Goal: Task Accomplishment & Management: Use online tool/utility

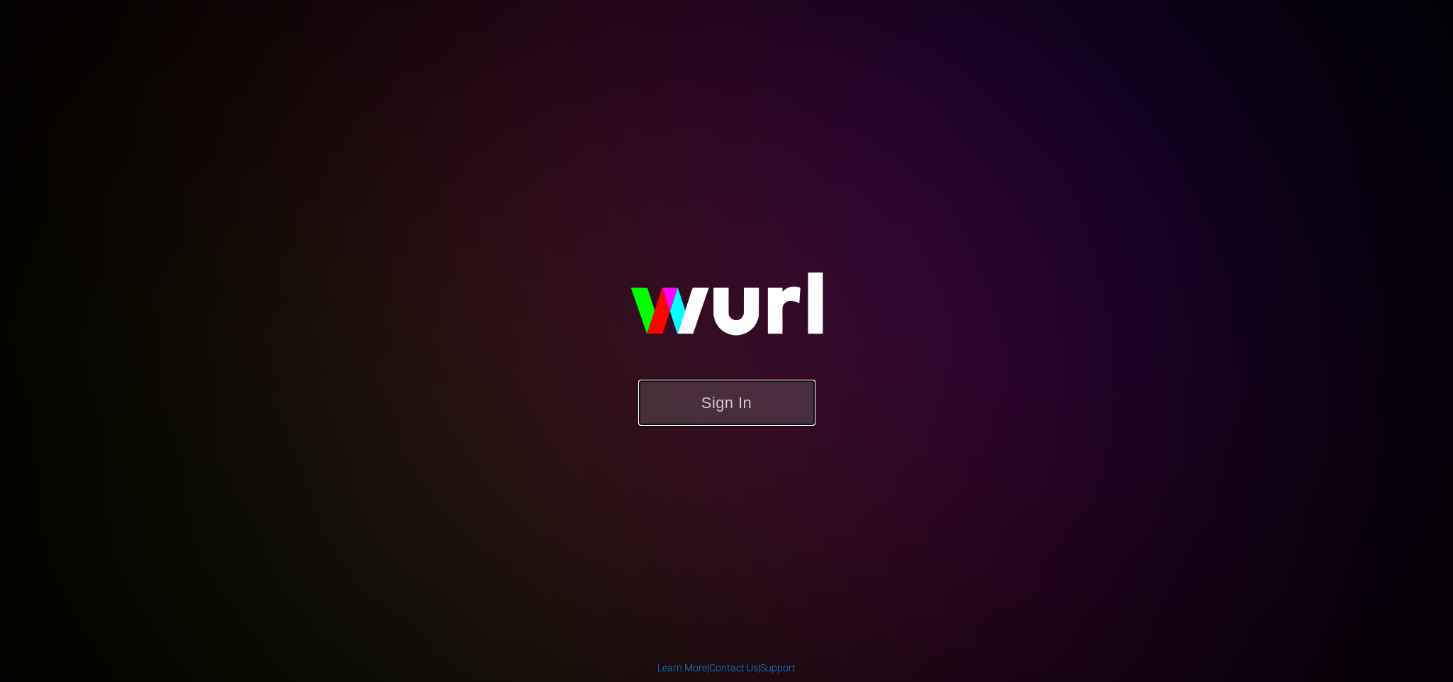
click at [698, 406] on button "Sign In" at bounding box center [726, 402] width 177 height 46
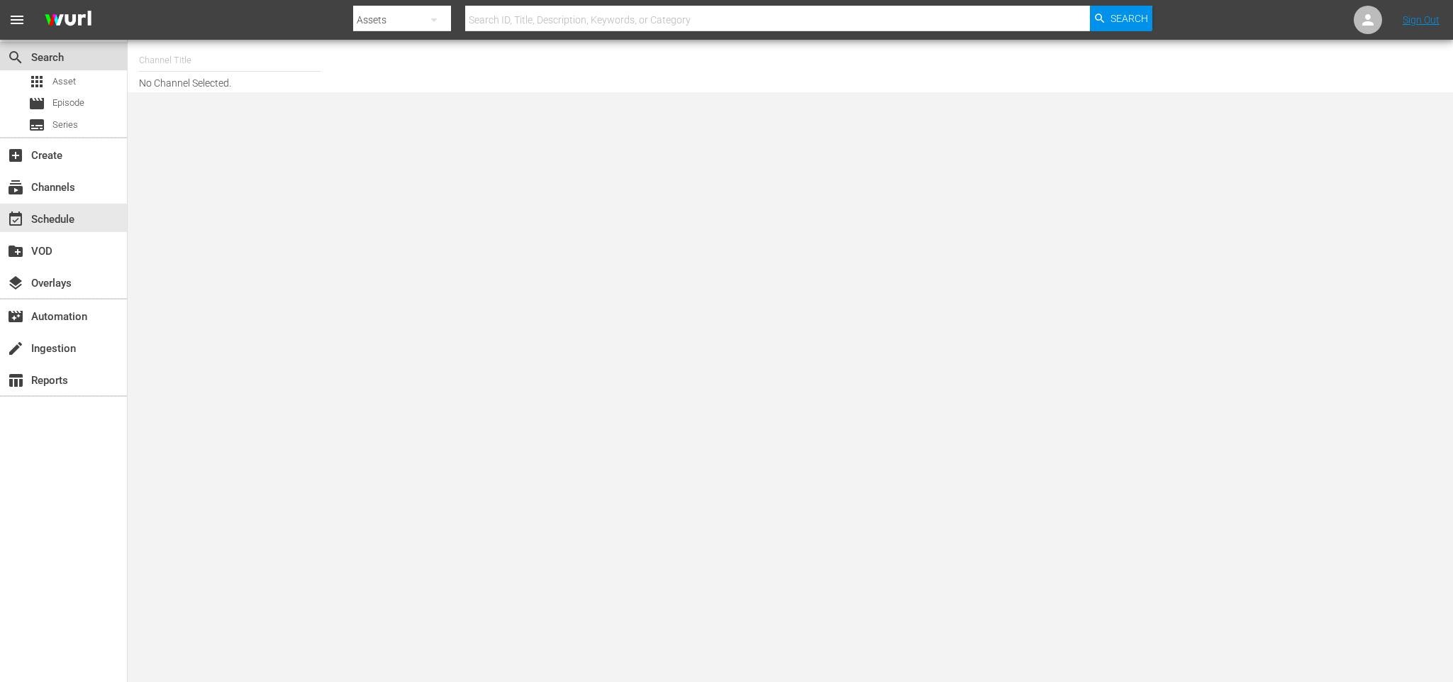
click at [58, 69] on div "search Search" at bounding box center [63, 56] width 127 height 28
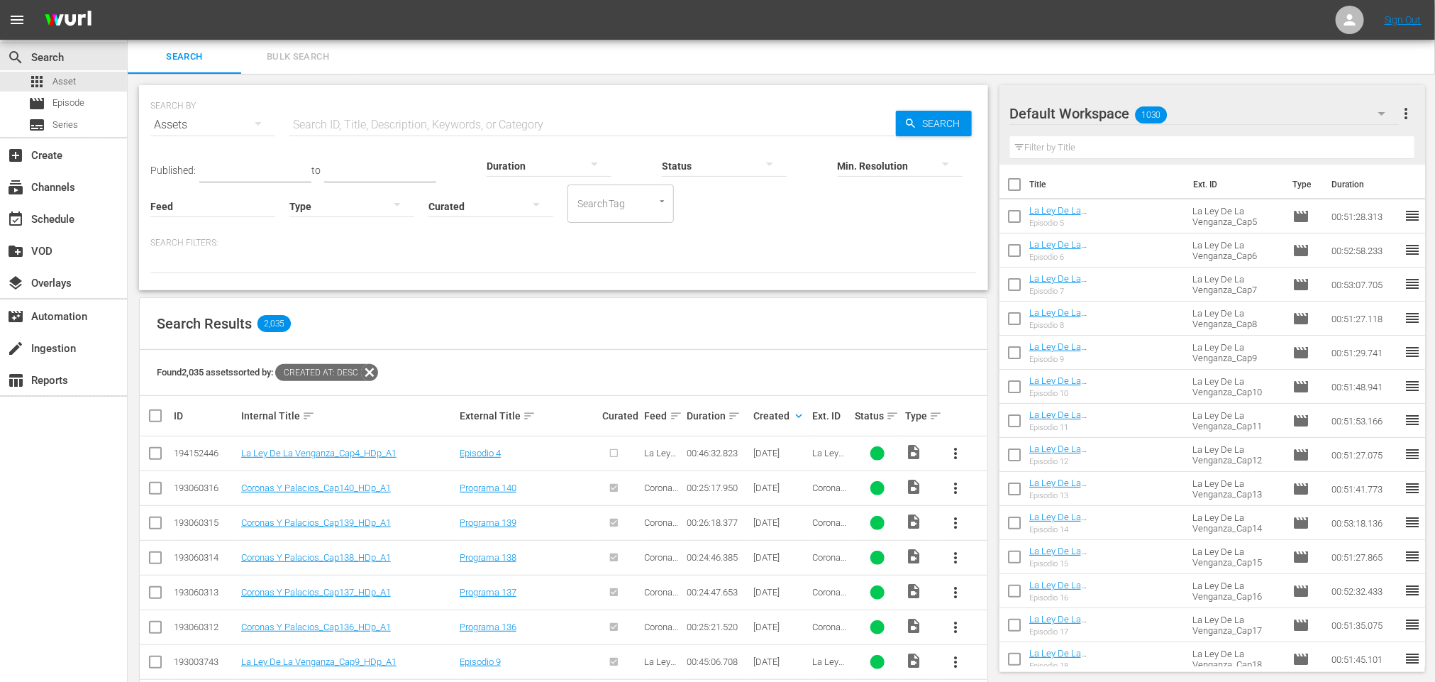
click at [958, 449] on span "more_vert" at bounding box center [955, 453] width 17 height 17
click at [533, 453] on div "Episodio 4" at bounding box center [529, 452] width 138 height 11
click at [153, 456] on input "checkbox" at bounding box center [155, 455] width 17 height 17
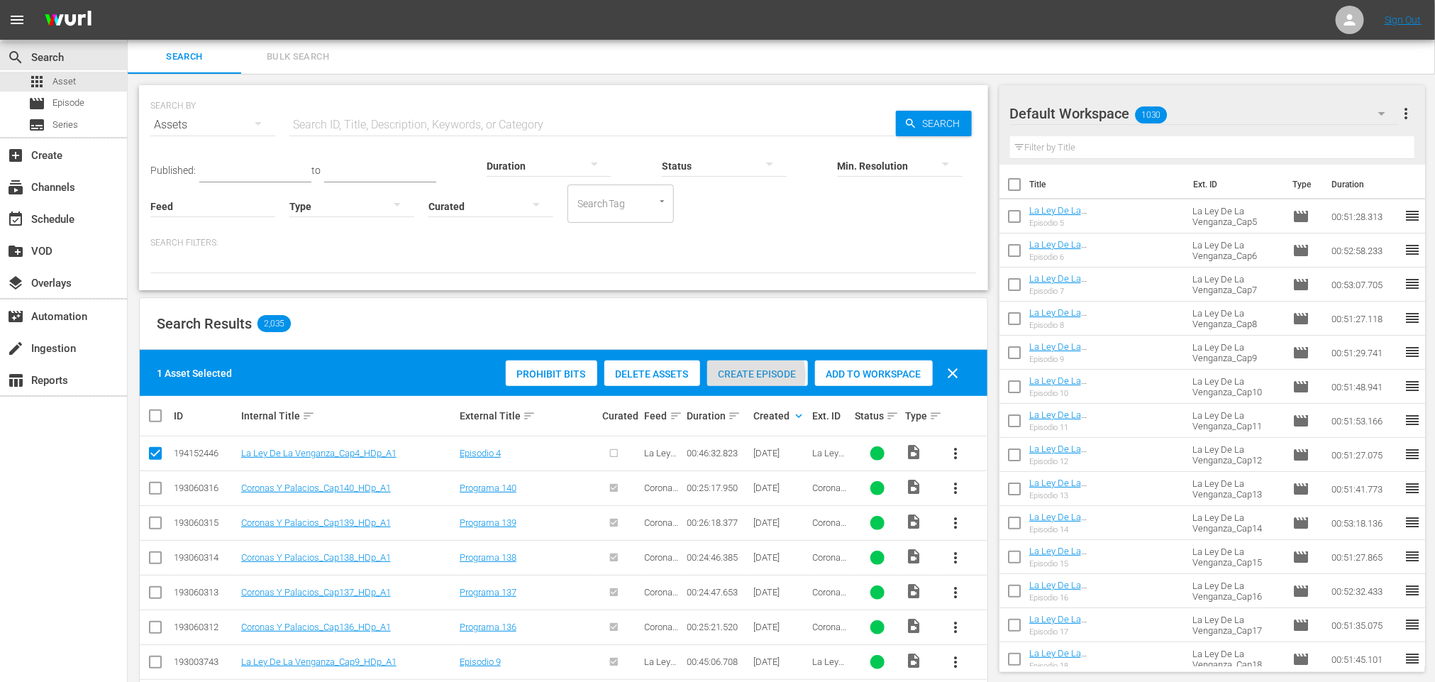
click at [762, 375] on span "Create Episode" at bounding box center [757, 373] width 101 height 11
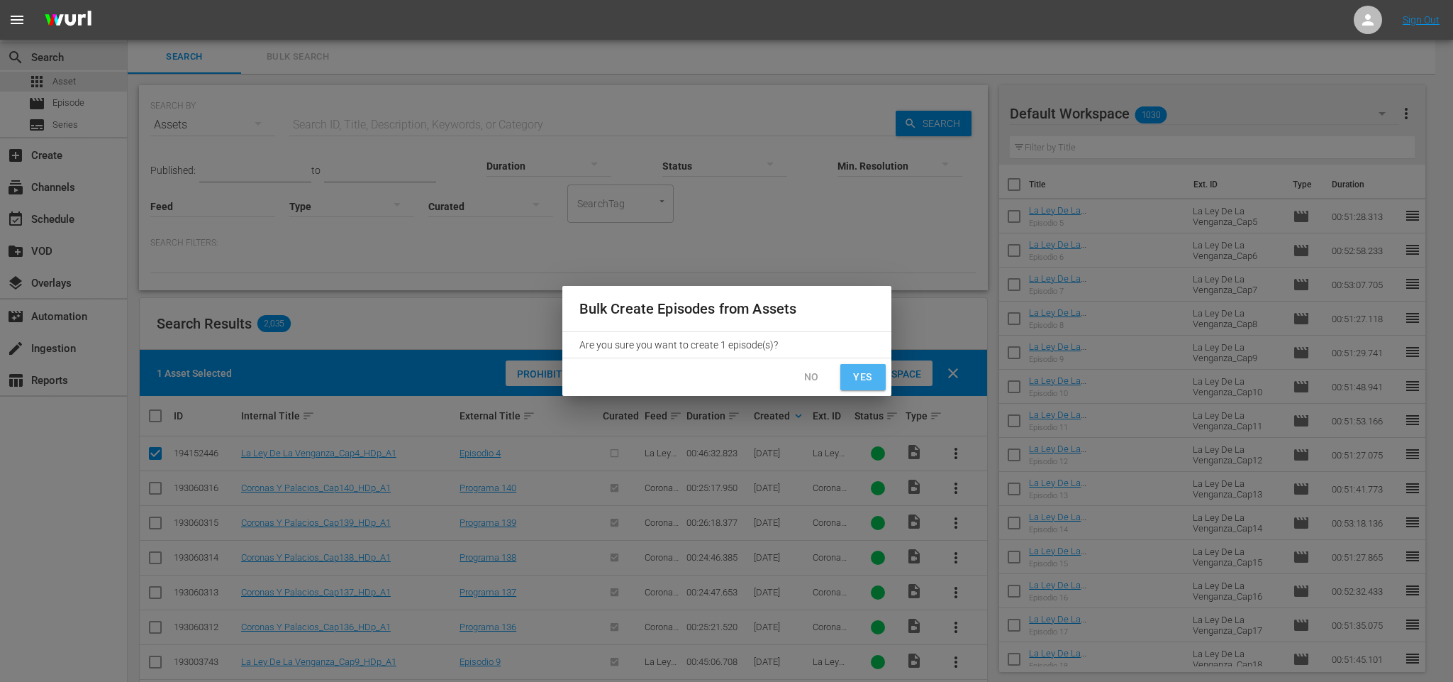
click at [872, 372] on span "Yes" at bounding box center [863, 377] width 23 height 18
checkbox input "false"
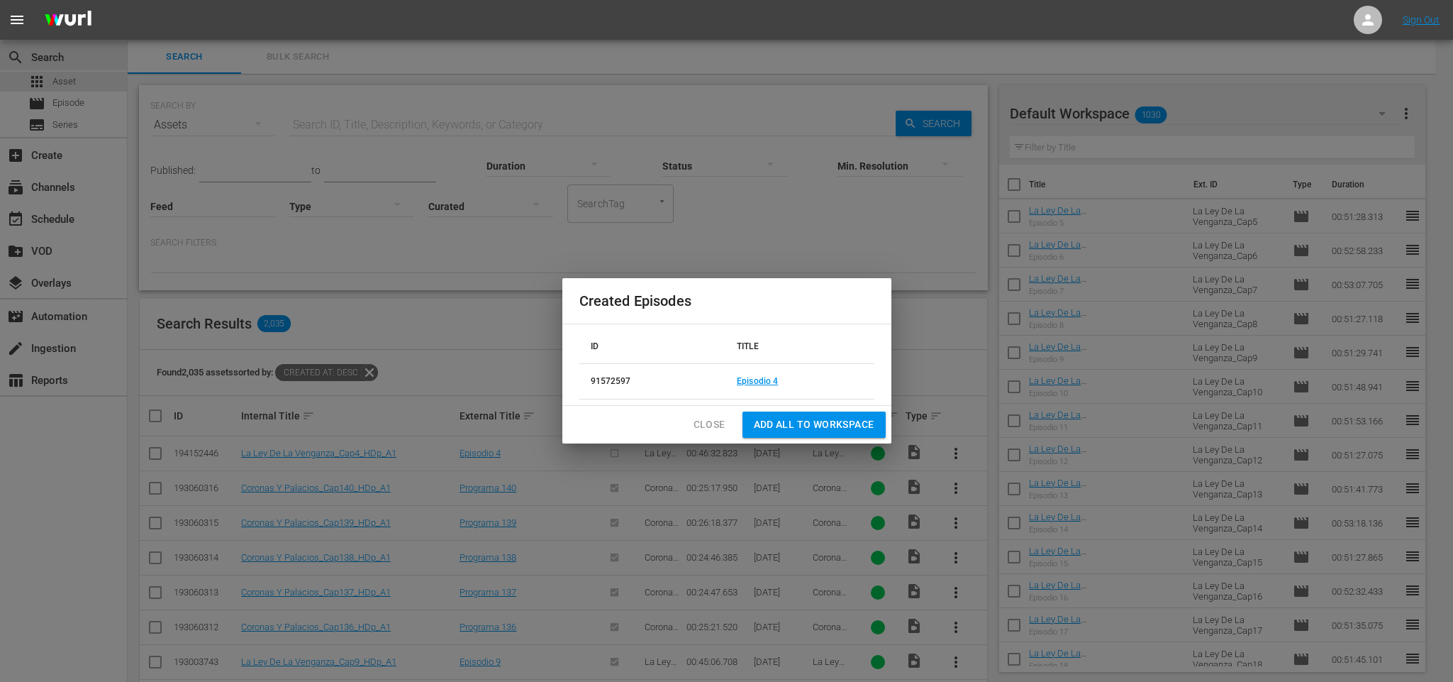
click at [807, 418] on span "Add all to Workspace" at bounding box center [814, 425] width 121 height 18
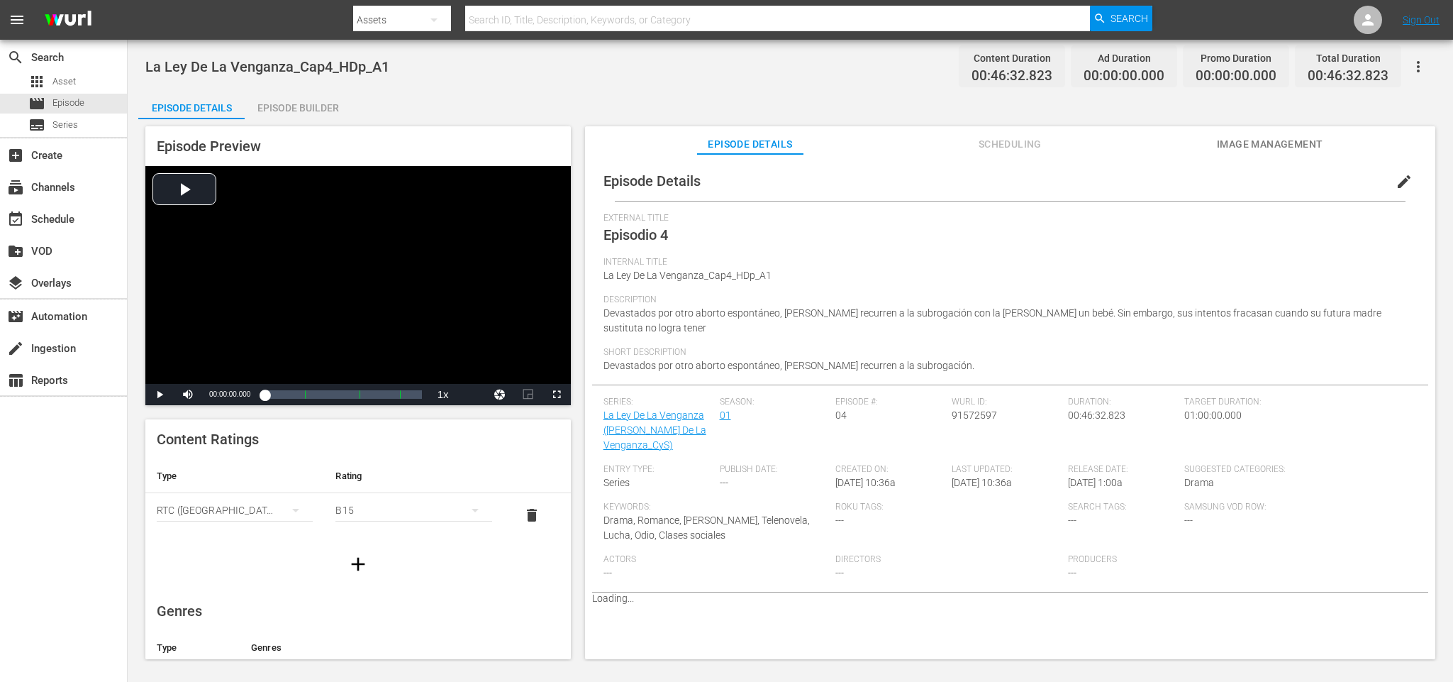
click at [279, 100] on div "Episode Builder" at bounding box center [298, 108] width 106 height 34
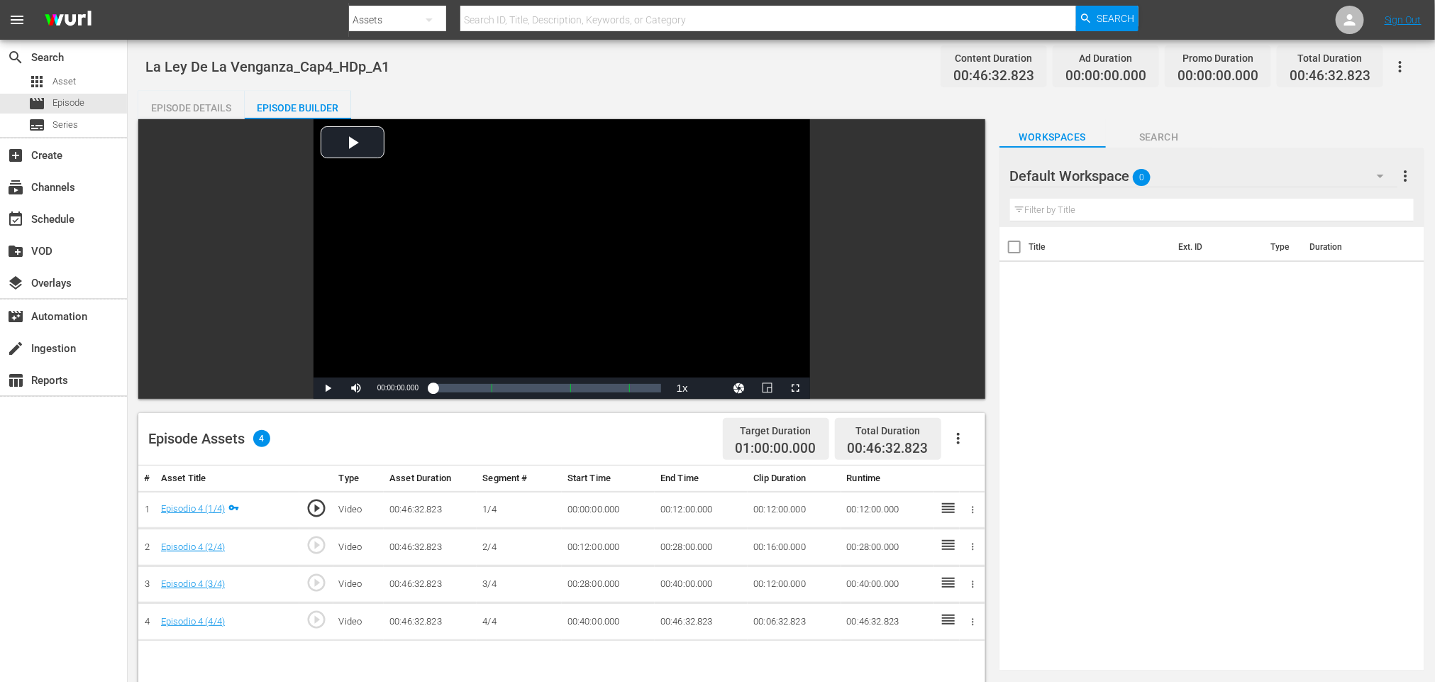
click at [960, 438] on icon "button" at bounding box center [958, 438] width 17 height 17
click at [994, 439] on div "Fill with Ads" at bounding box center [1000, 444] width 96 height 34
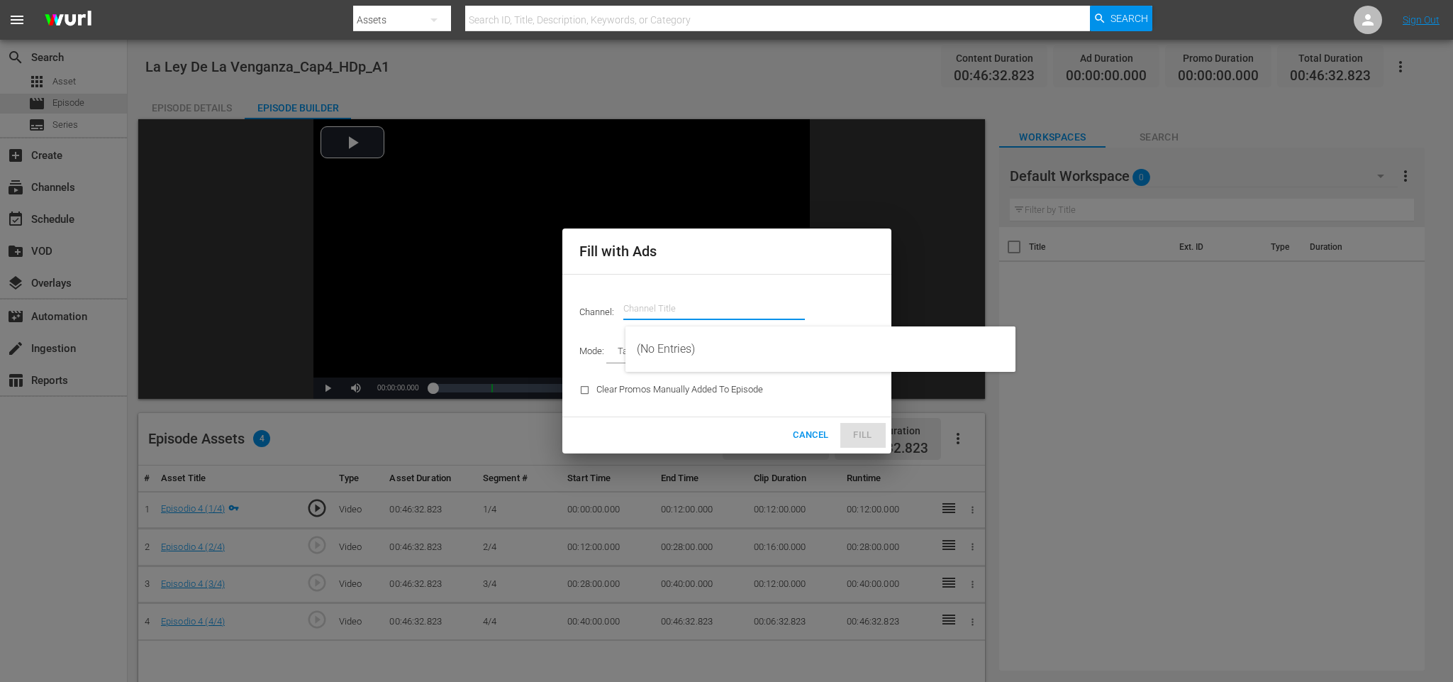
click at [717, 296] on input "text" at bounding box center [714, 308] width 182 height 34
click at [737, 356] on div "CYS, Cine y series (1560 - atresmedia_ceries_1)" at bounding box center [820, 349] width 367 height 34
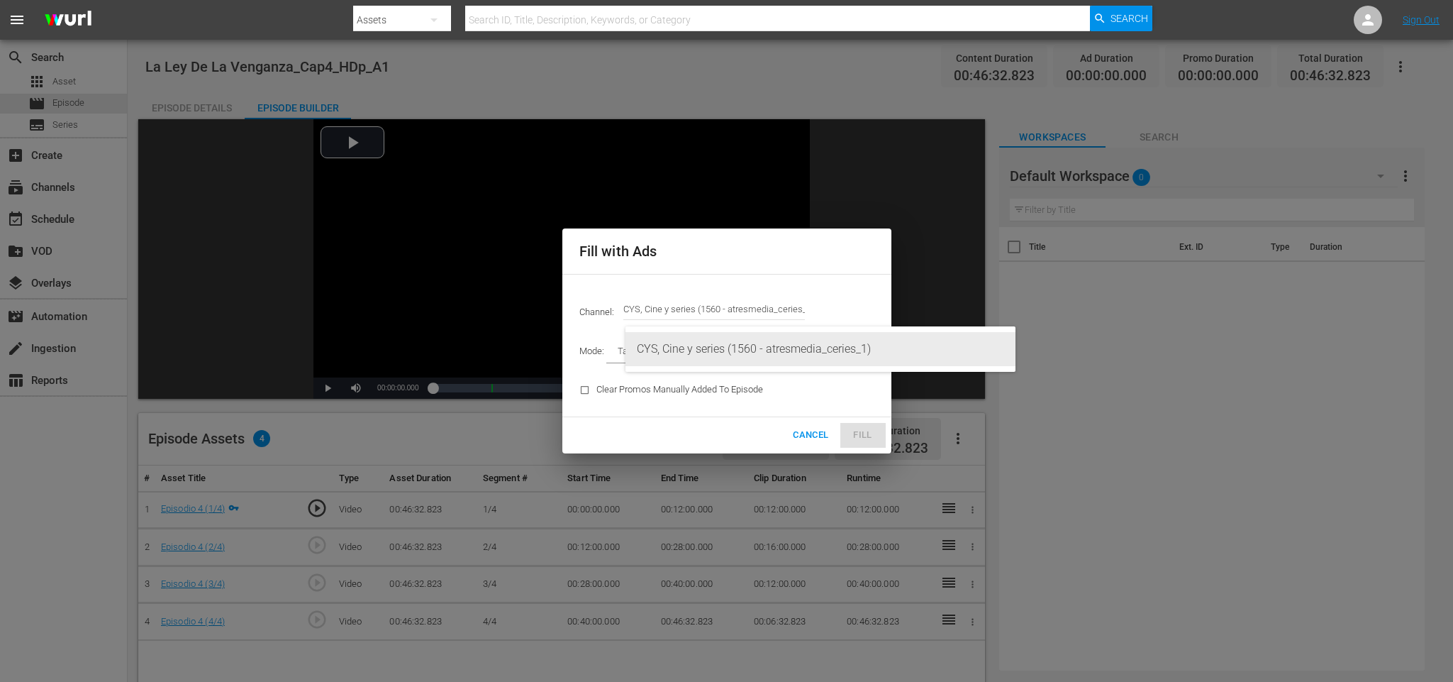
type input "CYS, Cine y series (1560)"
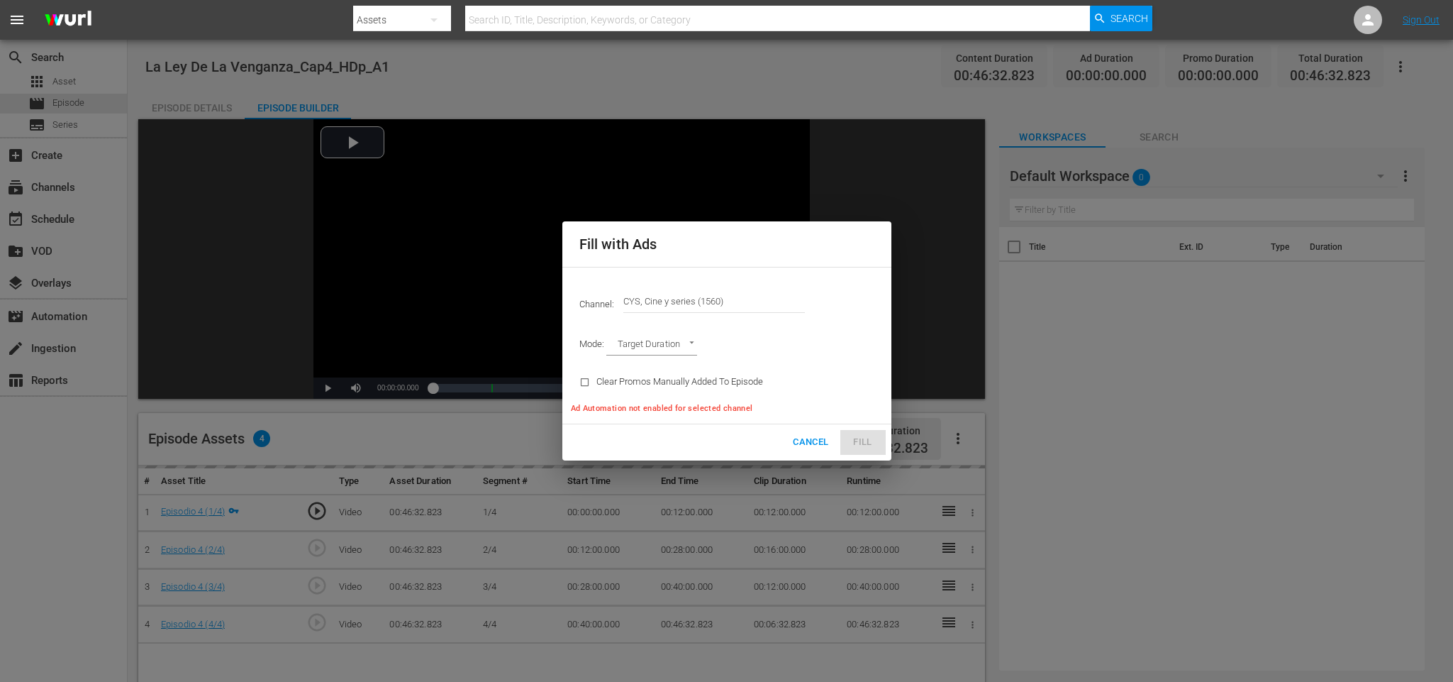
type input "AD_BREAK_DURATION"
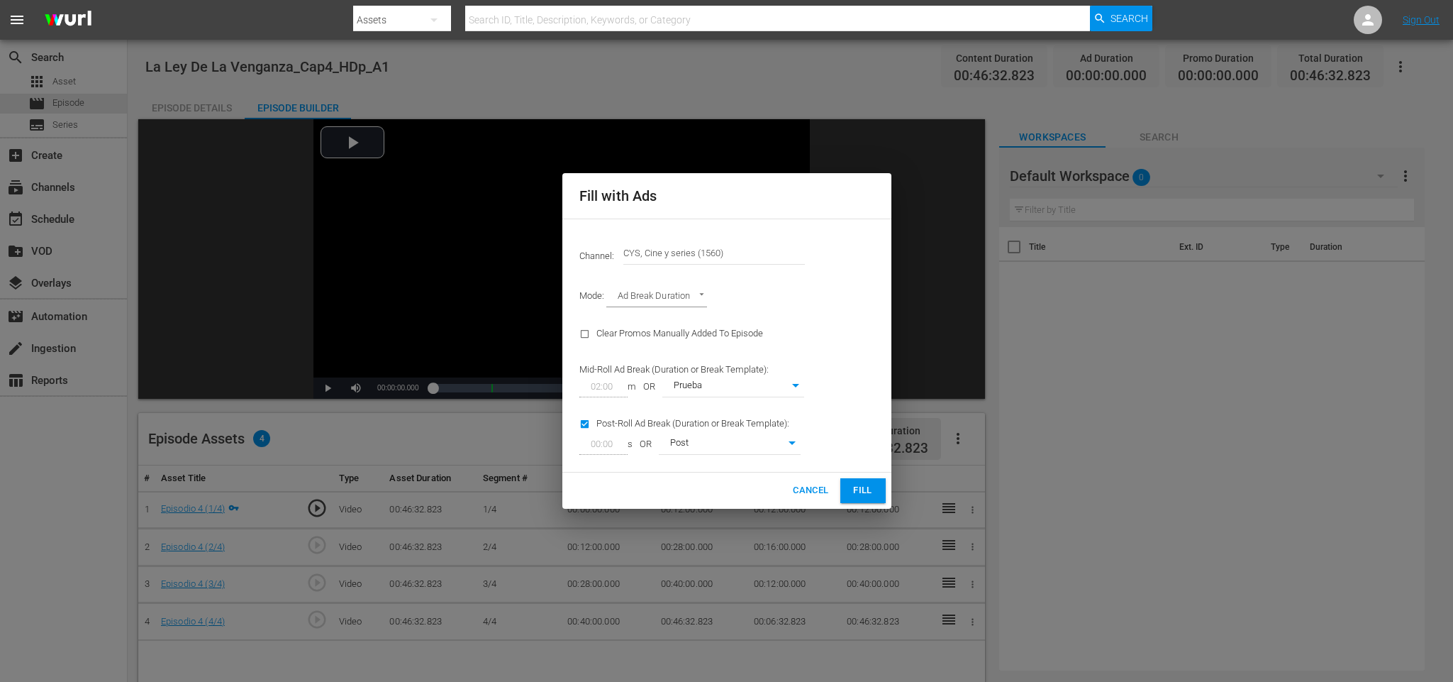
click at [864, 481] on button "Fill" at bounding box center [862, 490] width 45 height 25
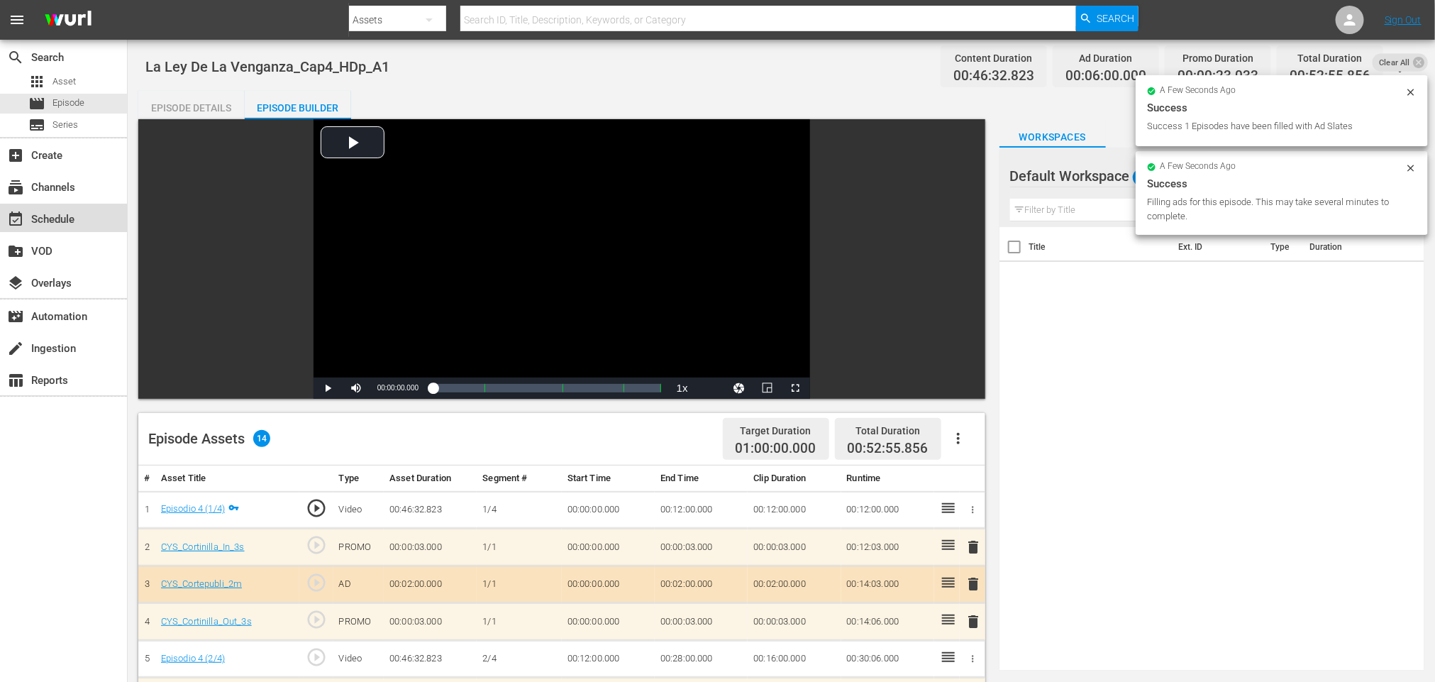
click at [55, 221] on div "event_available Schedule" at bounding box center [39, 217] width 79 height 13
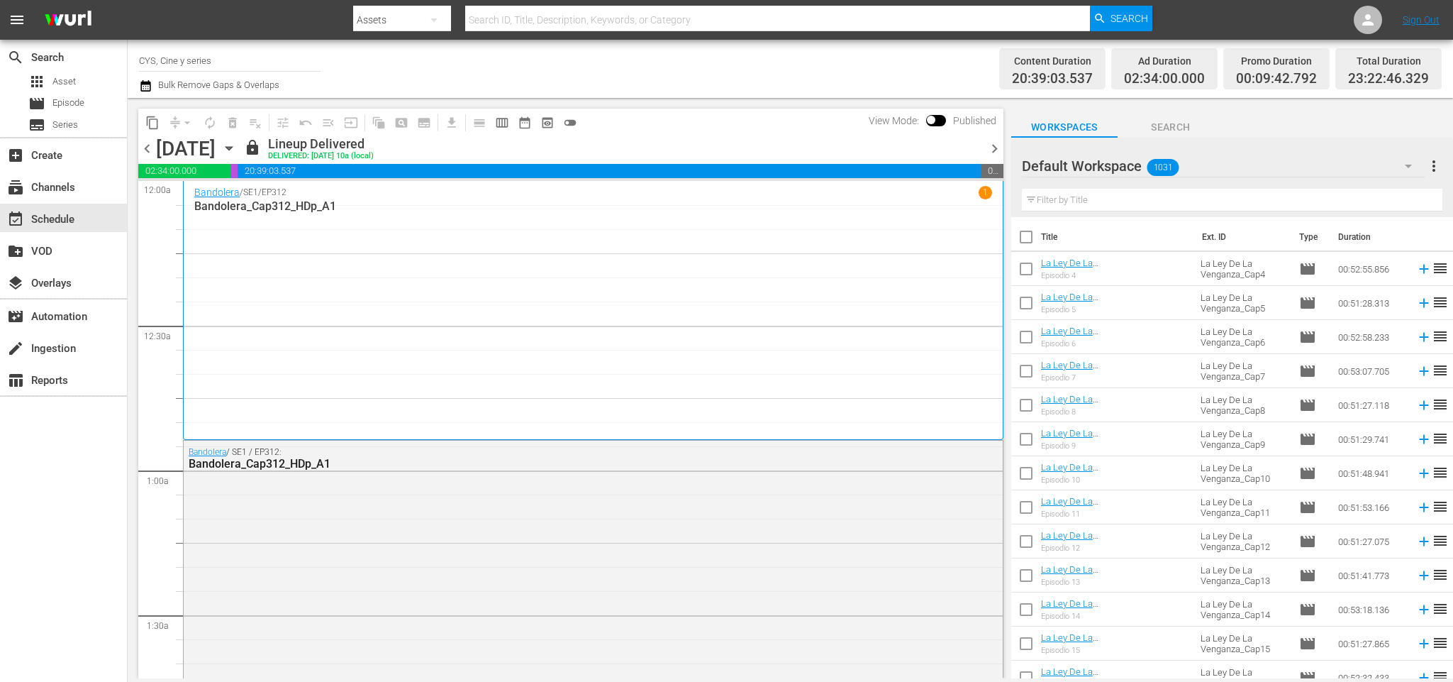
click at [232, 147] on icon "button" at bounding box center [229, 149] width 6 height 4
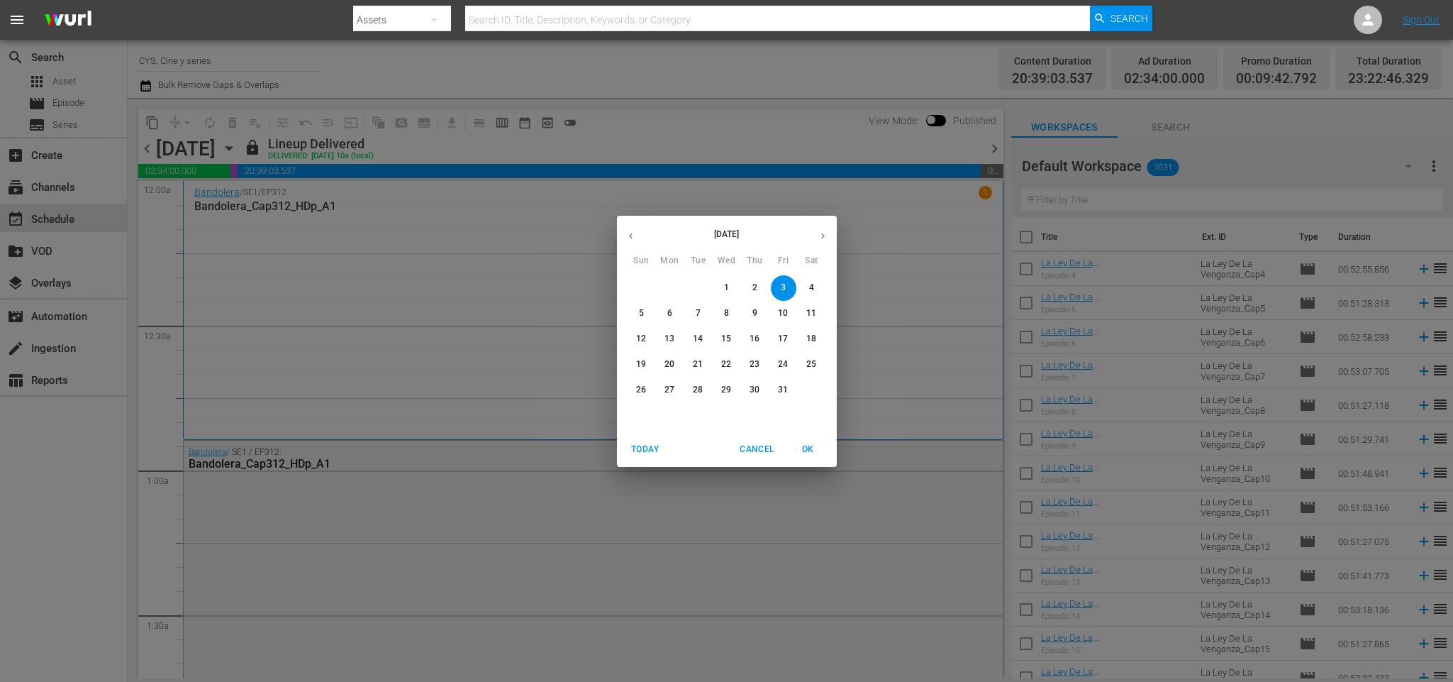
click at [701, 308] on span "7" at bounding box center [699, 313] width 26 height 12
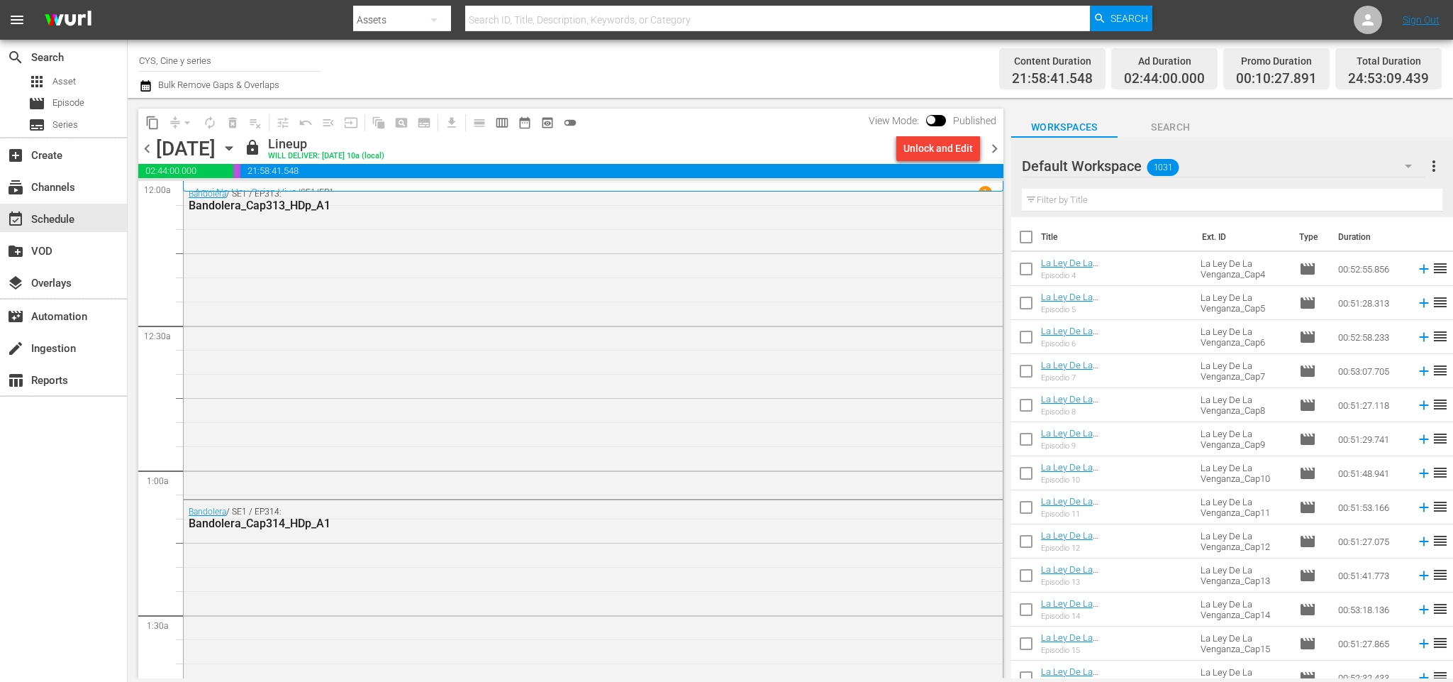
click at [989, 147] on span "chevron_right" at bounding box center [995, 149] width 18 height 18
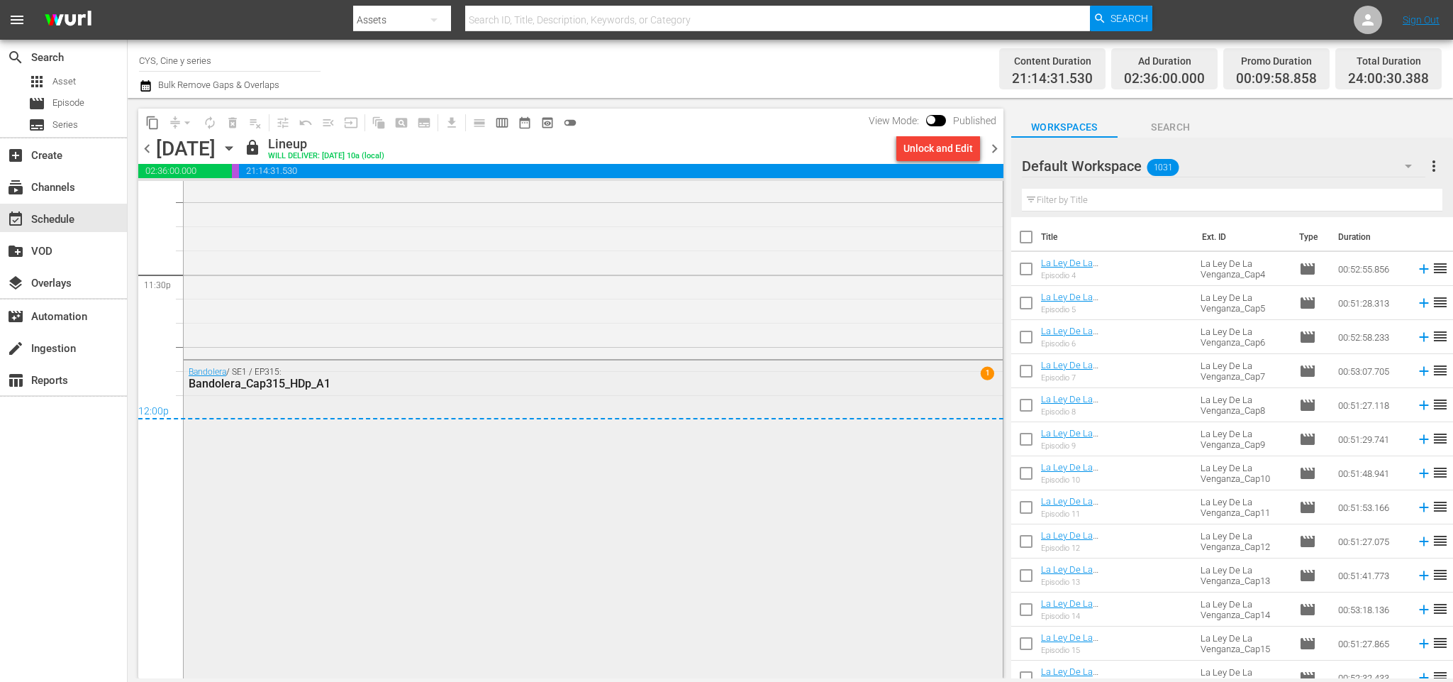
scroll to position [6599, 0]
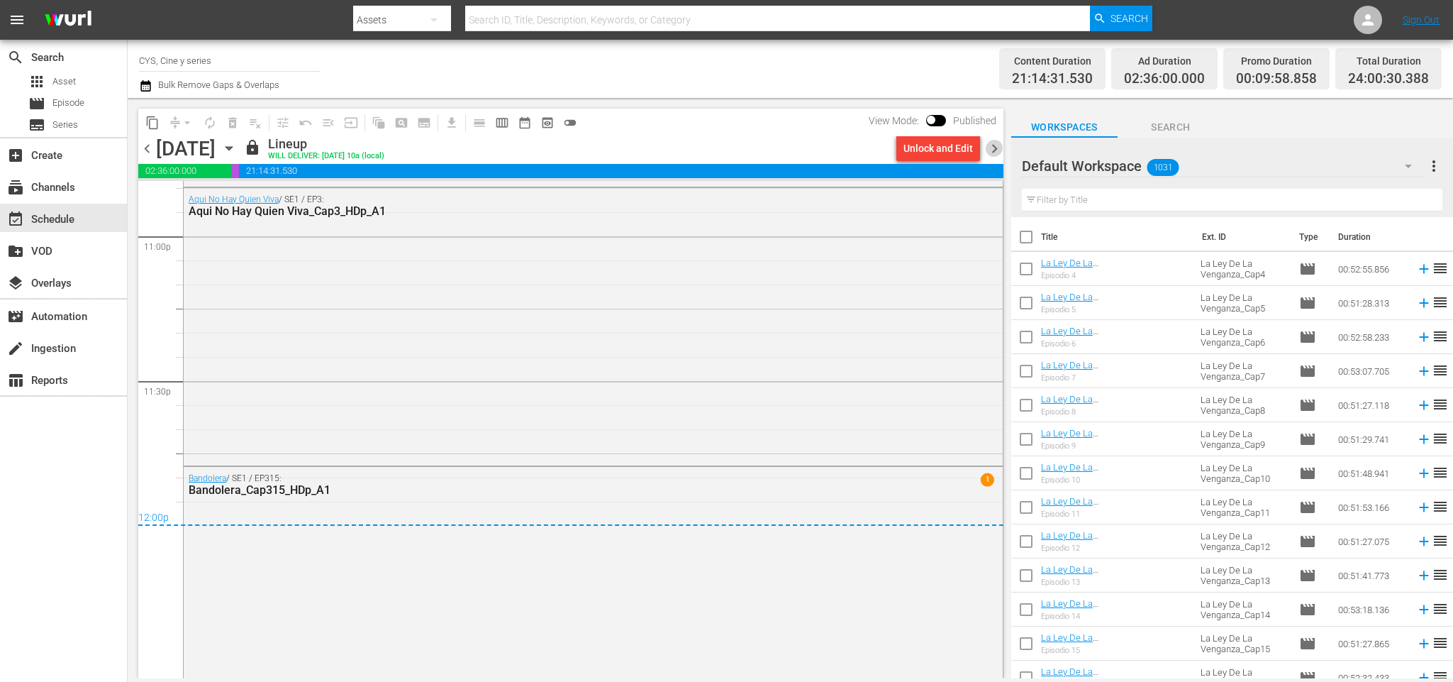
click at [998, 140] on span "chevron_right" at bounding box center [995, 149] width 18 height 18
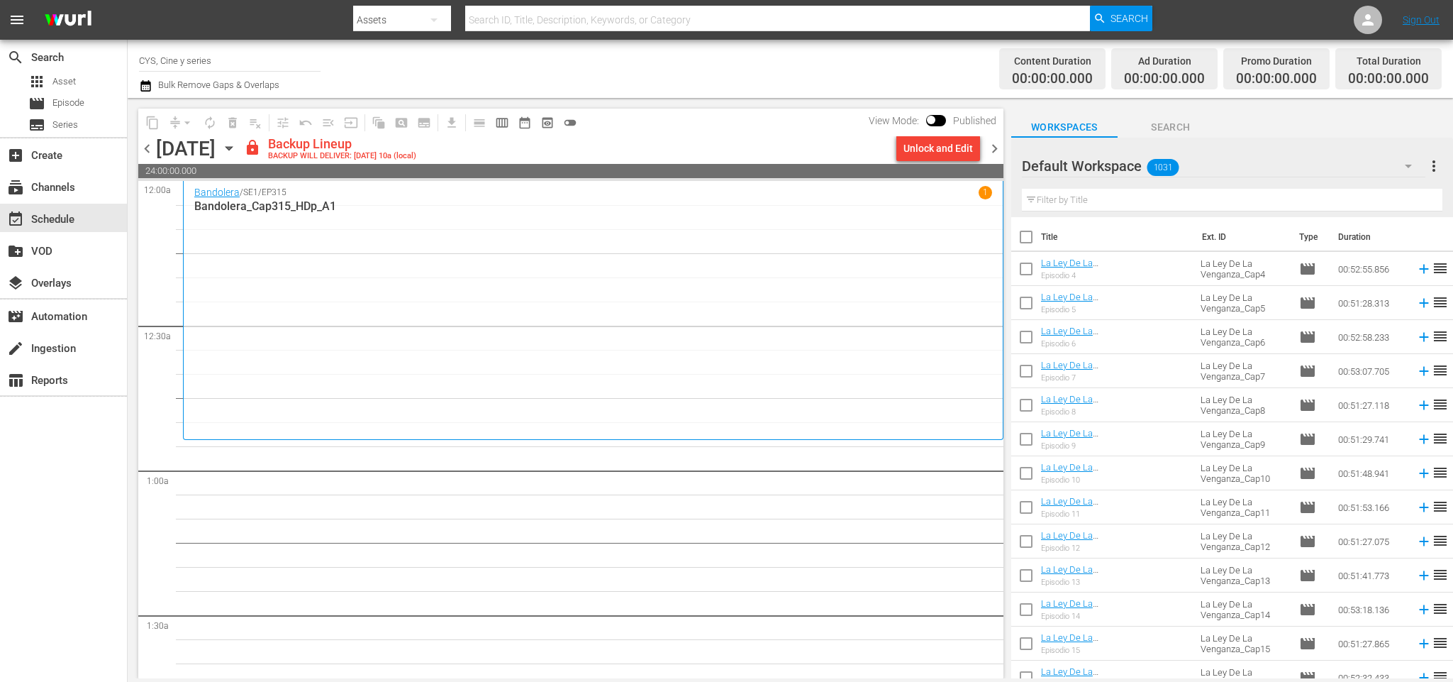
click at [148, 140] on span "chevron_left" at bounding box center [147, 149] width 18 height 18
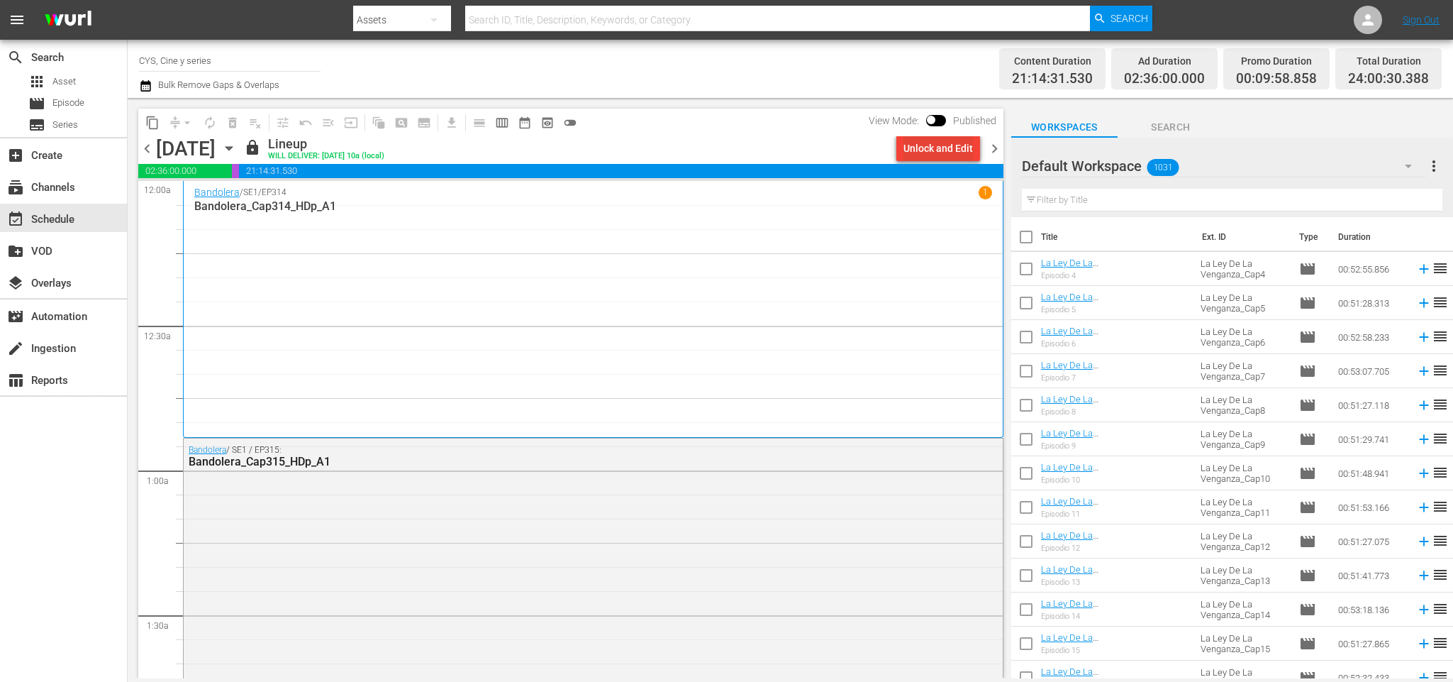
click at [959, 148] on div "Unlock and Edit" at bounding box center [937, 148] width 69 height 26
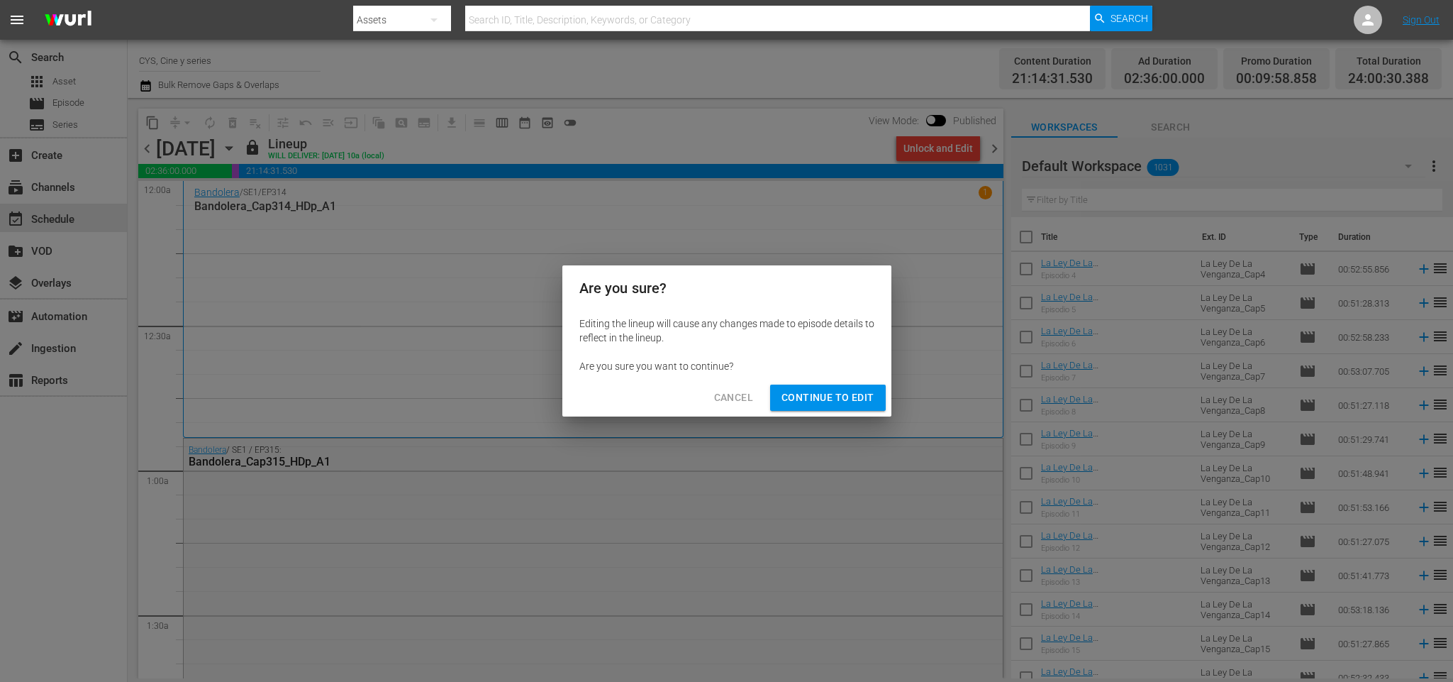
drag, startPoint x: 811, startPoint y: 389, endPoint x: 920, endPoint y: 340, distance: 119.7
click at [821, 385] on button "Continue to Edit" at bounding box center [827, 397] width 115 height 26
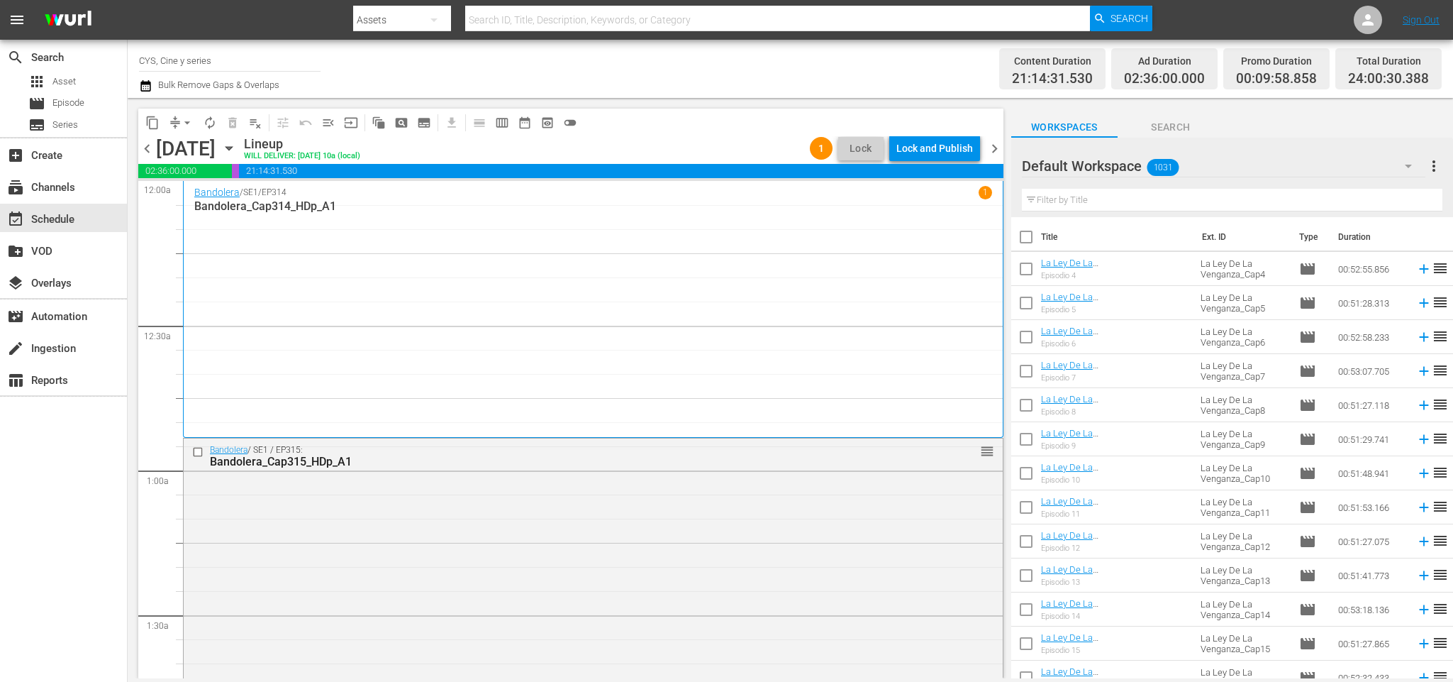
click at [994, 149] on span "chevron_right" at bounding box center [995, 149] width 18 height 18
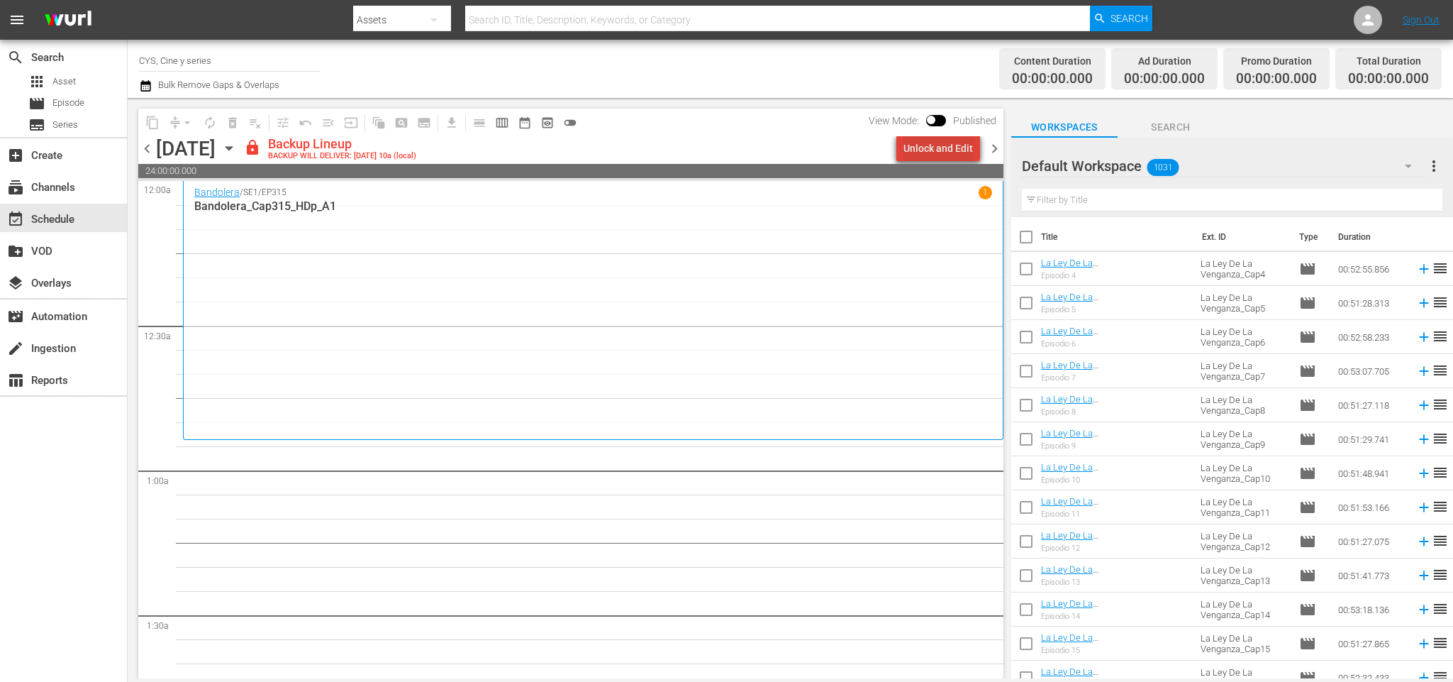
click at [947, 136] on div "Unlock and Edit" at bounding box center [937, 148] width 69 height 26
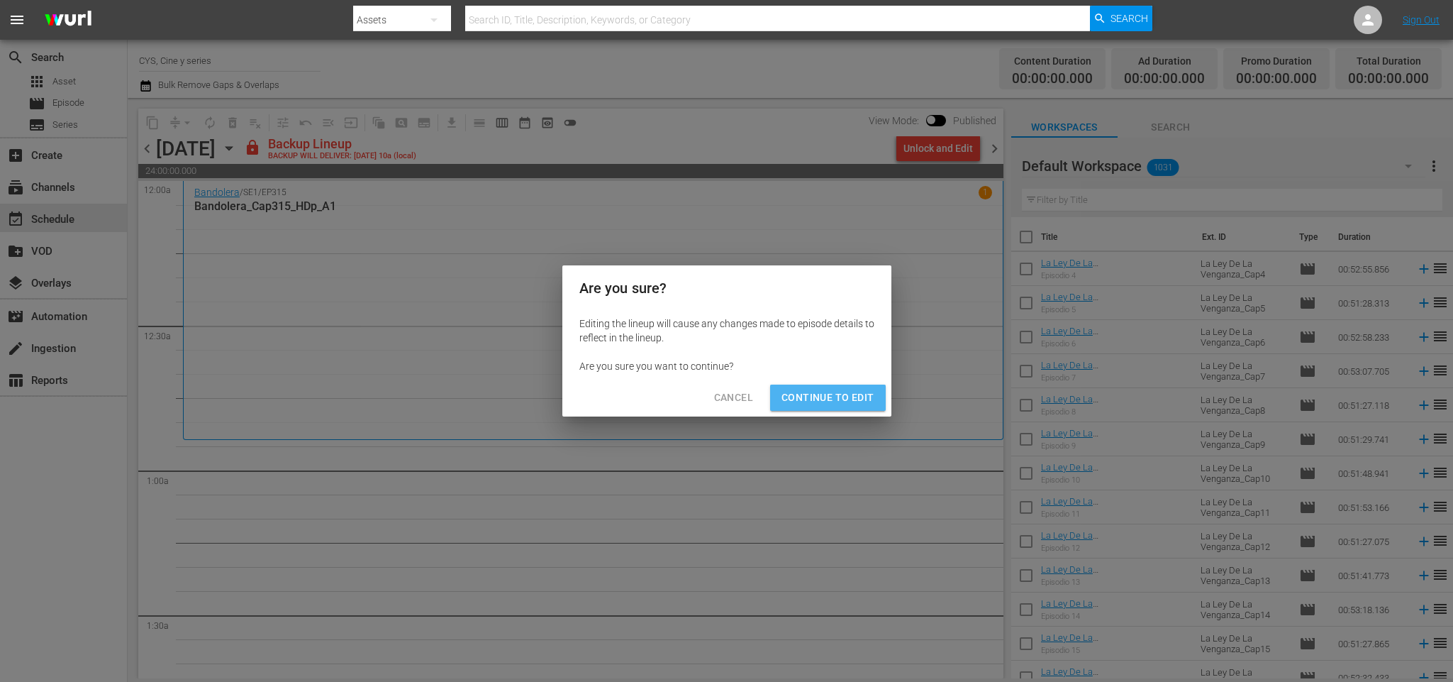
click at [845, 399] on span "Continue to Edit" at bounding box center [827, 398] width 92 height 18
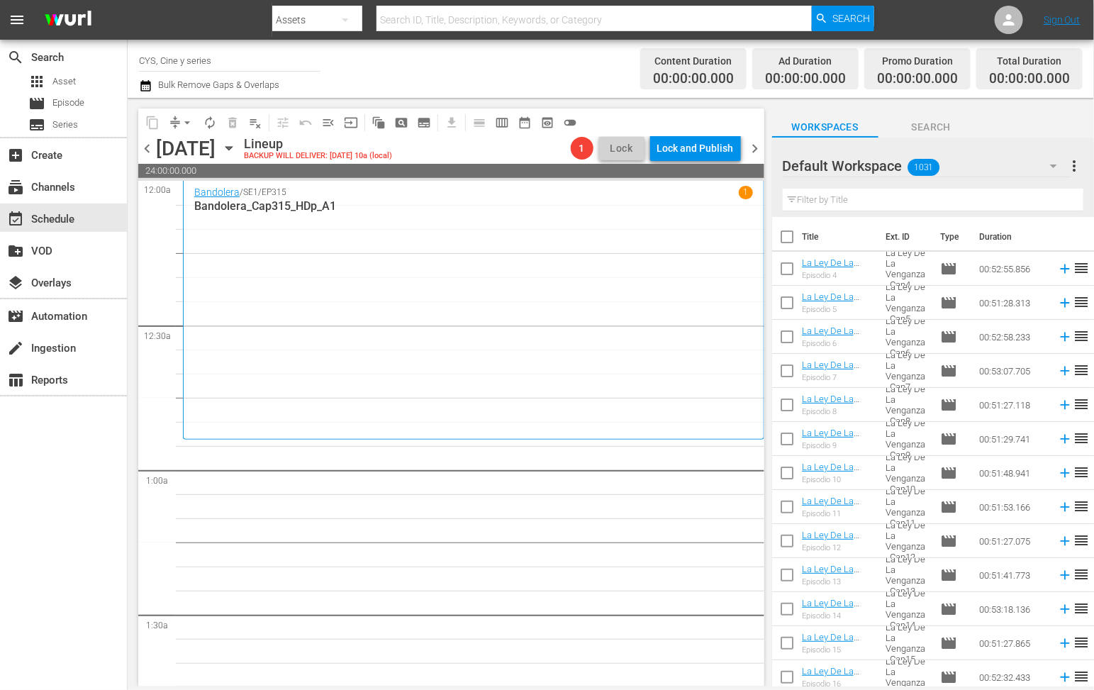
click at [845, 194] on input "text" at bounding box center [933, 200] width 301 height 23
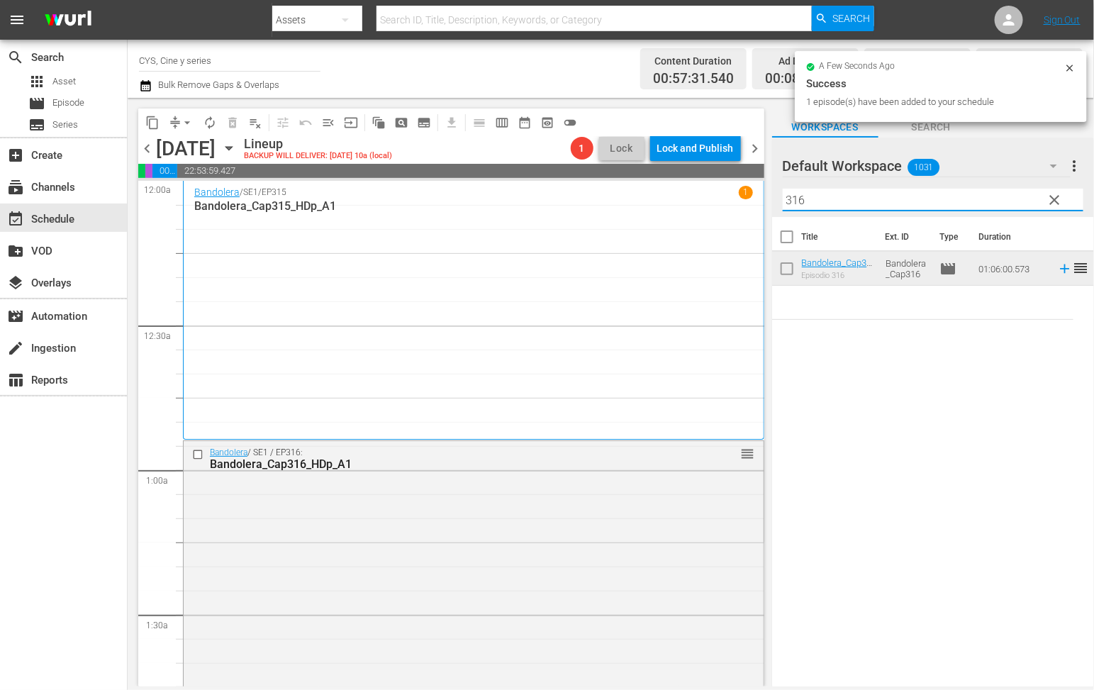
drag, startPoint x: 824, startPoint y: 196, endPoint x: 719, endPoint y: 196, distance: 105.0
click at [719, 196] on div "content_copy compress arrow_drop_down autorenew_outlined delete_forever_outline…" at bounding box center [611, 392] width 967 height 589
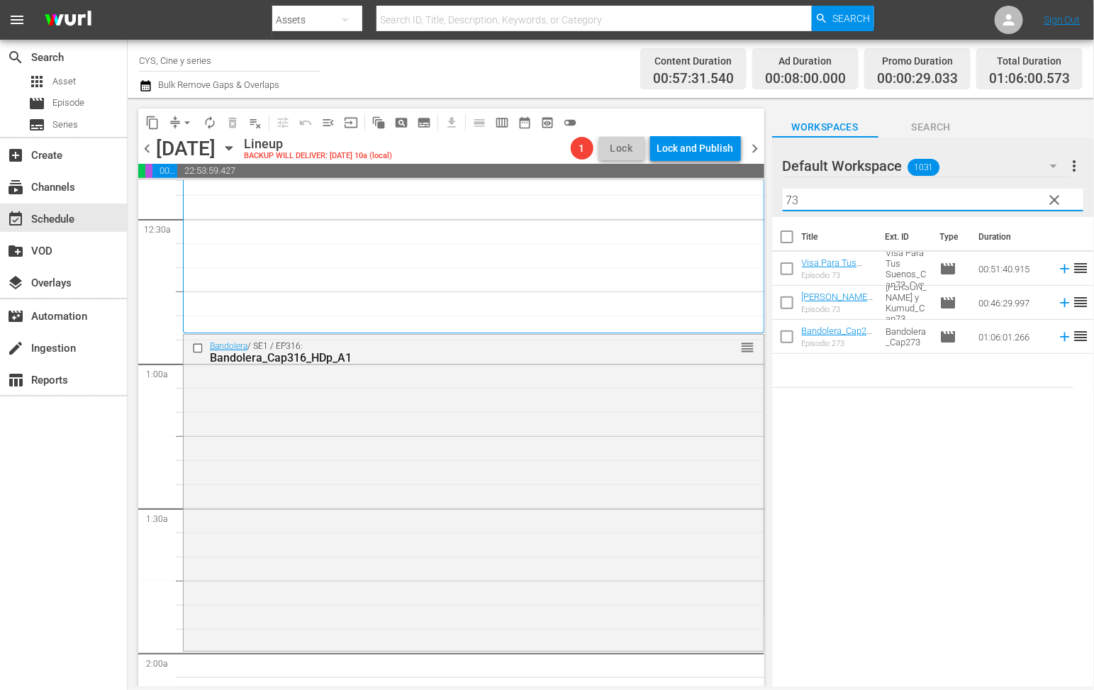
scroll to position [213, 0]
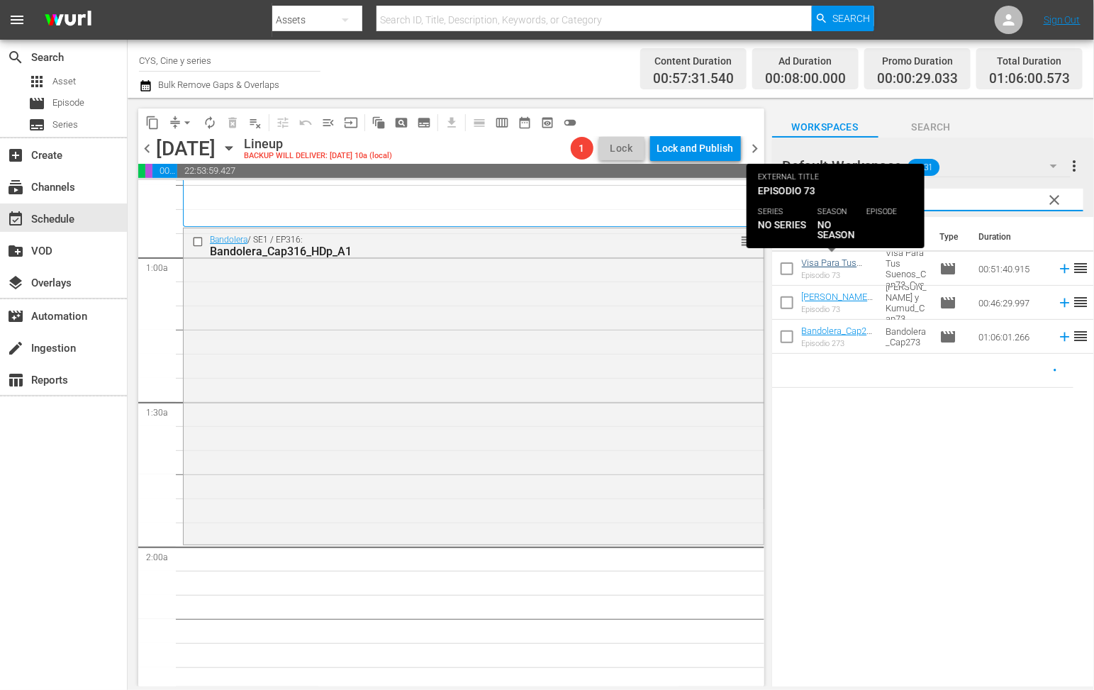
type input "73"
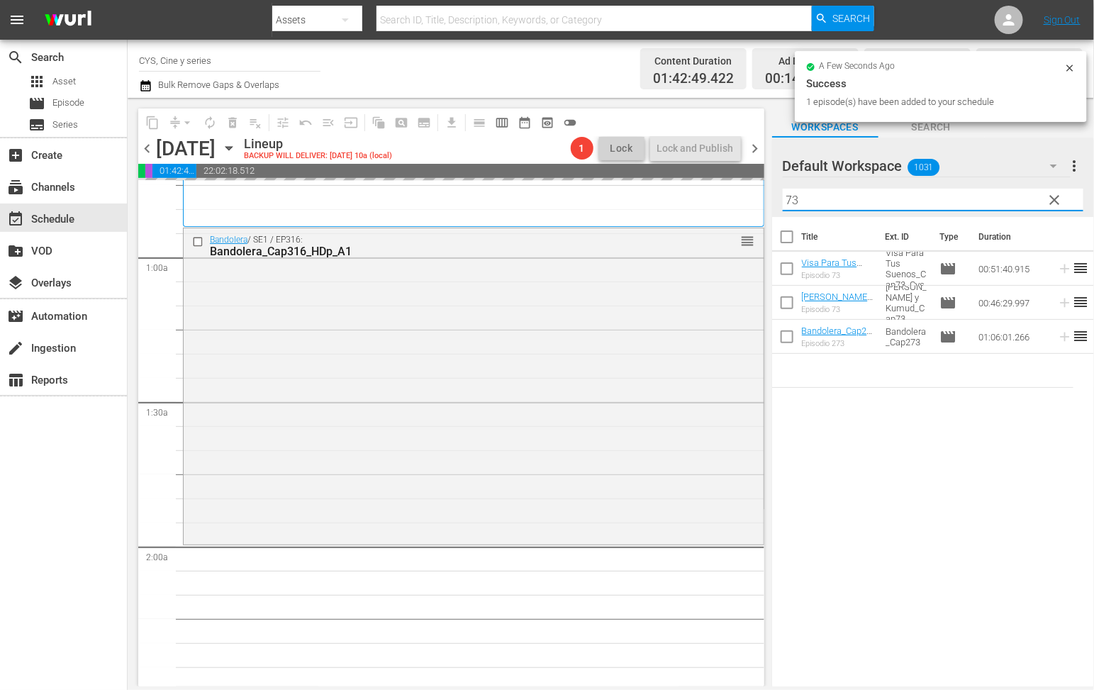
drag, startPoint x: 836, startPoint y: 201, endPoint x: 745, endPoint y: 201, distance: 91.5
click at [745, 201] on div "content_copy compress arrow_drop_down autorenew_outlined delete_forever_outline…" at bounding box center [611, 392] width 967 height 589
click at [1064, 196] on span "clear" at bounding box center [1055, 199] width 17 height 17
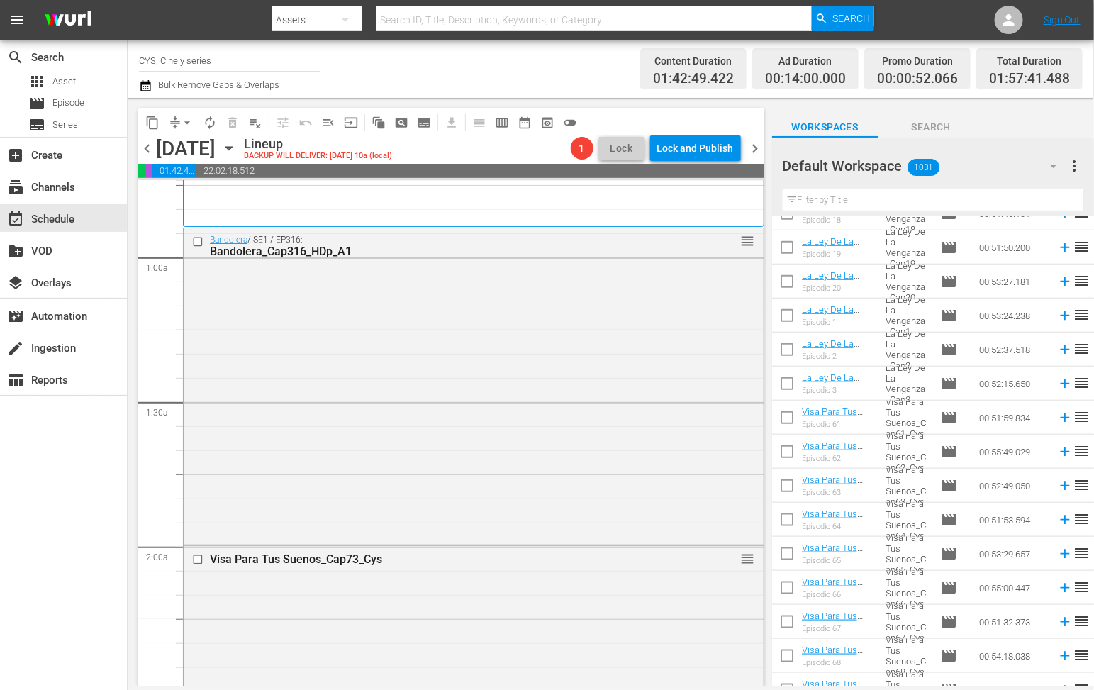
scroll to position [0, 0]
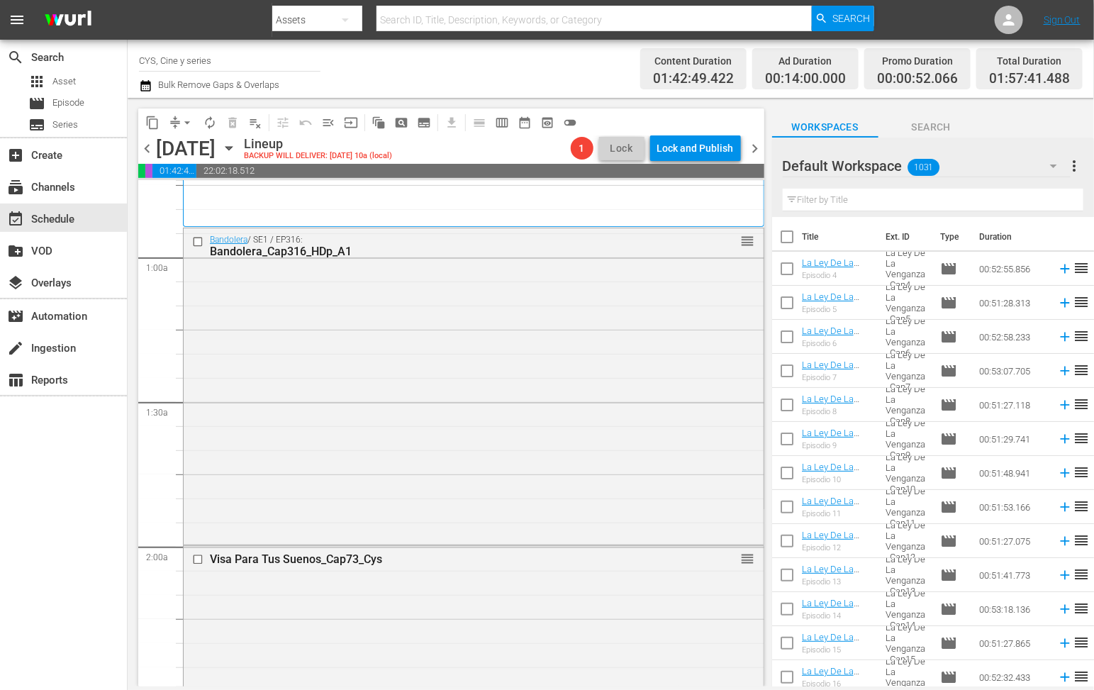
click at [856, 200] on input "text" at bounding box center [933, 200] width 301 height 23
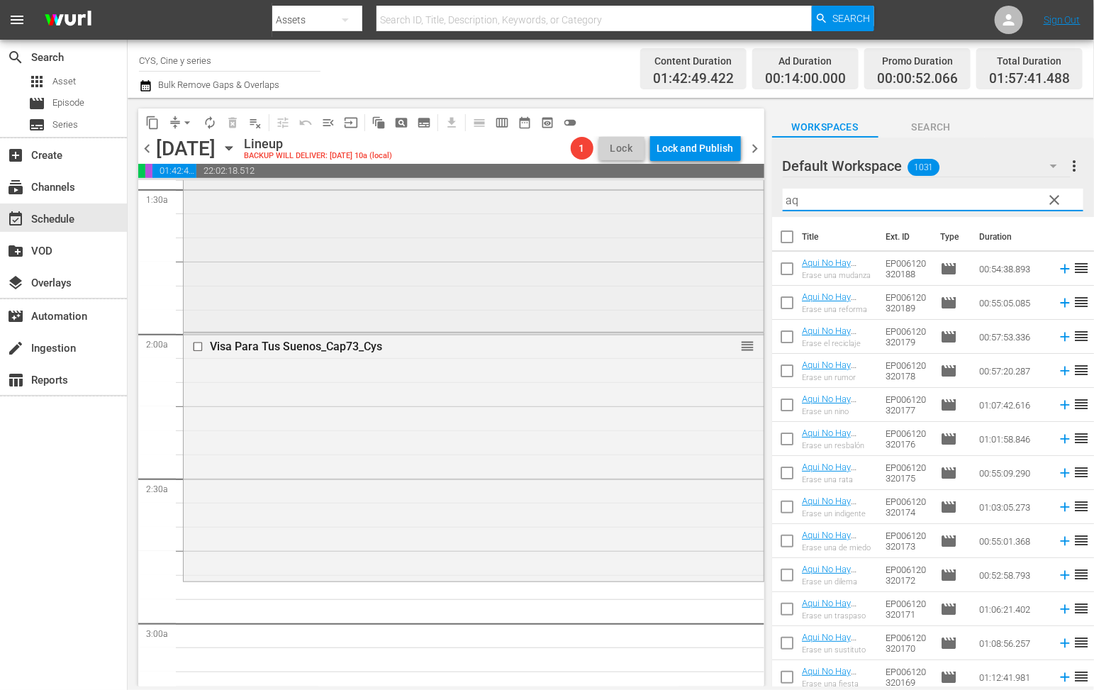
scroll to position [532, 0]
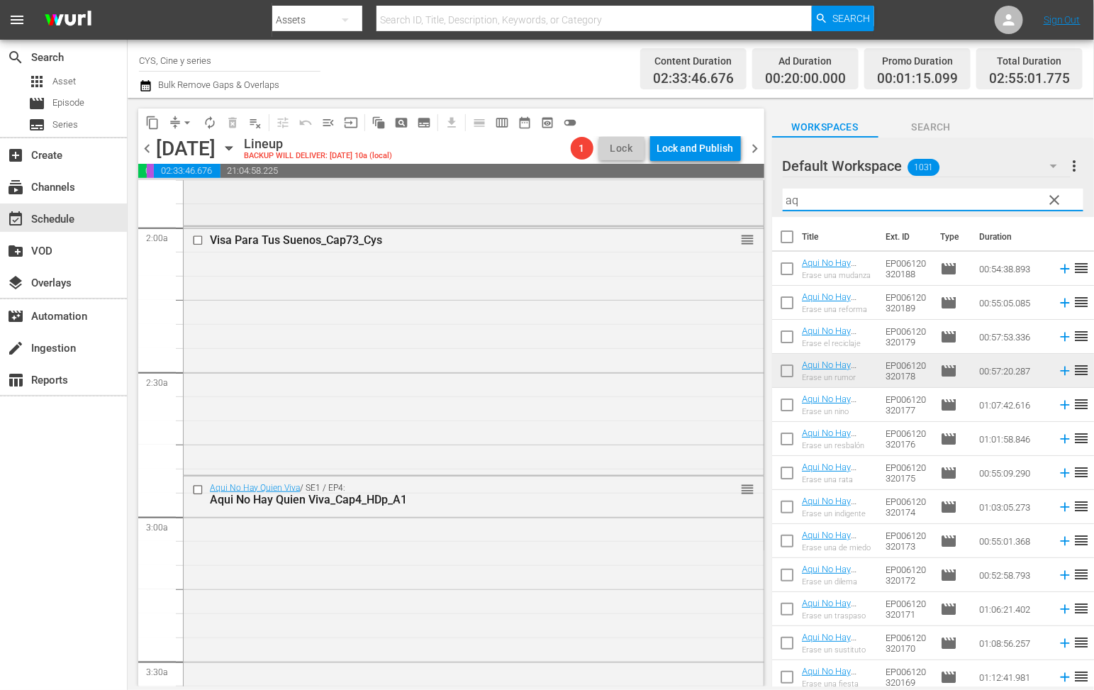
drag, startPoint x: 888, startPoint y: 194, endPoint x: 677, endPoint y: 186, distance: 211.5
click at [677, 186] on div "content_copy compress arrow_drop_down autorenew_outlined delete_forever_outline…" at bounding box center [611, 392] width 967 height 589
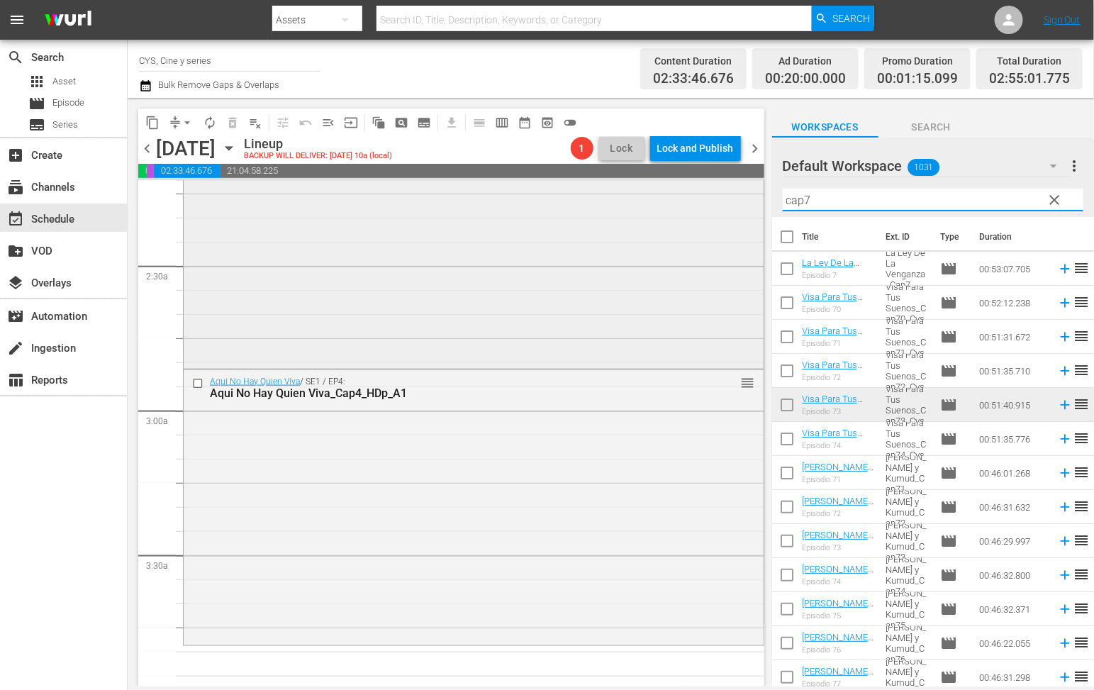
scroll to position [745, 0]
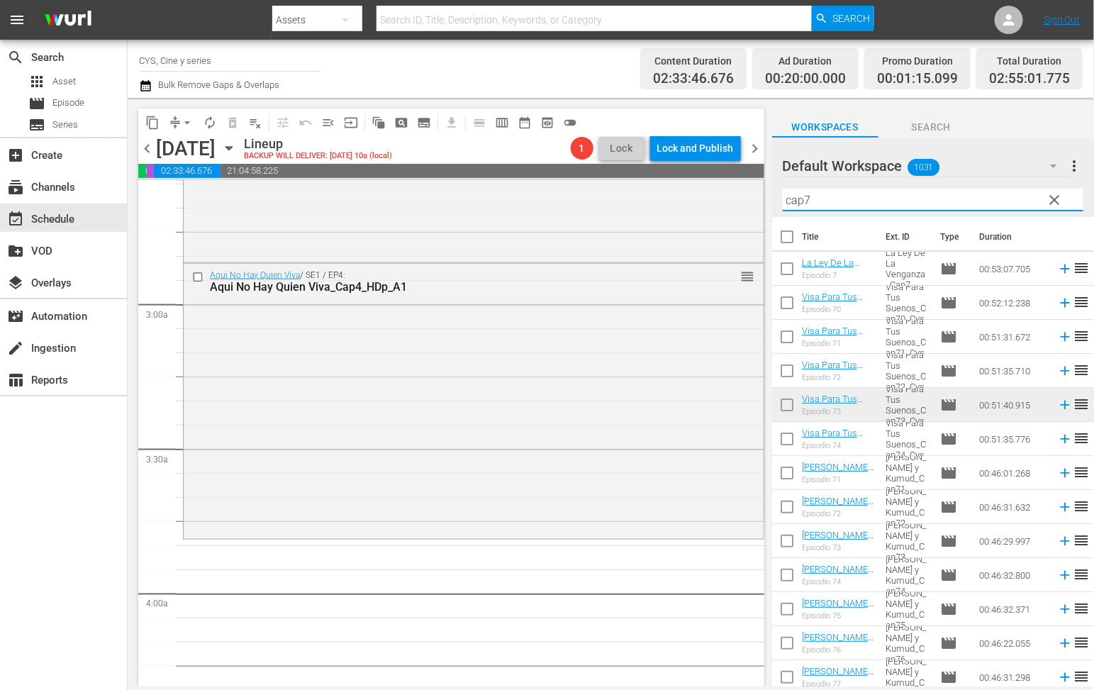
type input "cap7"
click at [791, 608] on input "checkbox" at bounding box center [787, 612] width 30 height 30
checkbox input "true"
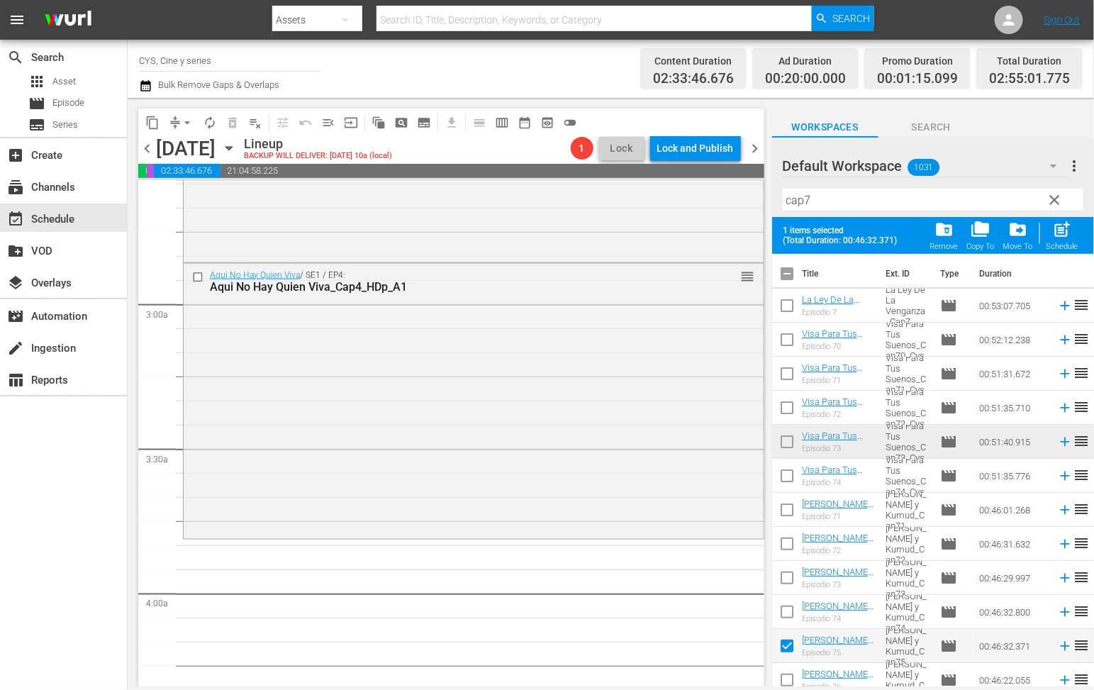
scroll to position [106, 0]
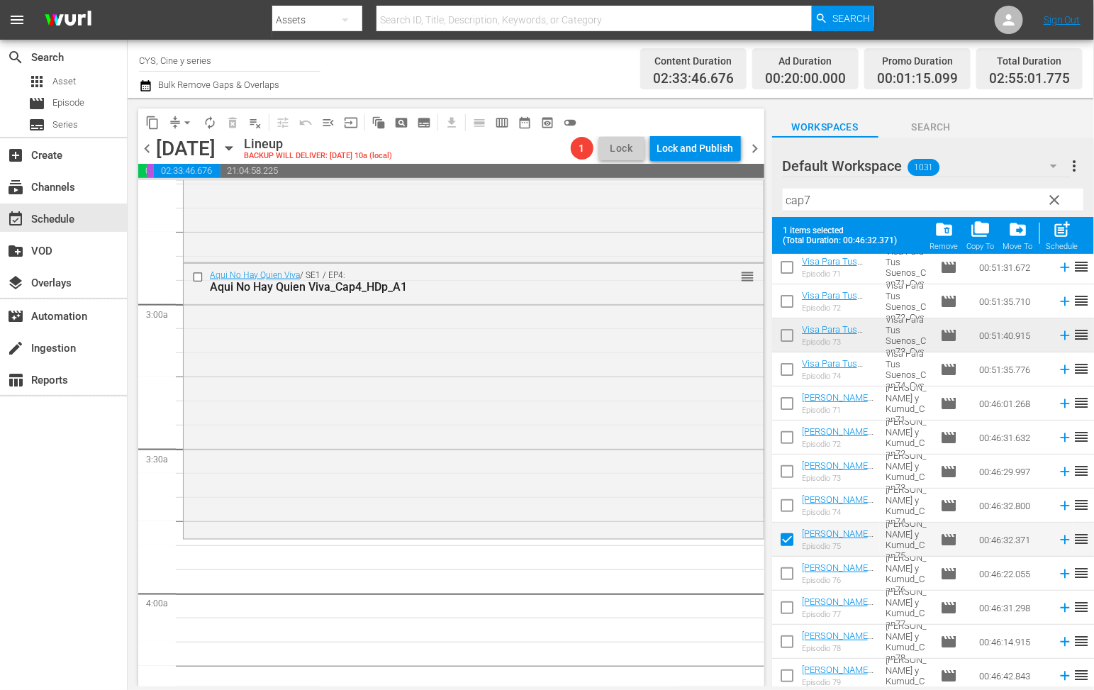
click at [783, 572] on input "checkbox" at bounding box center [787, 577] width 30 height 30
checkbox input "true"
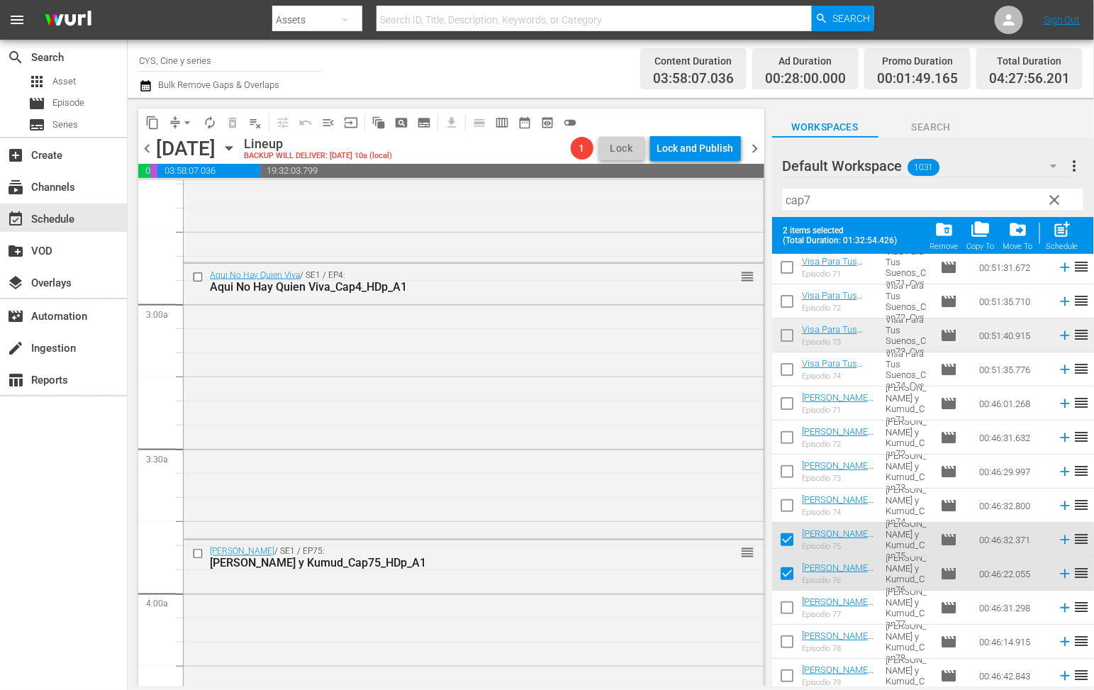
scroll to position [0, 0]
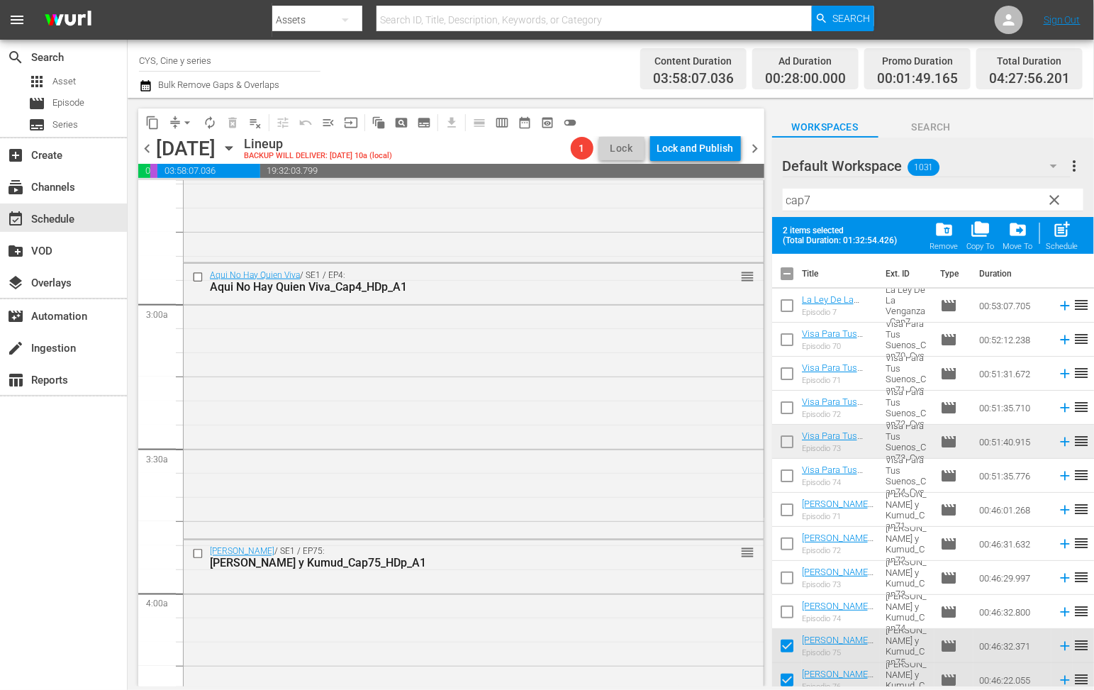
click at [789, 273] on input "checkbox" at bounding box center [787, 277] width 30 height 30
checkbox input "true"
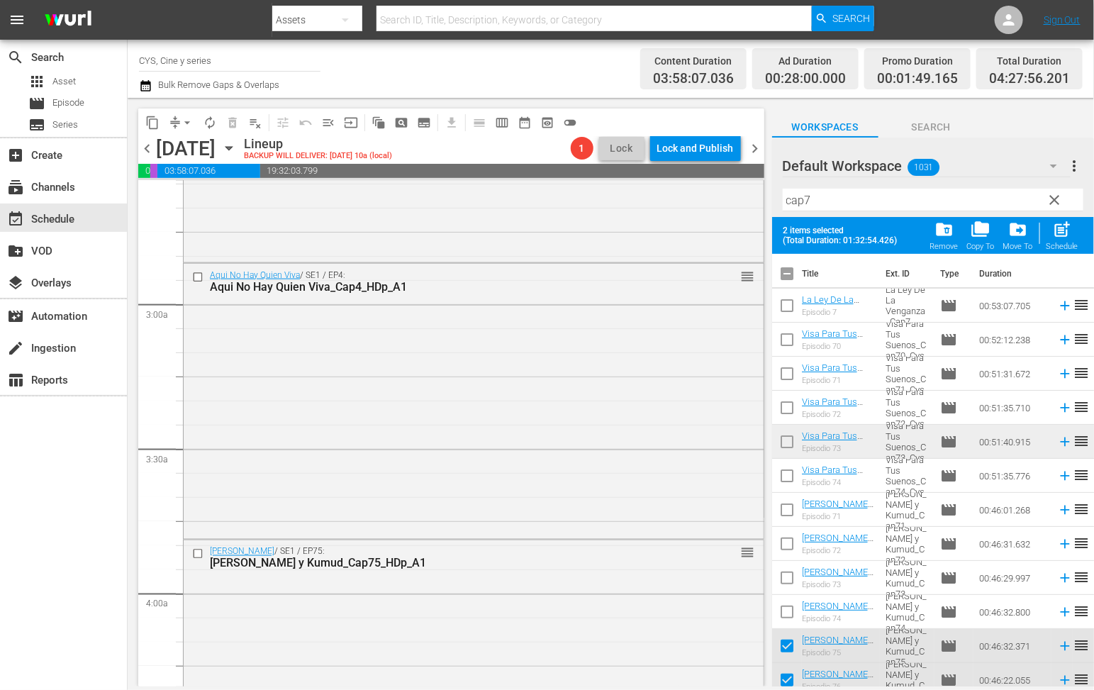
checkbox input "true"
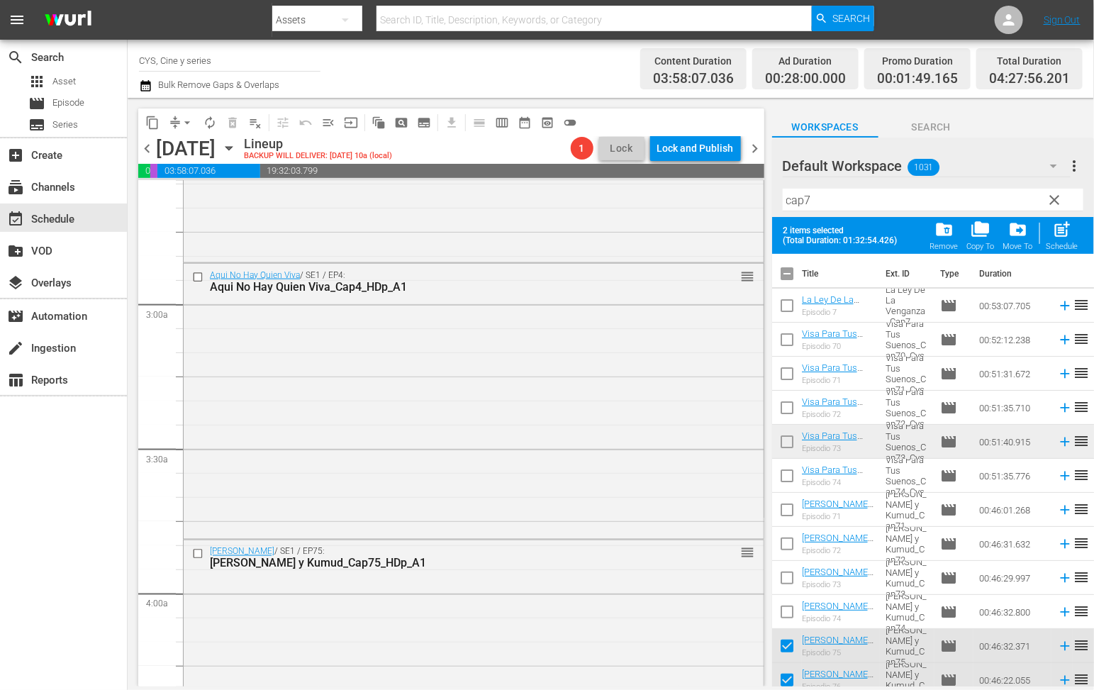
checkbox input "true"
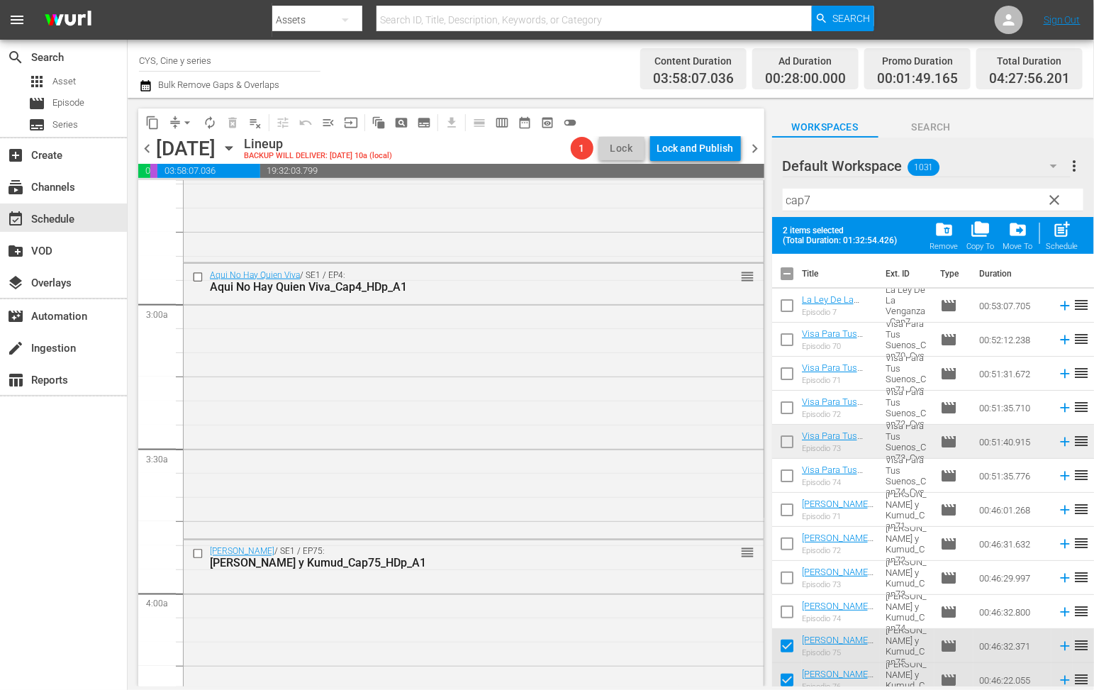
checkbox input "true"
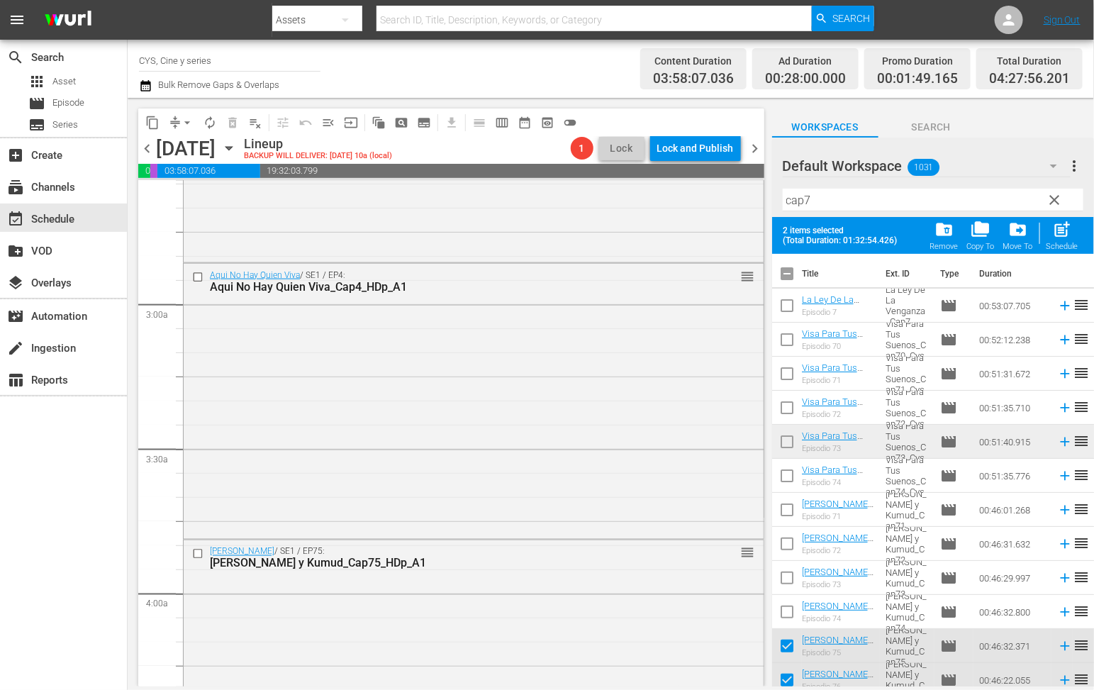
checkbox input "true"
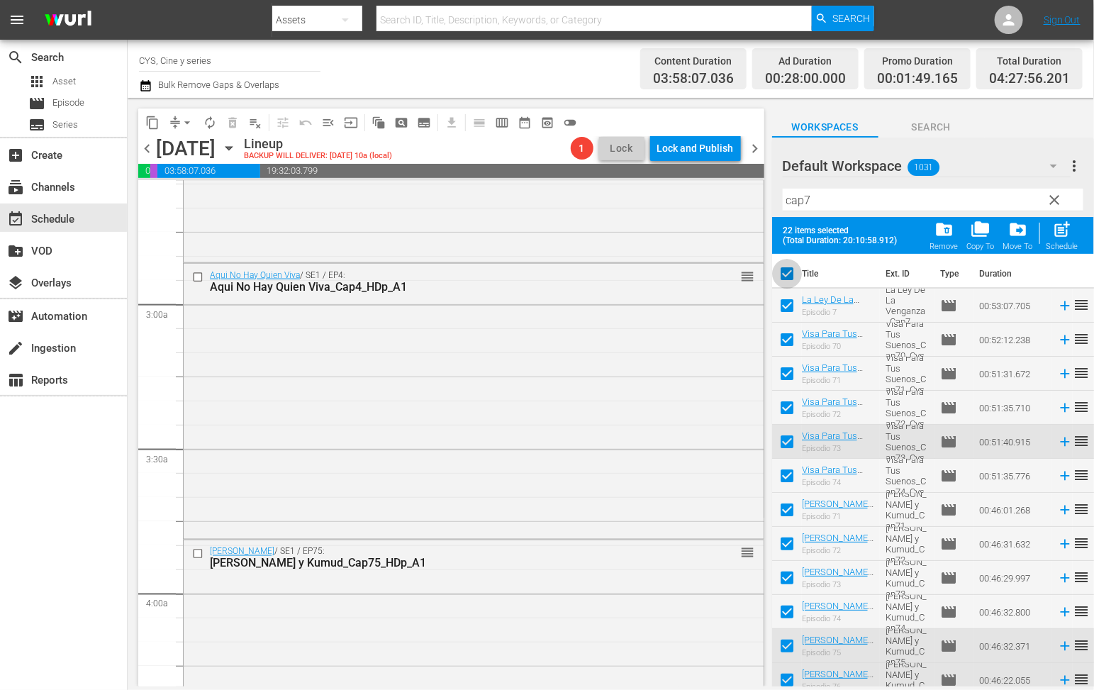
click at [789, 273] on input "checkbox" at bounding box center [787, 277] width 30 height 30
checkbox input "false"
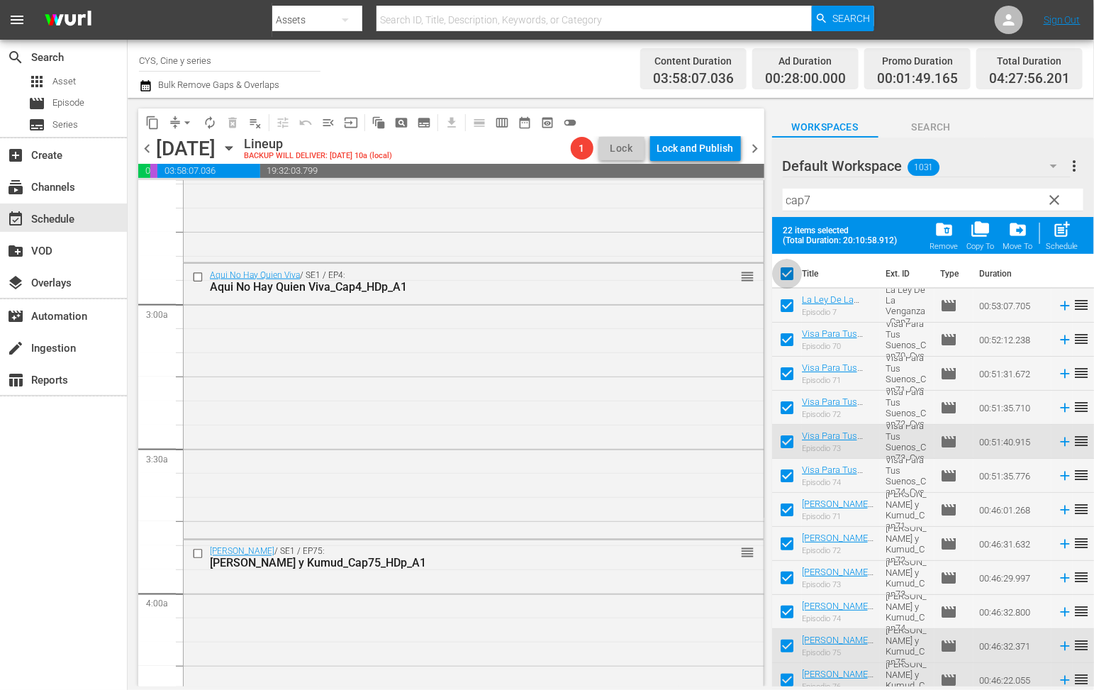
checkbox input "false"
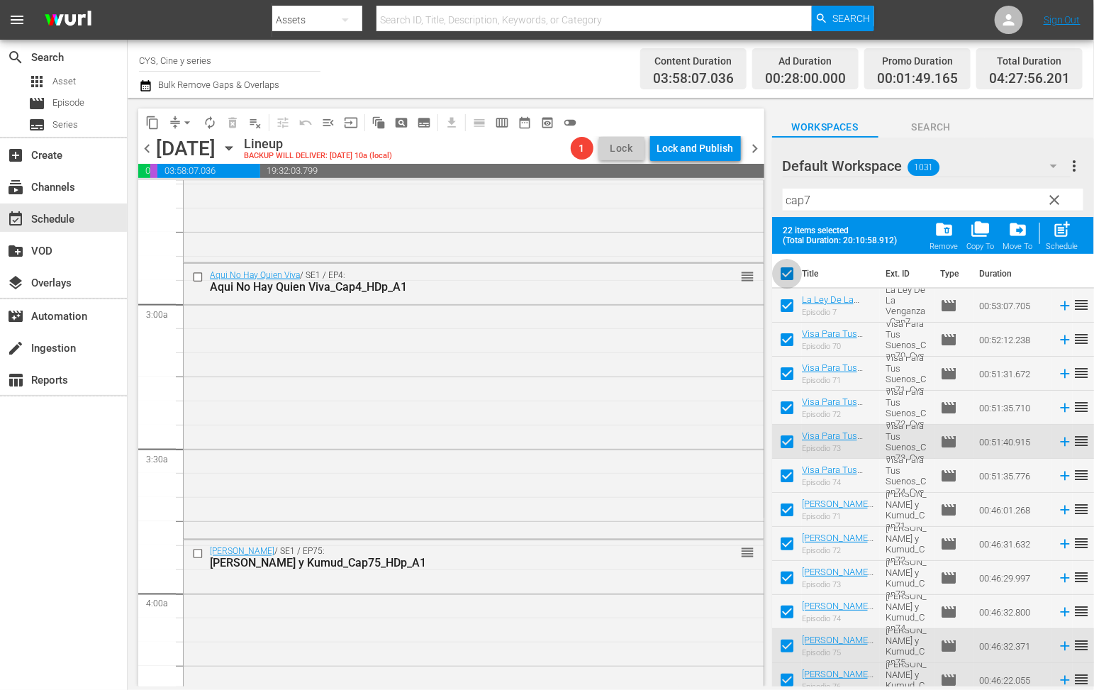
checkbox input "false"
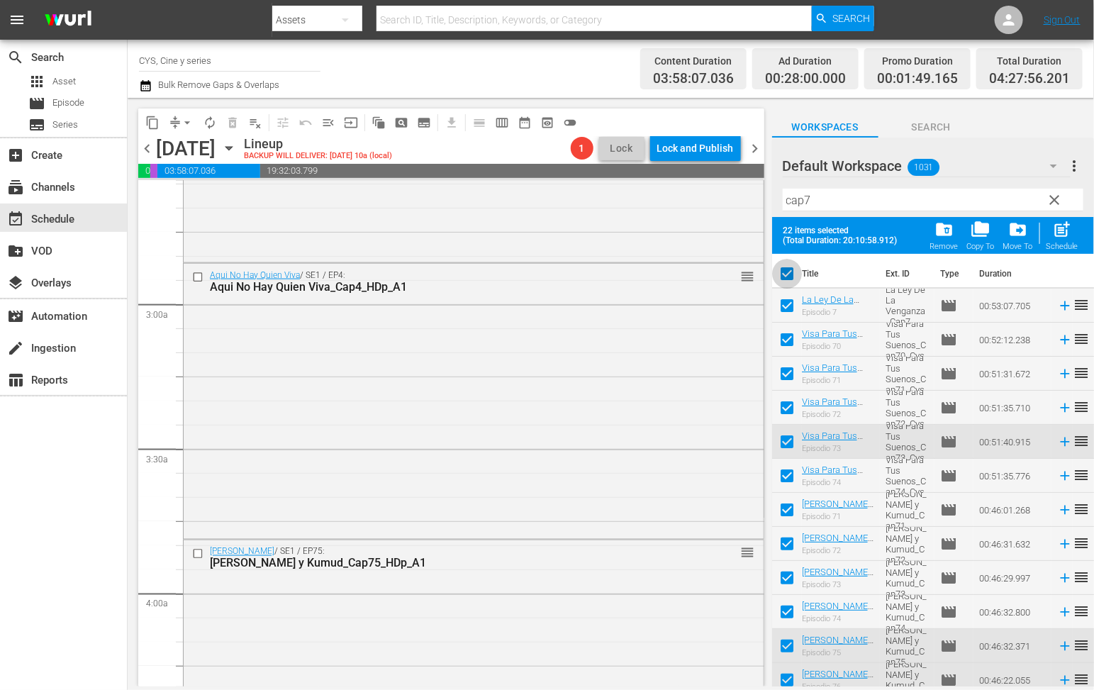
checkbox input "false"
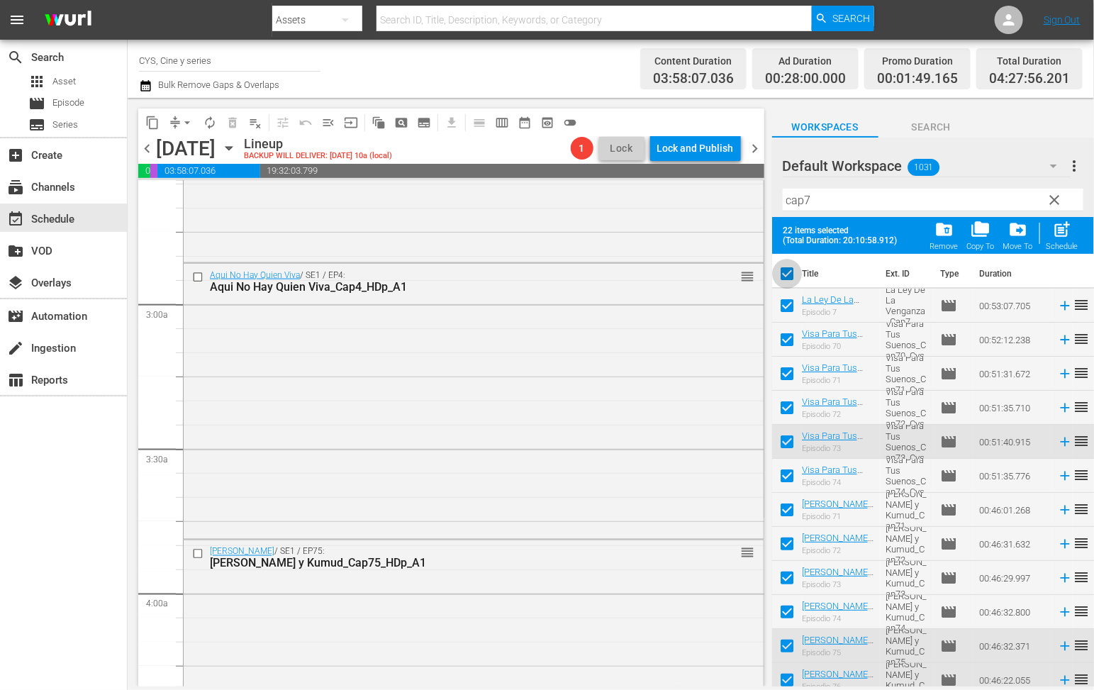
checkbox input "false"
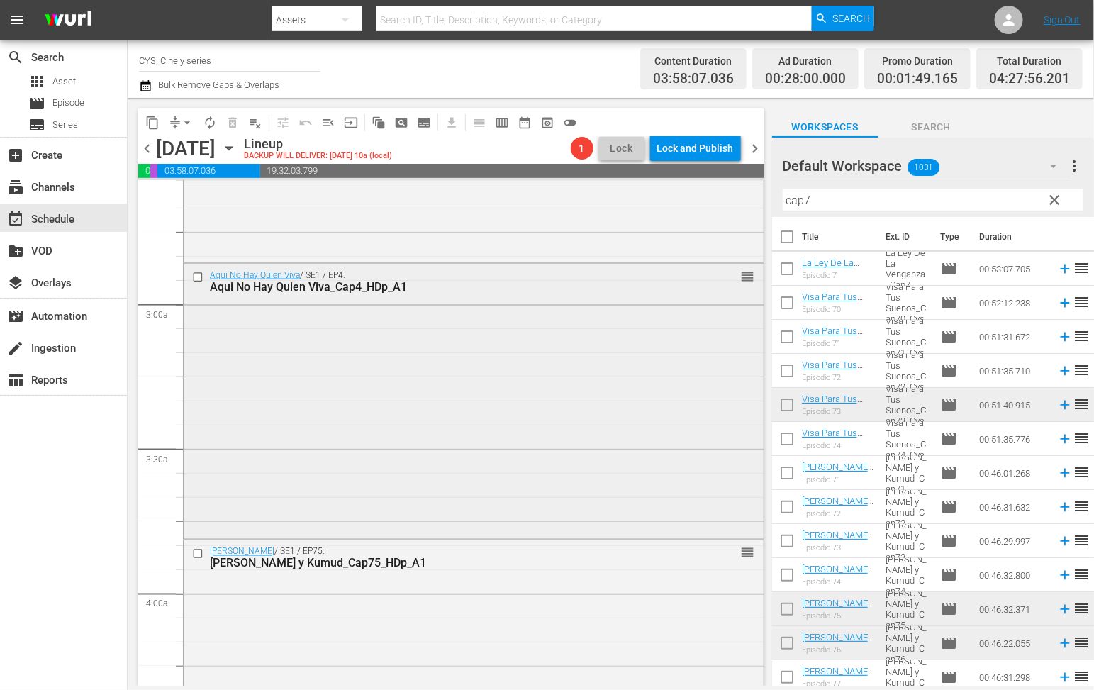
drag, startPoint x: 1057, startPoint y: 198, endPoint x: 508, endPoint y: 421, distance: 592.6
click at [1056, 196] on span "clear" at bounding box center [1055, 199] width 17 height 17
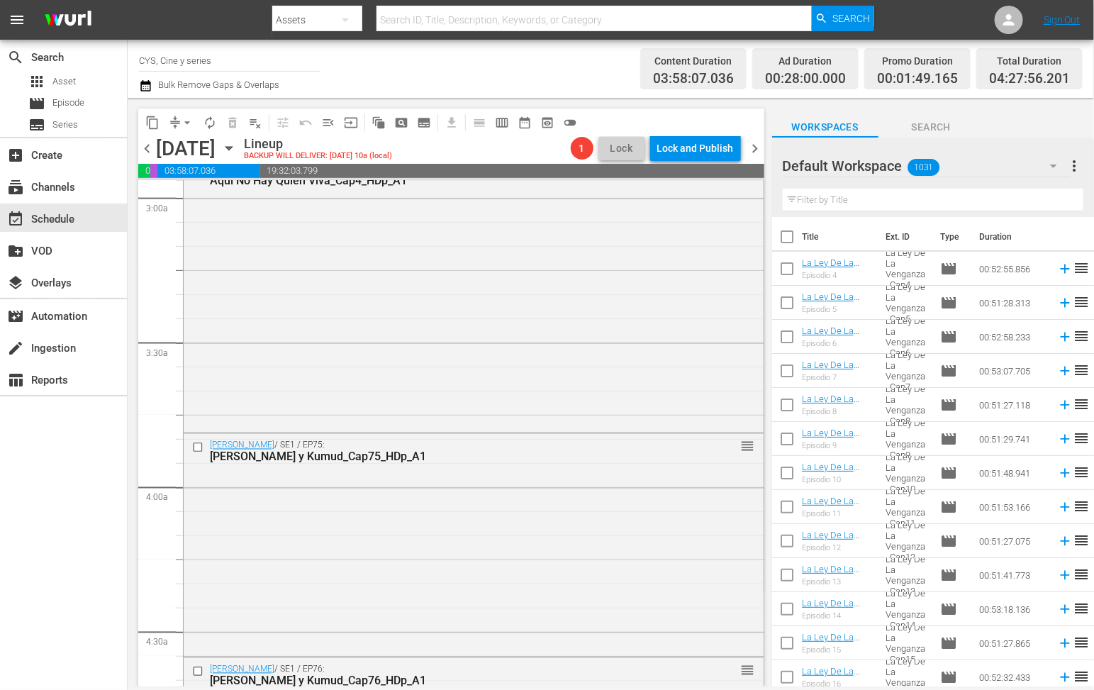
scroll to position [957, 0]
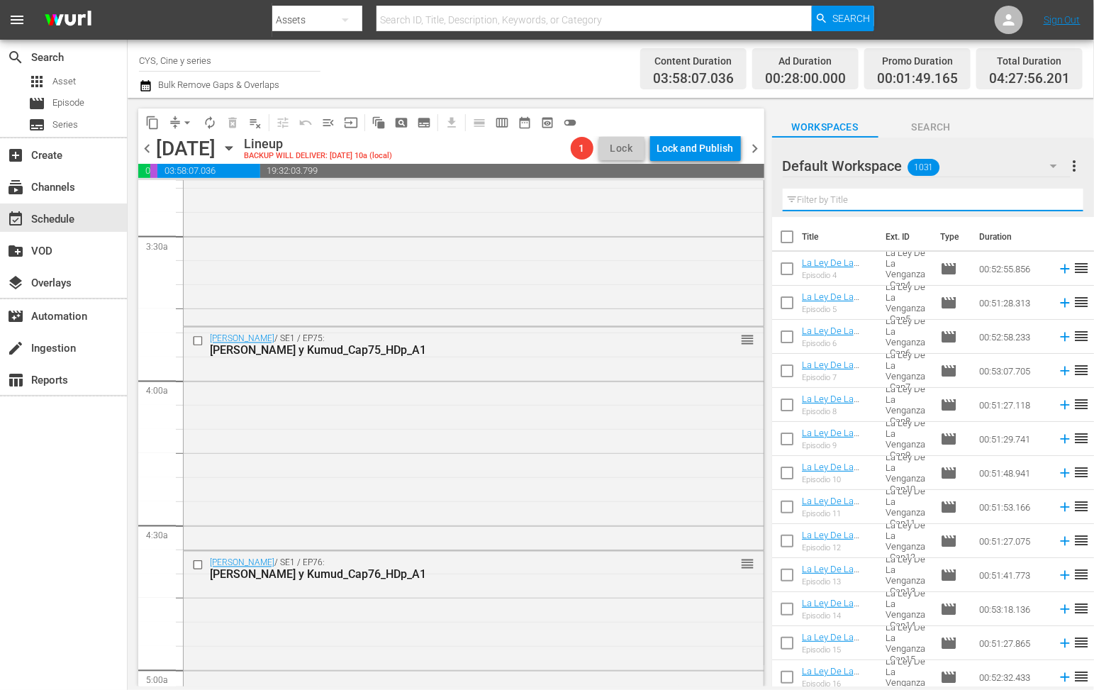
click at [943, 190] on input "text" at bounding box center [933, 200] width 301 height 23
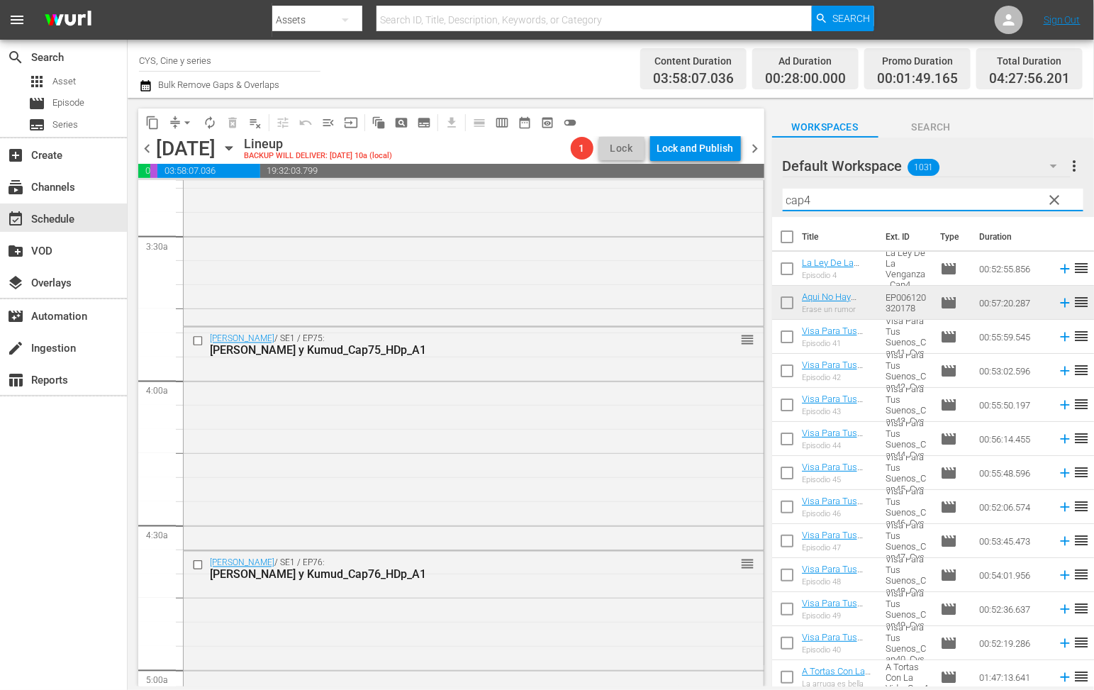
type input "cap4"
click at [784, 268] on input "checkbox" at bounding box center [787, 272] width 30 height 30
checkbox input "true"
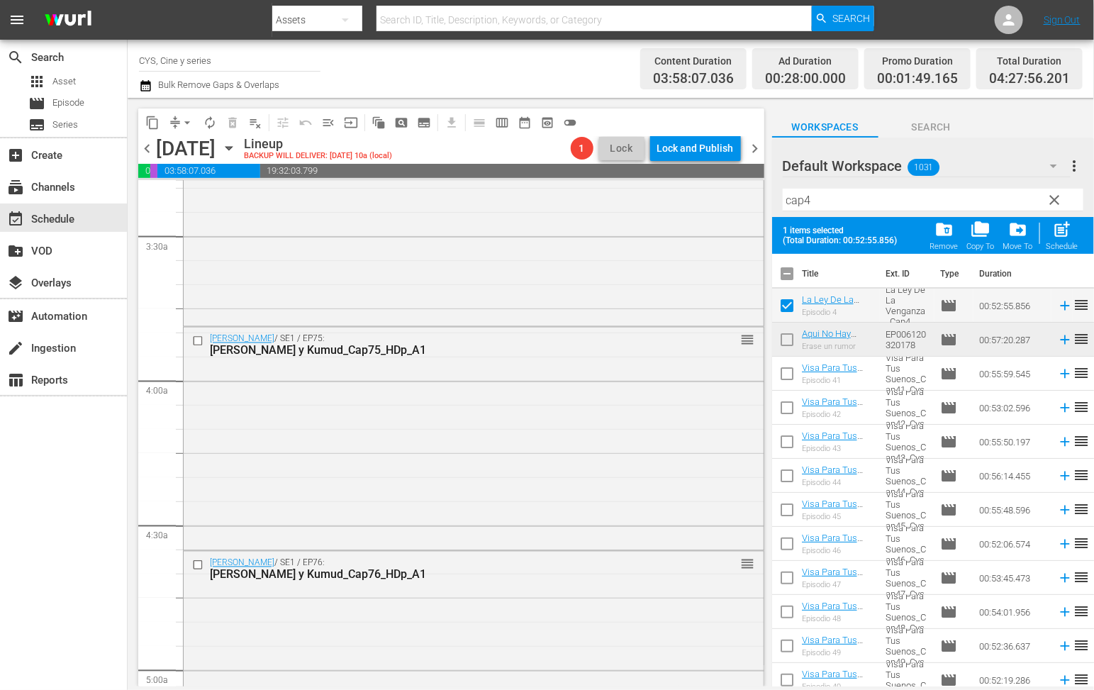
click at [784, 341] on input "checkbox" at bounding box center [787, 343] width 30 height 30
checkbox input "true"
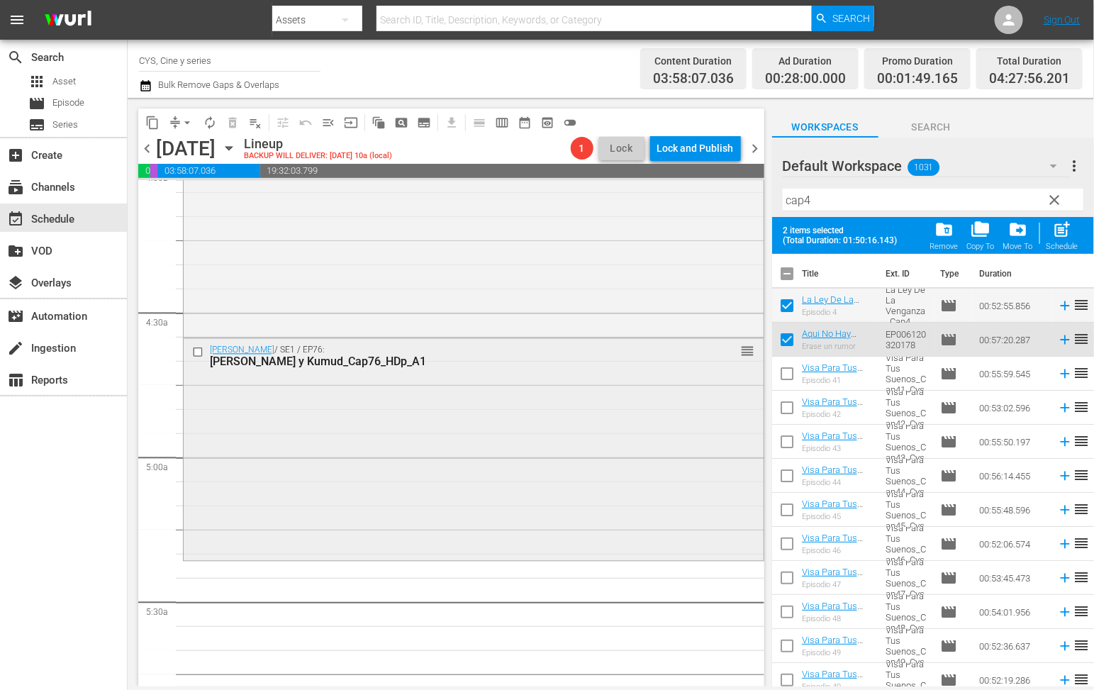
scroll to position [1276, 0]
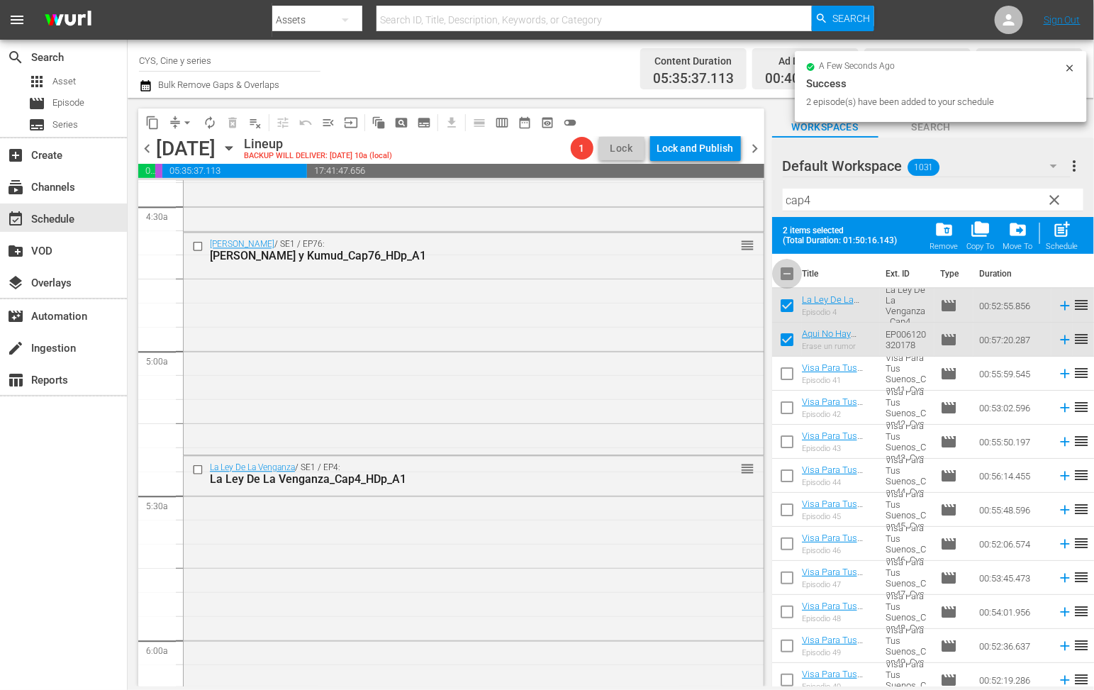
click at [788, 273] on input "checkbox" at bounding box center [787, 277] width 30 height 30
checkbox input "true"
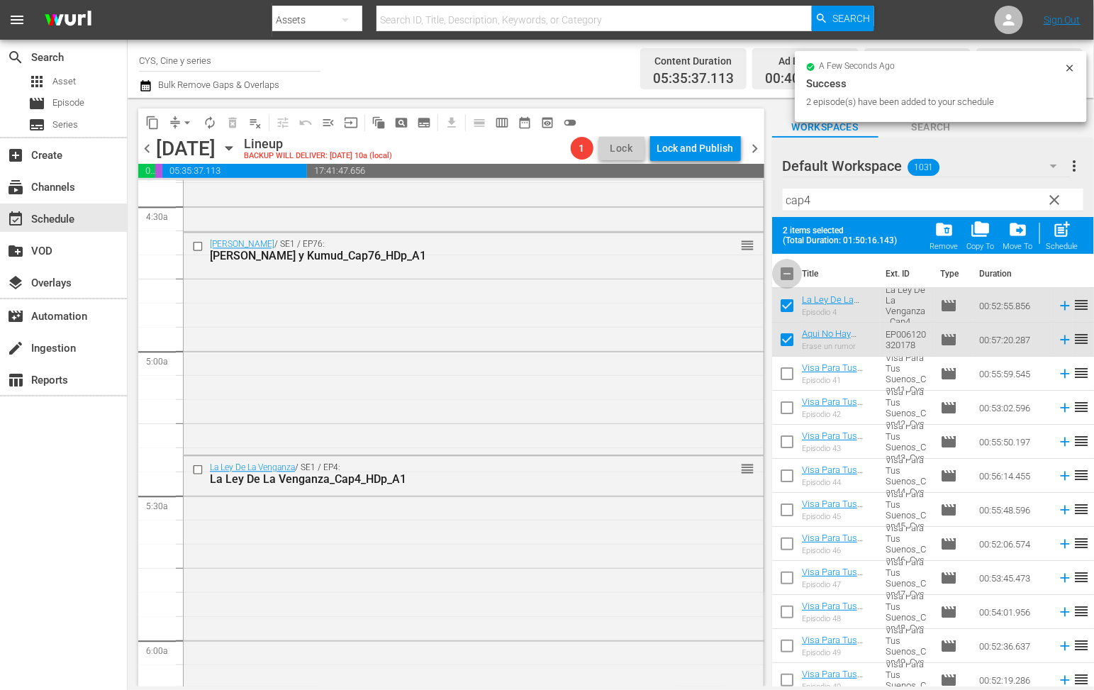
checkbox input "true"
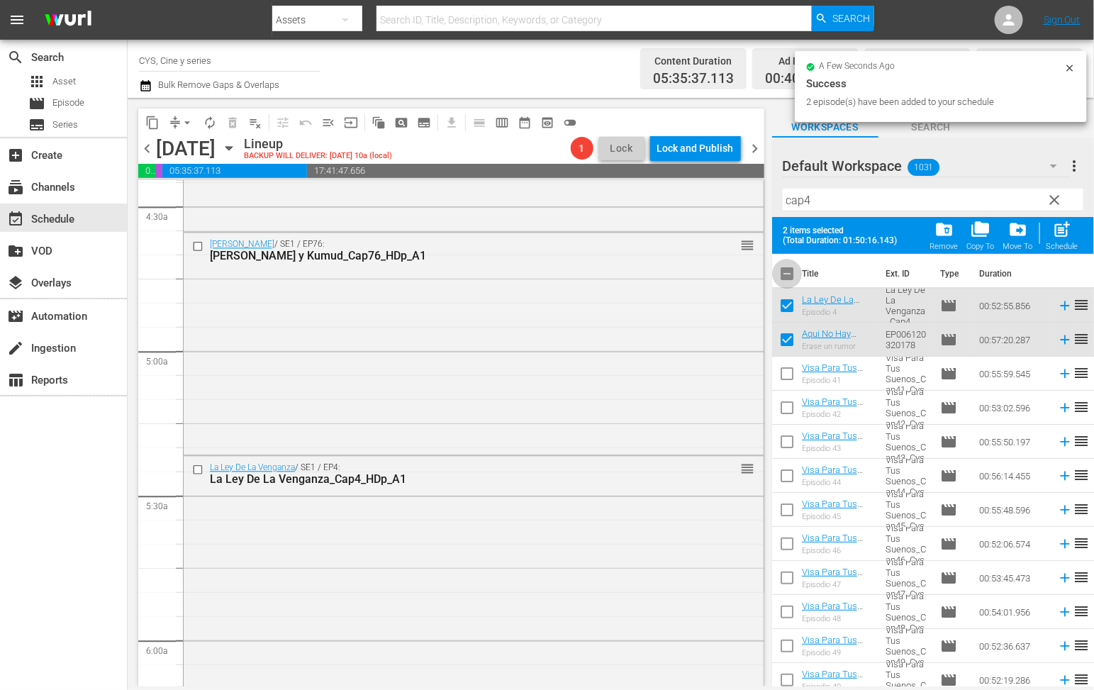
checkbox input "true"
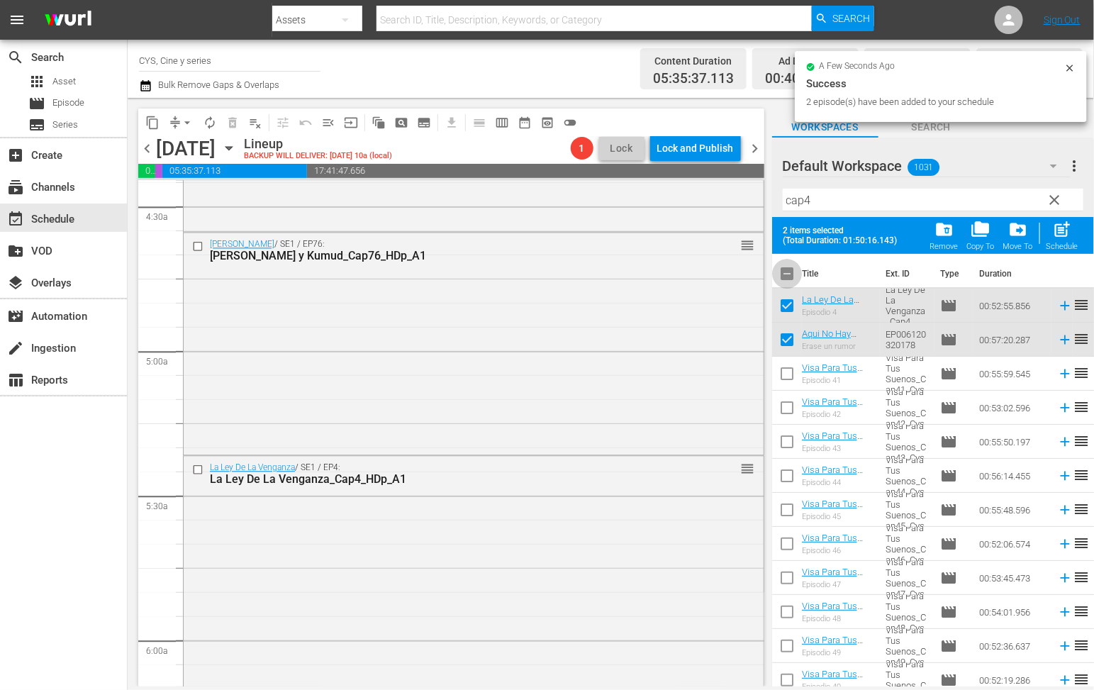
checkbox input "true"
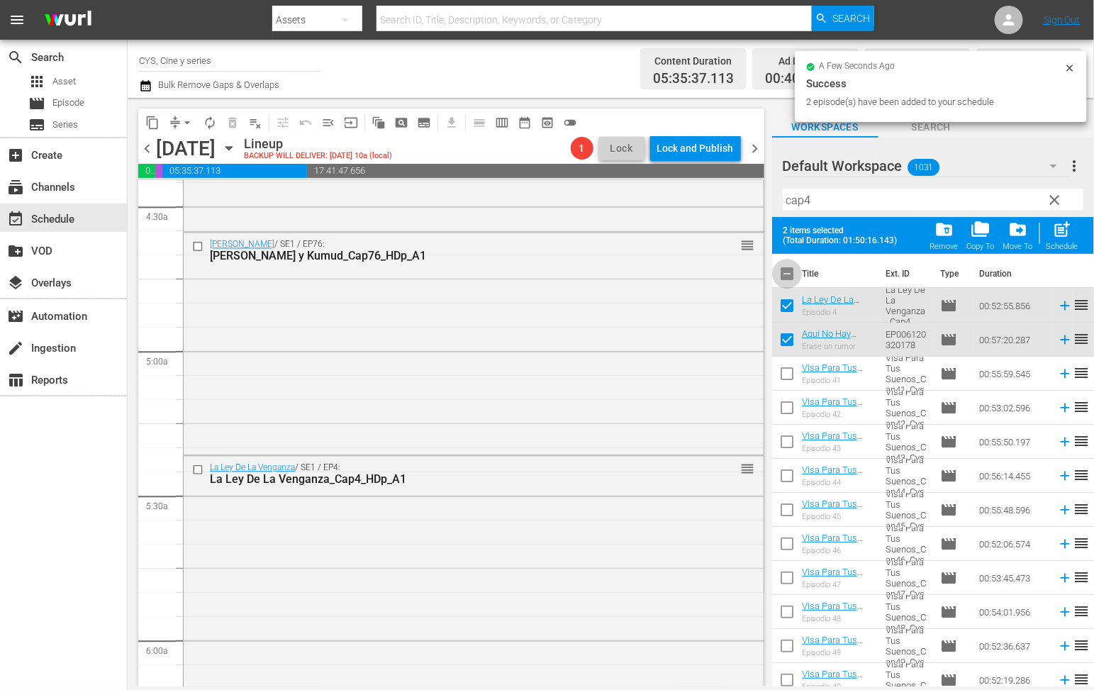
checkbox input "true"
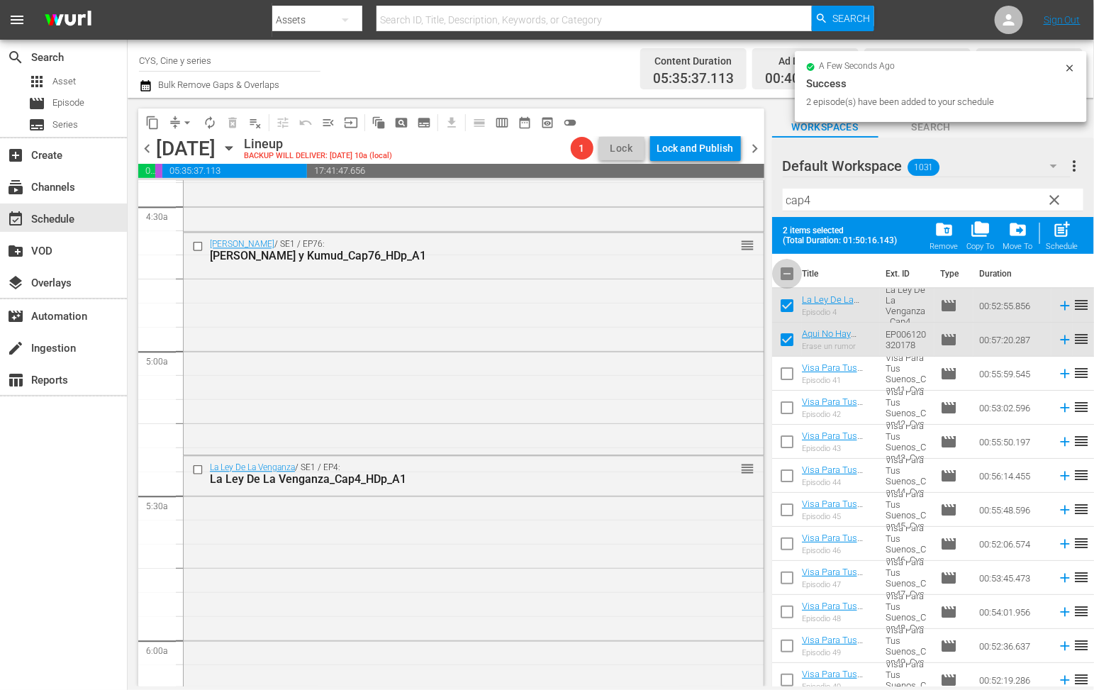
checkbox input "true"
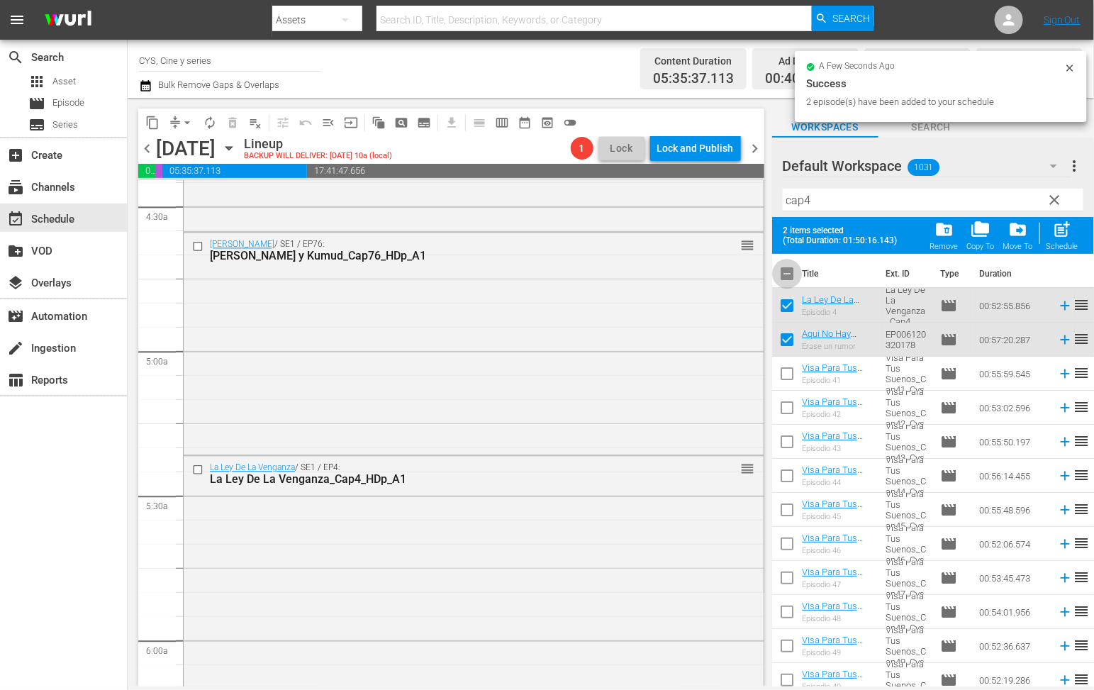
checkbox input "true"
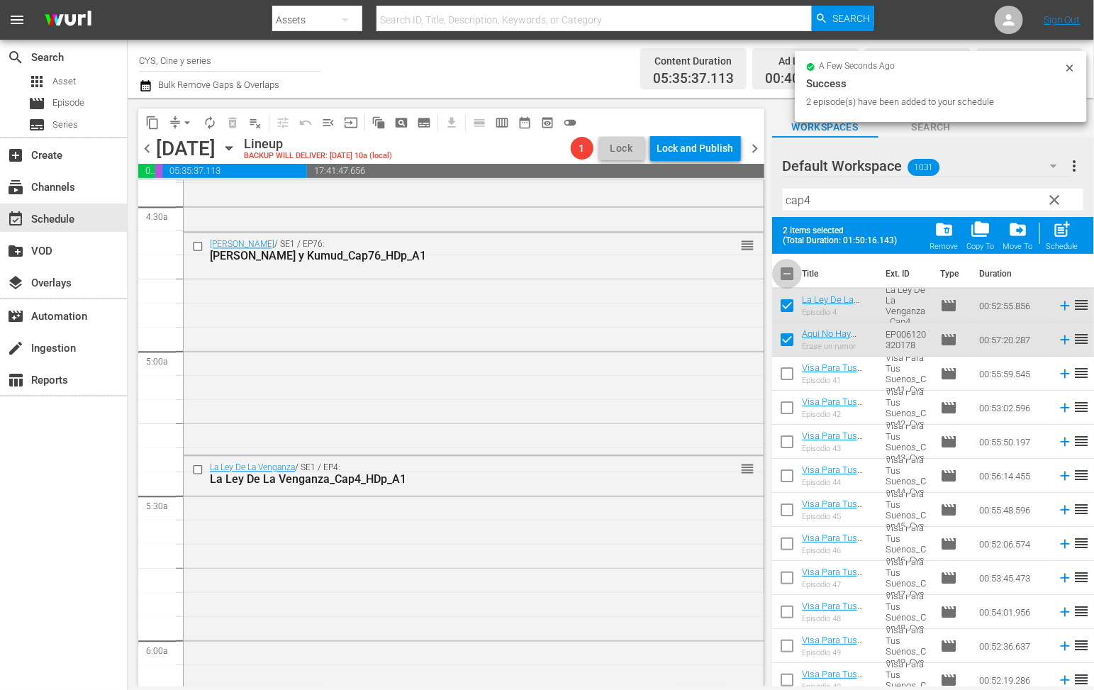
checkbox input "true"
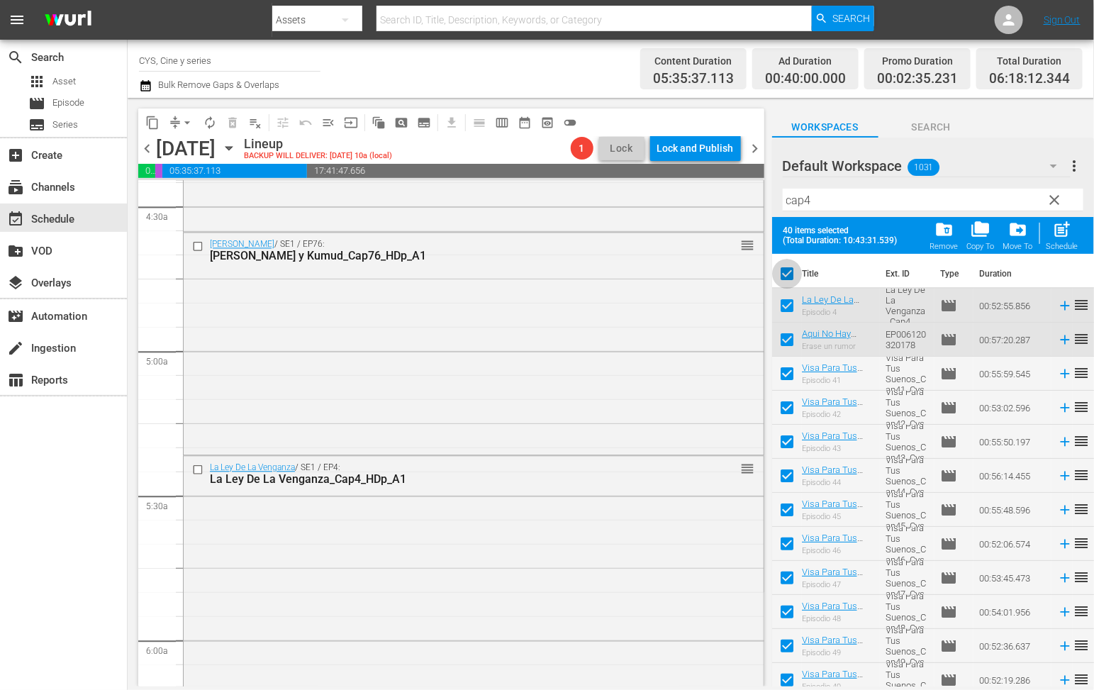
click at [788, 273] on input "checkbox" at bounding box center [787, 277] width 30 height 30
checkbox input "false"
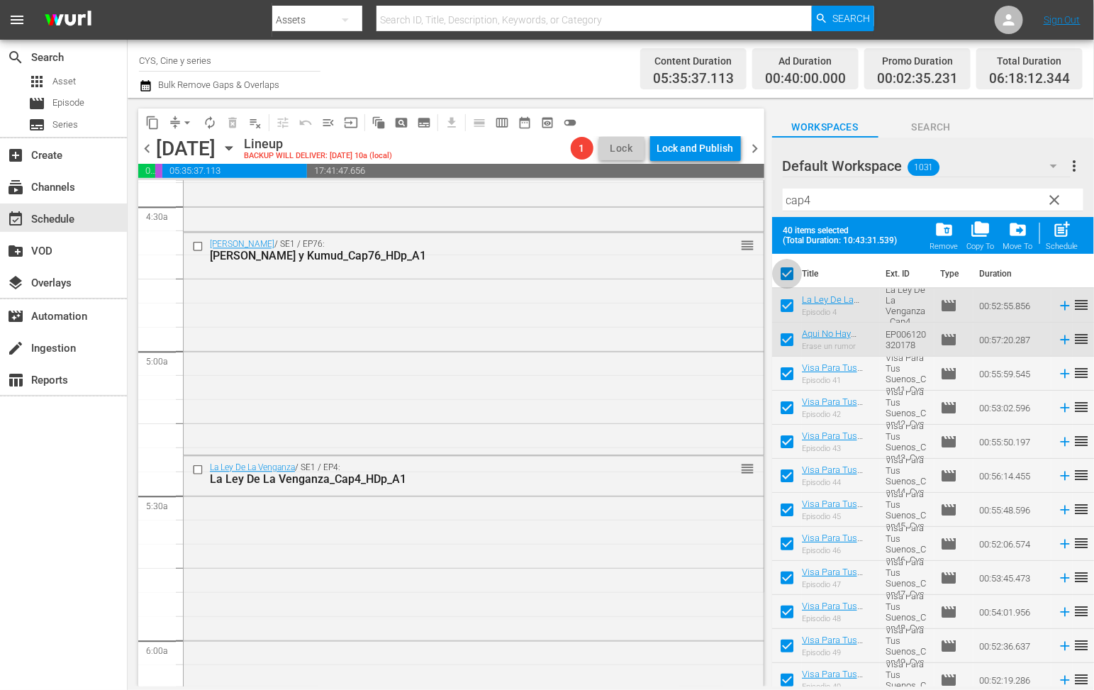
checkbox input "false"
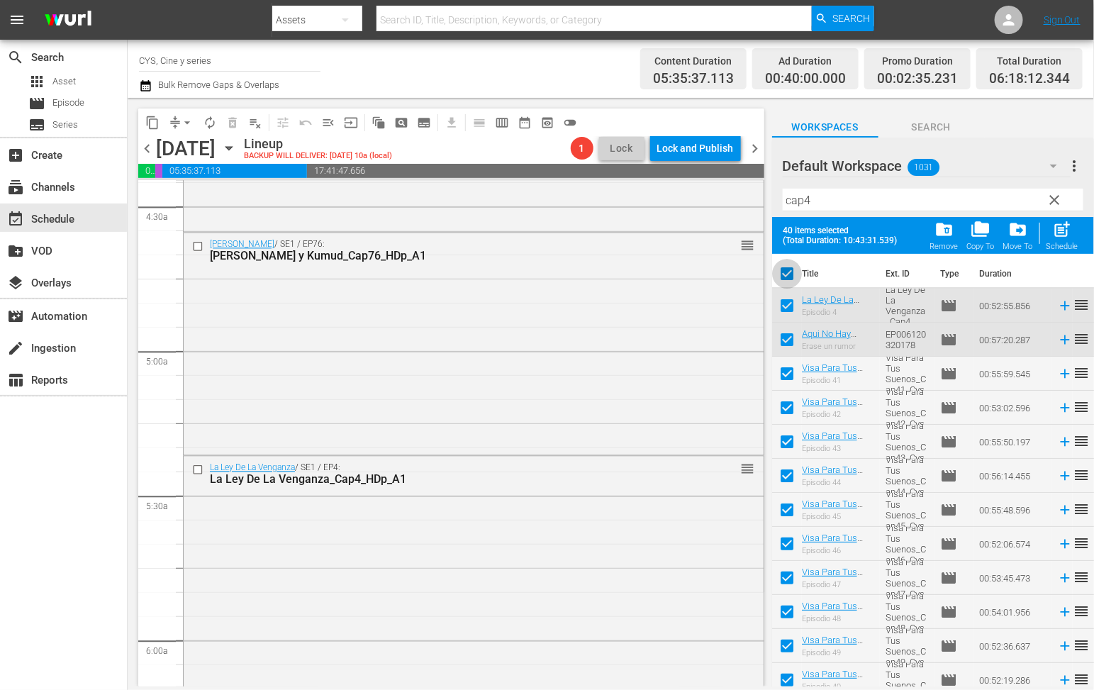
checkbox input "false"
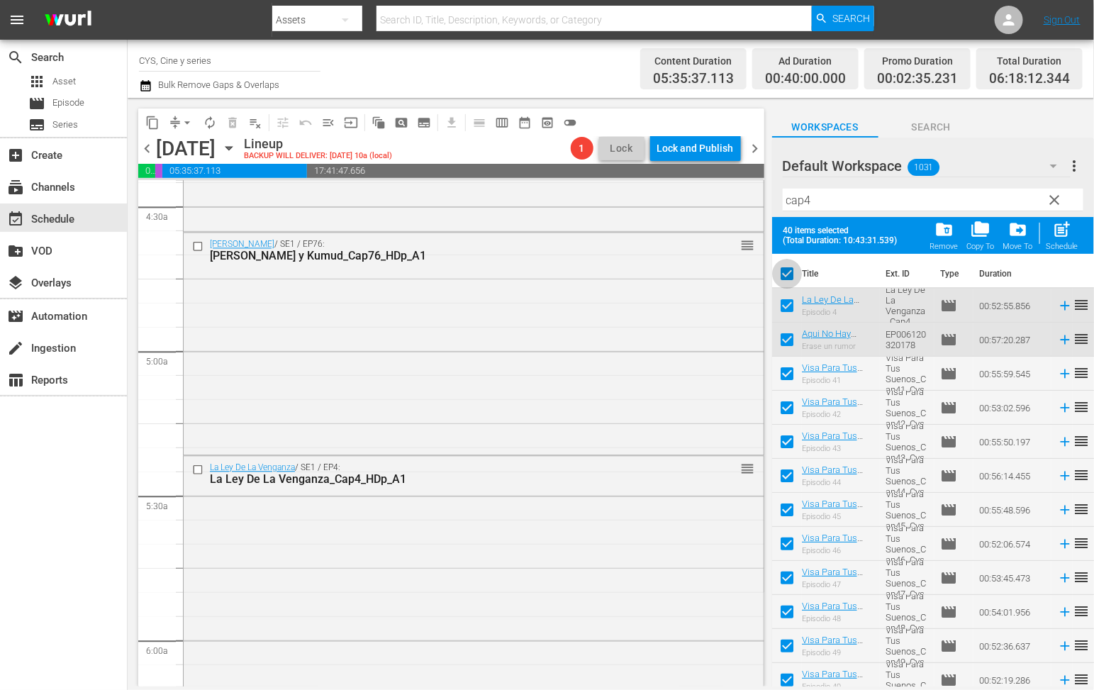
checkbox input "false"
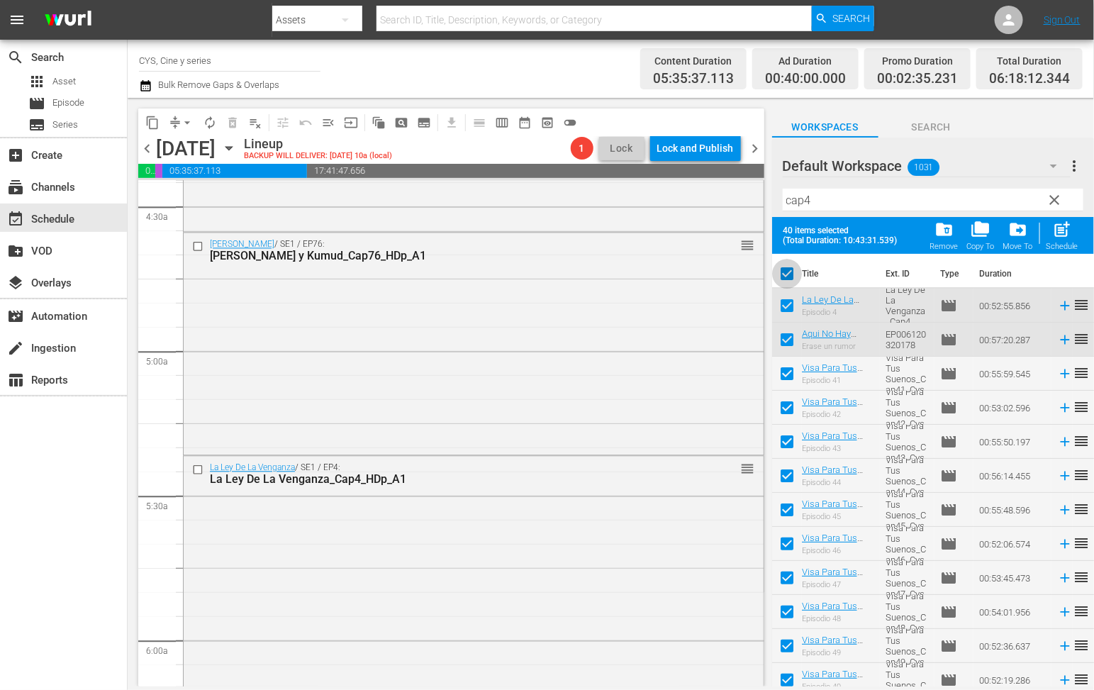
checkbox input "false"
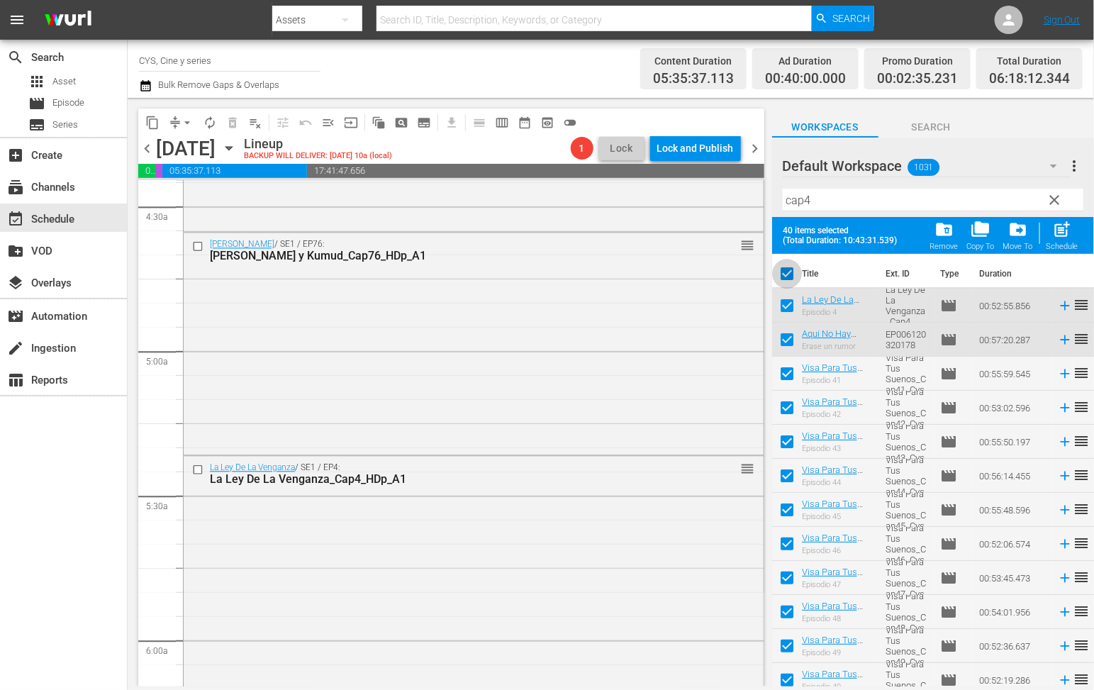
checkbox input "false"
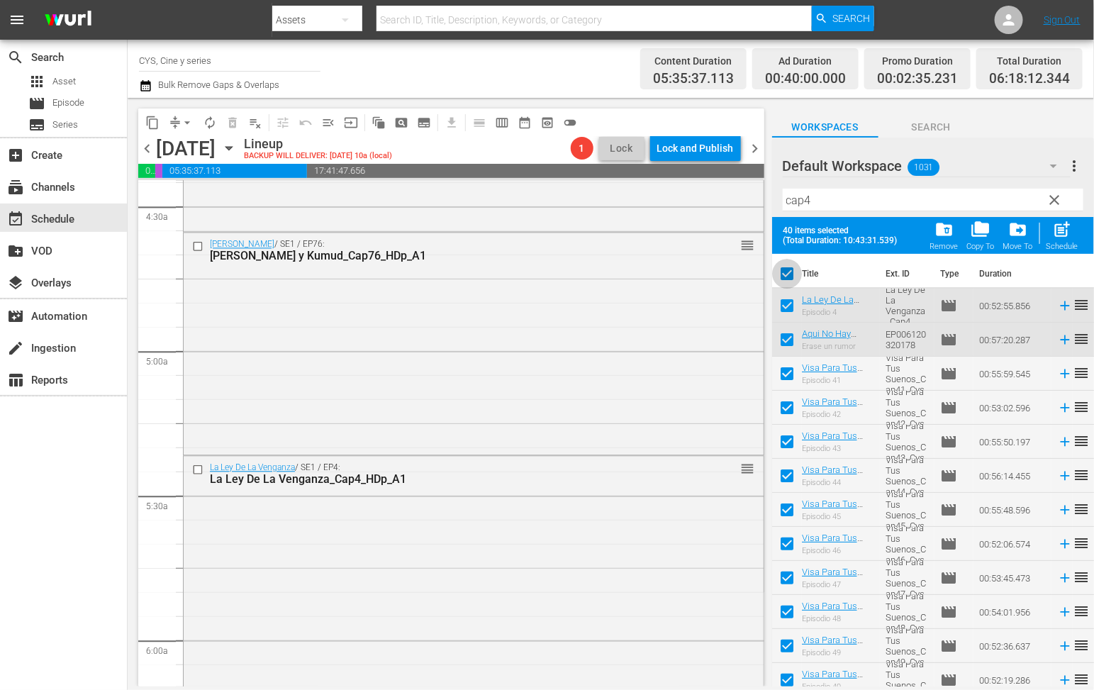
checkbox input "false"
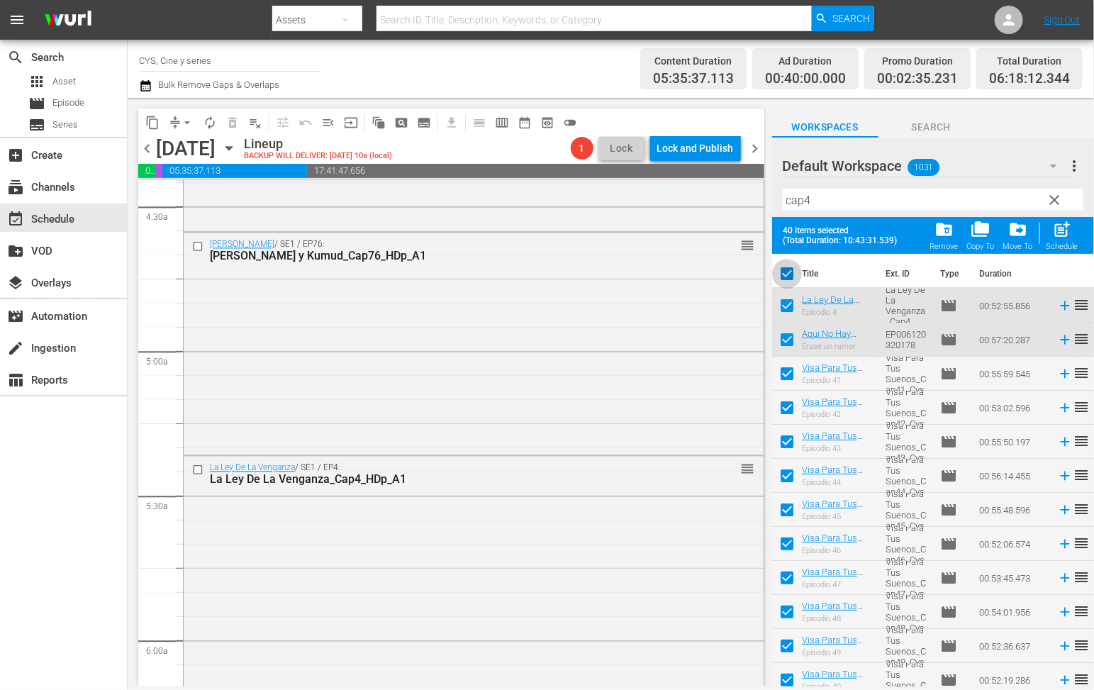
checkbox input "false"
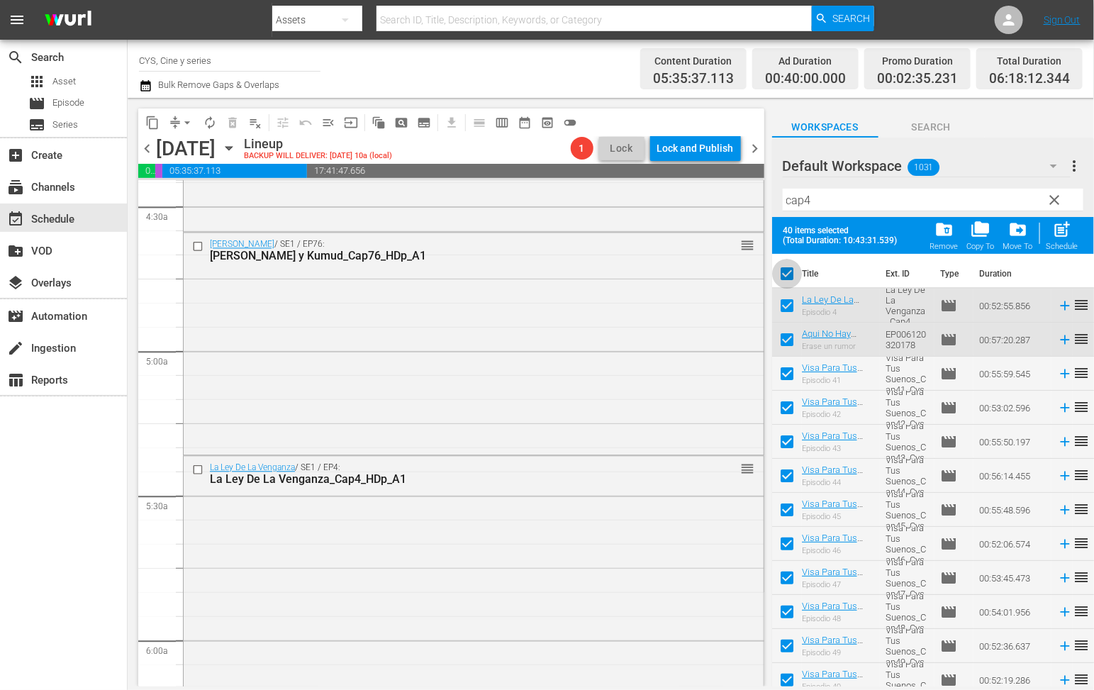
checkbox input "false"
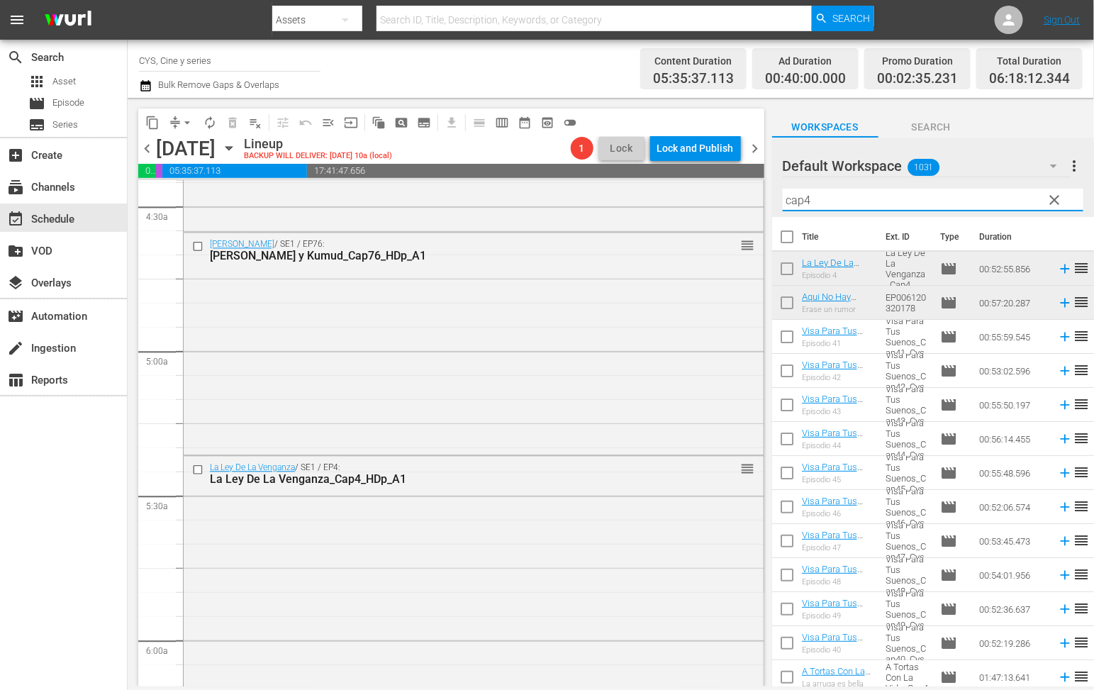
drag, startPoint x: 815, startPoint y: 198, endPoint x: 768, endPoint y: 203, distance: 47.1
click at [769, 203] on div "content_copy compress arrow_drop_down autorenew_outlined delete_forever_outline…" at bounding box center [611, 392] width 967 height 589
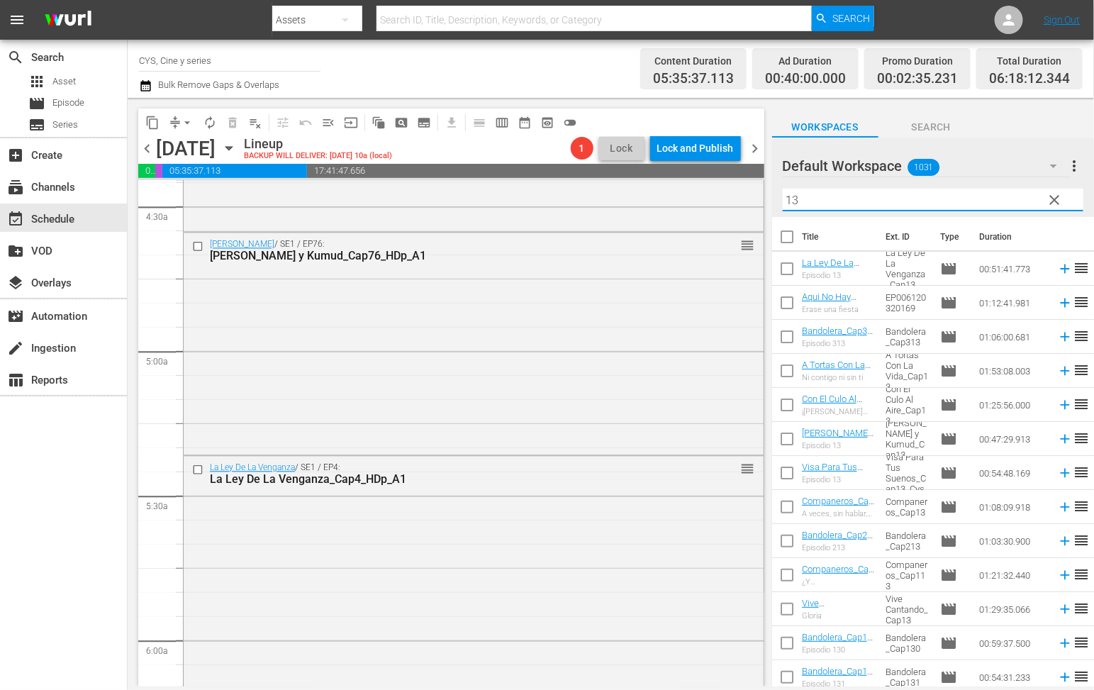
click at [834, 204] on input "13" at bounding box center [933, 200] width 301 height 23
drag, startPoint x: 841, startPoint y: 194, endPoint x: 758, endPoint y: 211, distance: 84.8
click at [762, 206] on div "content_copy compress arrow_drop_down autorenew_outlined delete_forever_outline…" at bounding box center [611, 392] width 967 height 589
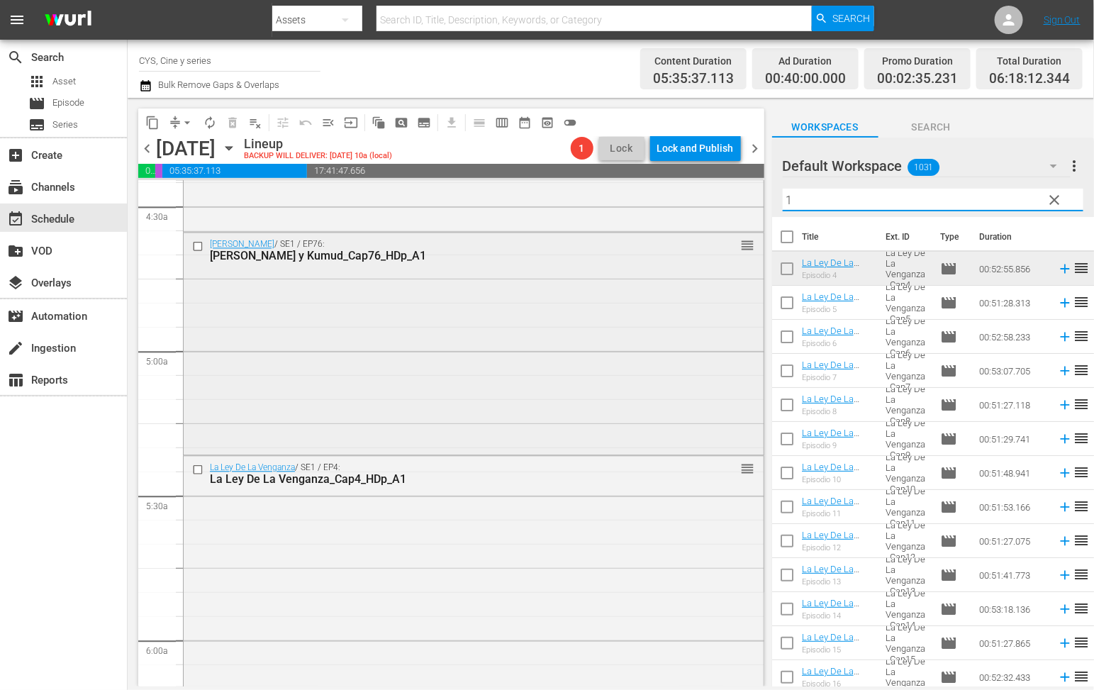
scroll to position [1383, 0]
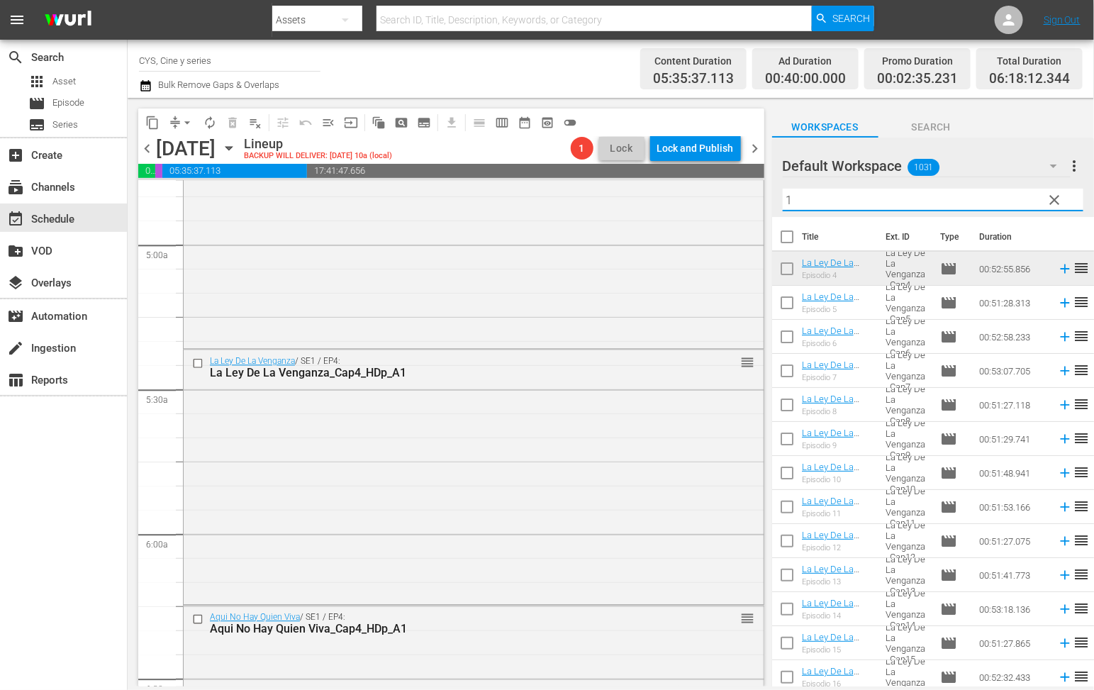
click at [783, 199] on input "1" at bounding box center [933, 200] width 301 height 23
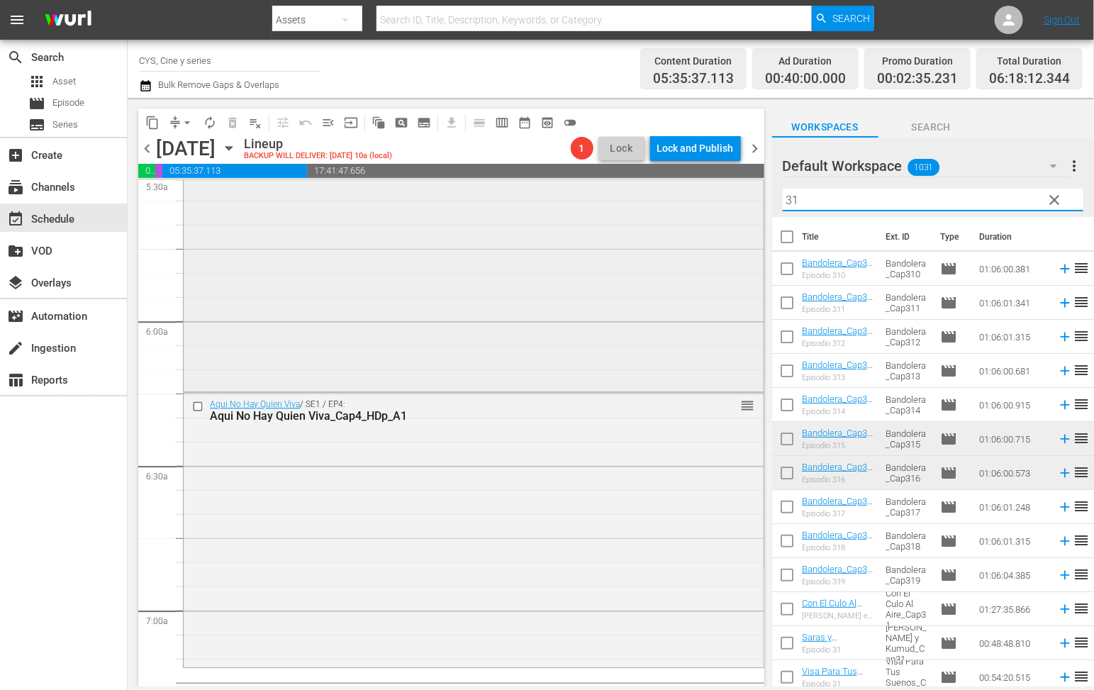
scroll to position [1702, 0]
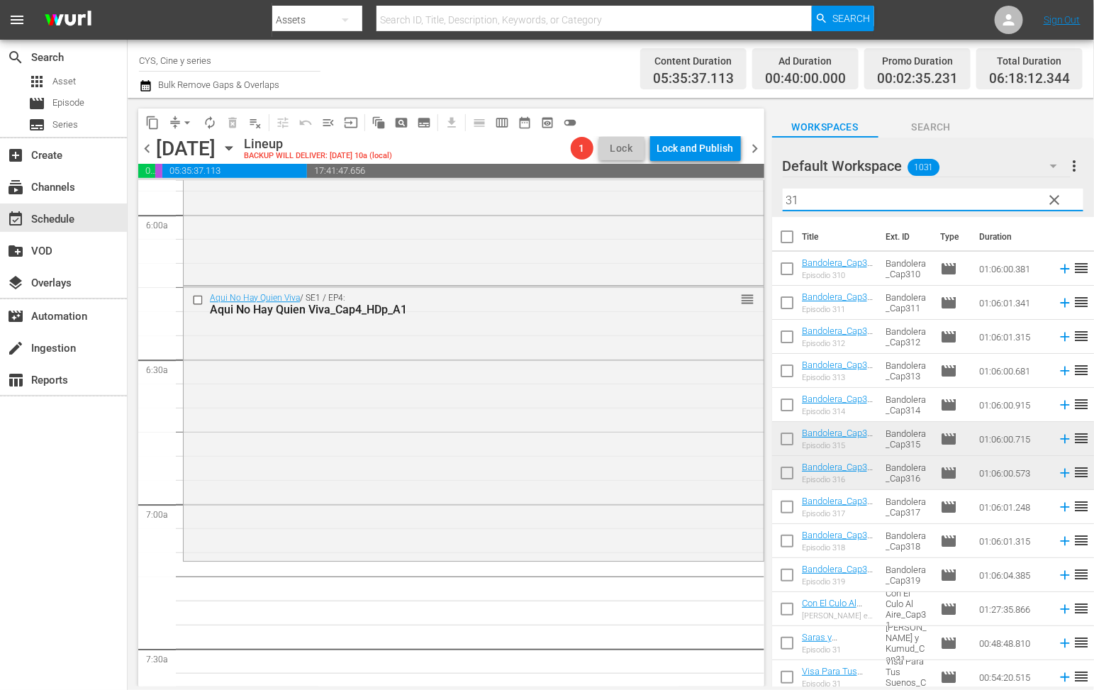
type input "31"
click at [785, 439] on input "checkbox" at bounding box center [787, 442] width 30 height 30
checkbox input "true"
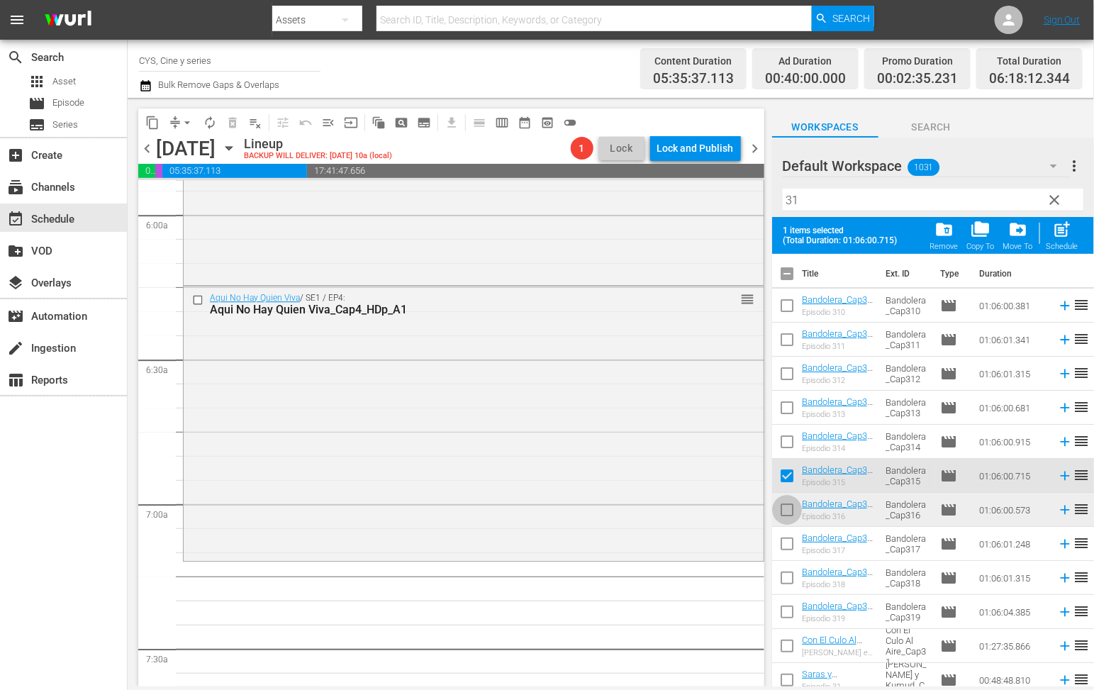
click at [788, 508] on input "checkbox" at bounding box center [787, 513] width 30 height 30
checkbox input "true"
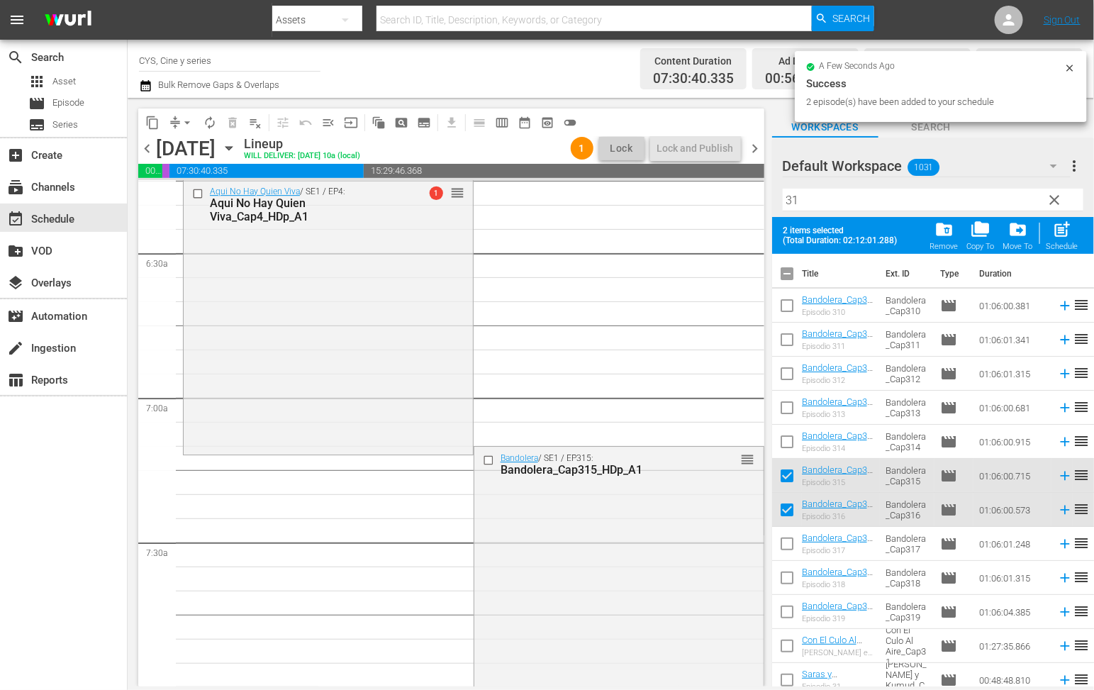
click at [790, 277] on input "checkbox" at bounding box center [787, 277] width 30 height 30
checkbox input "true"
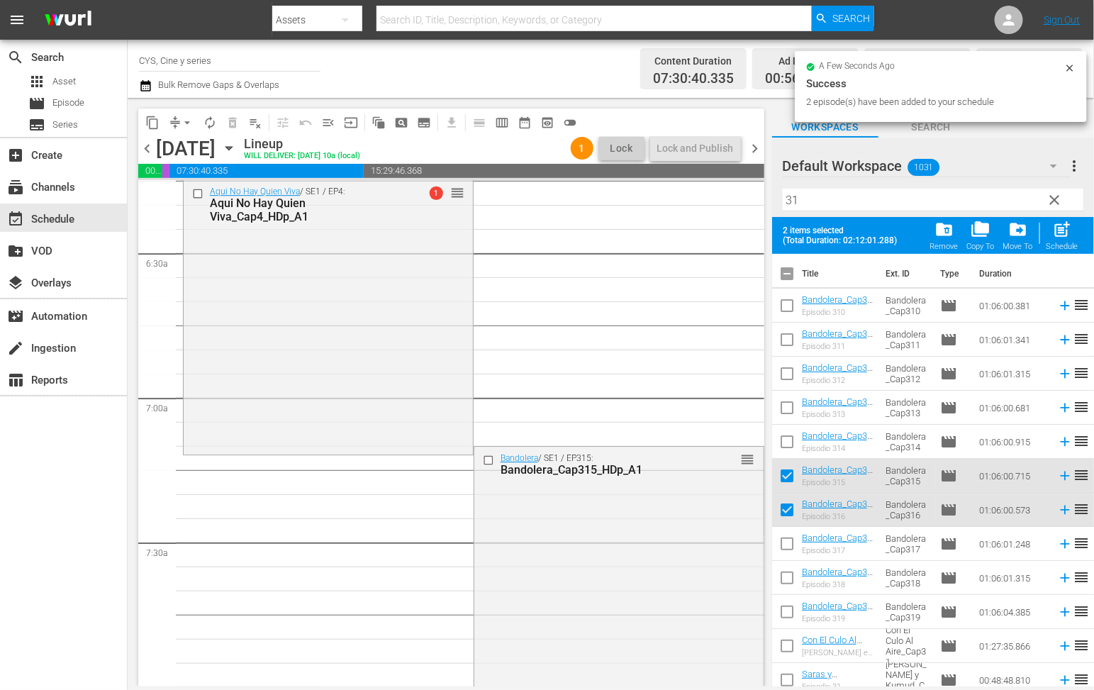
checkbox input "true"
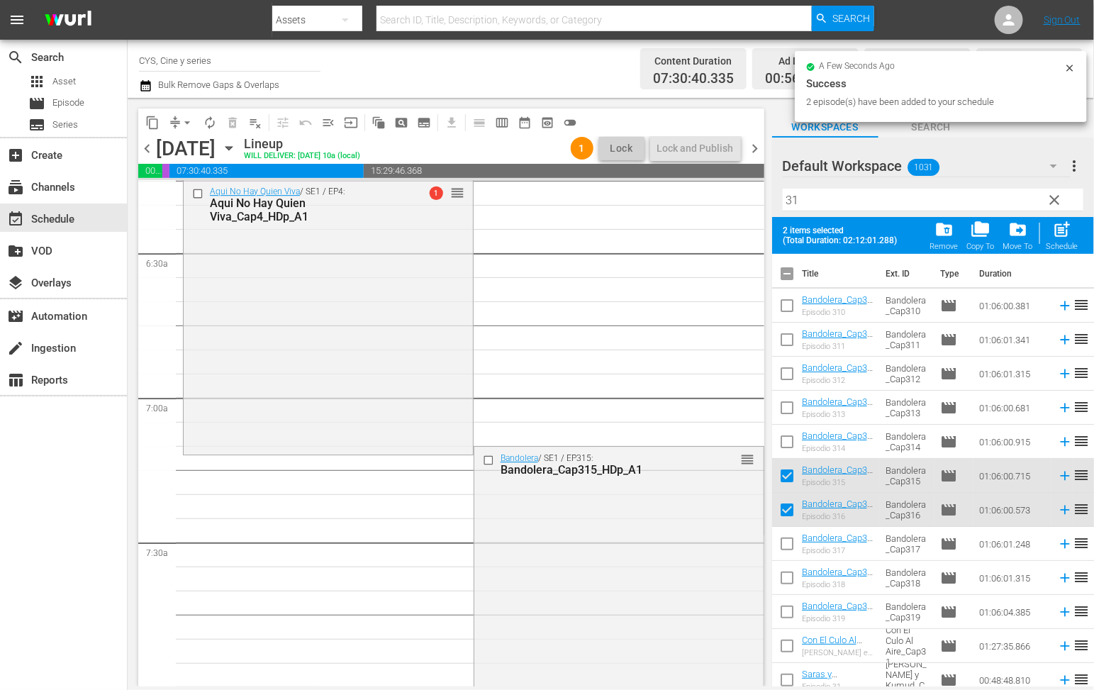
checkbox input "true"
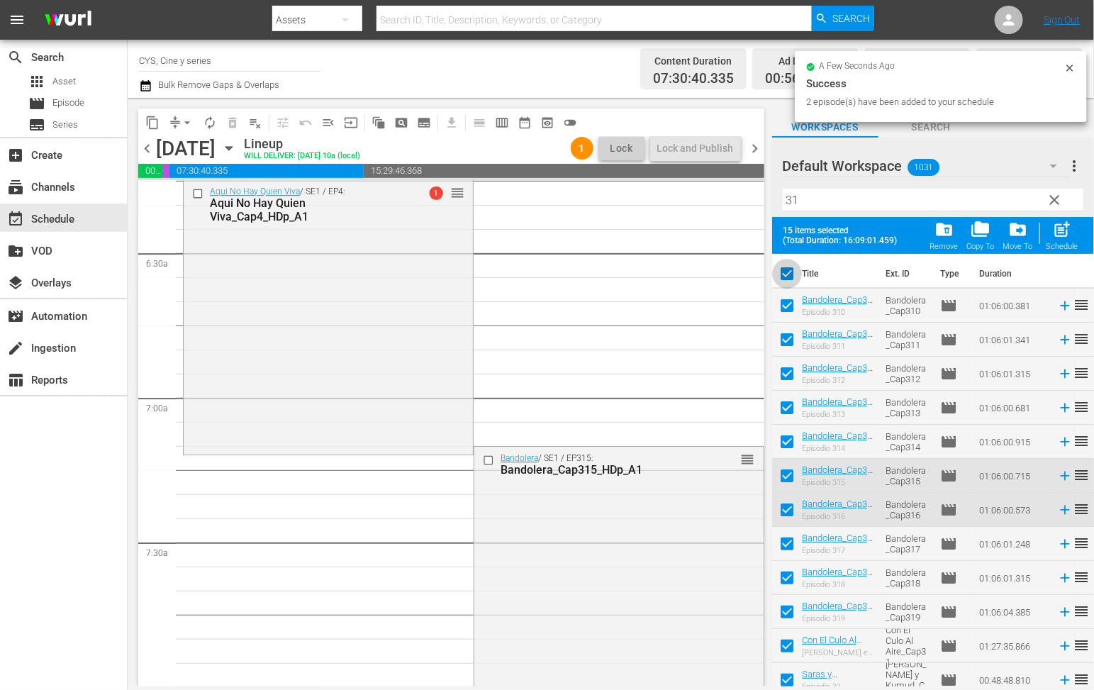
click at [790, 277] on input "checkbox" at bounding box center [787, 277] width 30 height 30
checkbox input "false"
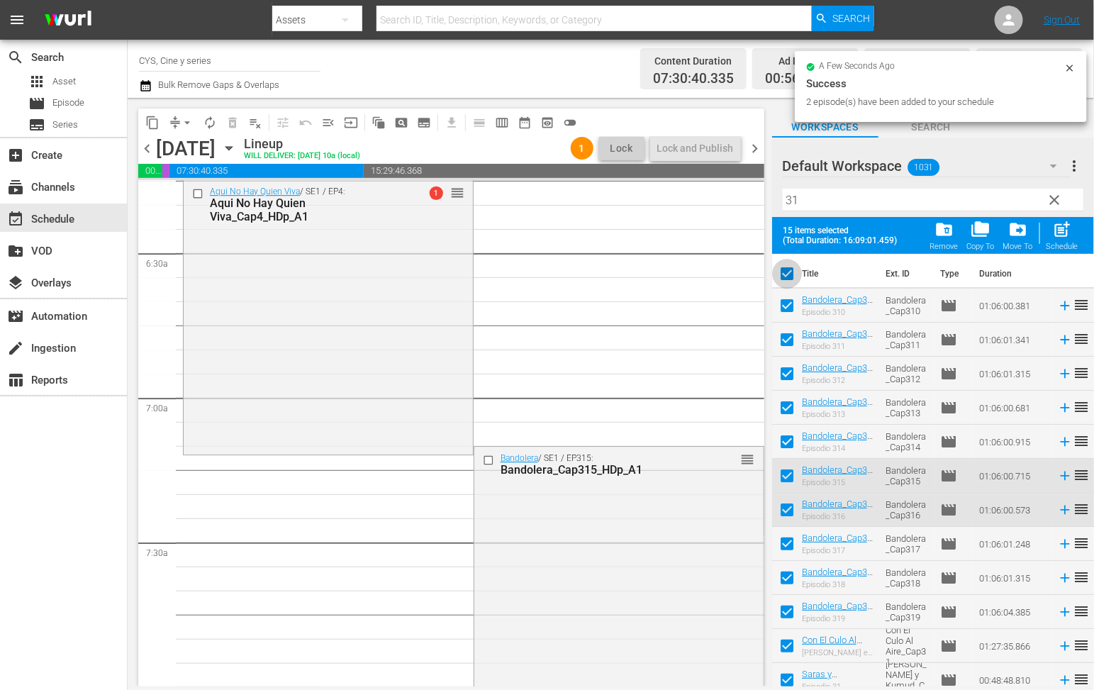
checkbox input "false"
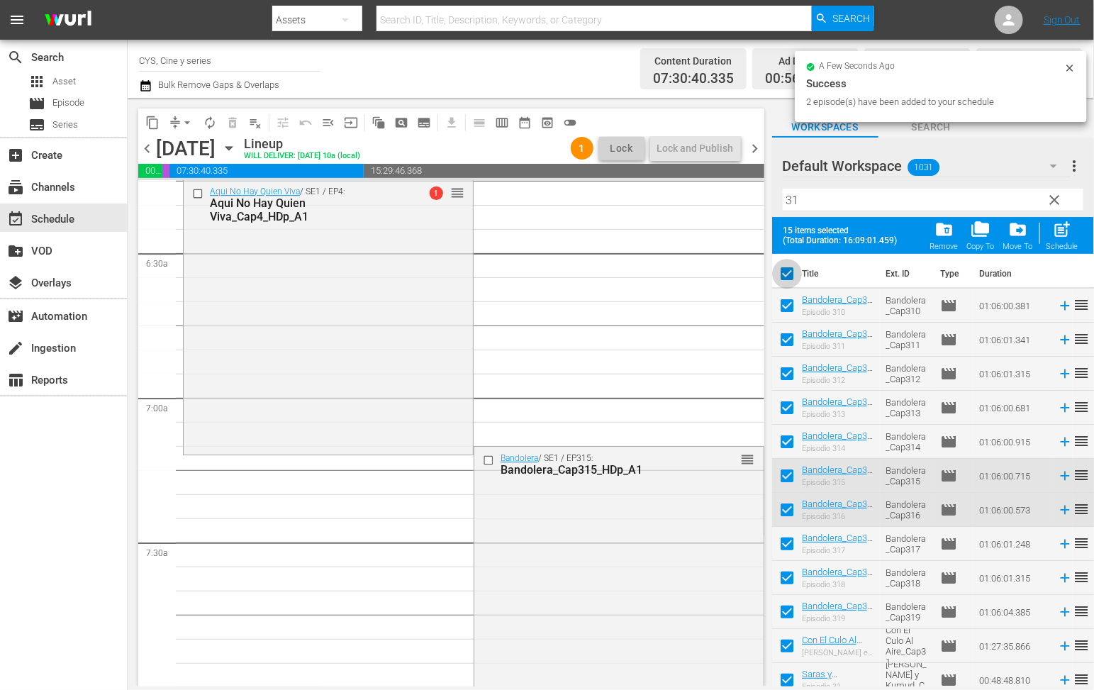
checkbox input "false"
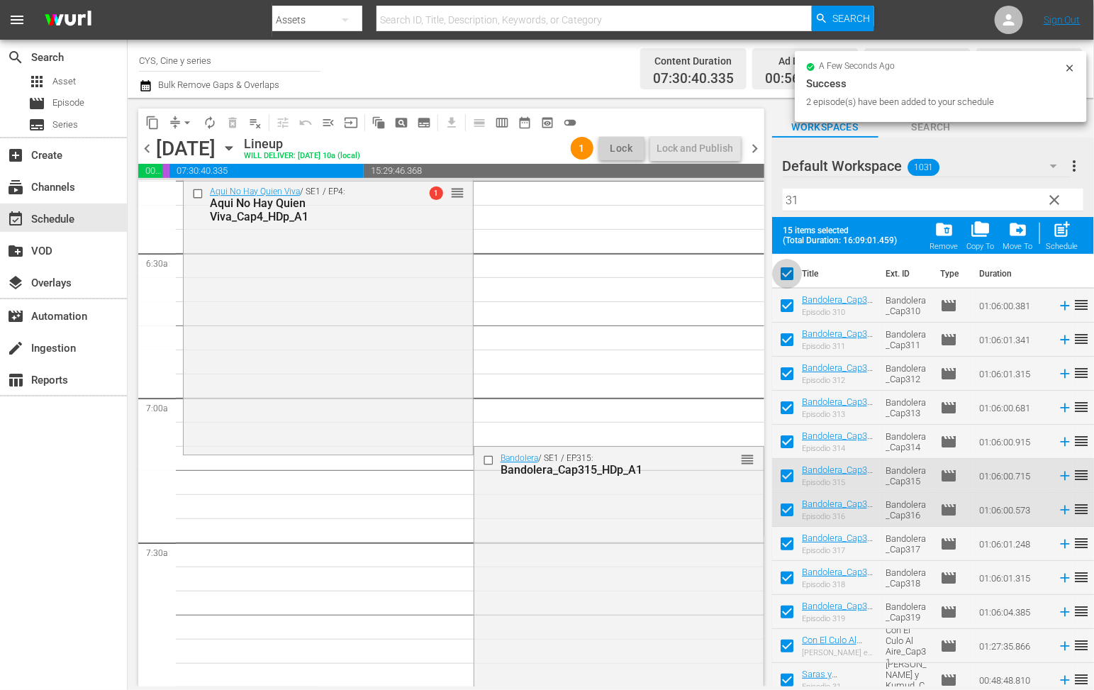
checkbox input "false"
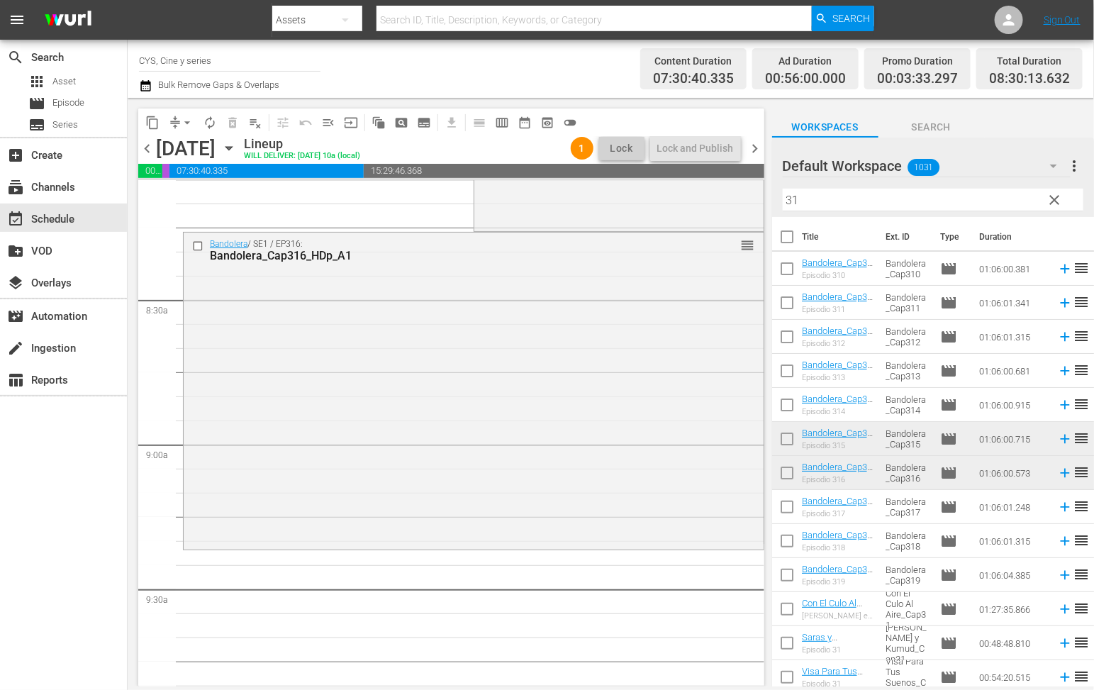
scroll to position [2447, 0]
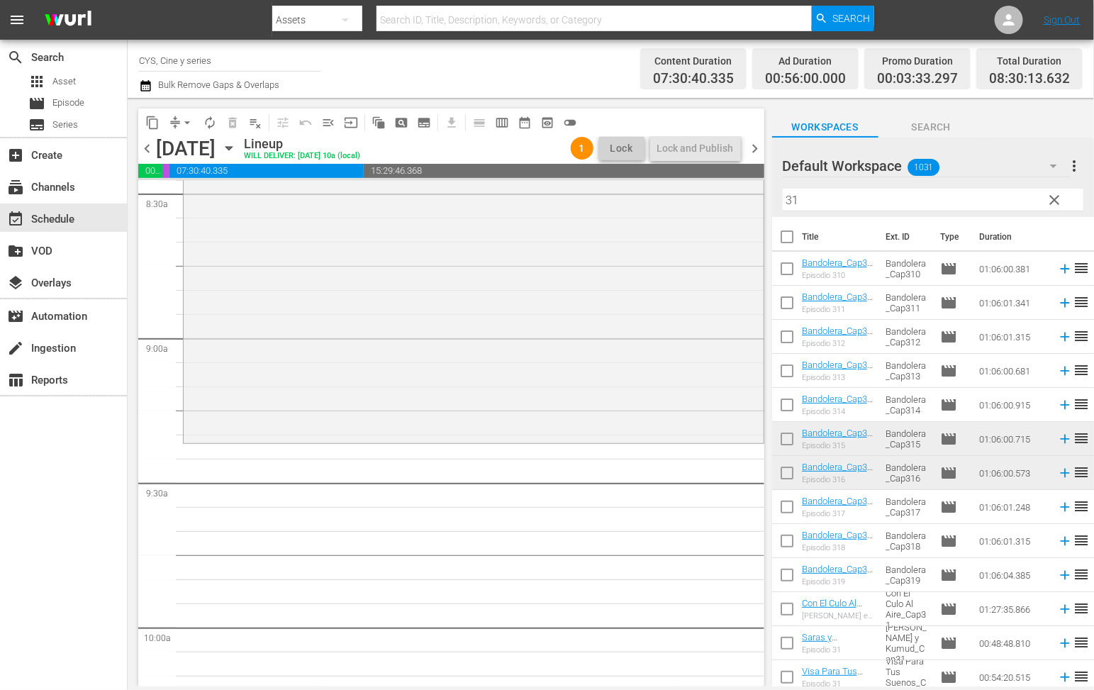
drag, startPoint x: 826, startPoint y: 200, endPoint x: 677, endPoint y: 165, distance: 153.1
click at [667, 168] on div "content_copy compress arrow_drop_down autorenew_outlined delete_forever_outline…" at bounding box center [611, 392] width 967 height 589
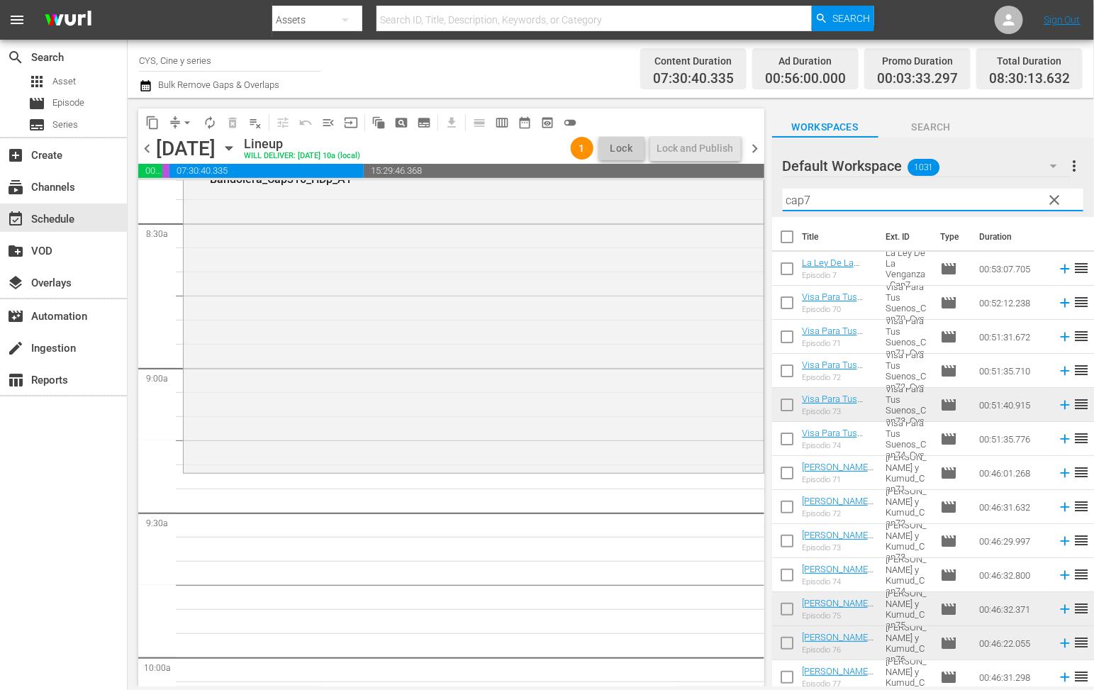
type input "cap7"
click at [781, 402] on input "checkbox" at bounding box center [787, 408] width 30 height 30
checkbox input "true"
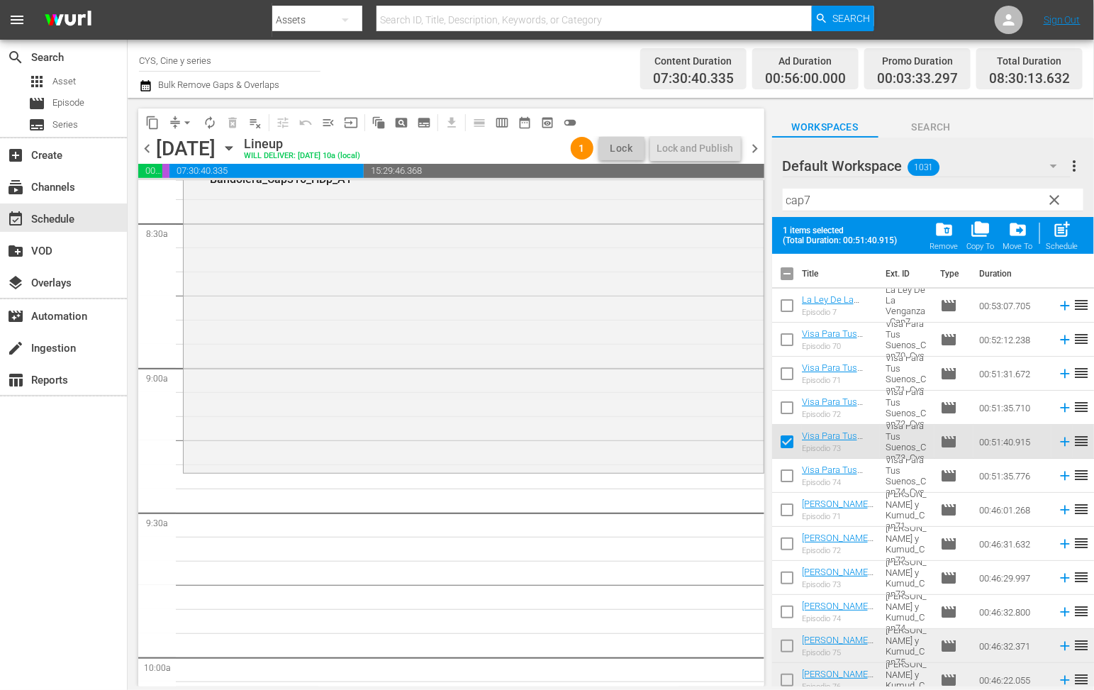
scroll to position [106, 0]
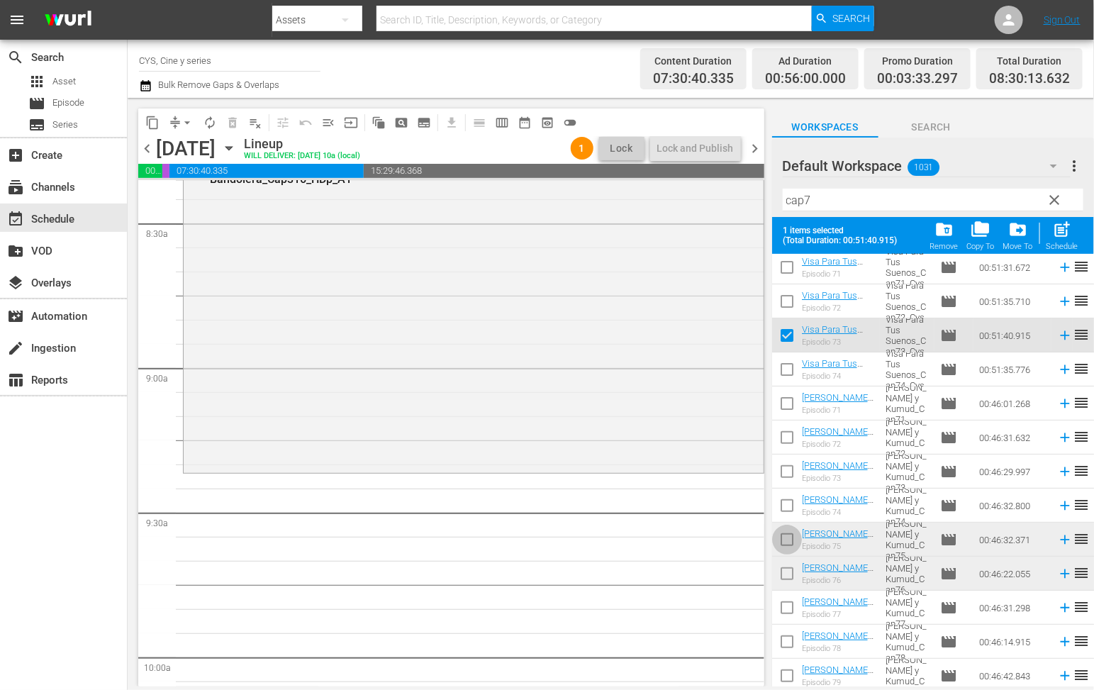
click at [787, 541] on input "checkbox" at bounding box center [787, 543] width 30 height 30
checkbox input "true"
click at [791, 568] on input "checkbox" at bounding box center [787, 577] width 30 height 30
checkbox input "true"
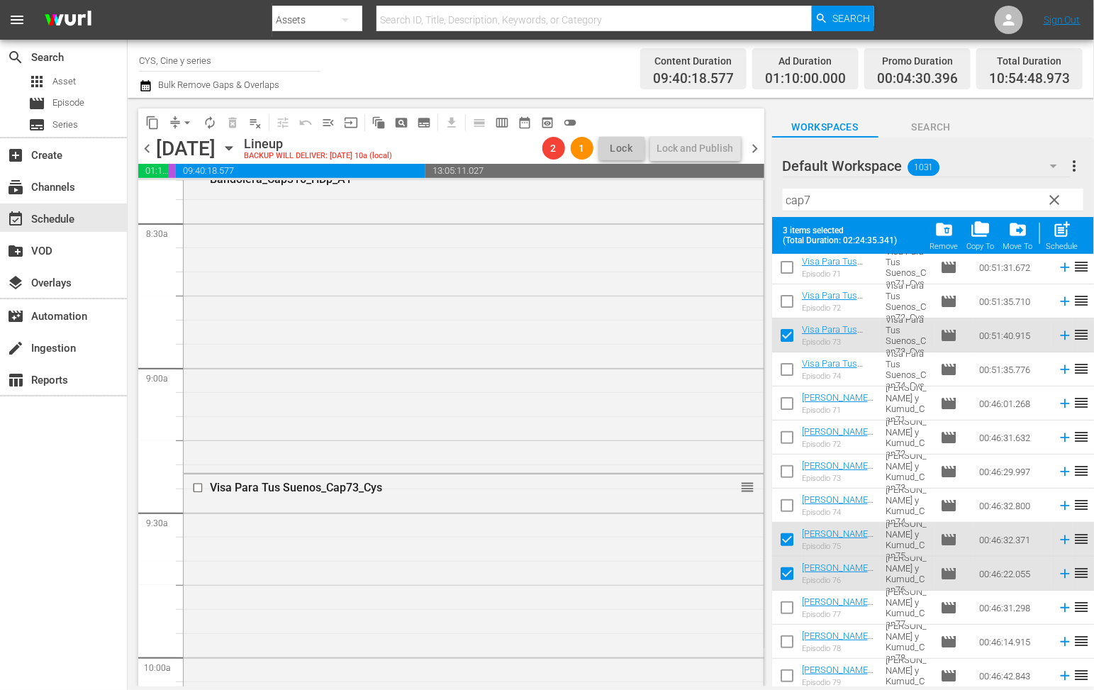
scroll to position [0, 0]
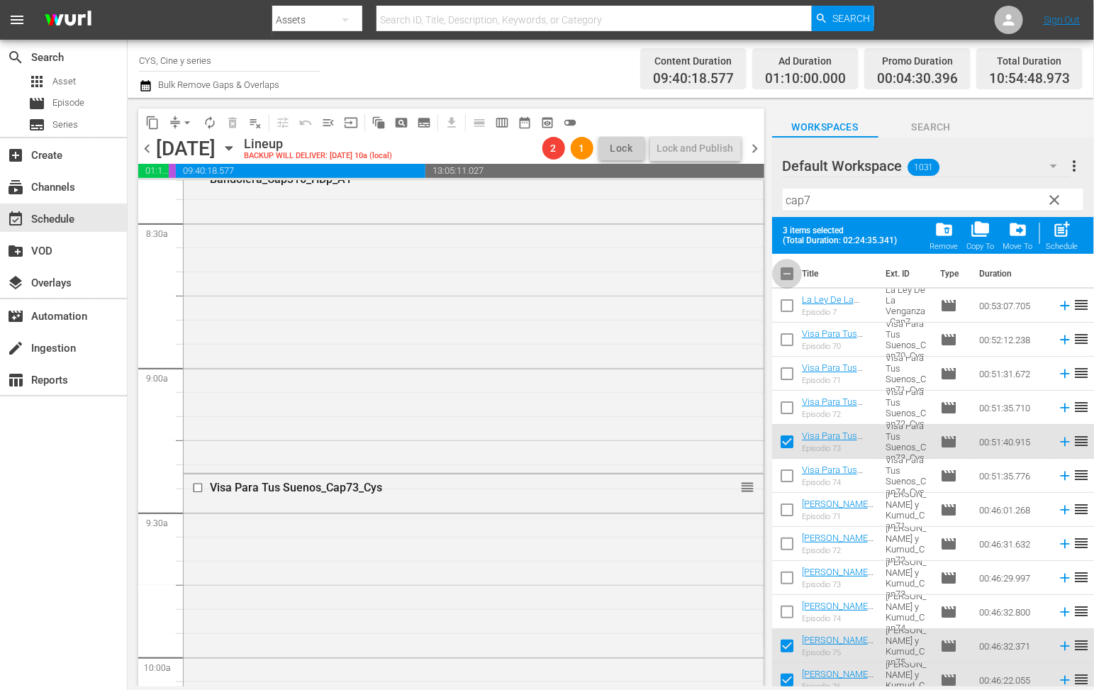
click at [787, 271] on input "checkbox" at bounding box center [787, 277] width 30 height 30
checkbox input "true"
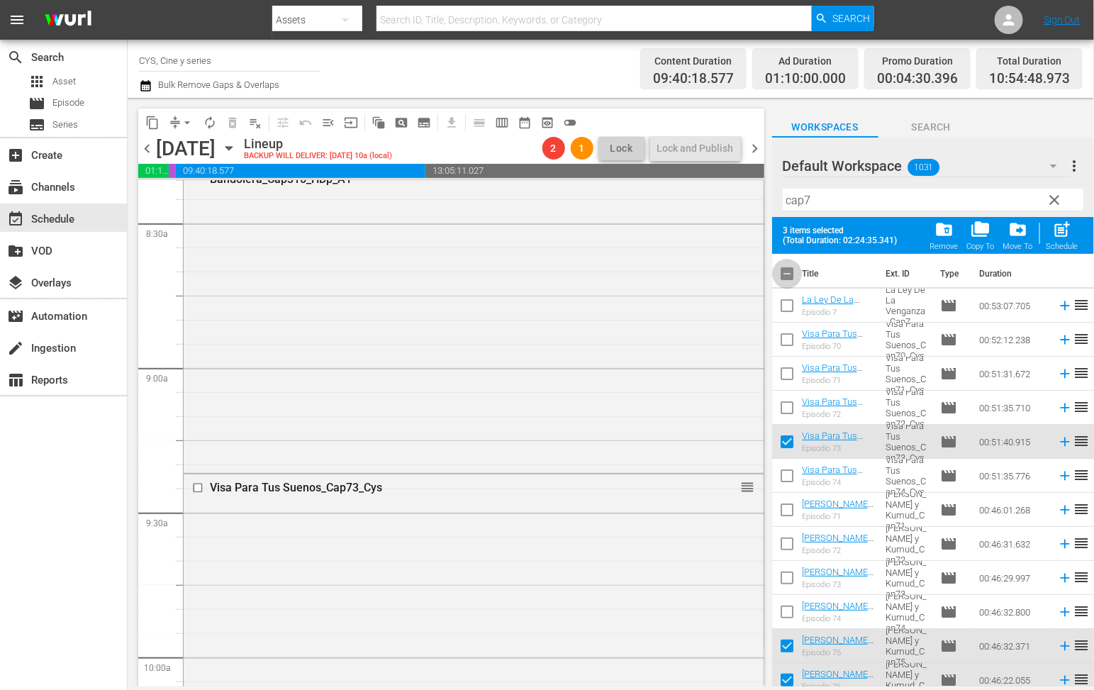
checkbox input "true"
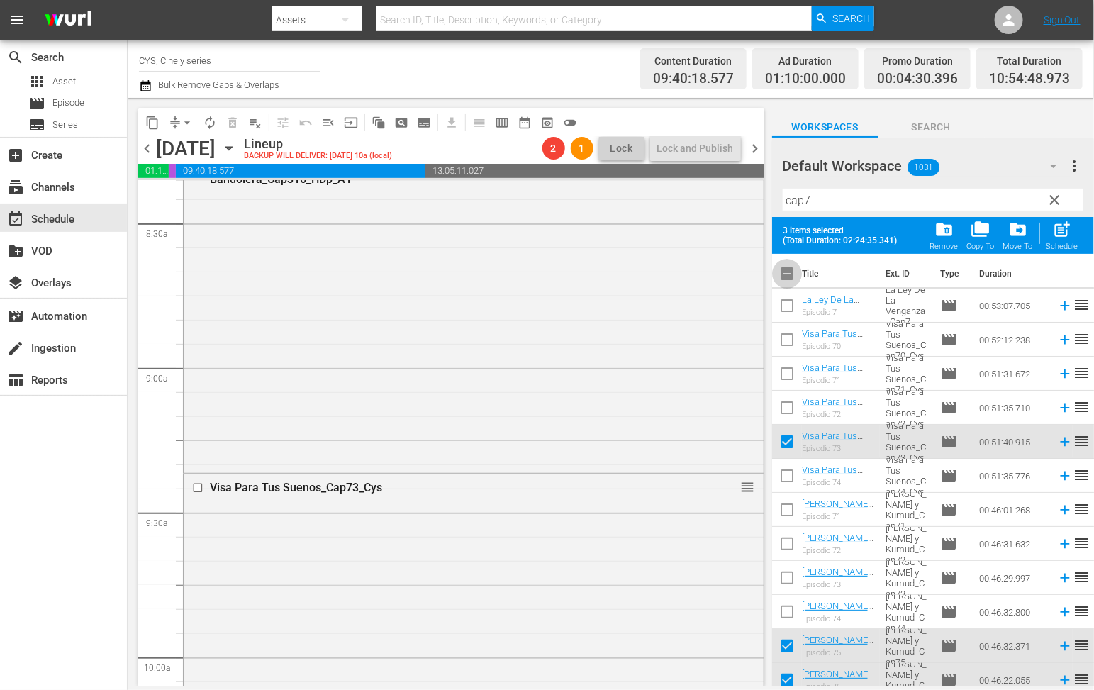
checkbox input "true"
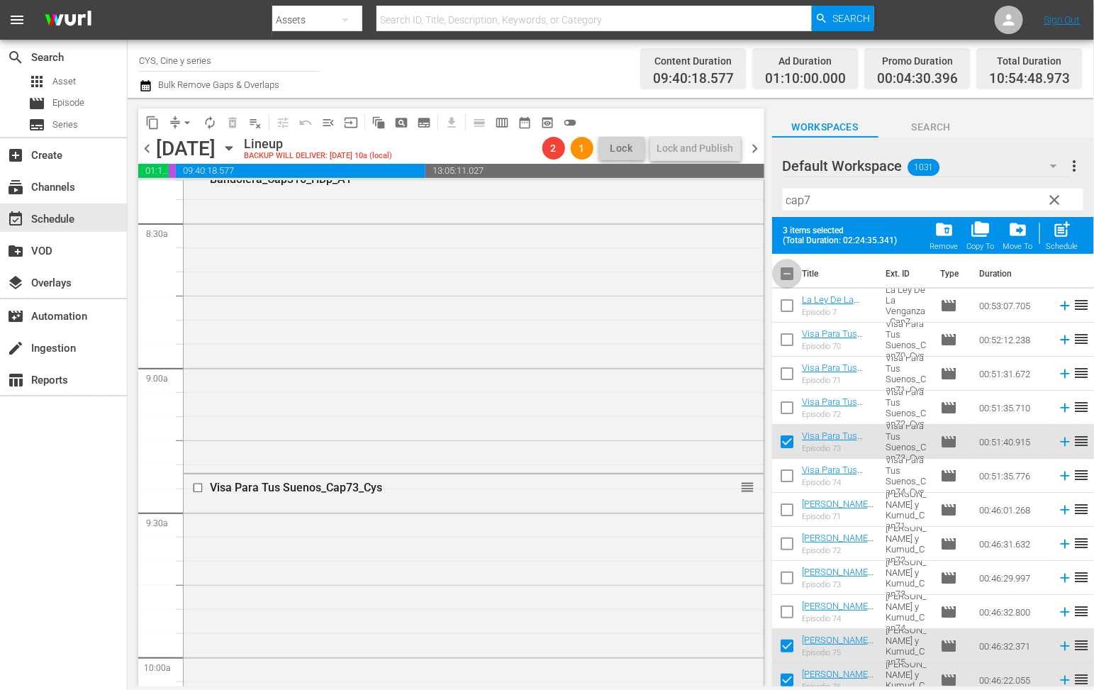
checkbox input "true"
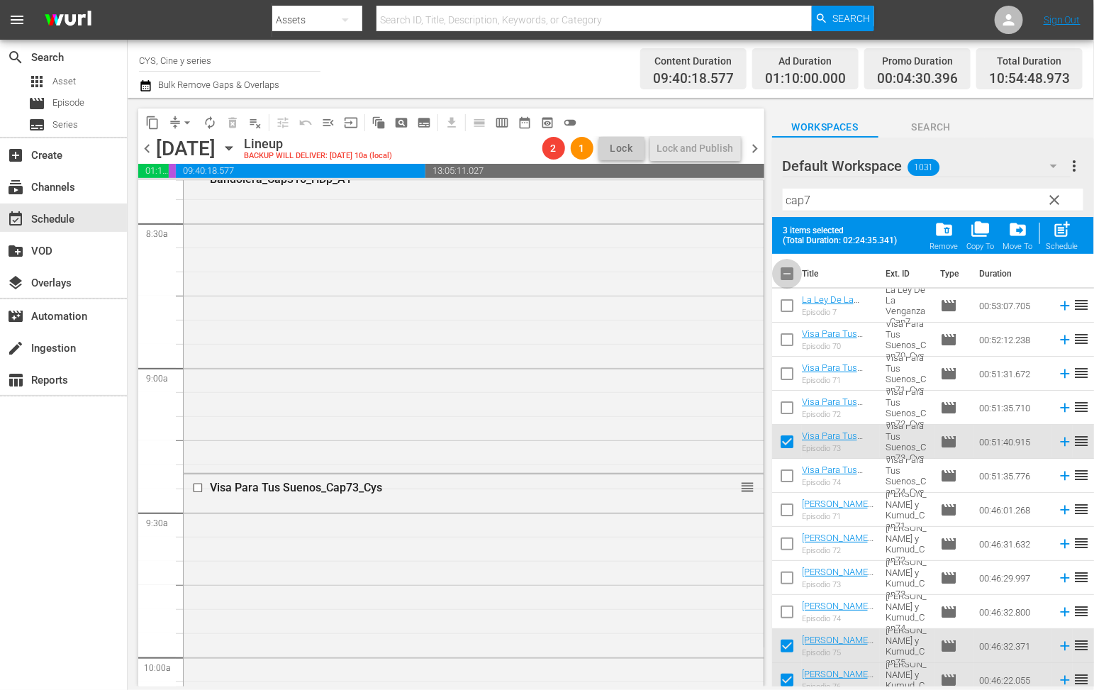
checkbox input "true"
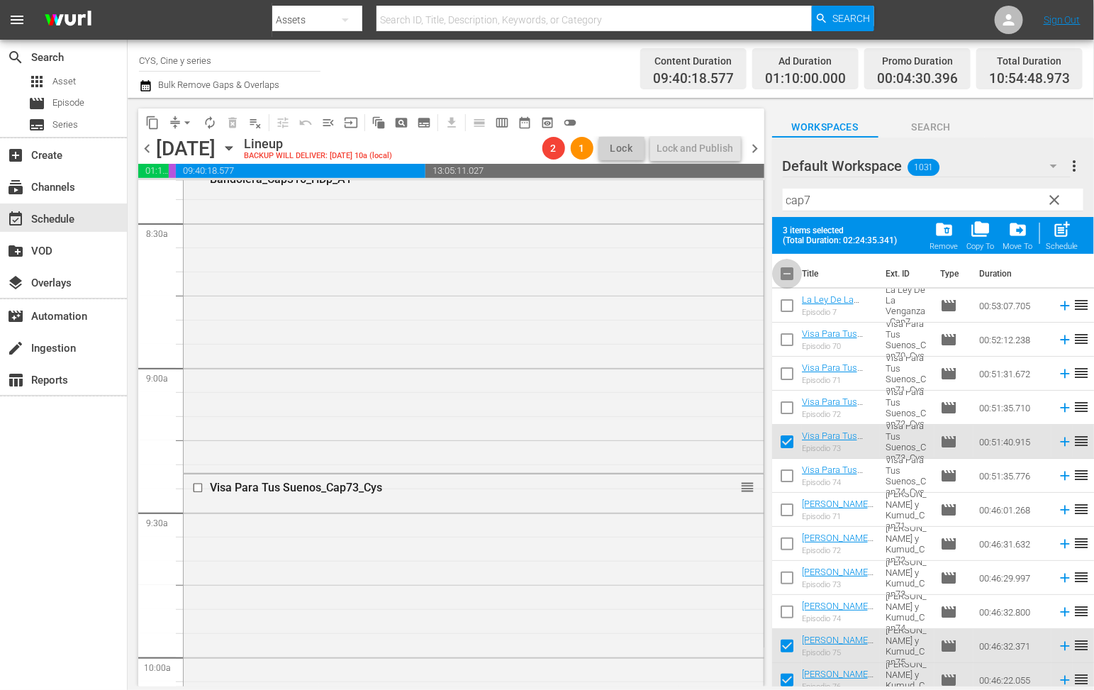
checkbox input "true"
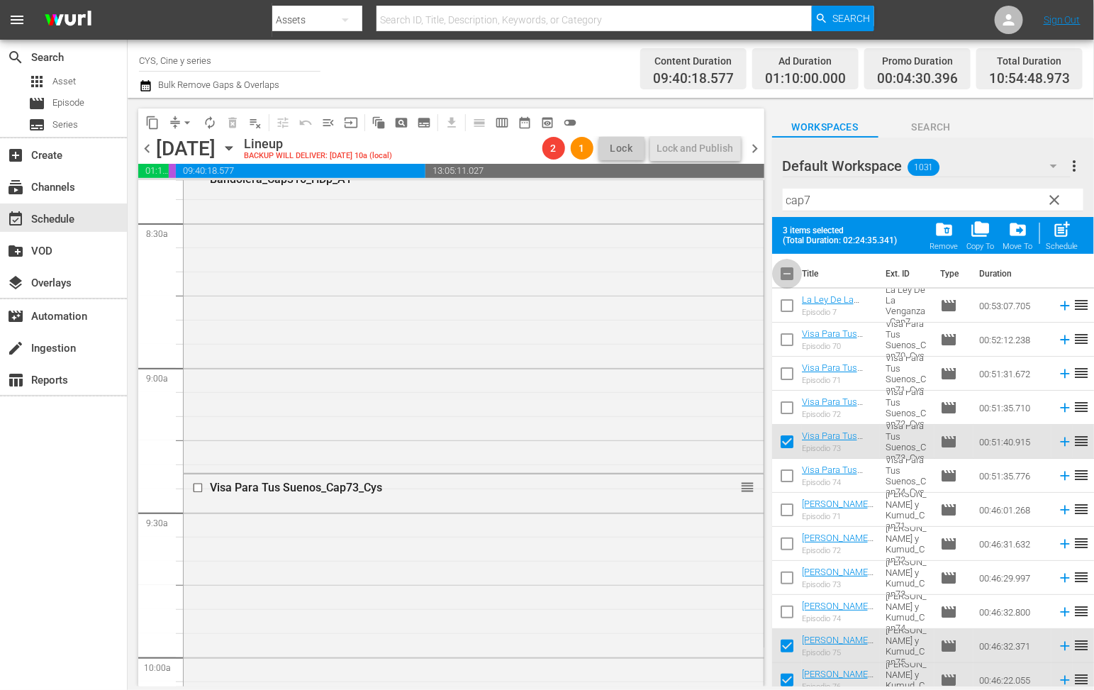
checkbox input "true"
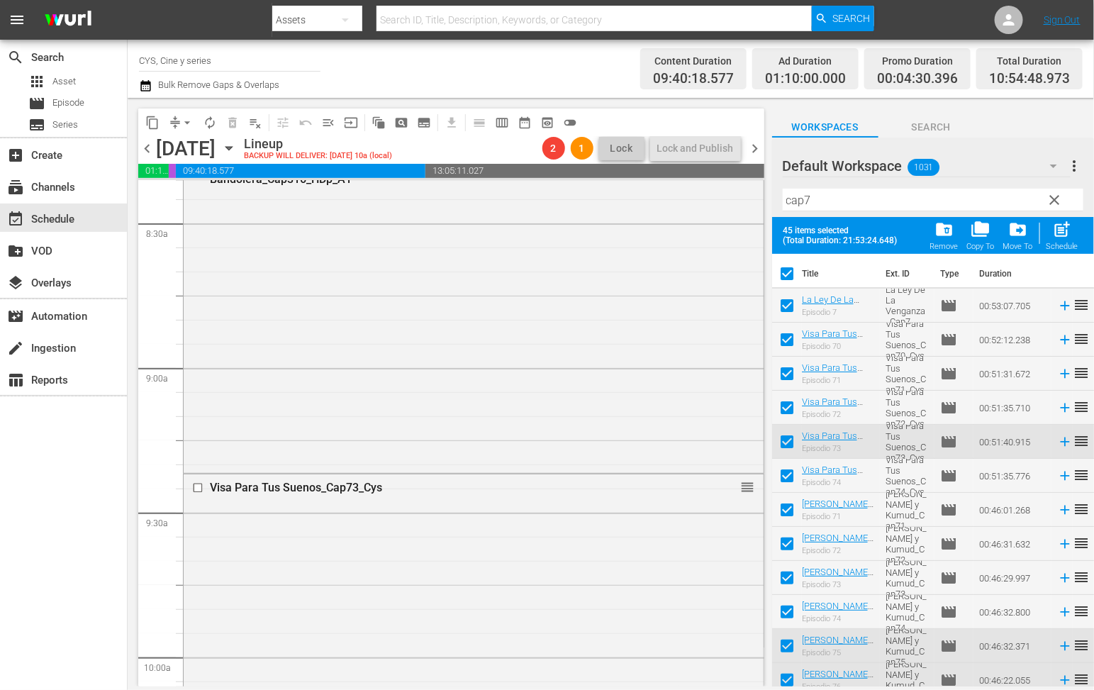
click at [787, 271] on input "checkbox" at bounding box center [787, 277] width 30 height 30
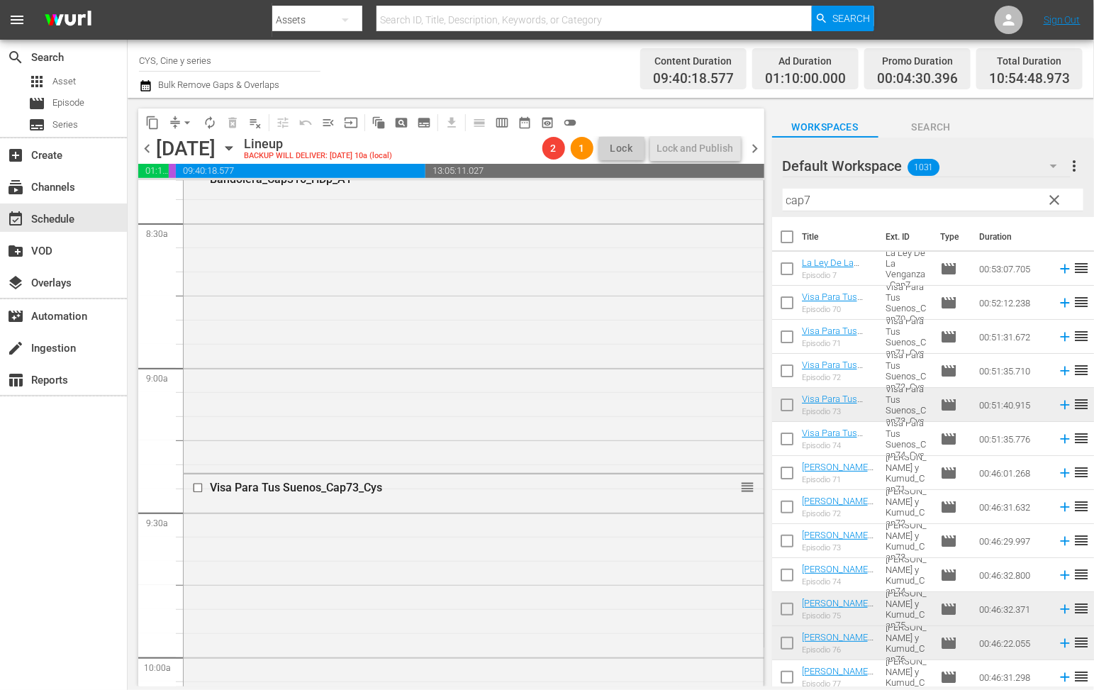
scroll to position [2523, 0]
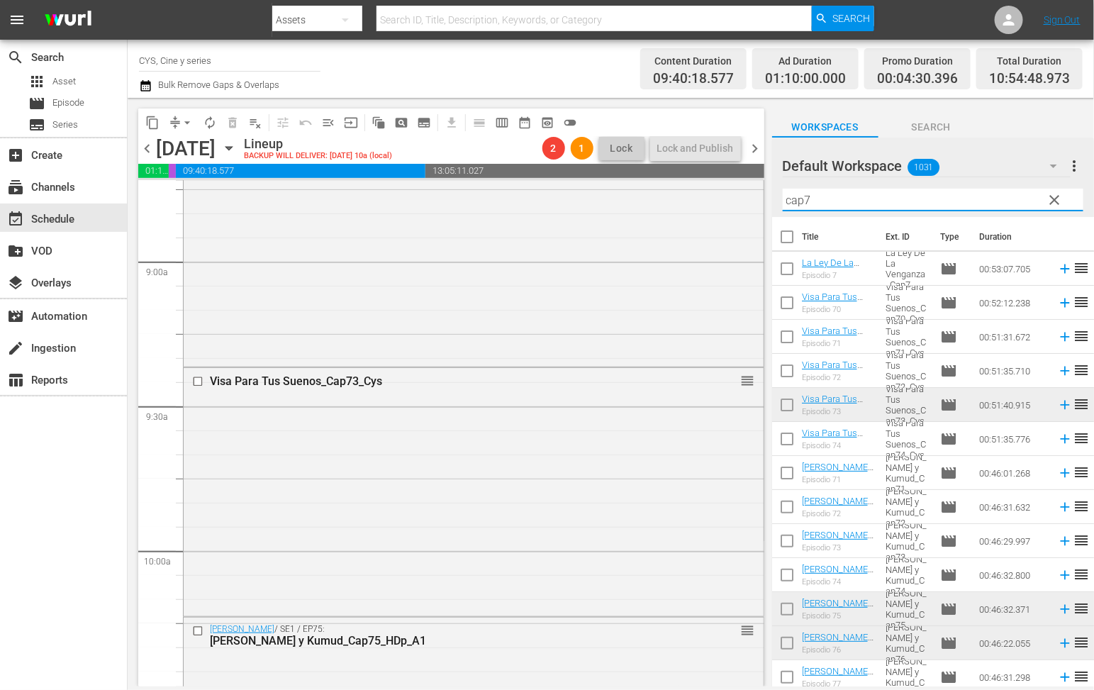
click at [900, 203] on input "cap7" at bounding box center [933, 200] width 301 height 23
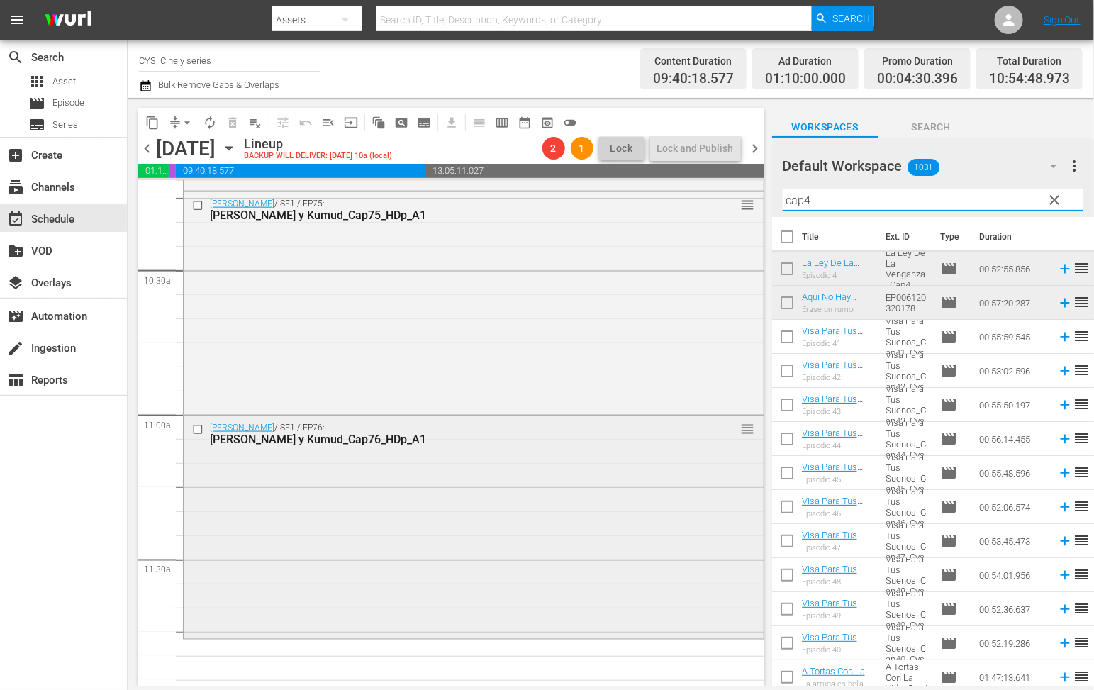
scroll to position [3055, 0]
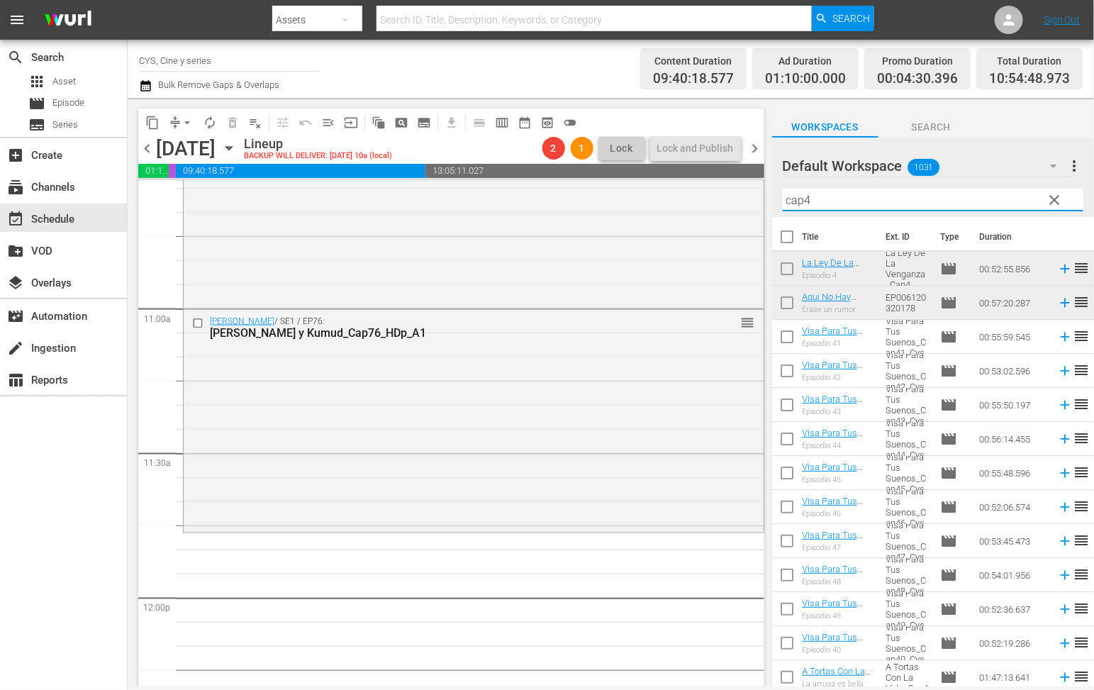
click at [783, 269] on input "checkbox" at bounding box center [787, 272] width 30 height 30
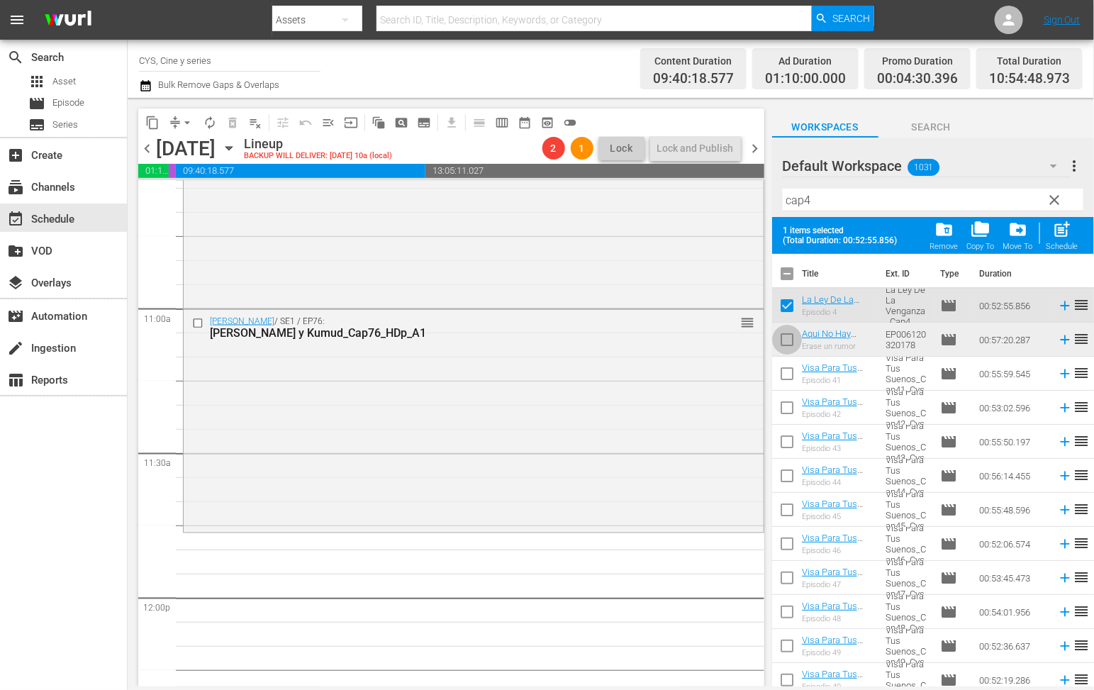
click at [781, 336] on input "checkbox" at bounding box center [787, 343] width 30 height 30
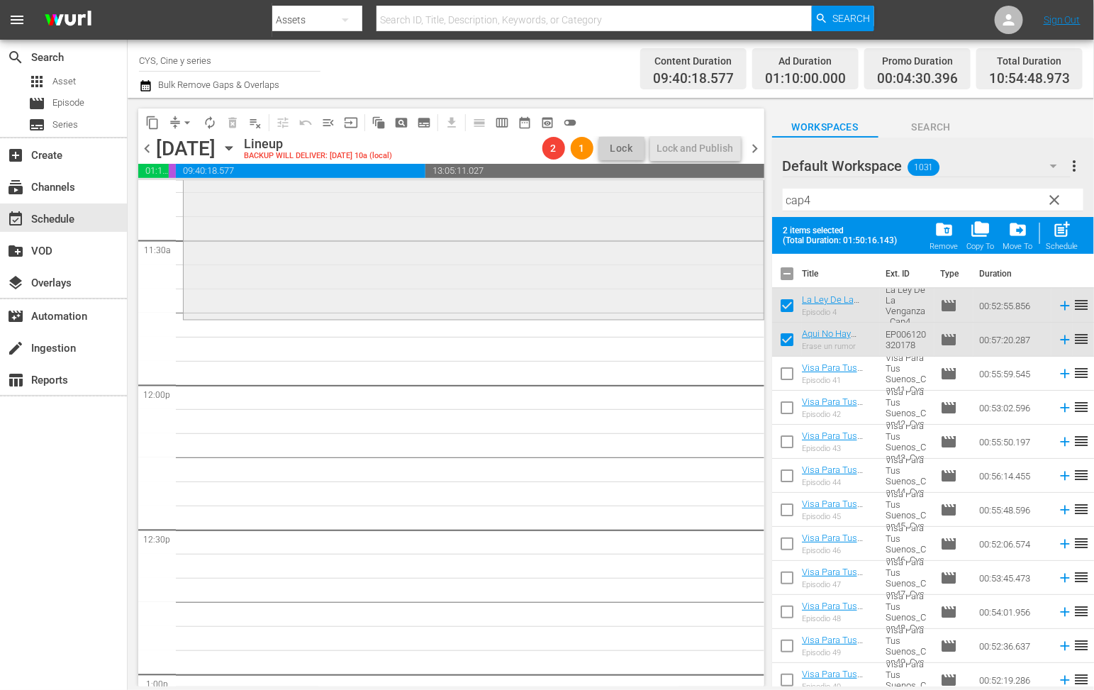
scroll to position [3161, 0]
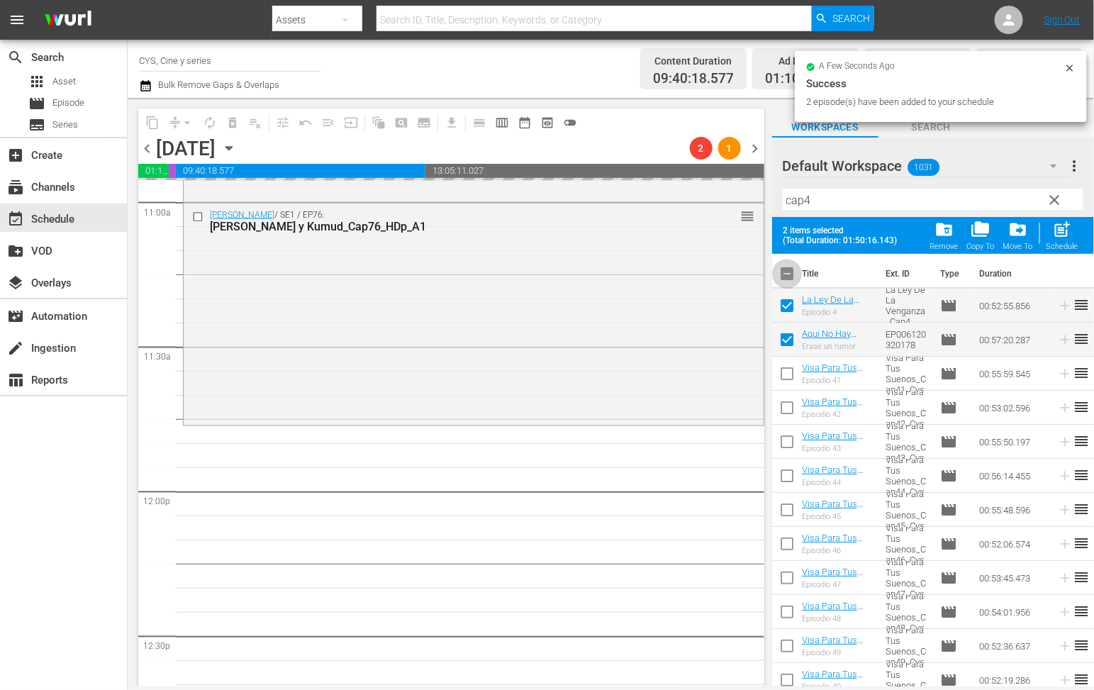
click at [792, 268] on input "checkbox" at bounding box center [787, 277] width 30 height 30
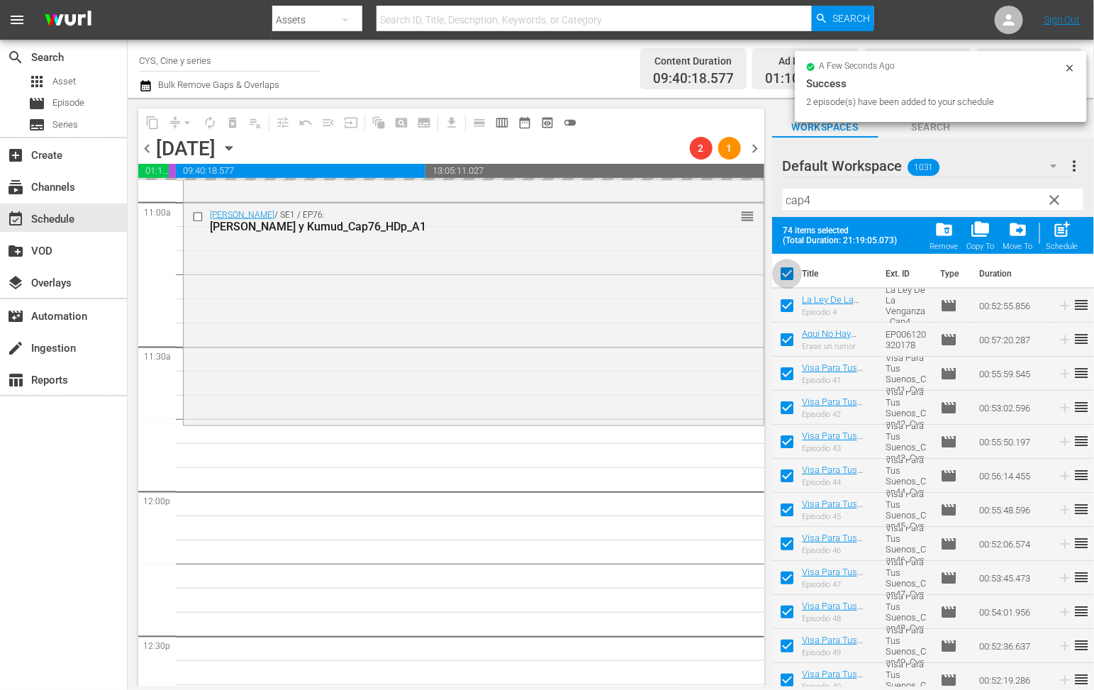
click at [792, 268] on input "checkbox" at bounding box center [787, 277] width 30 height 30
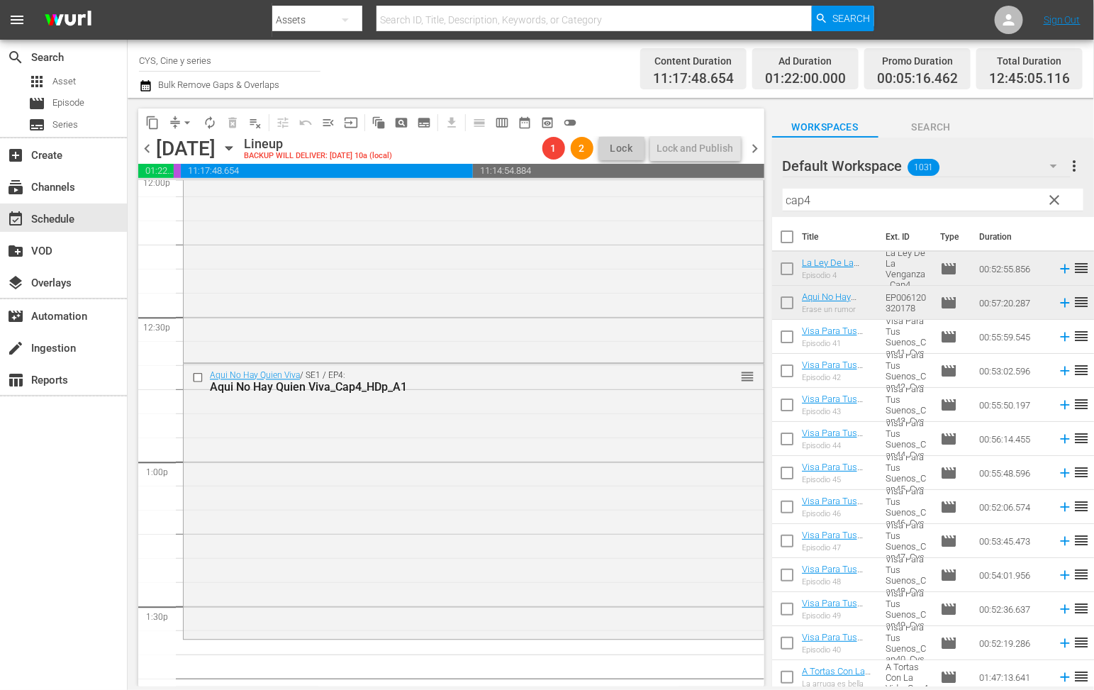
scroll to position [3587, 0]
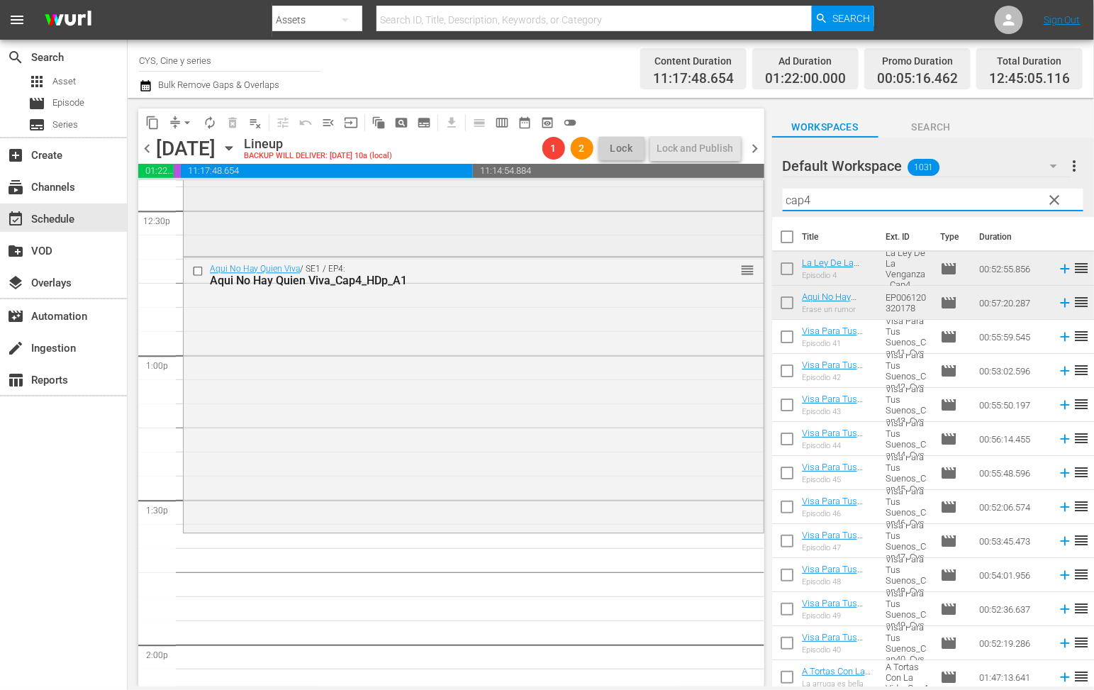
drag, startPoint x: 841, startPoint y: 189, endPoint x: 679, endPoint y: 189, distance: 162.4
click at [687, 188] on div "content_copy compress arrow_drop_down autorenew_outlined delete_forever_outline…" at bounding box center [611, 392] width 967 height 589
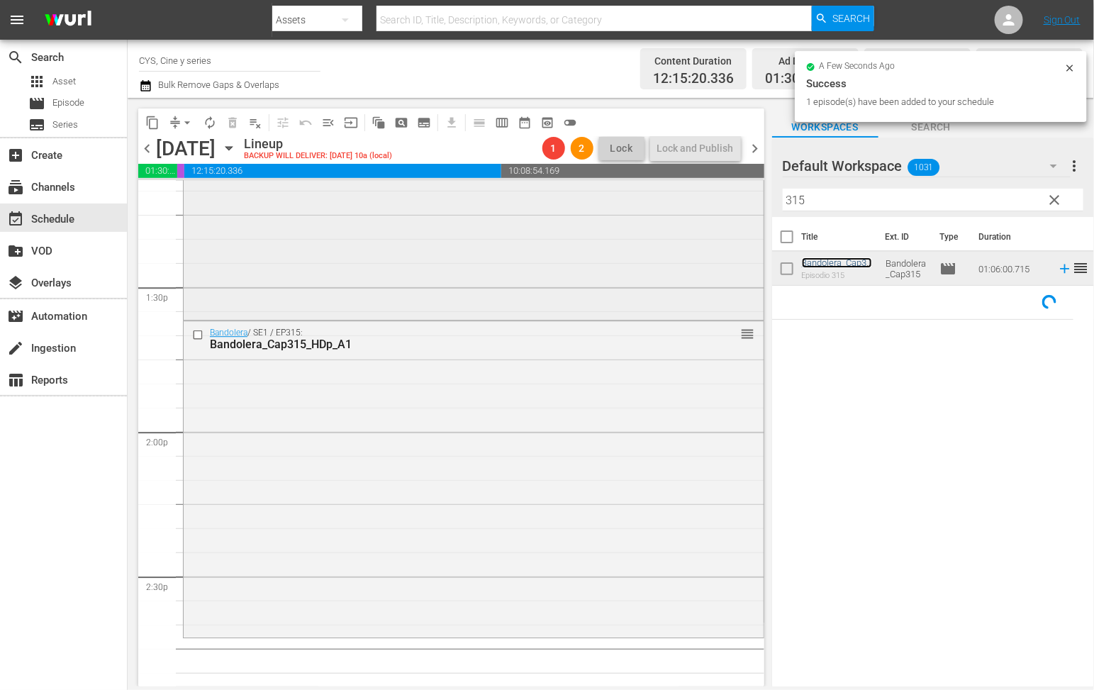
scroll to position [3906, 0]
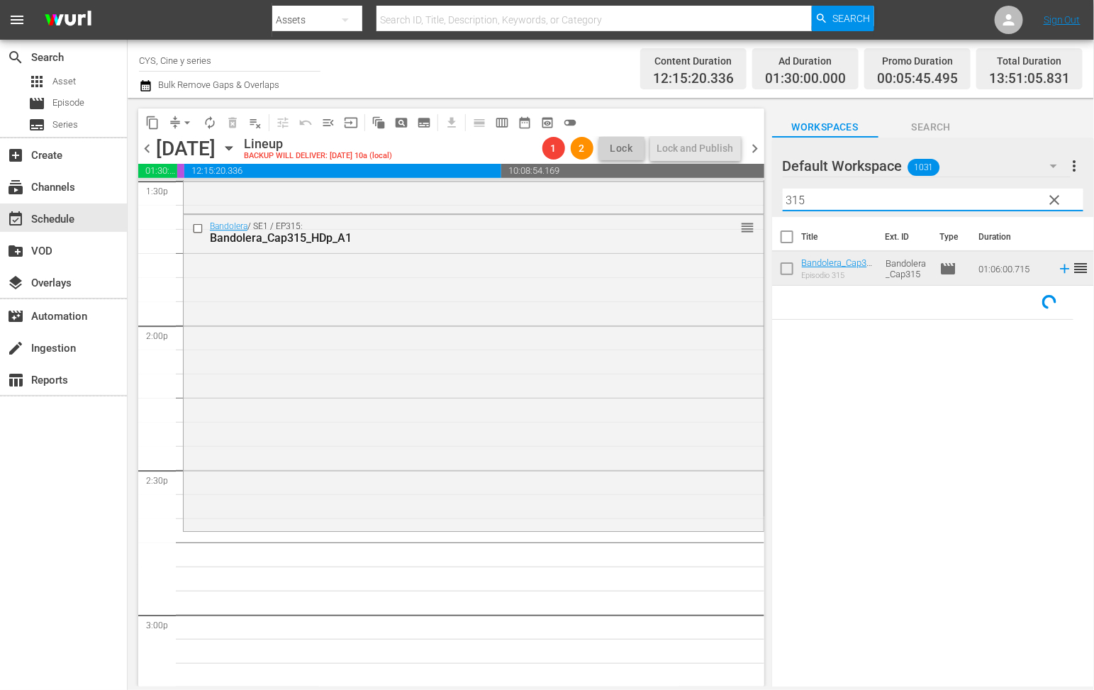
drag, startPoint x: 811, startPoint y: 194, endPoint x: 704, endPoint y: 172, distance: 109.3
click at [704, 172] on div "content_copy compress arrow_drop_down autorenew_outlined delete_forever_outline…" at bounding box center [611, 392] width 967 height 589
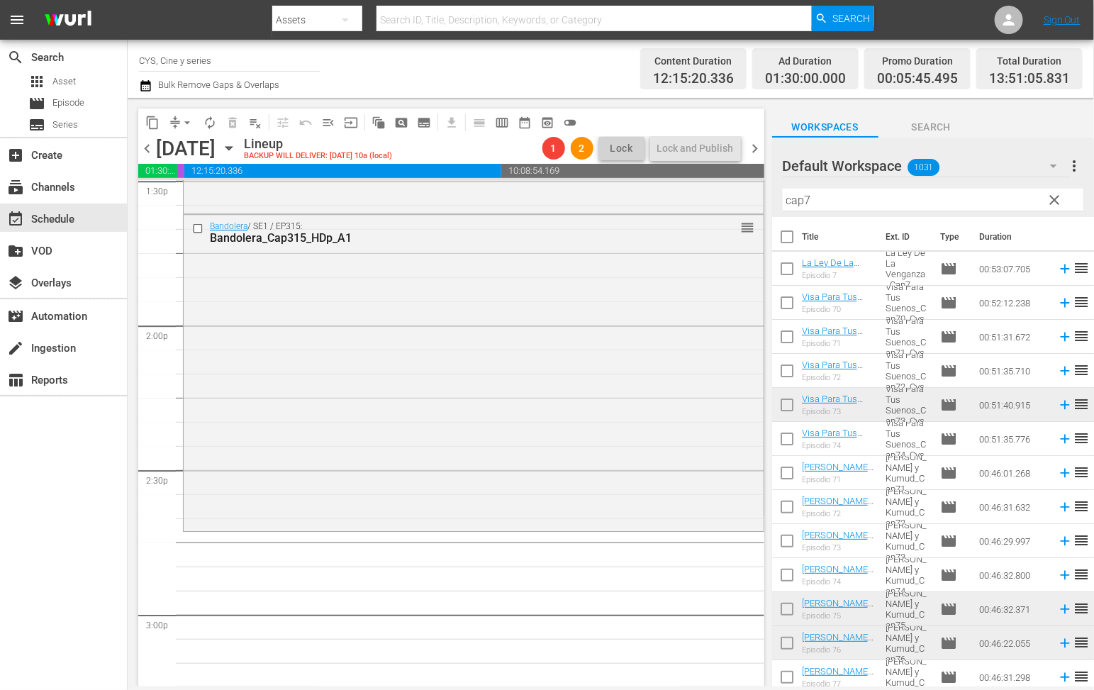
scroll to position [4012, 0]
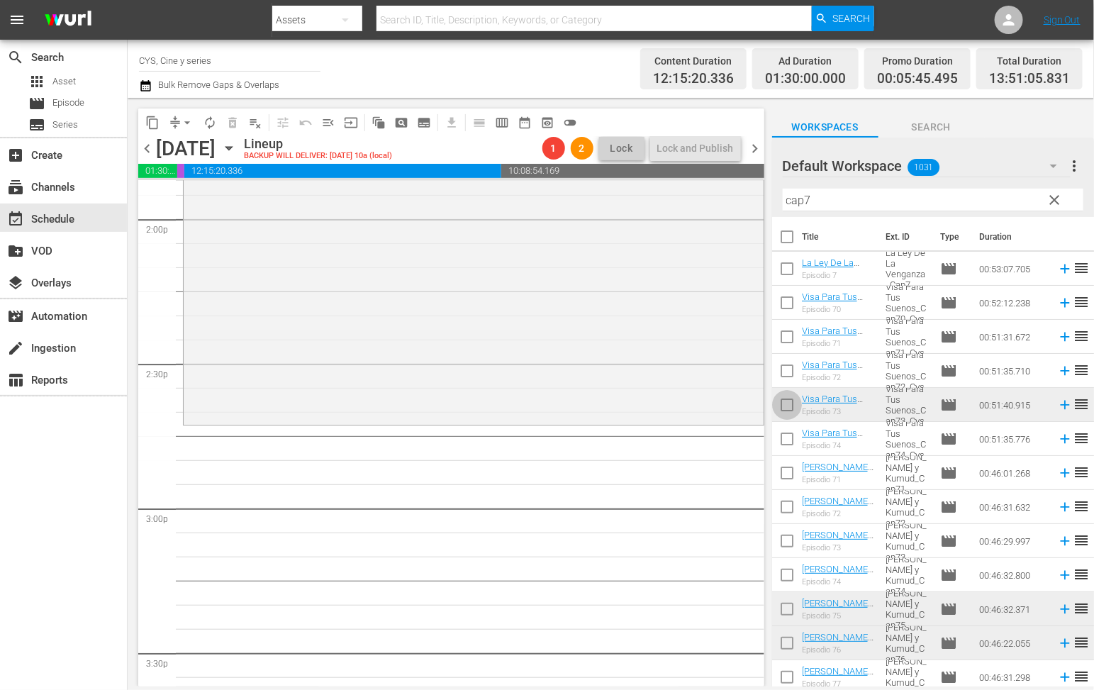
click at [791, 402] on input "checkbox" at bounding box center [787, 408] width 30 height 30
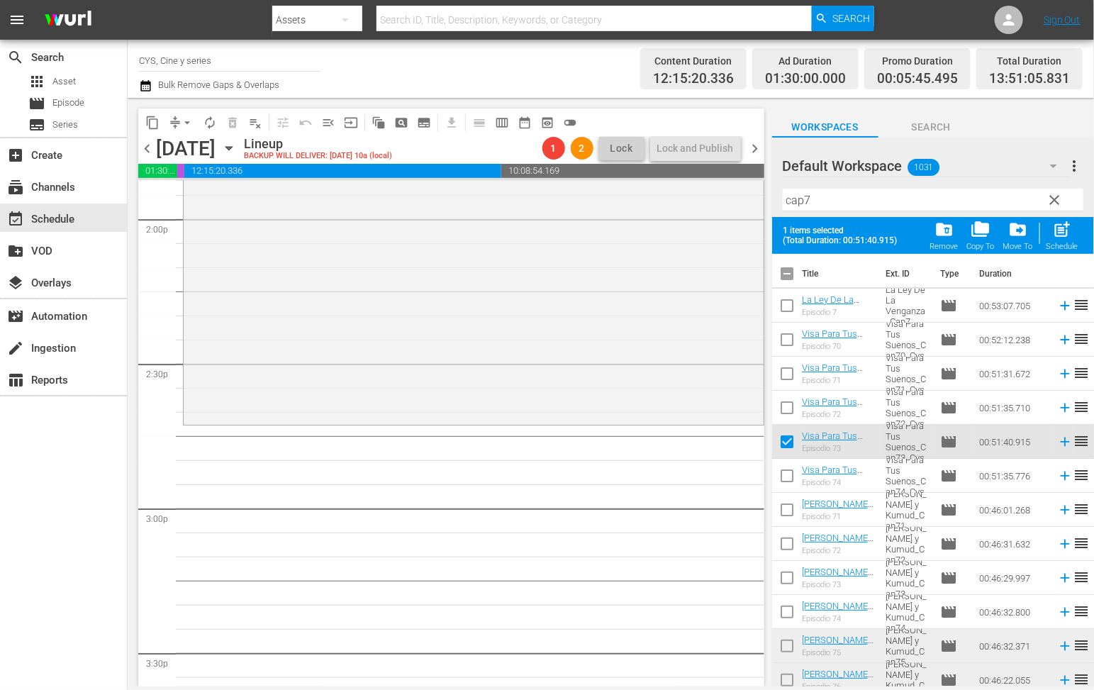
scroll to position [106, 0]
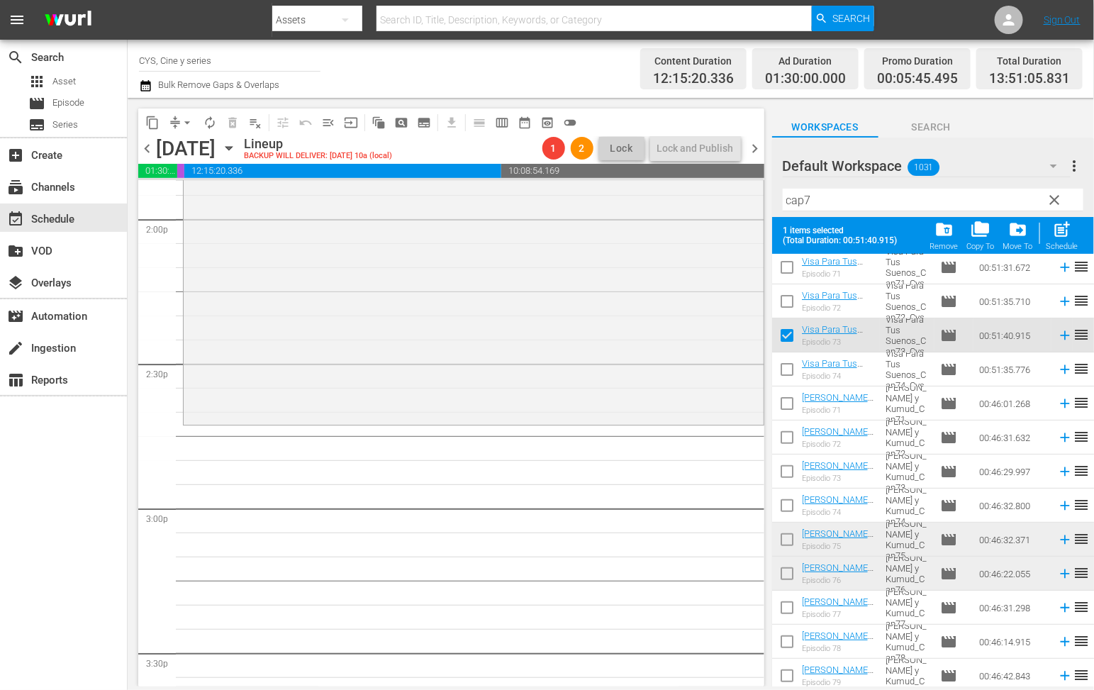
click at [786, 539] on input "checkbox" at bounding box center [787, 543] width 30 height 30
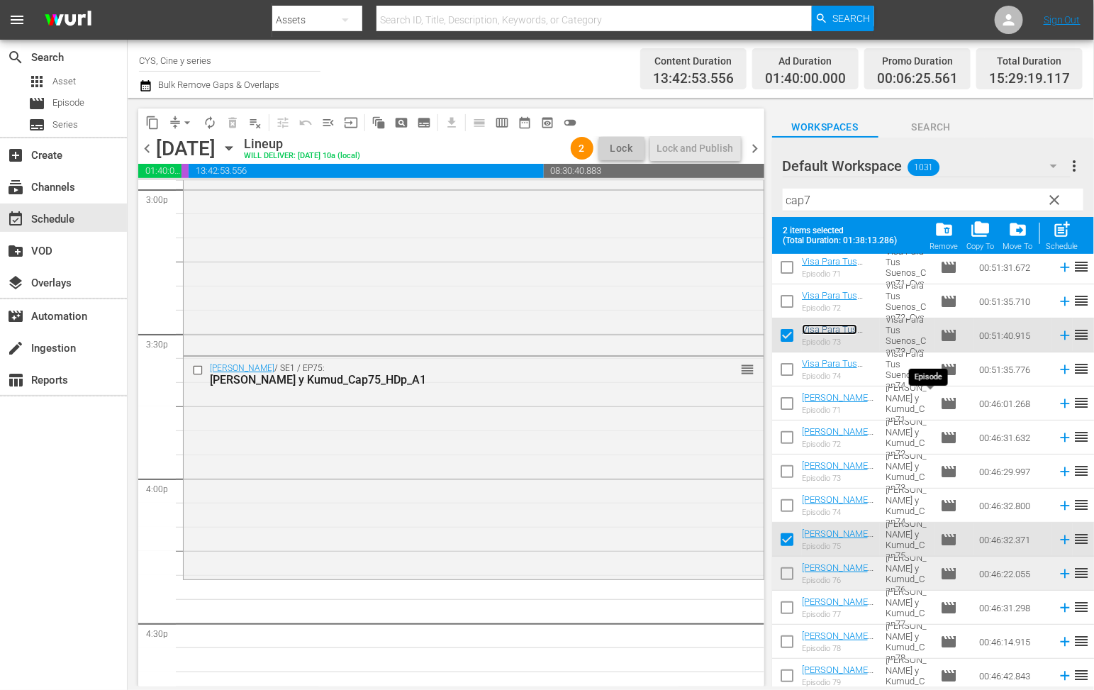
scroll to position [0, 0]
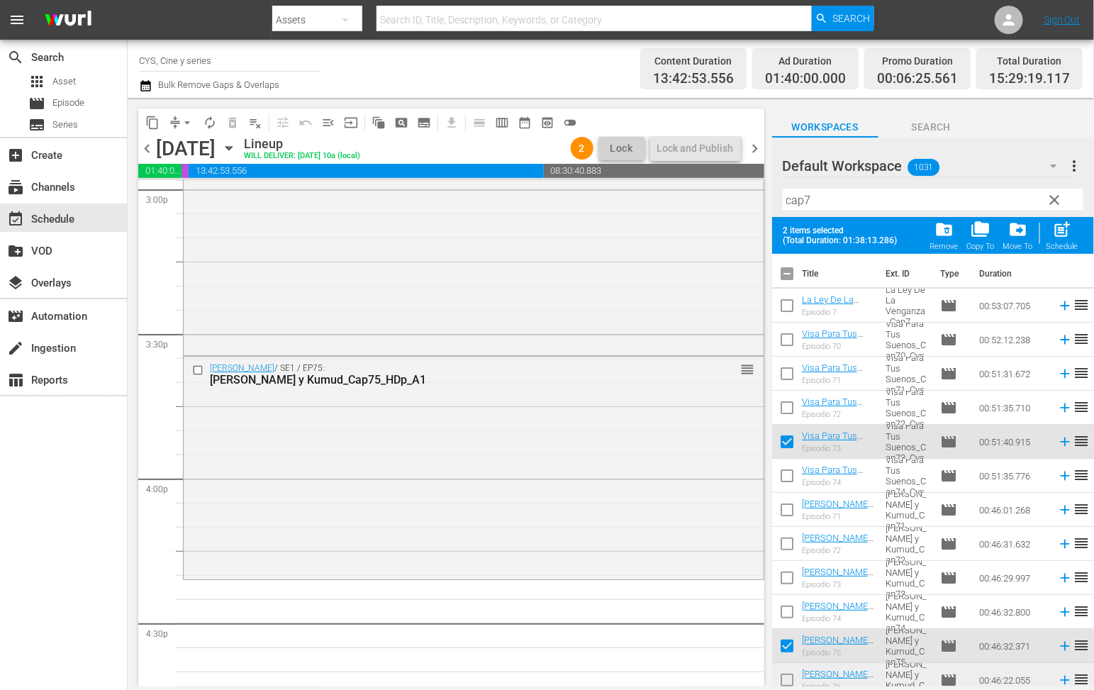
click at [789, 270] on input "checkbox" at bounding box center [787, 277] width 30 height 30
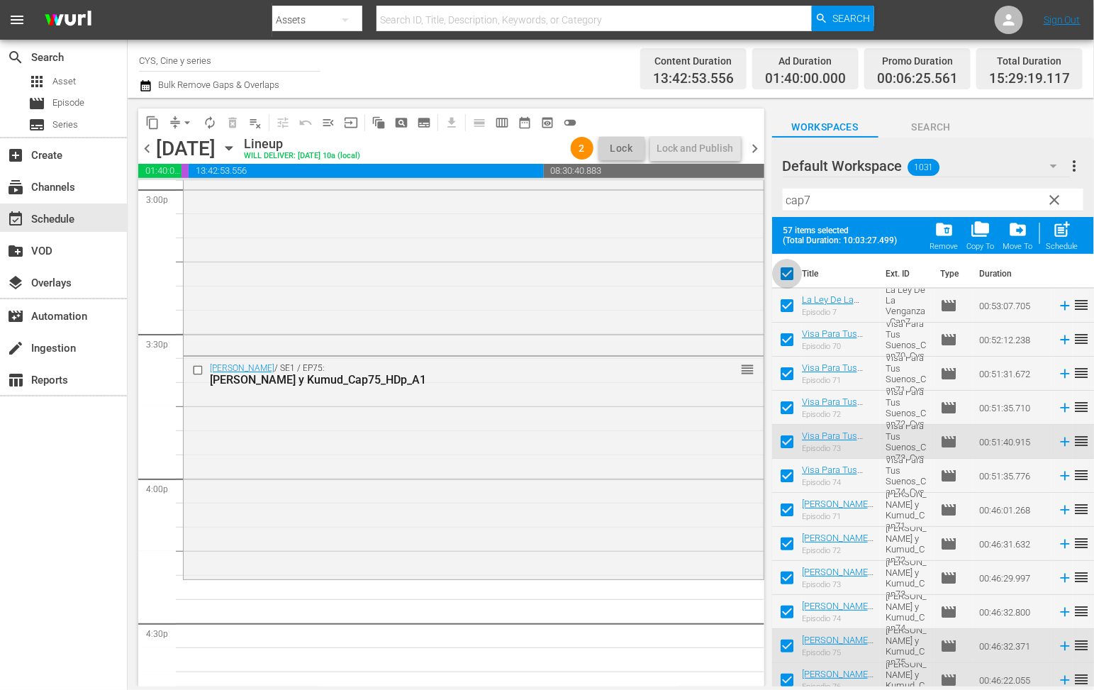
click at [789, 270] on input "checkbox" at bounding box center [787, 277] width 30 height 30
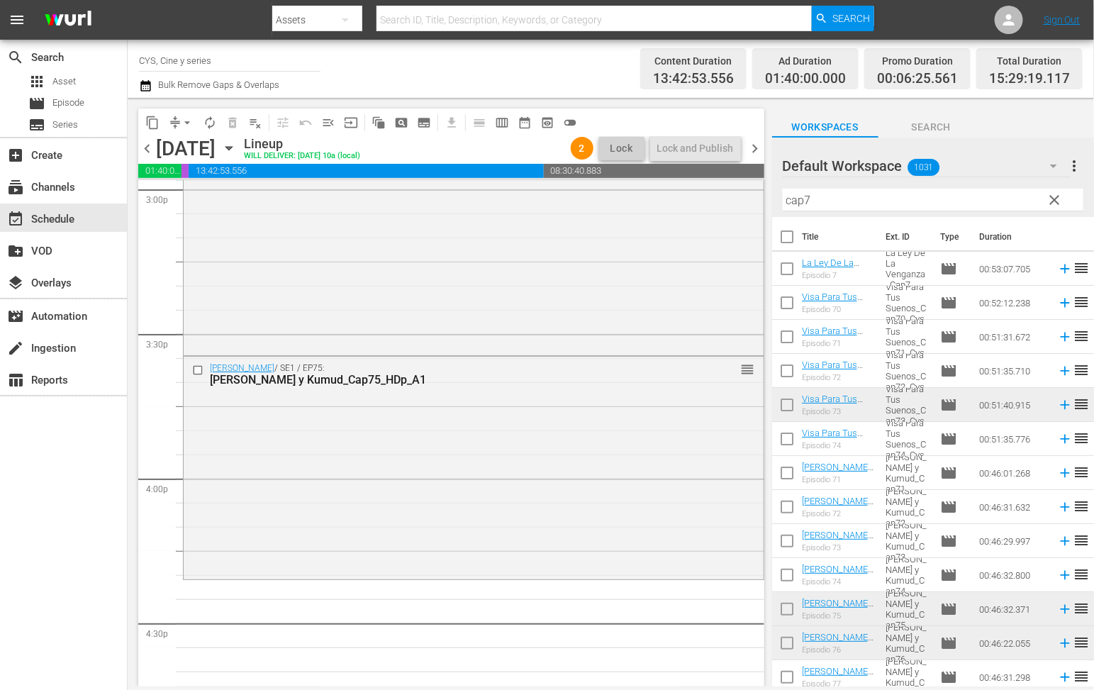
click at [1058, 194] on span "clear" at bounding box center [1055, 199] width 17 height 17
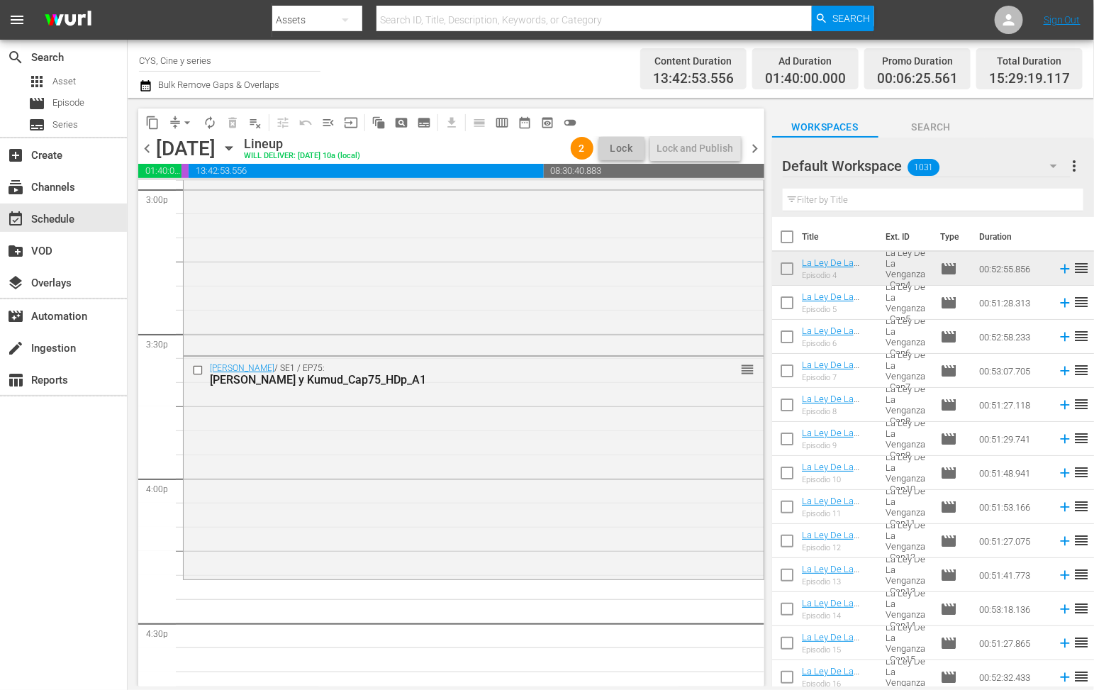
click at [862, 201] on input "text" at bounding box center [933, 200] width 301 height 23
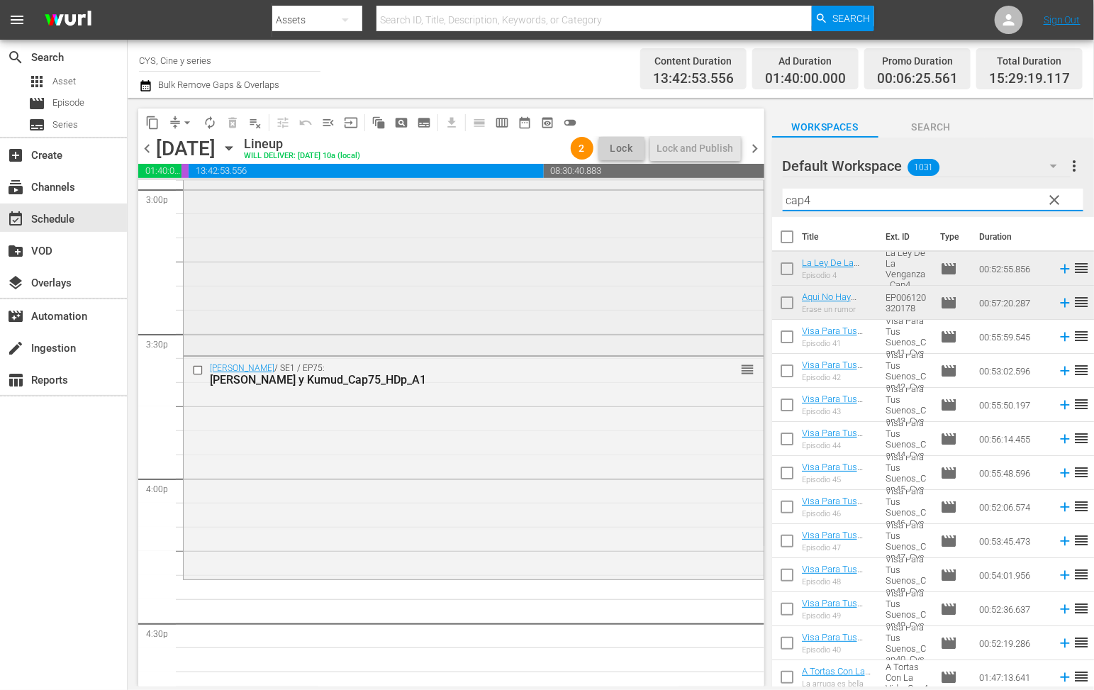
scroll to position [4438, 0]
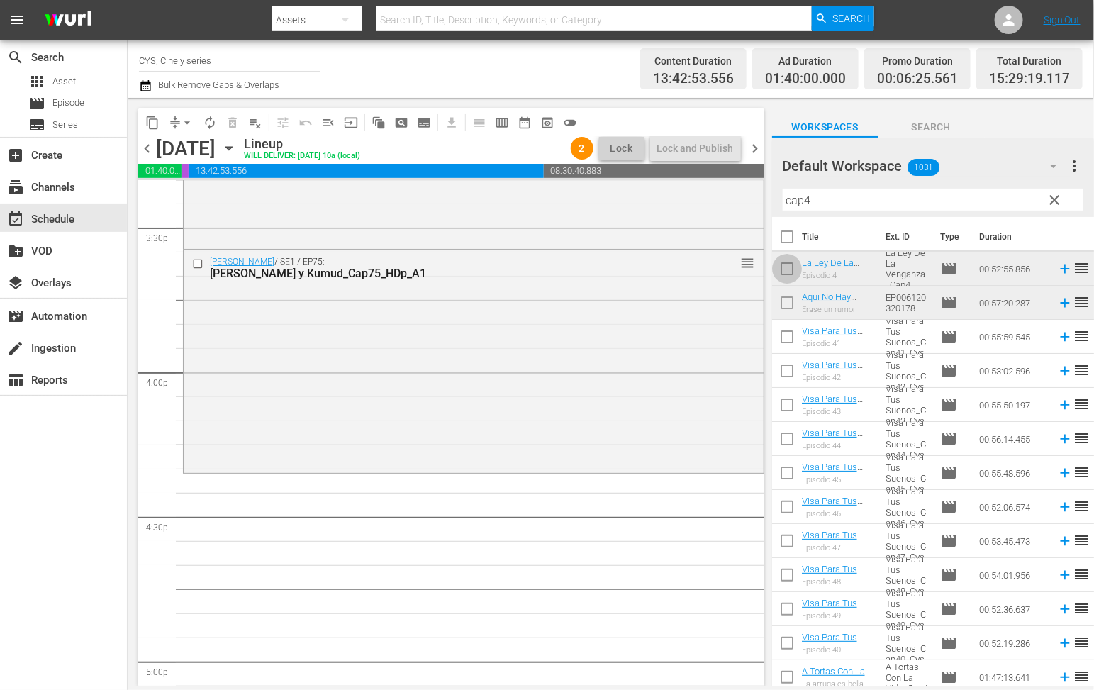
click at [787, 272] on input "checkbox" at bounding box center [787, 272] width 30 height 30
checkbox input "true"
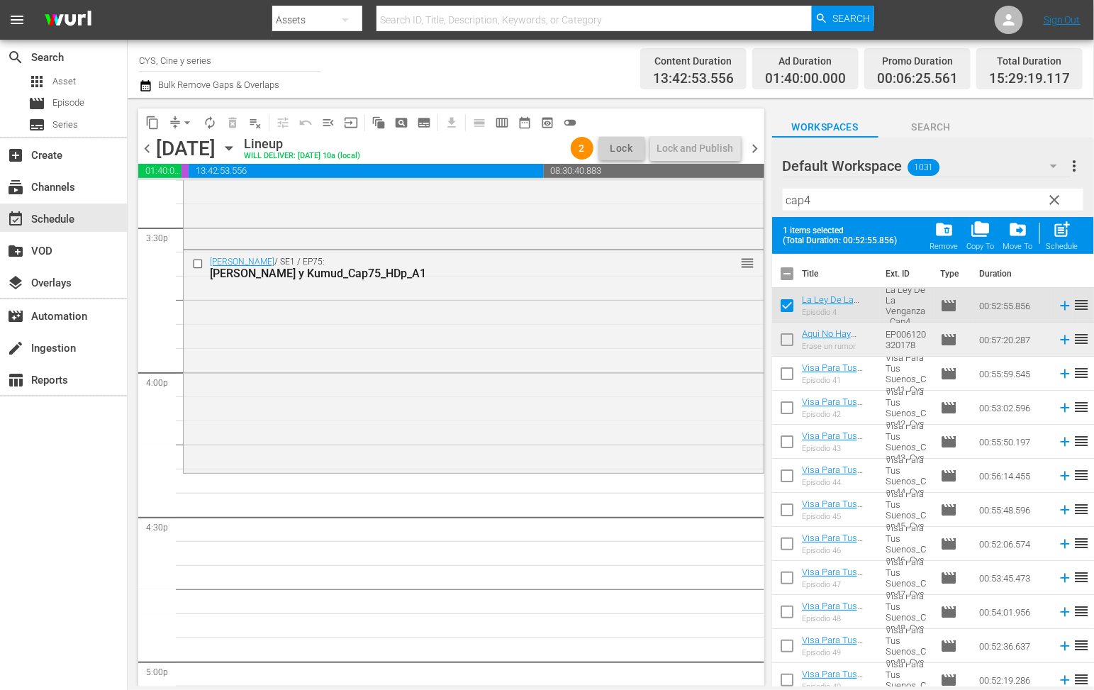
click at [787, 341] on input "checkbox" at bounding box center [787, 343] width 30 height 30
checkbox input "true"
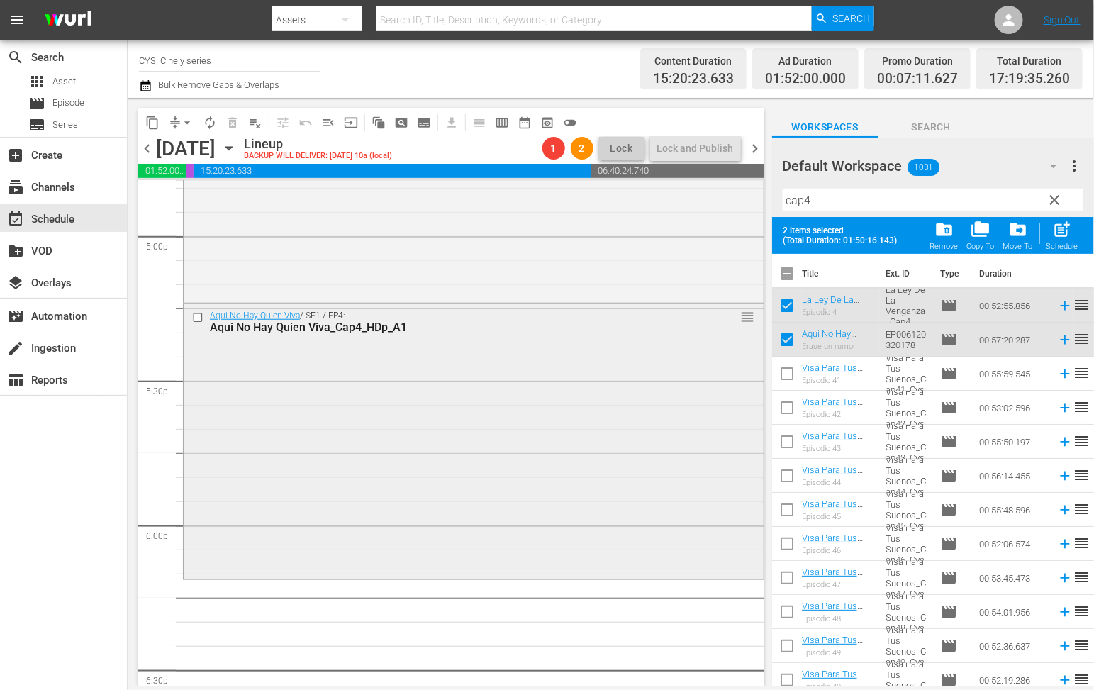
scroll to position [4970, 0]
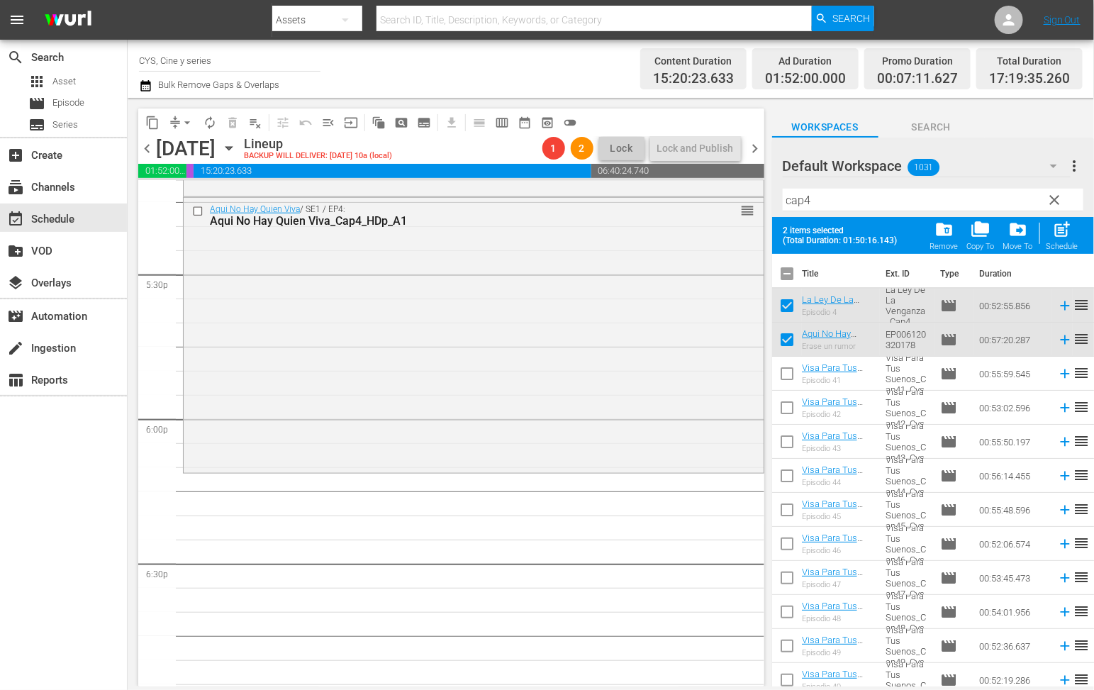
click at [794, 273] on input "checkbox" at bounding box center [787, 277] width 30 height 30
checkbox input "true"
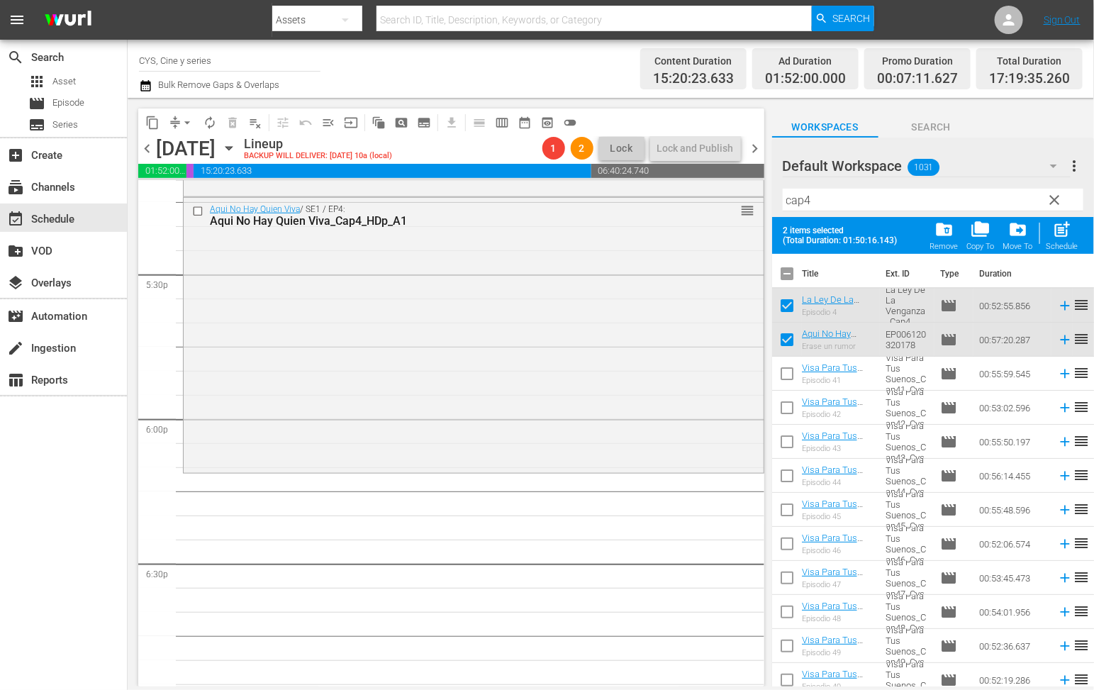
checkbox input "true"
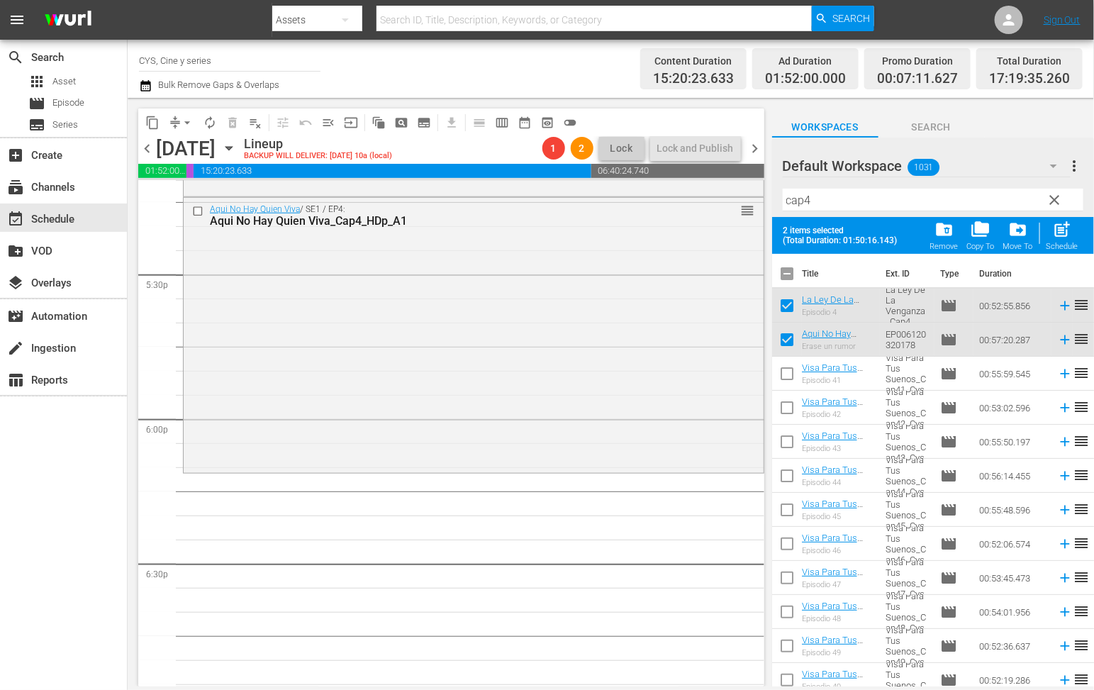
checkbox input "true"
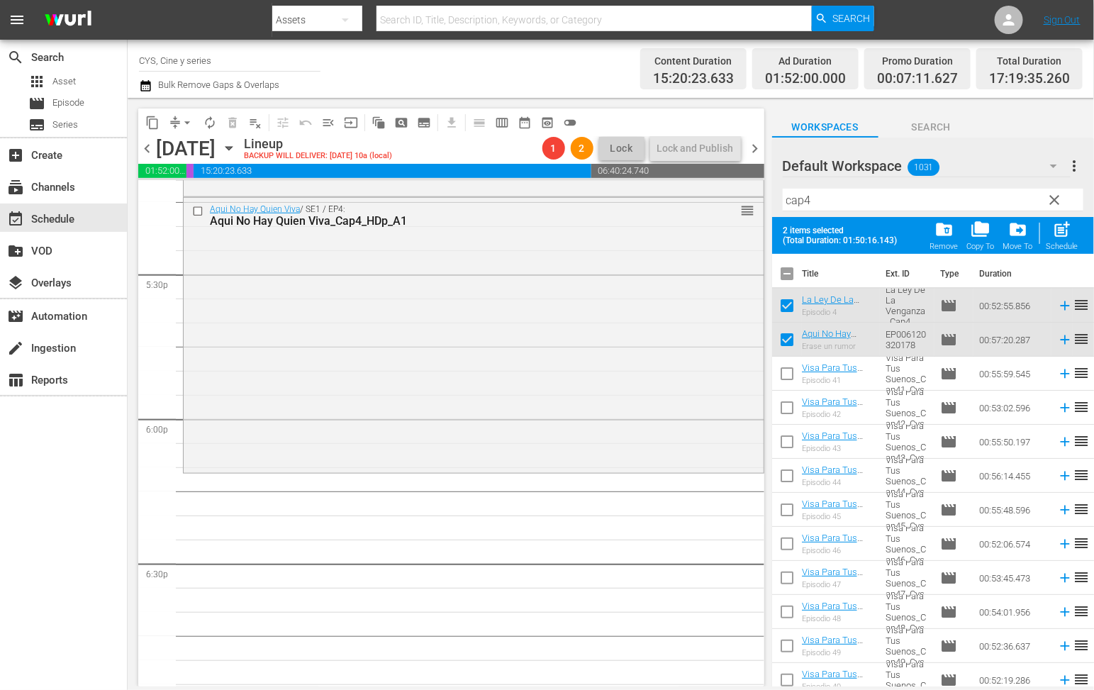
checkbox input "true"
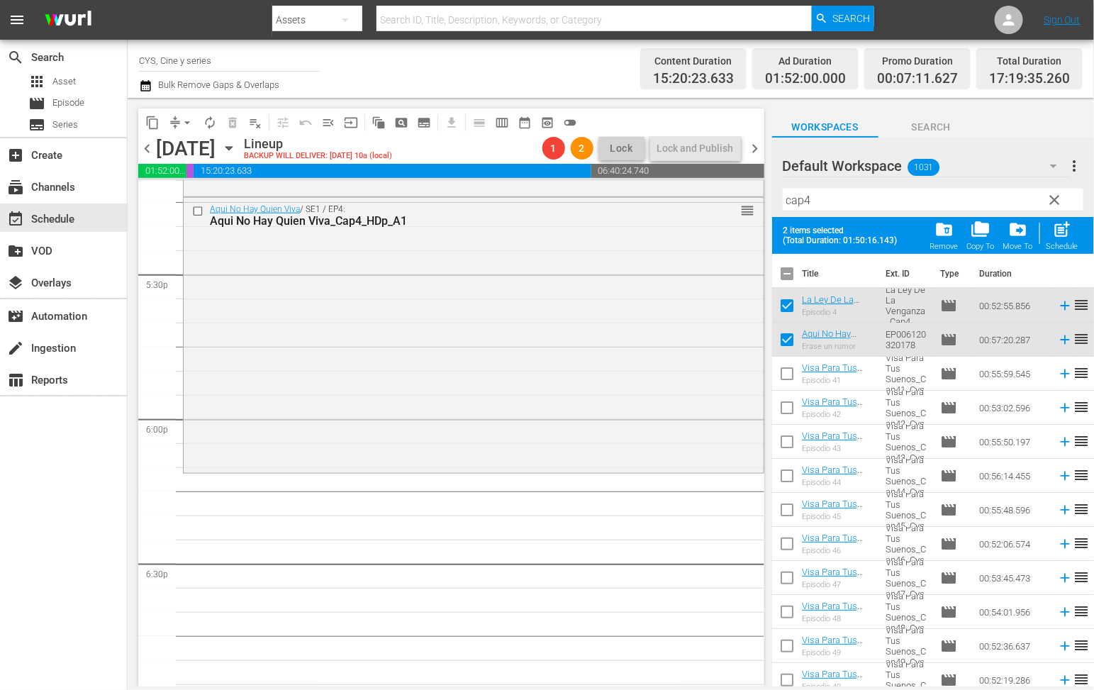
checkbox input "true"
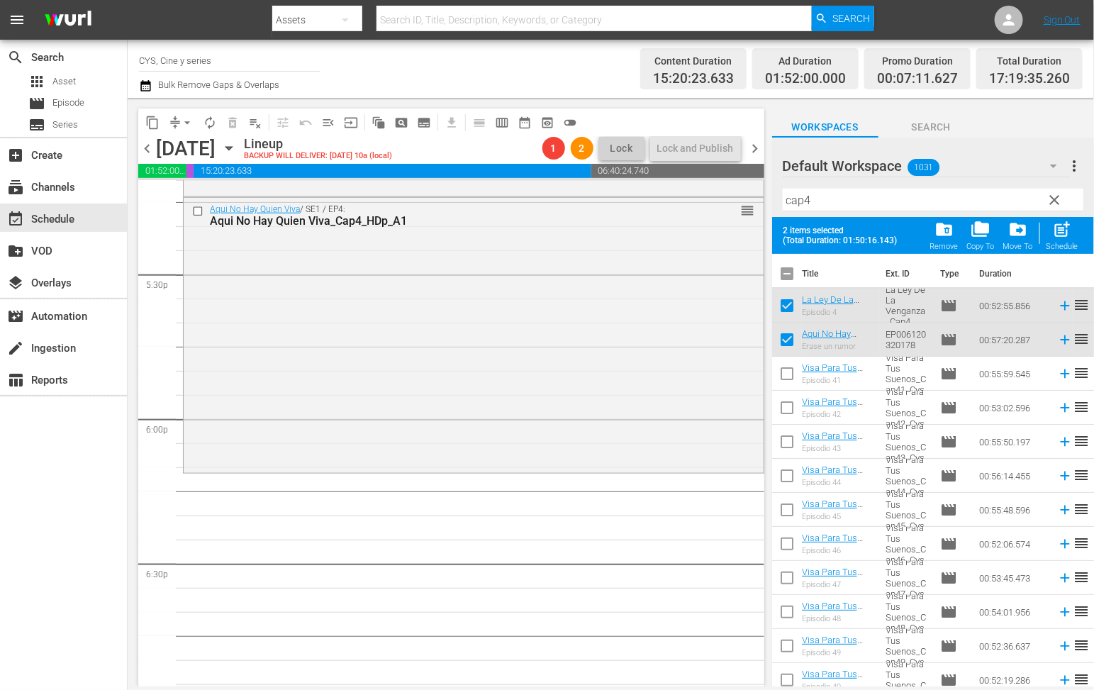
checkbox input "true"
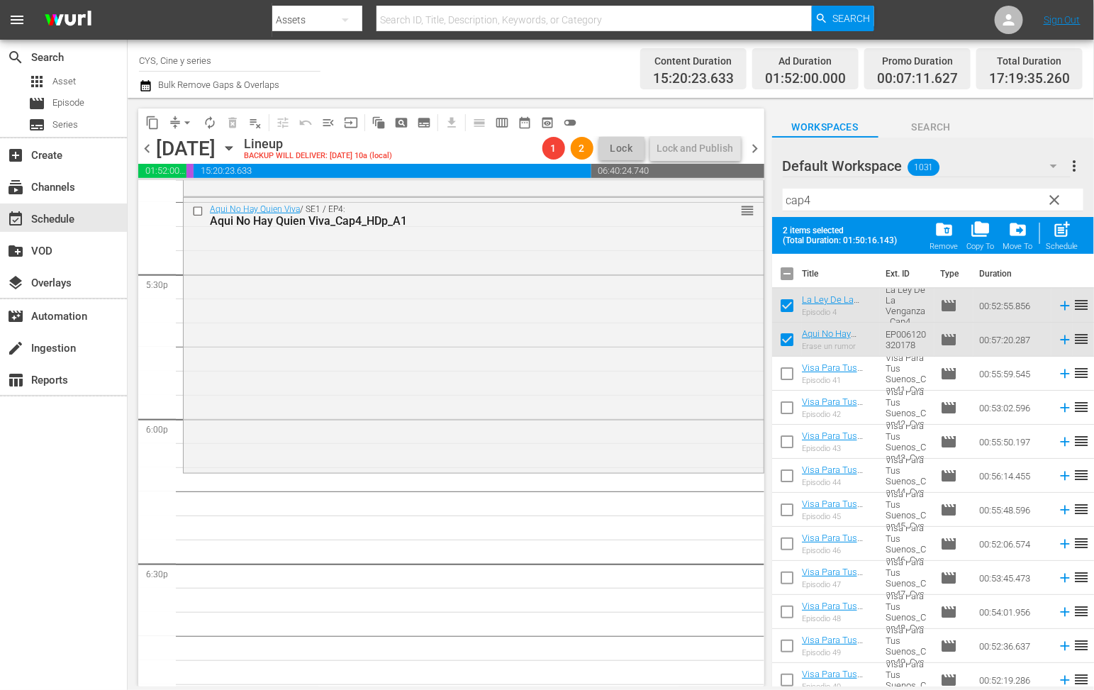
checkbox input "true"
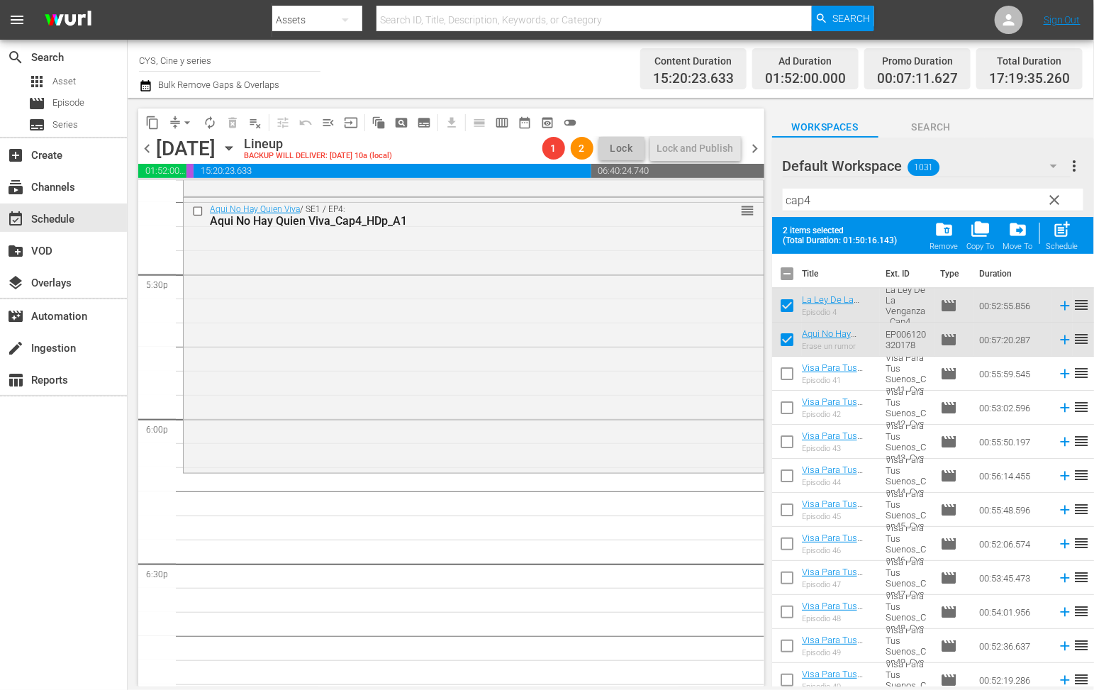
checkbox input "true"
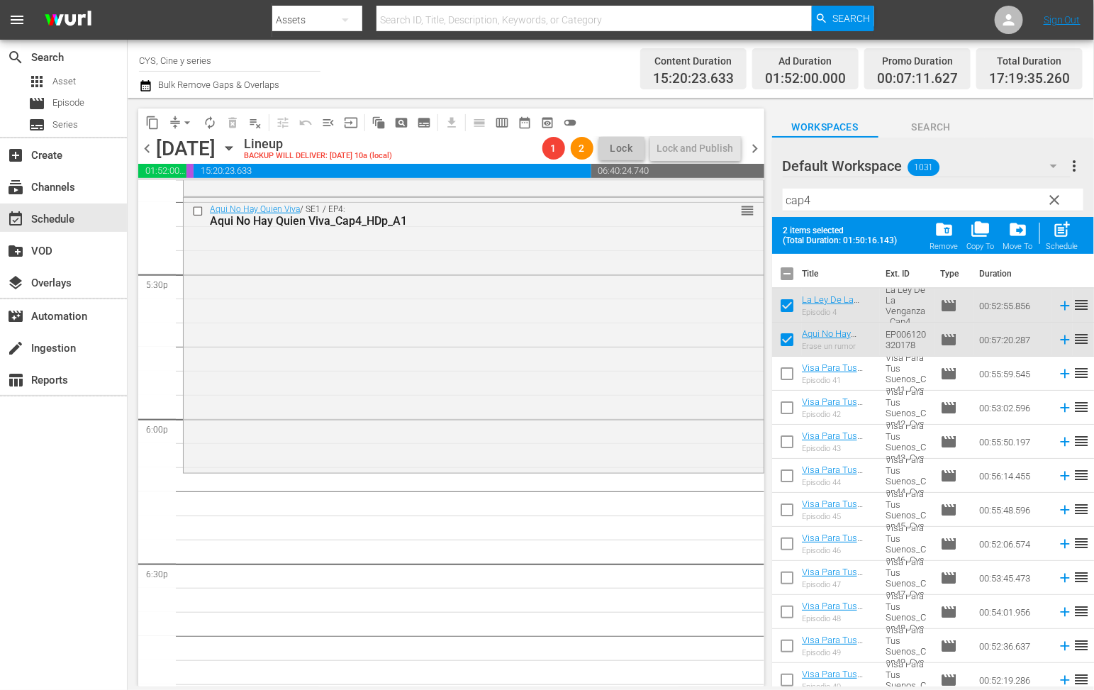
checkbox input "true"
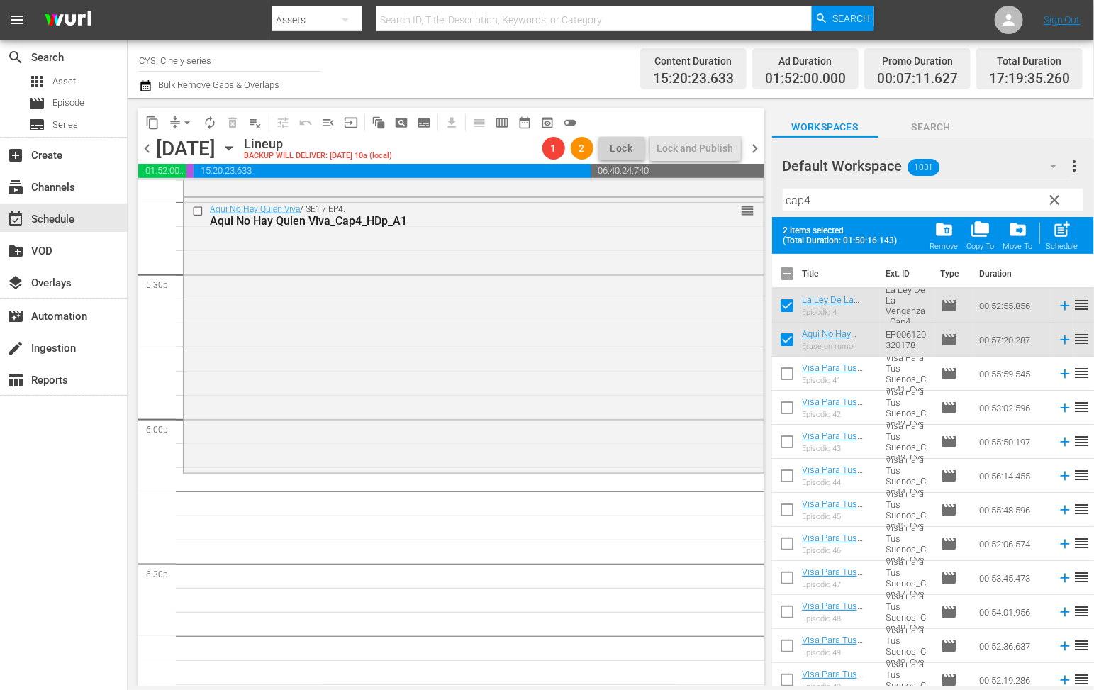
checkbox input "true"
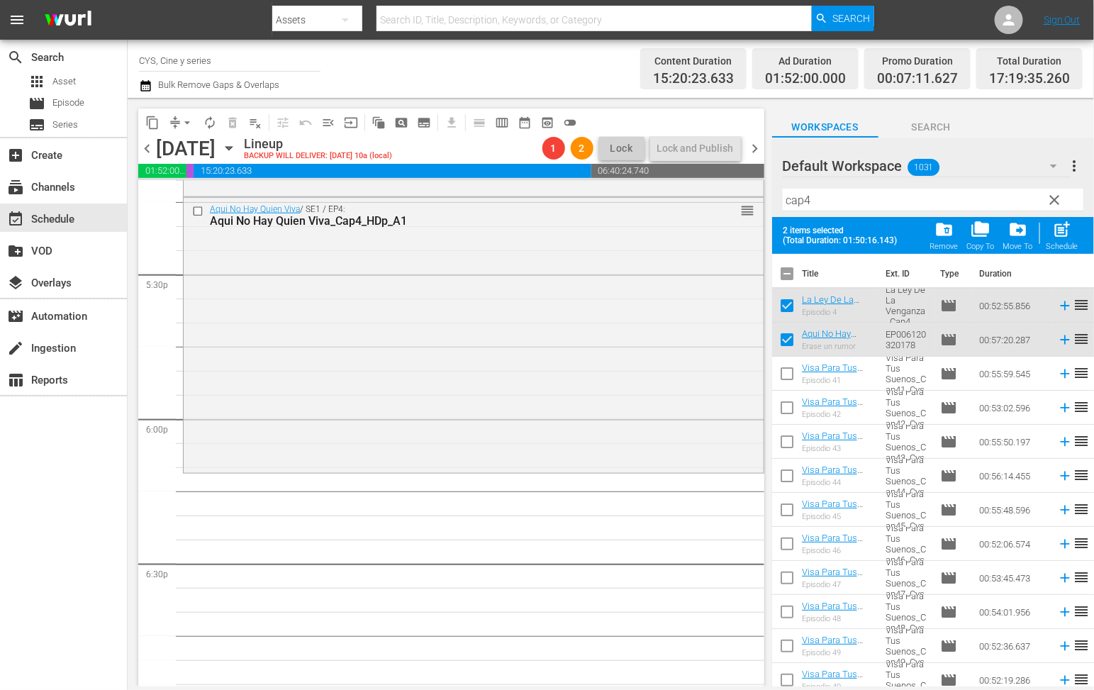
checkbox input "true"
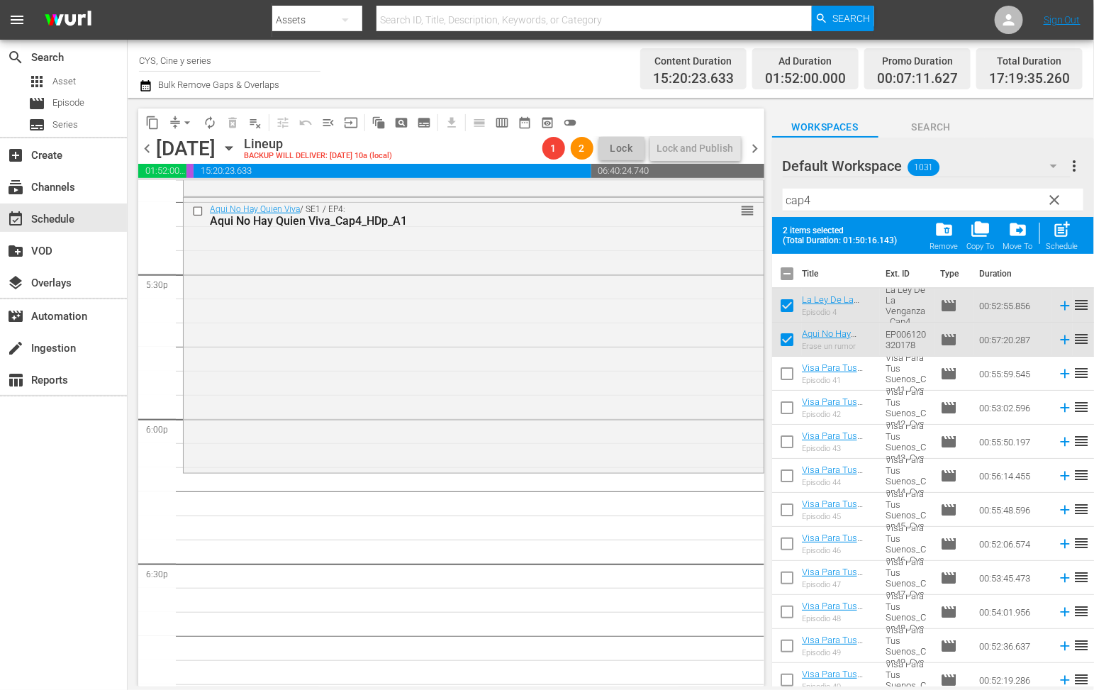
checkbox input "true"
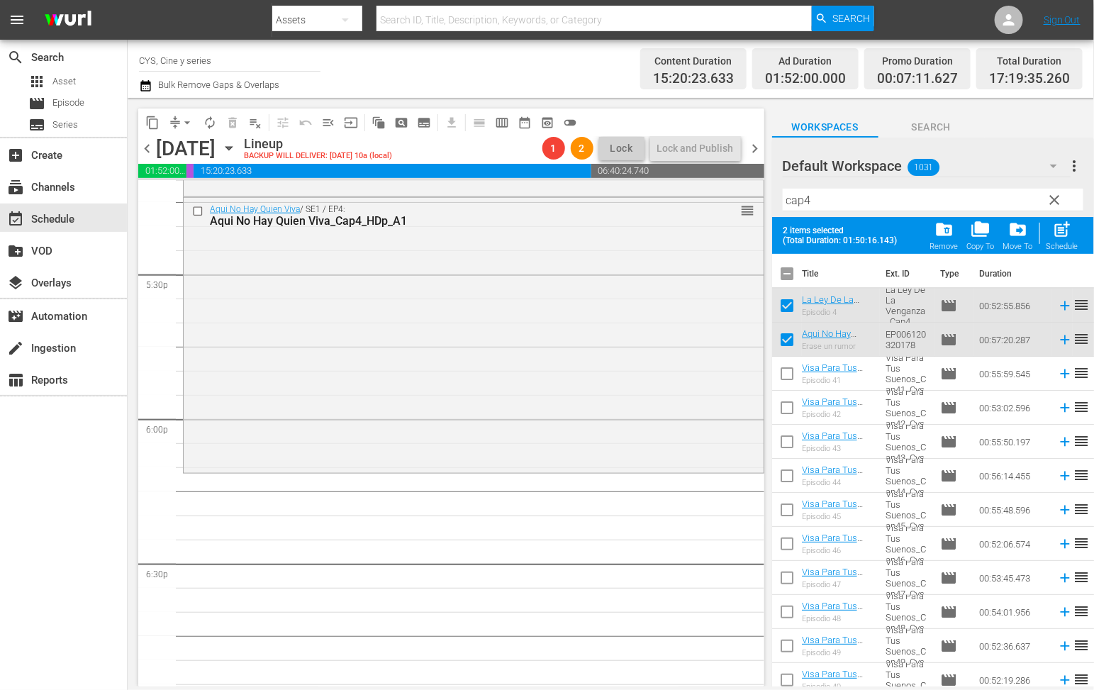
checkbox input "true"
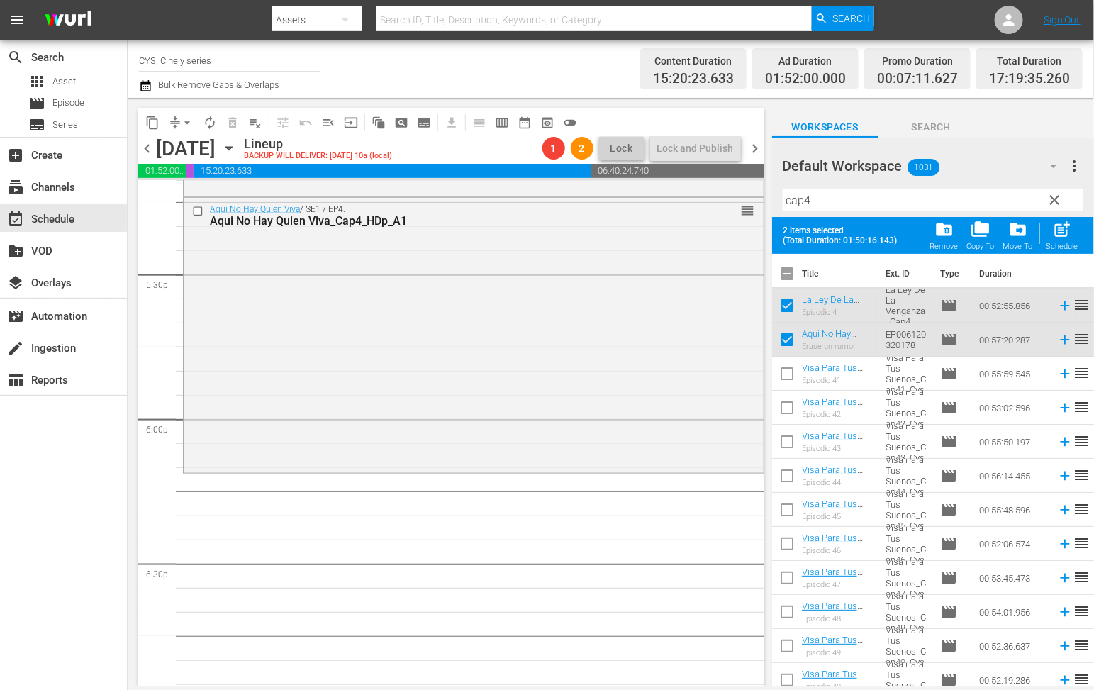
checkbox input "true"
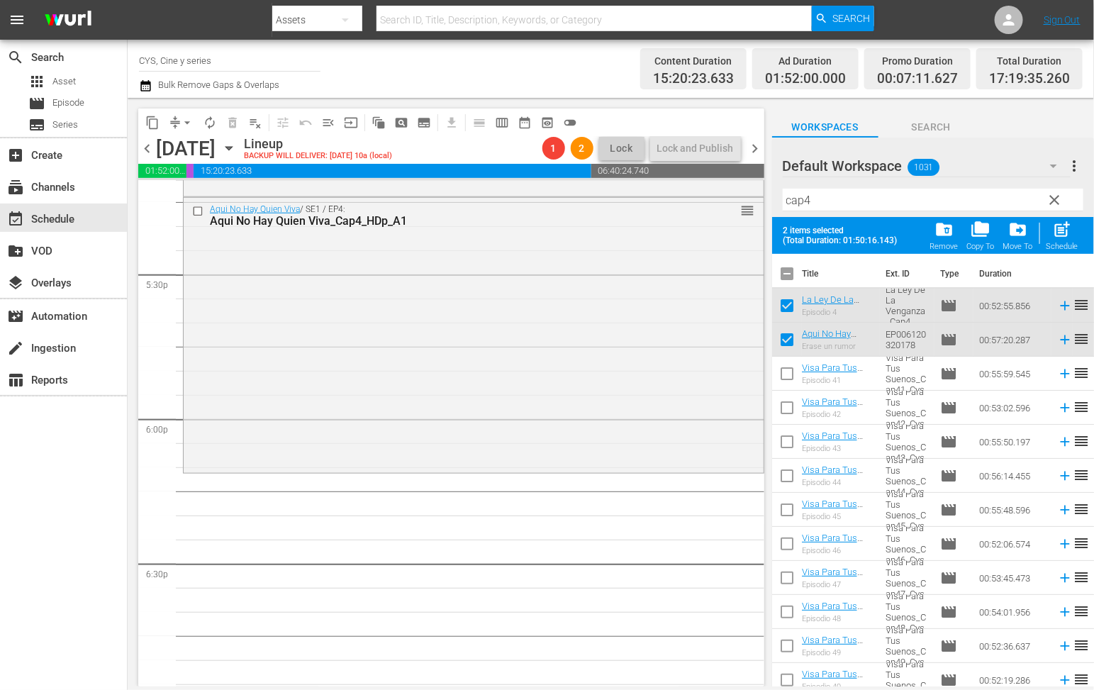
checkbox input "true"
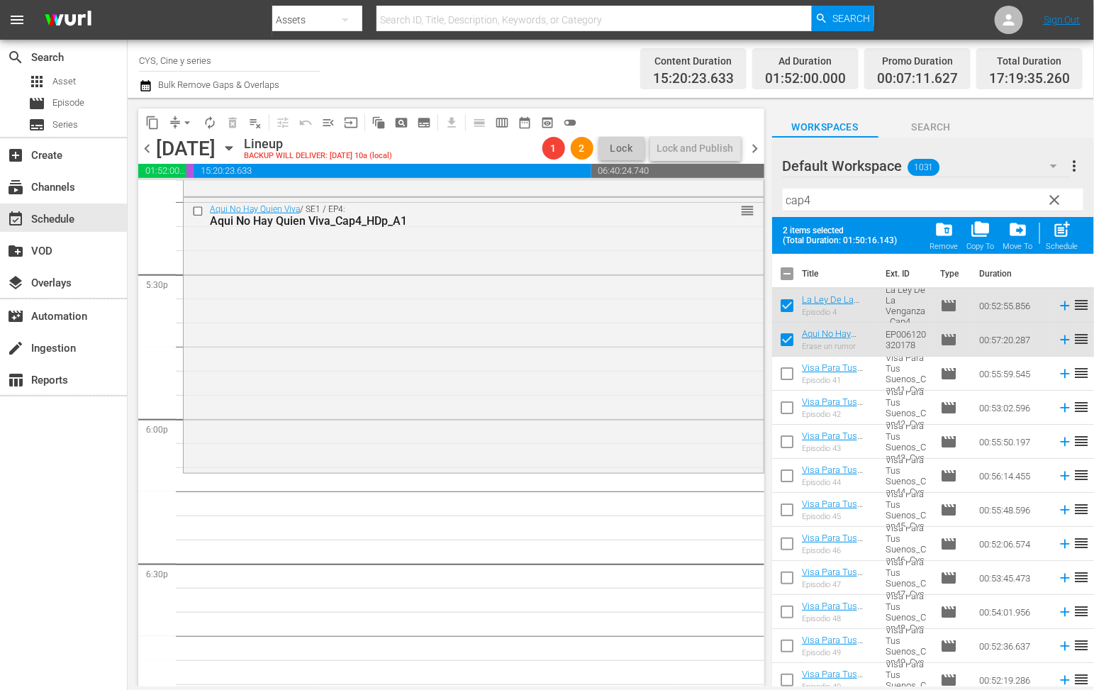
checkbox input "true"
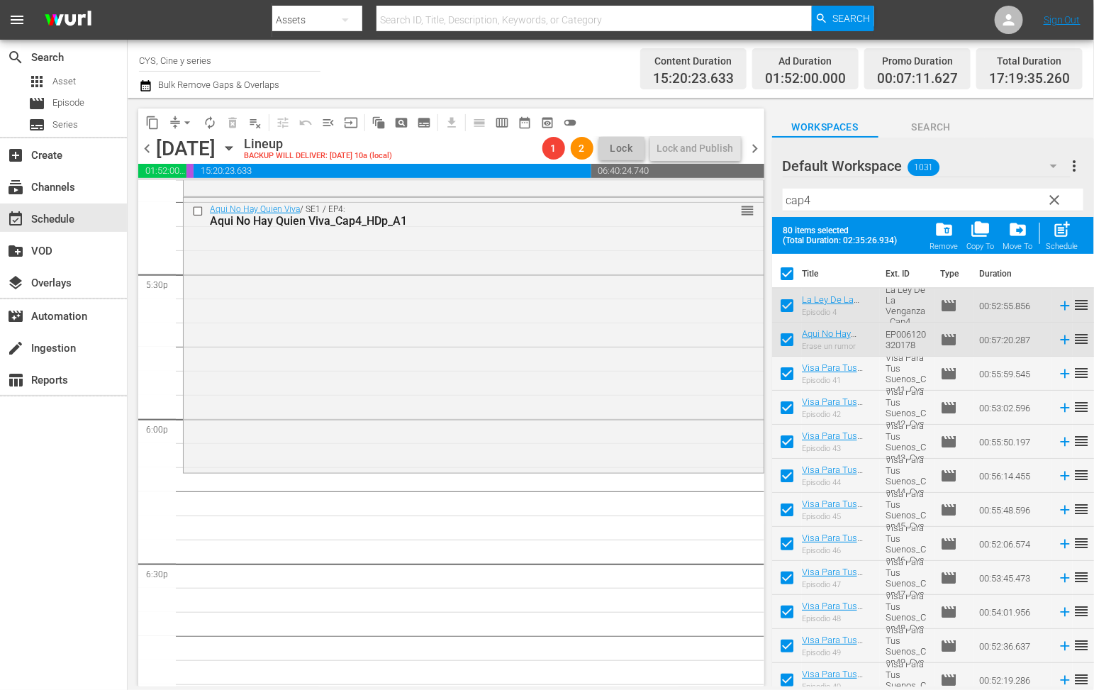
click at [794, 273] on input "checkbox" at bounding box center [787, 277] width 30 height 30
checkbox input "false"
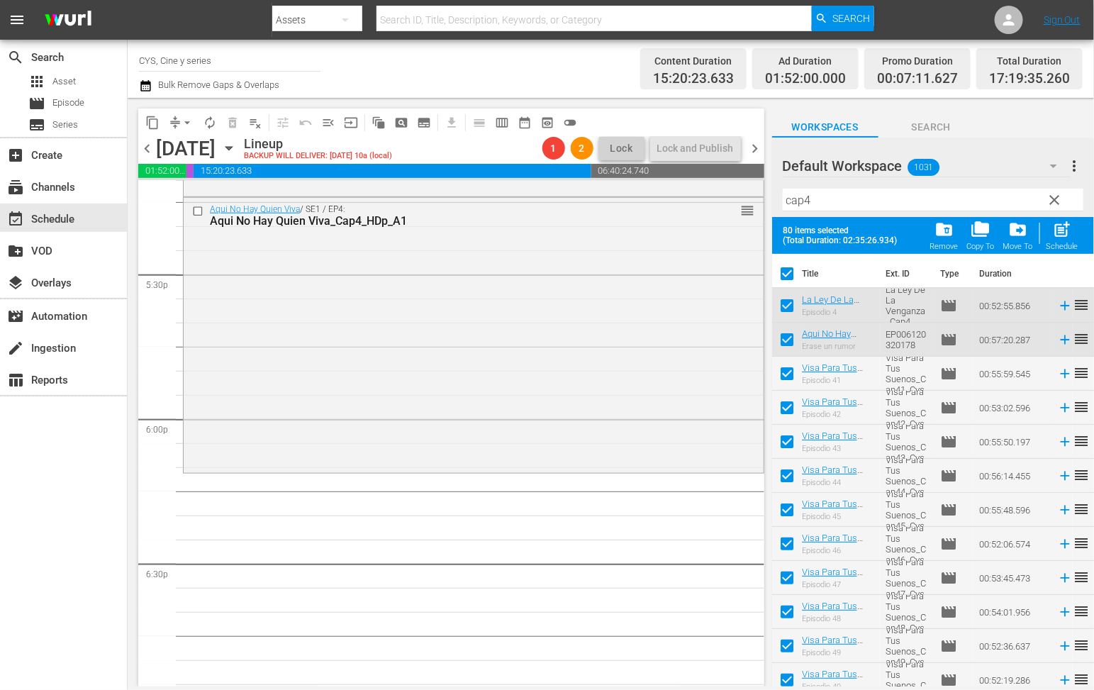
checkbox input "false"
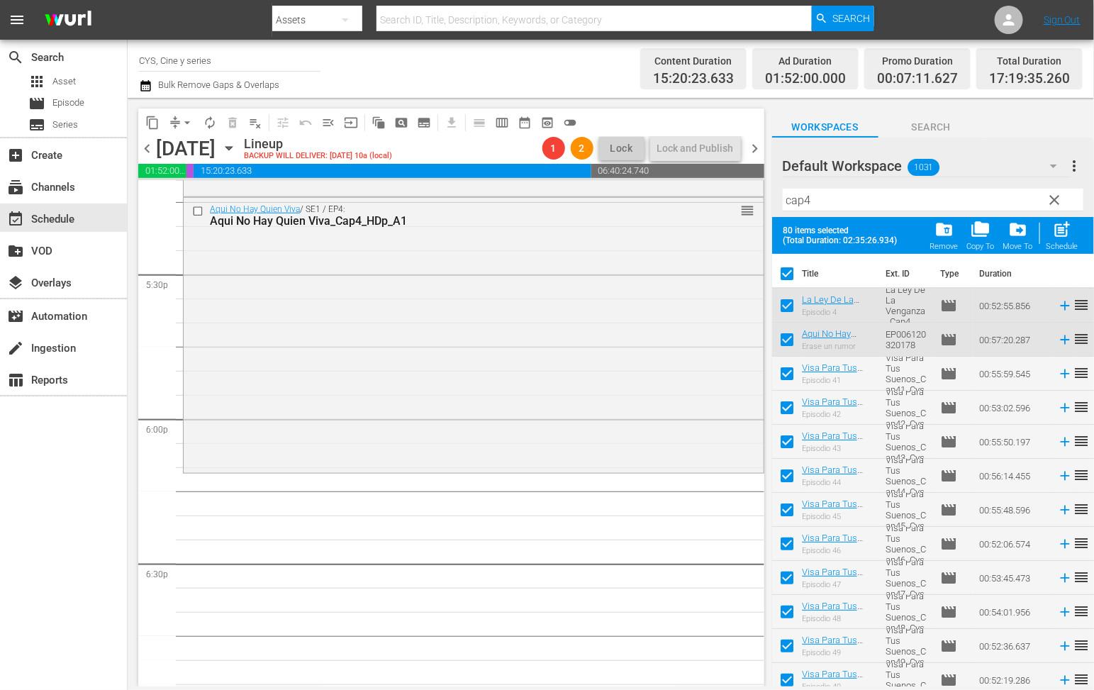
checkbox input "false"
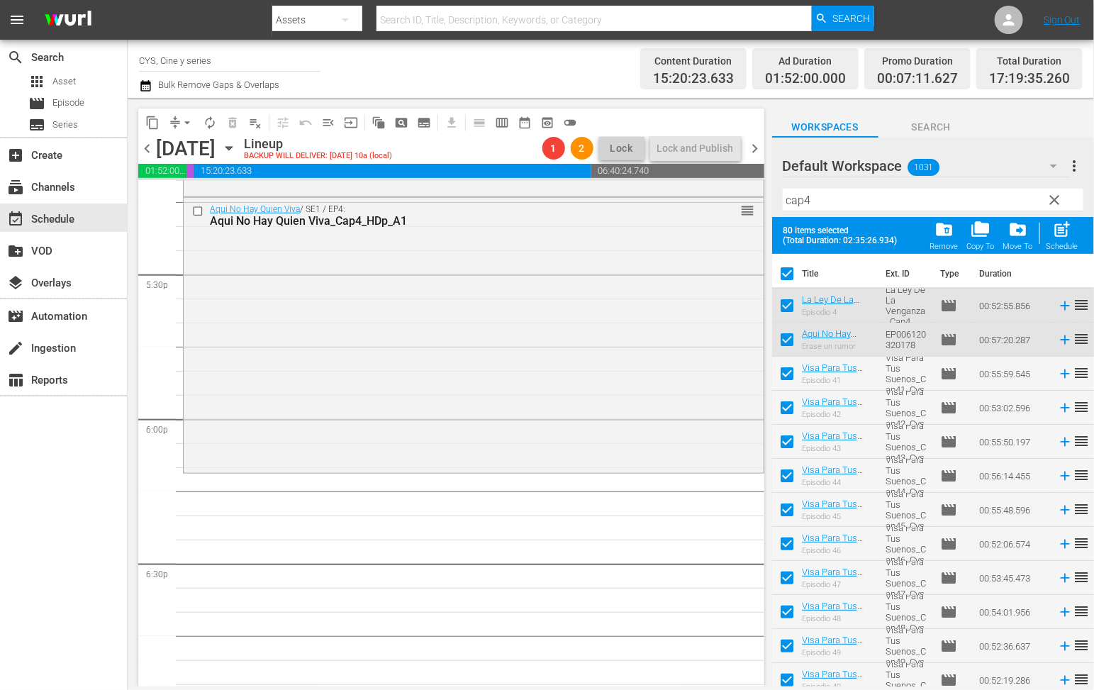
checkbox input "false"
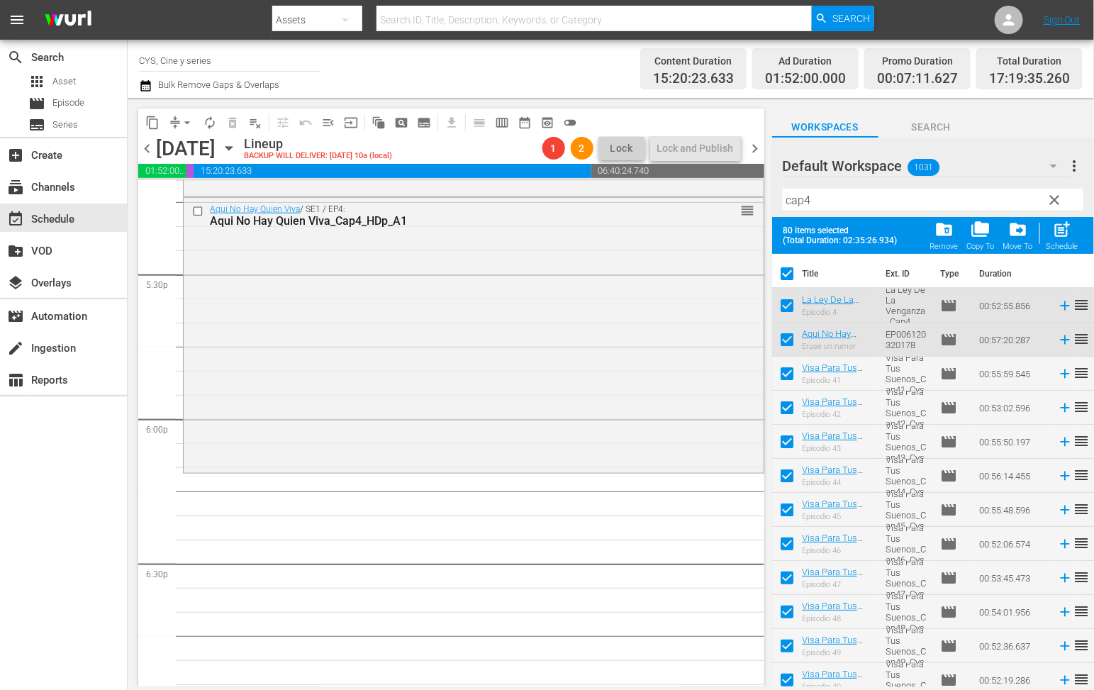
checkbox input "false"
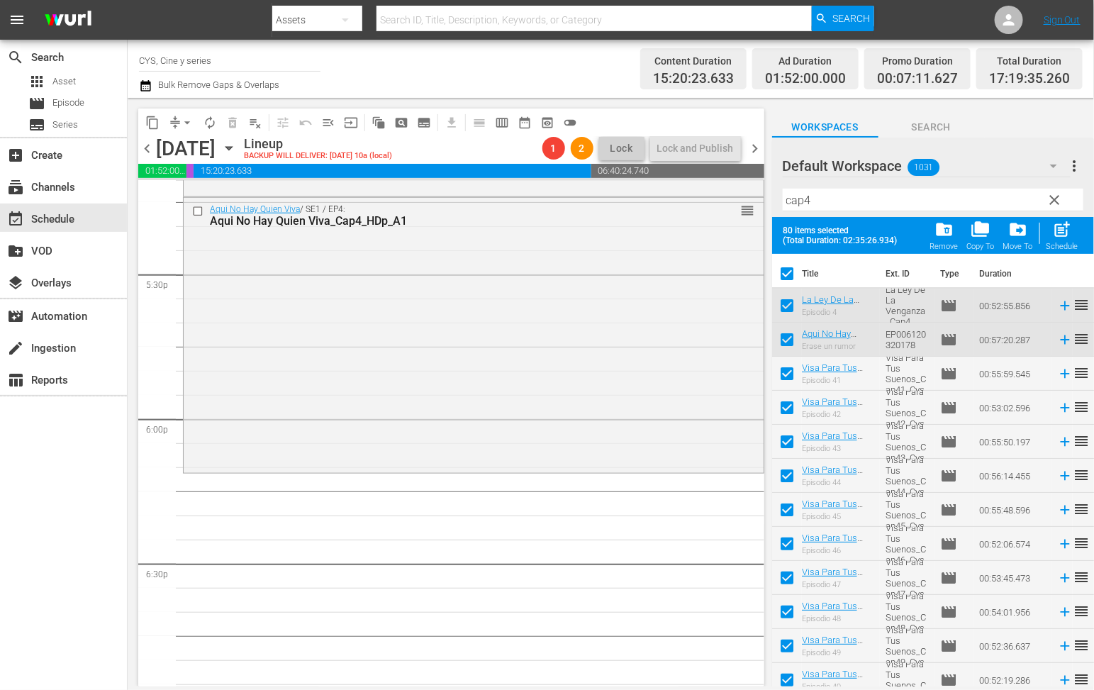
checkbox input "false"
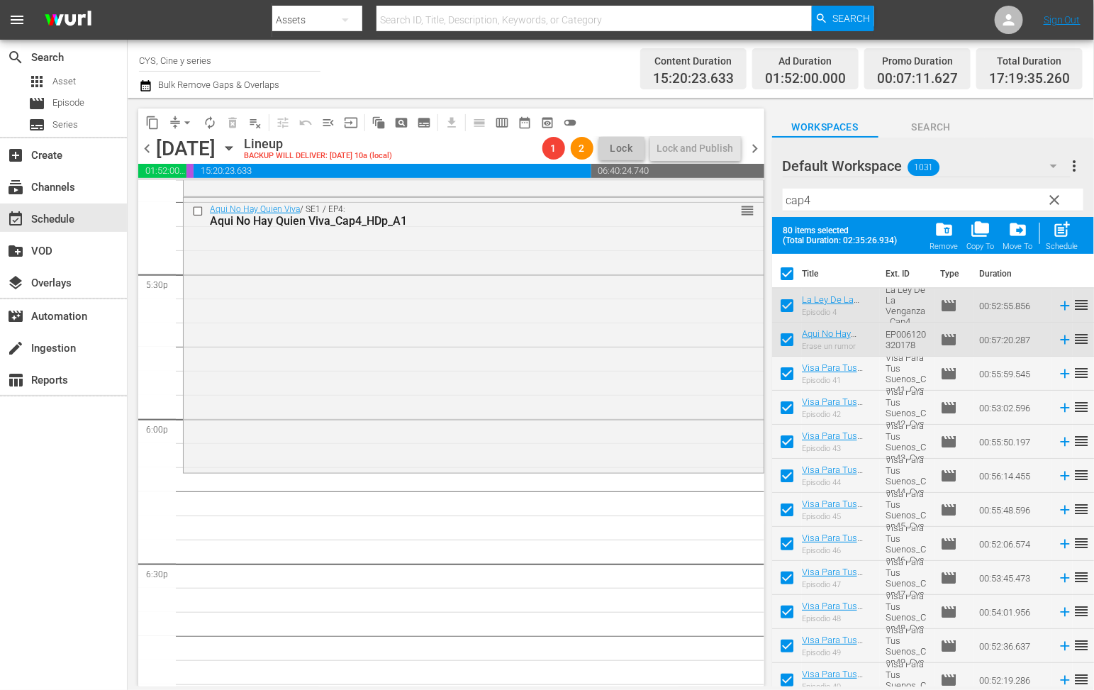
checkbox input "false"
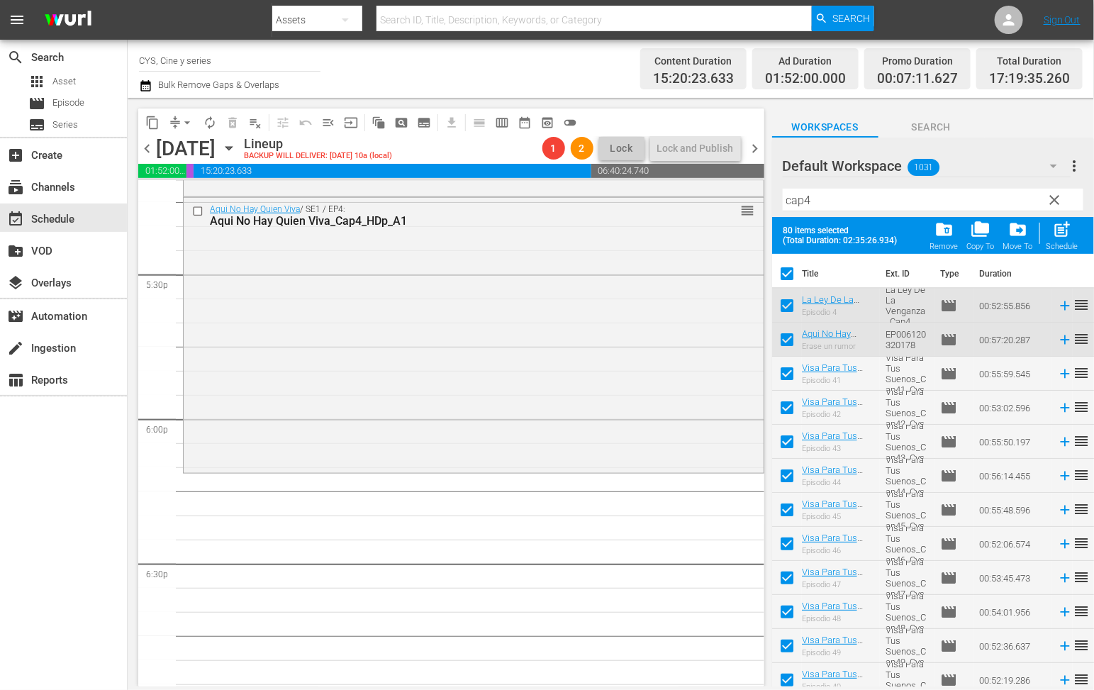
checkbox input "false"
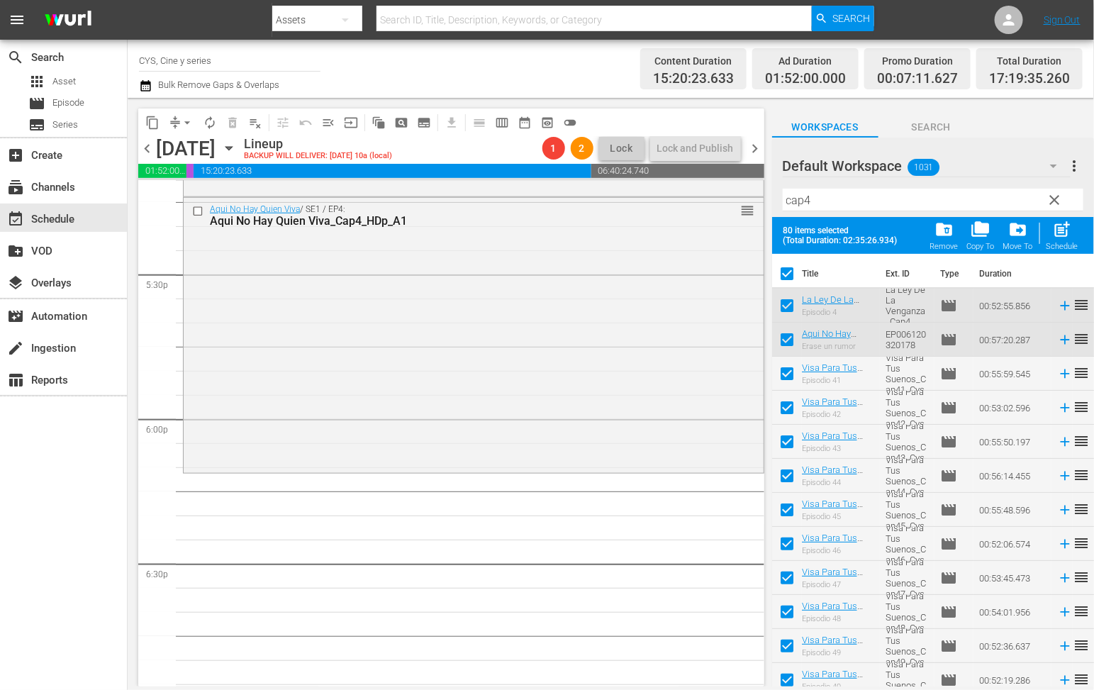
checkbox input "false"
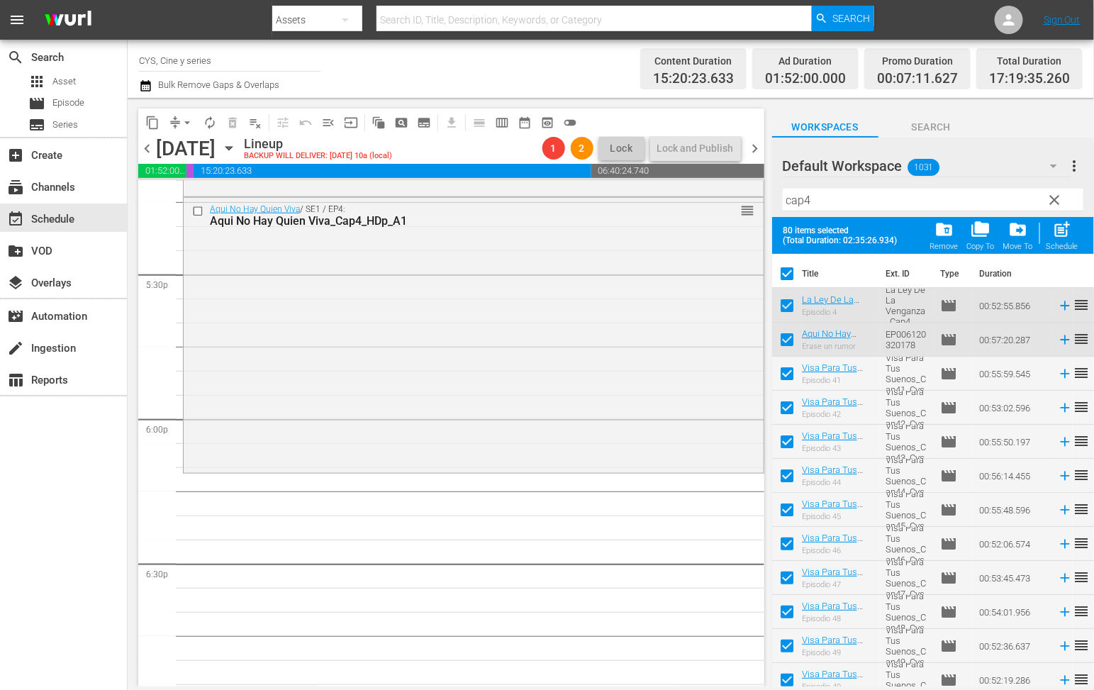
checkbox input "false"
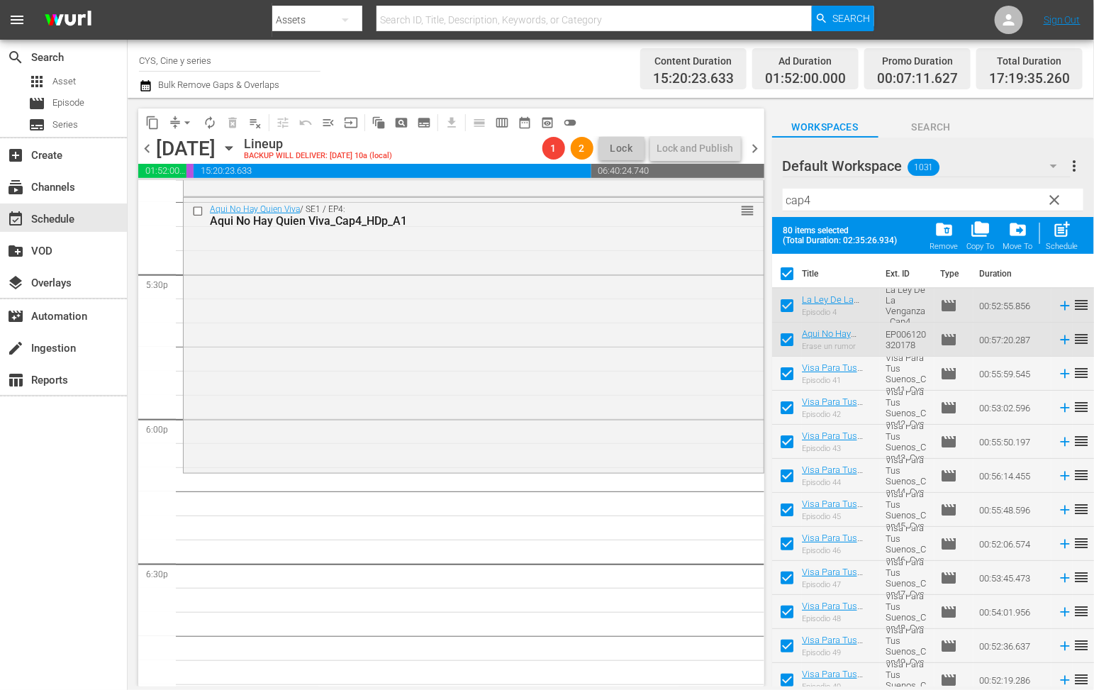
checkbox input "false"
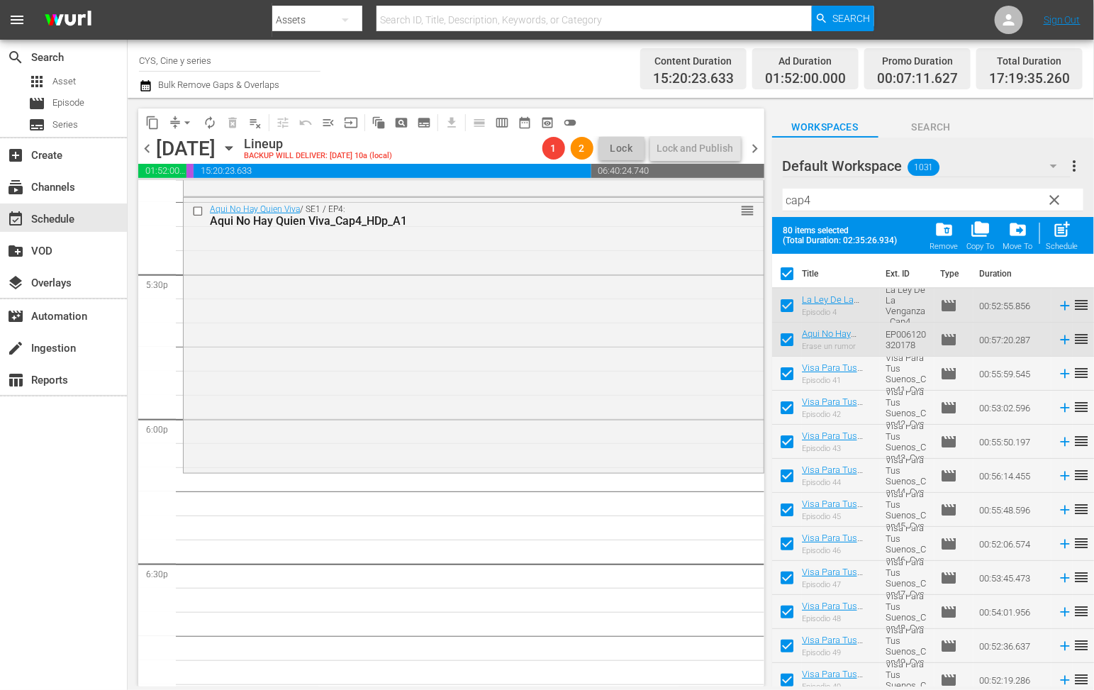
checkbox input "false"
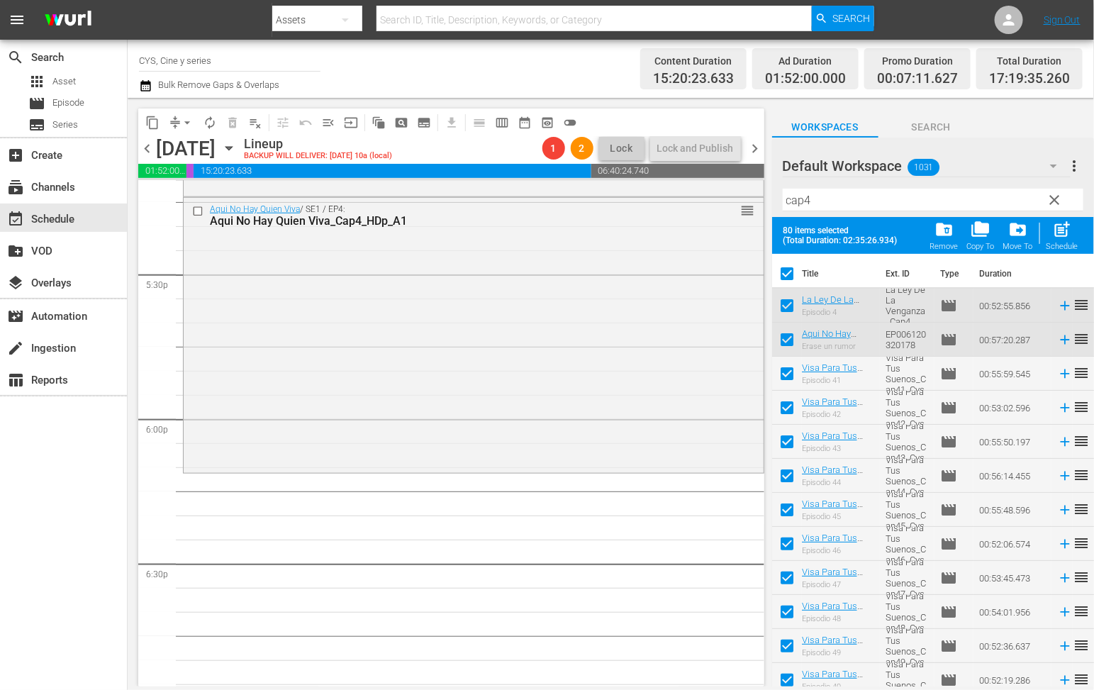
checkbox input "false"
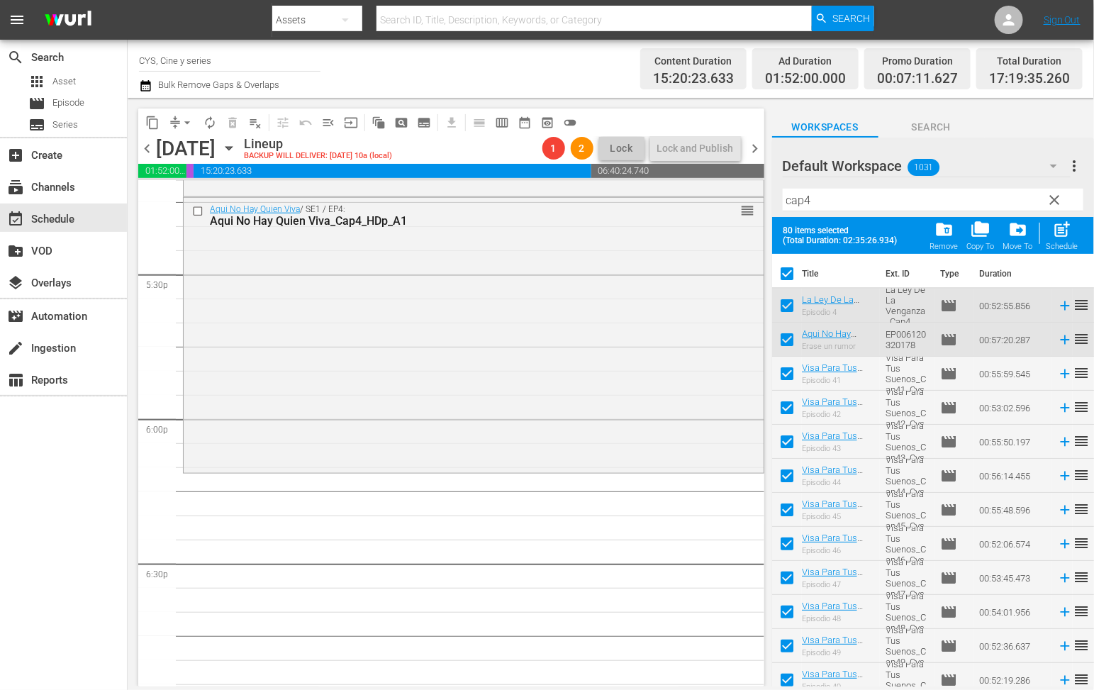
checkbox input "false"
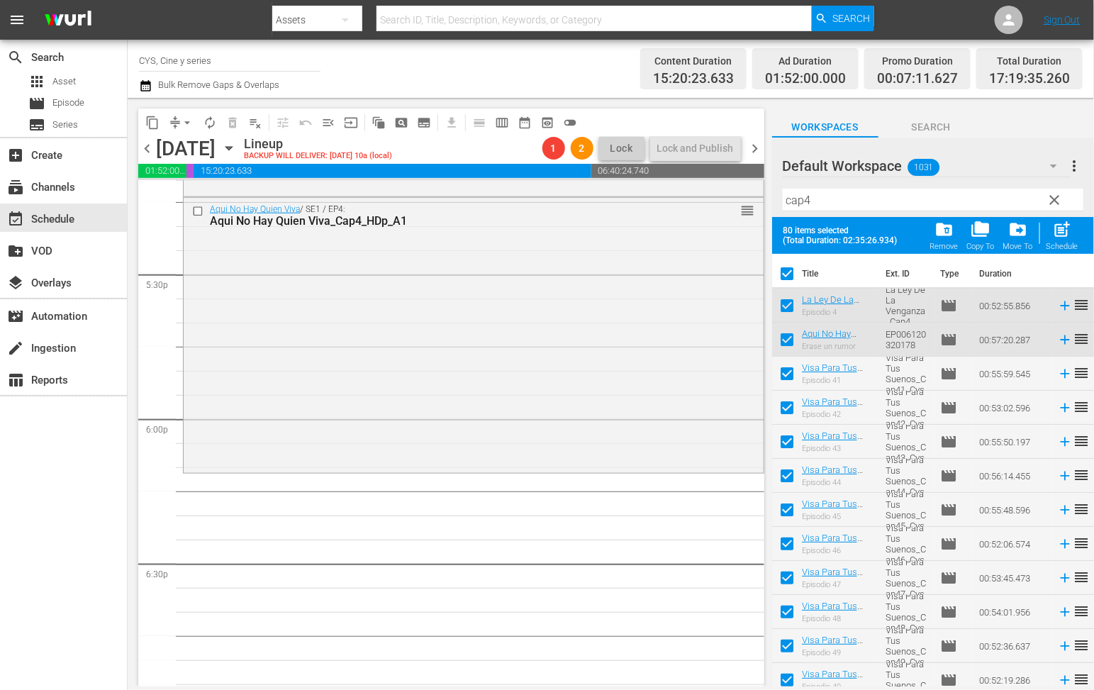
checkbox input "false"
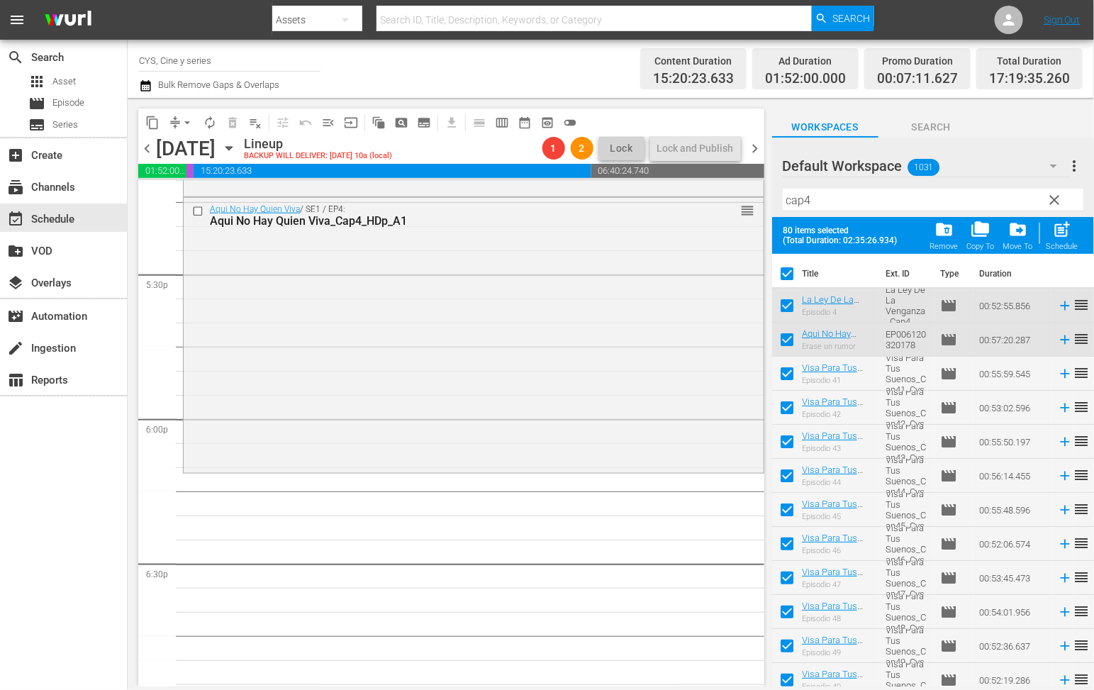
checkbox input "false"
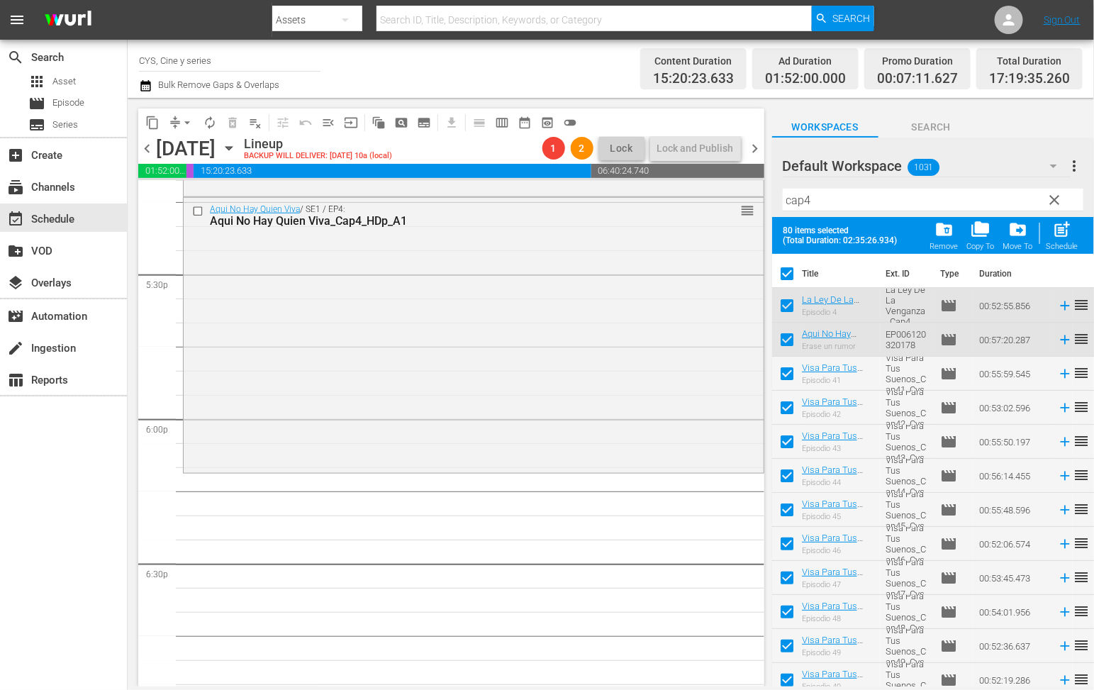
checkbox input "false"
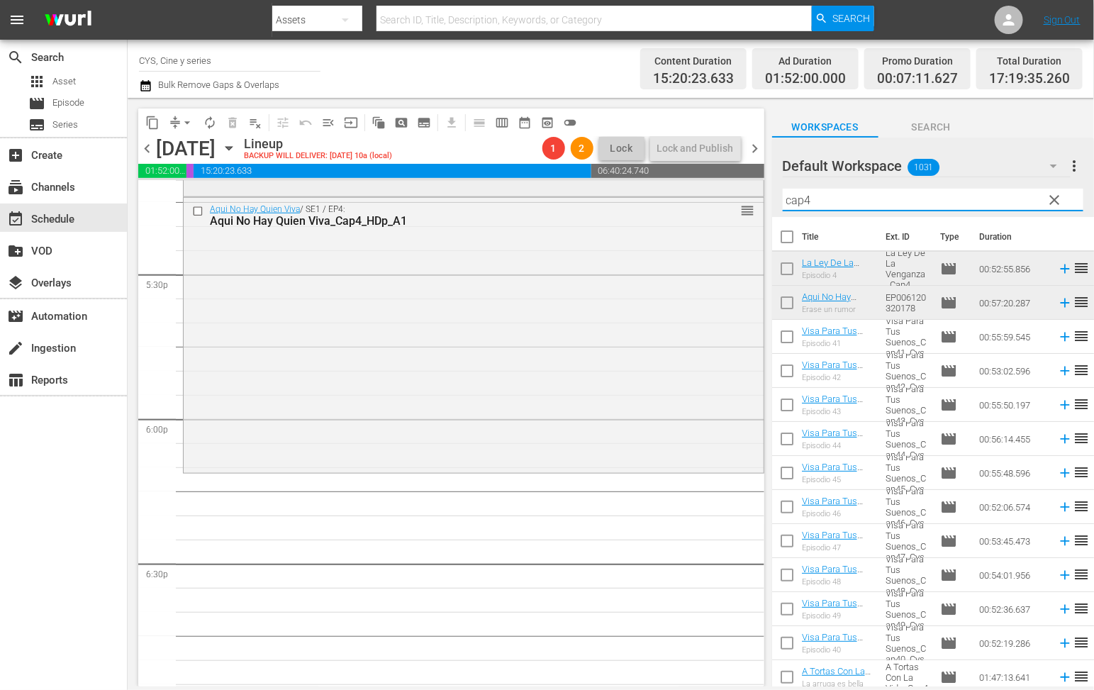
drag, startPoint x: 834, startPoint y: 194, endPoint x: 668, endPoint y: 194, distance: 165.9
click at [668, 194] on div "content_copy compress arrow_drop_down autorenew_outlined delete_forever_outline…" at bounding box center [611, 392] width 967 height 589
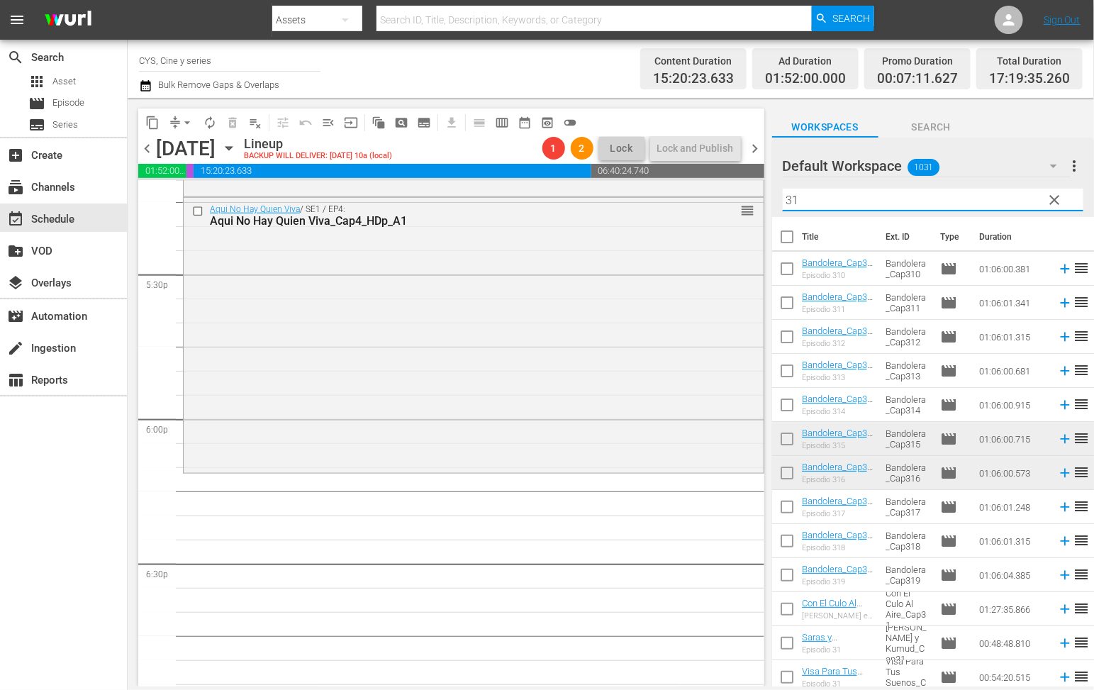
scroll to position [5076, 0]
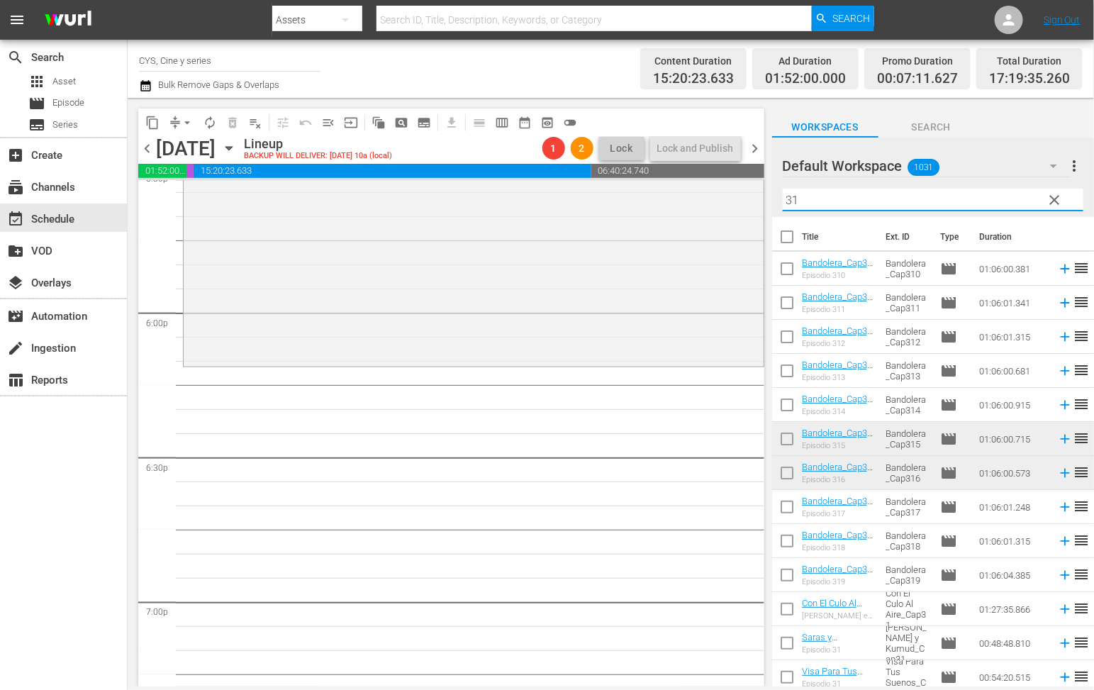
type input "31"
click at [783, 441] on input "checkbox" at bounding box center [787, 442] width 30 height 30
checkbox input "true"
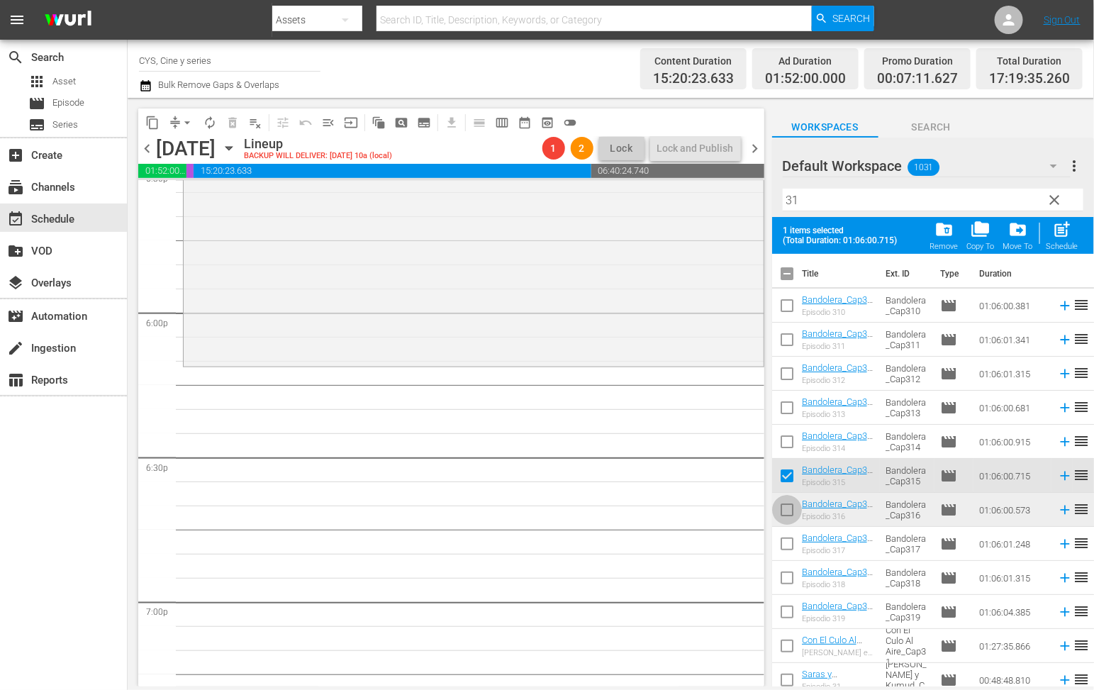
drag, startPoint x: 787, startPoint y: 511, endPoint x: 835, endPoint y: 485, distance: 54.3
click at [787, 509] on input "checkbox" at bounding box center [787, 513] width 30 height 30
checkbox input "true"
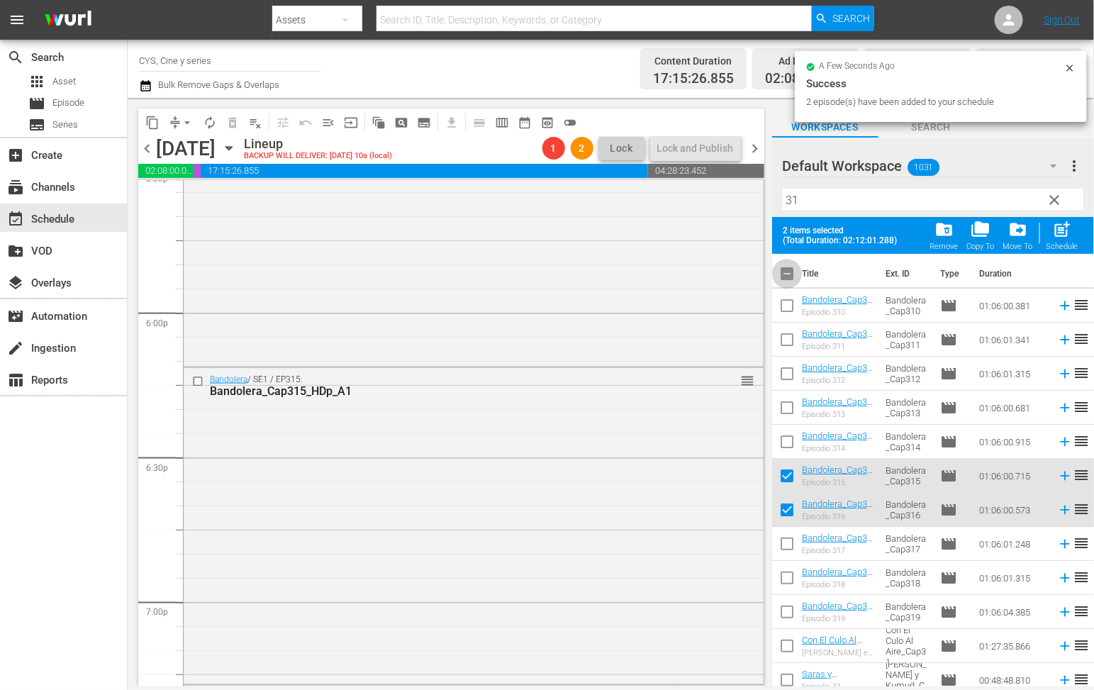
click at [785, 274] on input "checkbox" at bounding box center [787, 277] width 30 height 30
checkbox input "true"
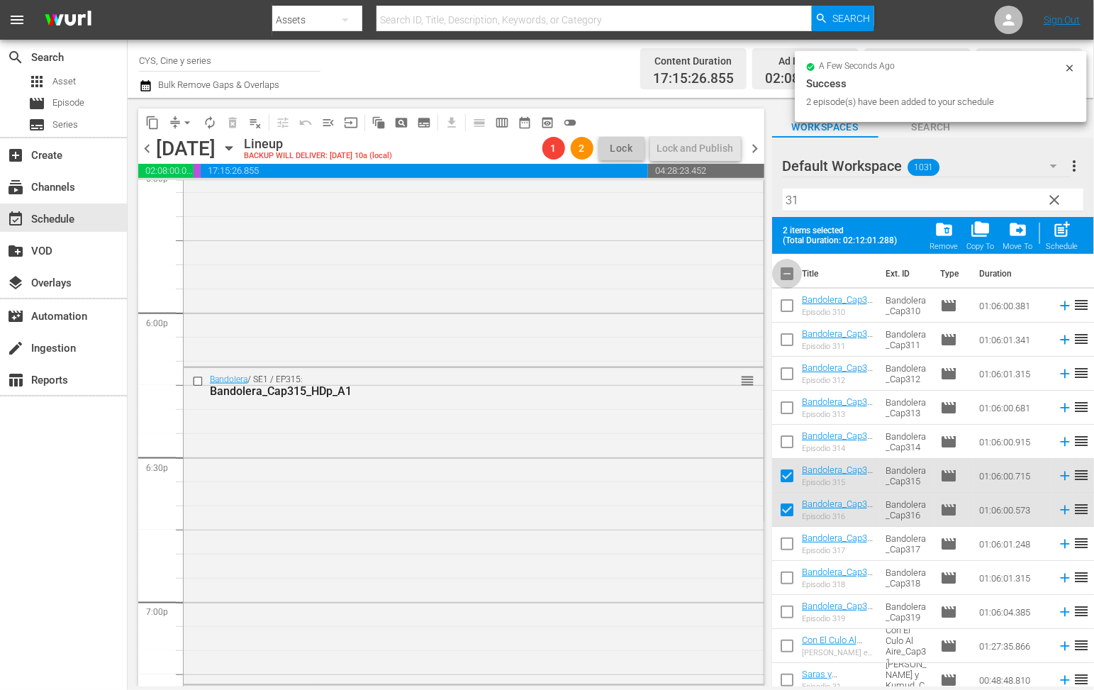
checkbox input "true"
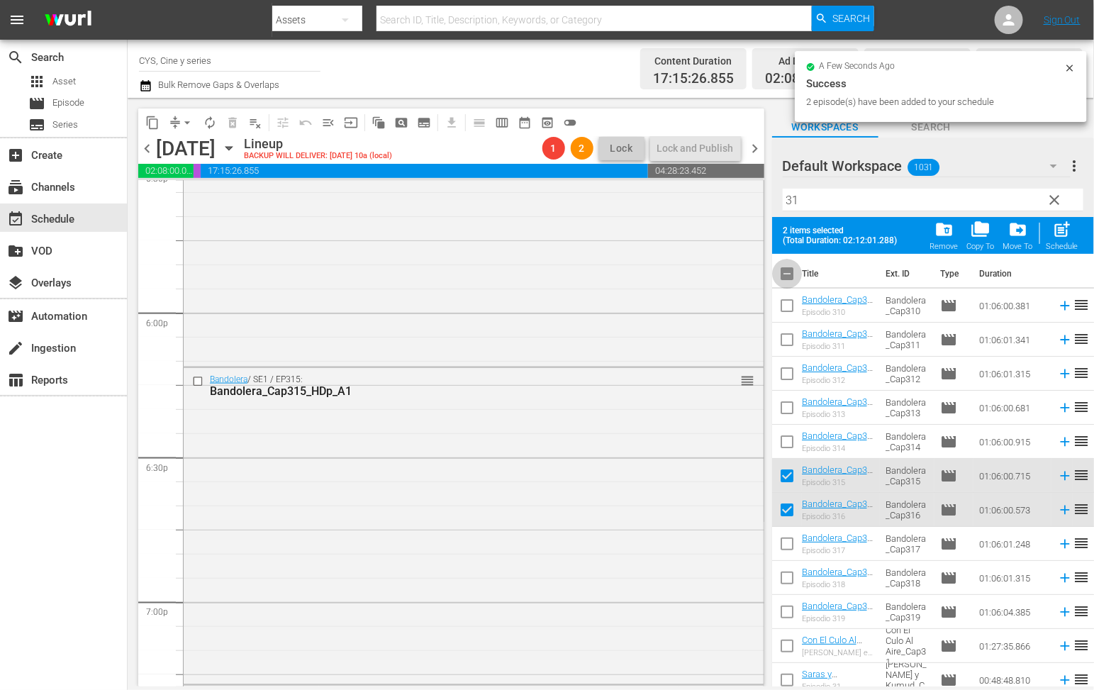
checkbox input "true"
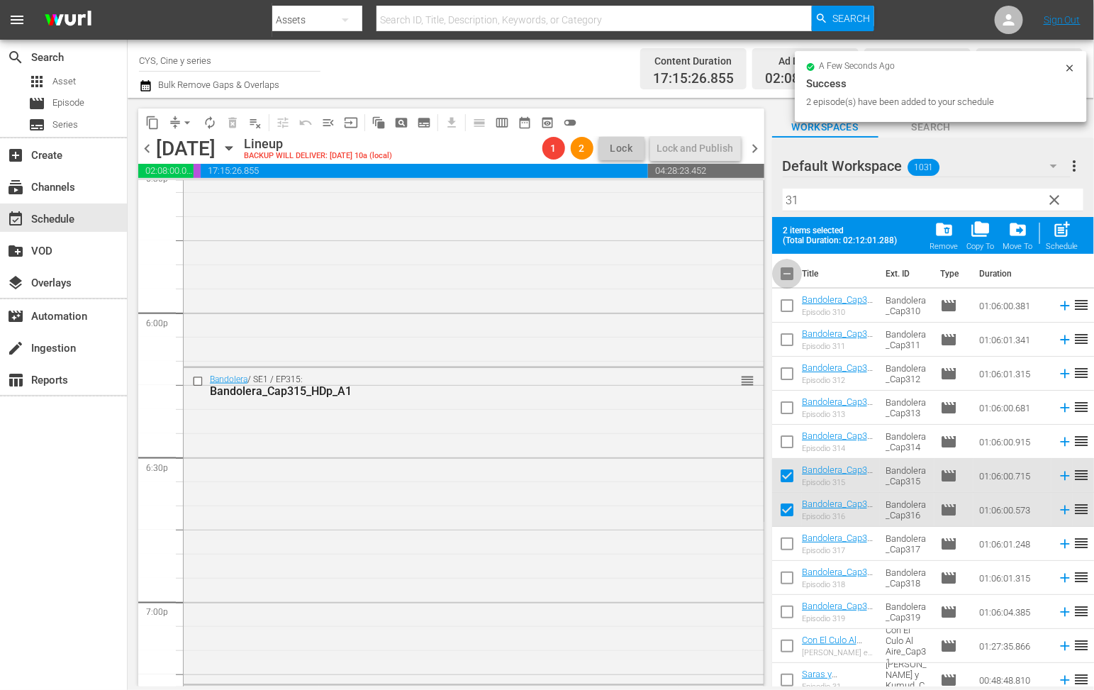
checkbox input "true"
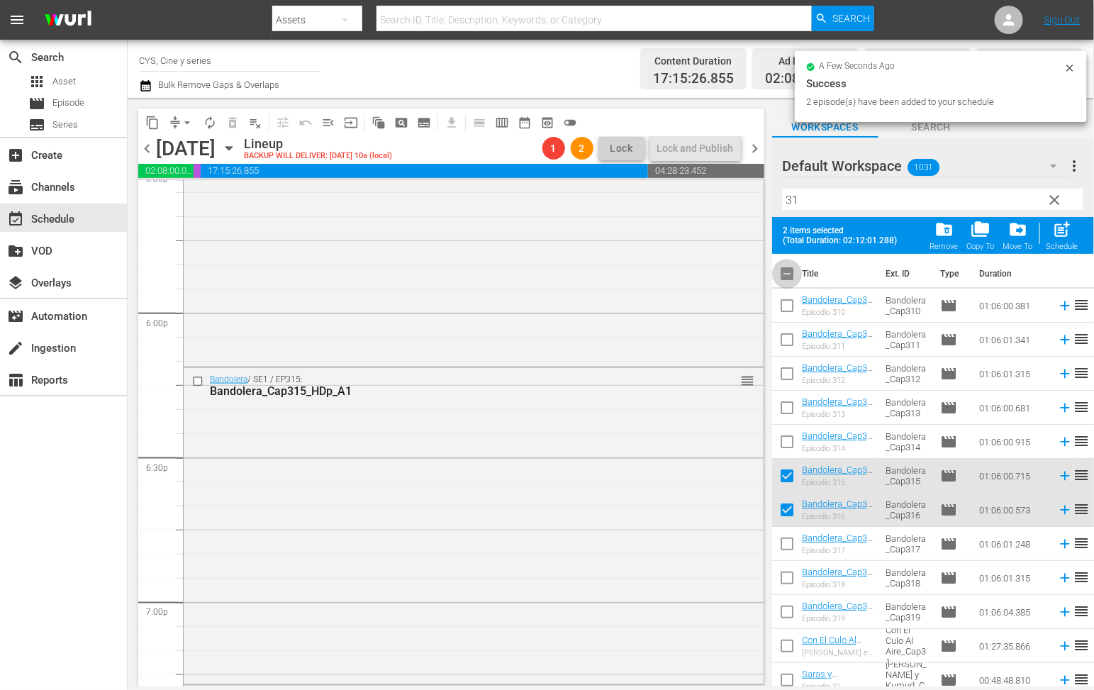
checkbox input "true"
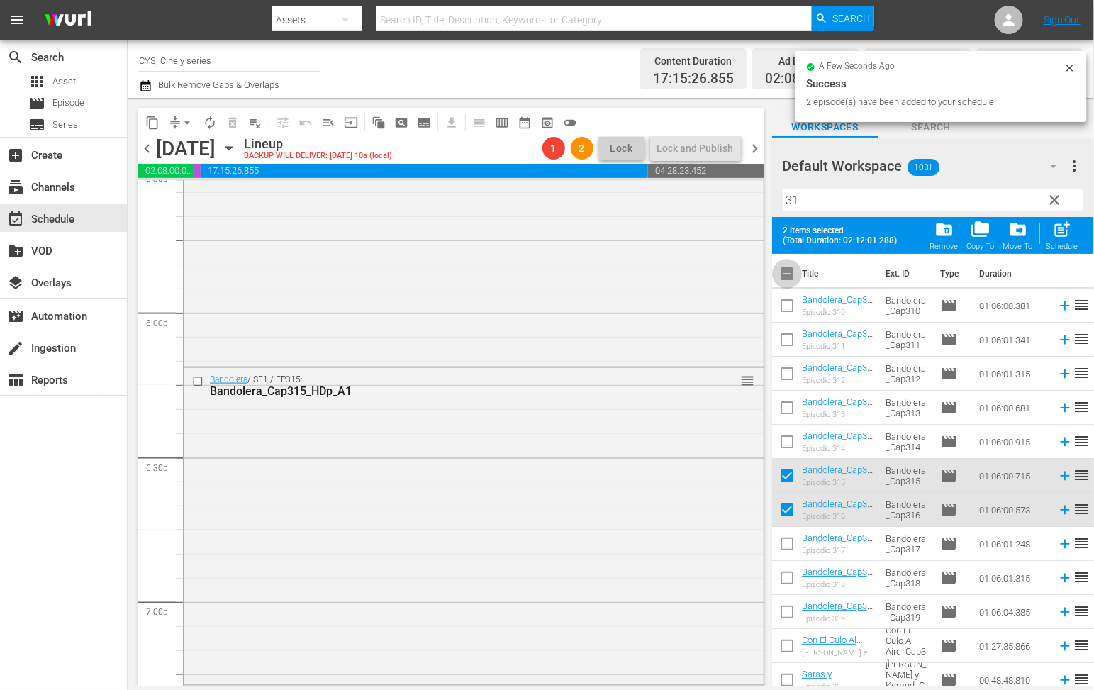
checkbox input "true"
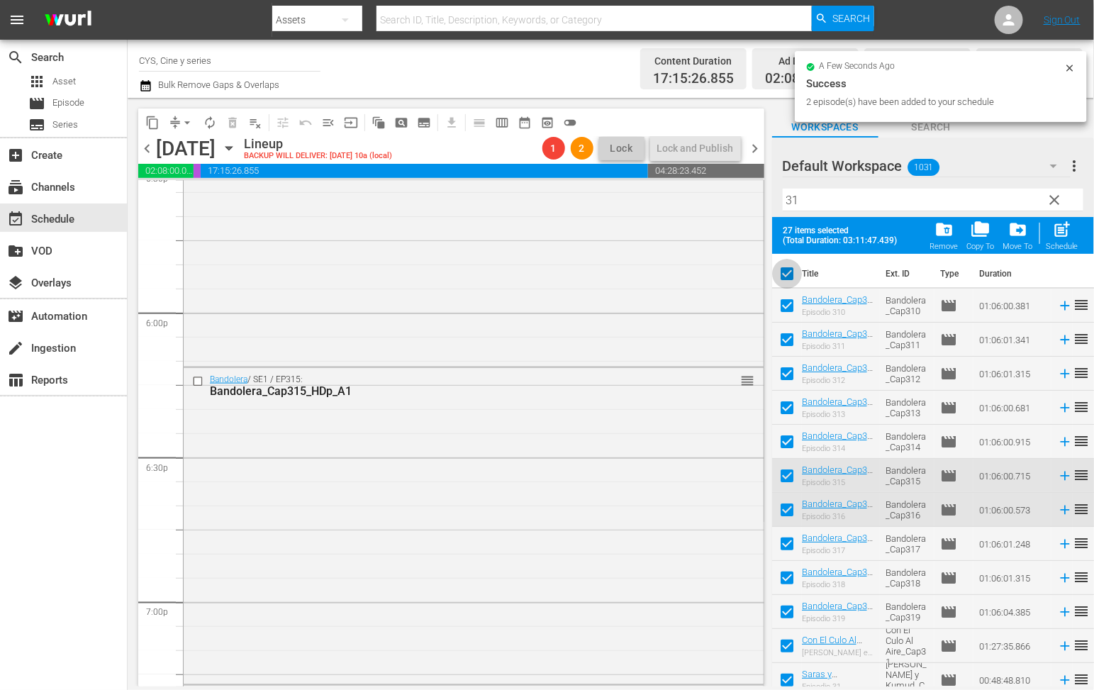
click at [785, 274] on input "checkbox" at bounding box center [787, 277] width 30 height 30
checkbox input "false"
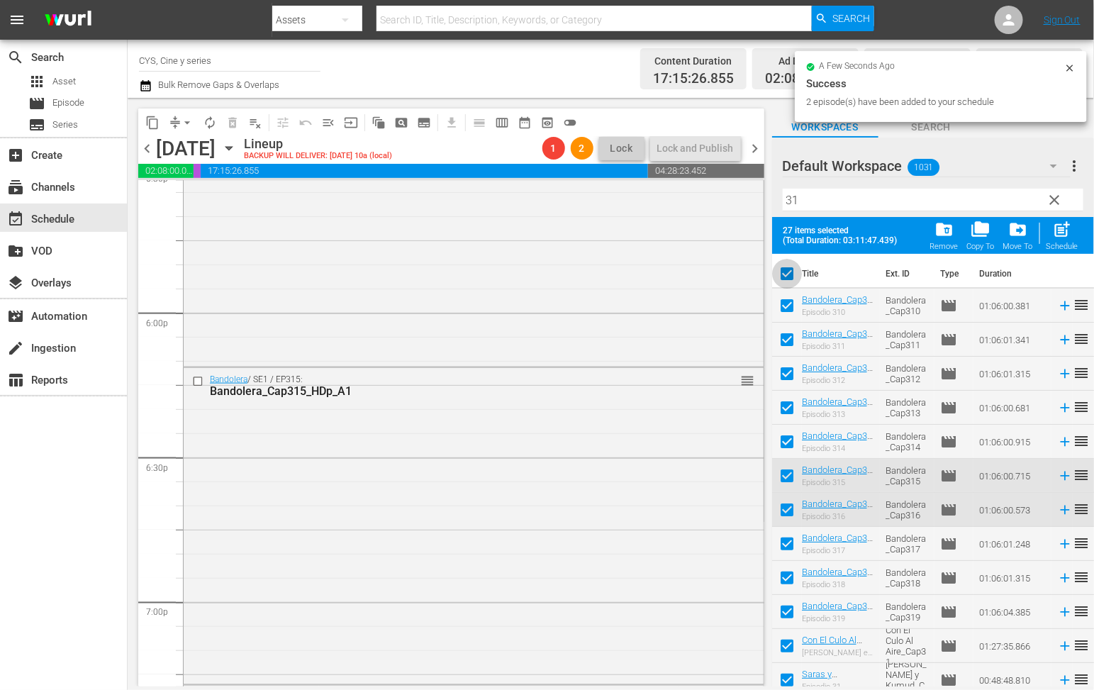
checkbox input "false"
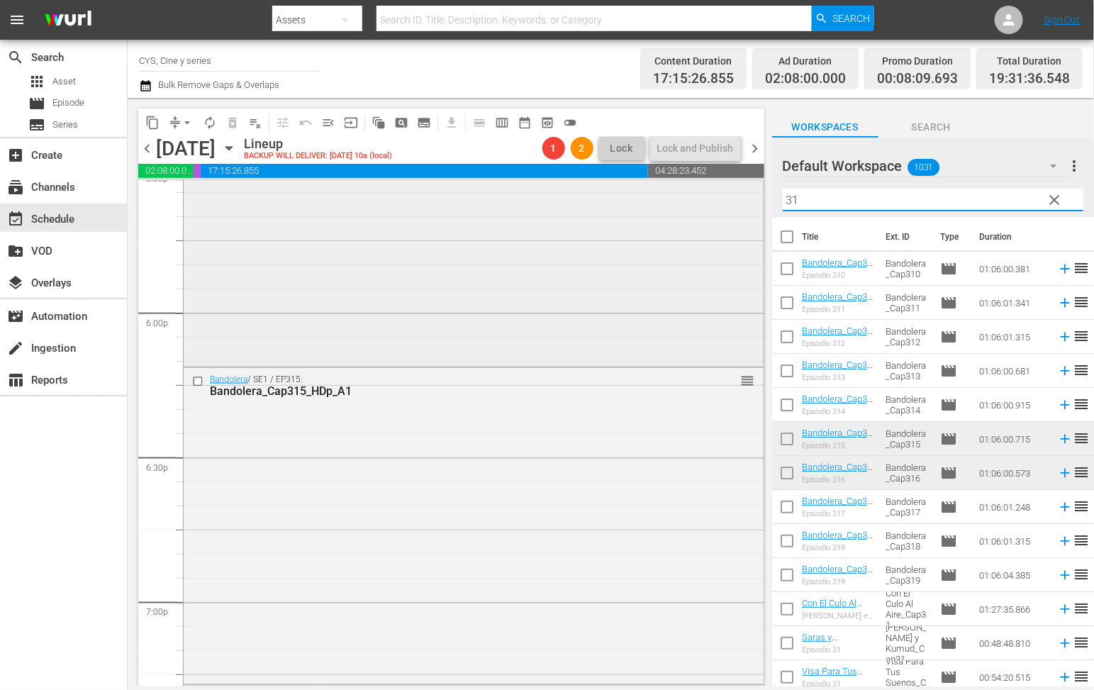
drag, startPoint x: 851, startPoint y: 200, endPoint x: 720, endPoint y: 186, distance: 132.0
click at [720, 186] on div "content_copy compress arrow_drop_down autorenew_outlined delete_forever_outline…" at bounding box center [611, 392] width 967 height 589
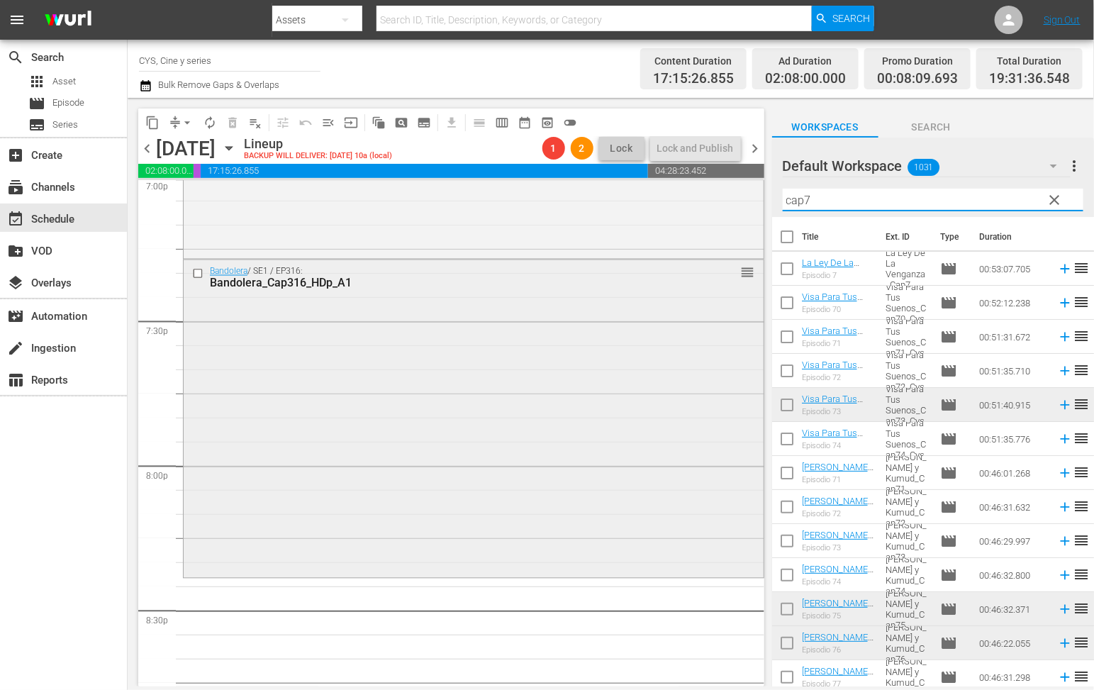
scroll to position [5608, 0]
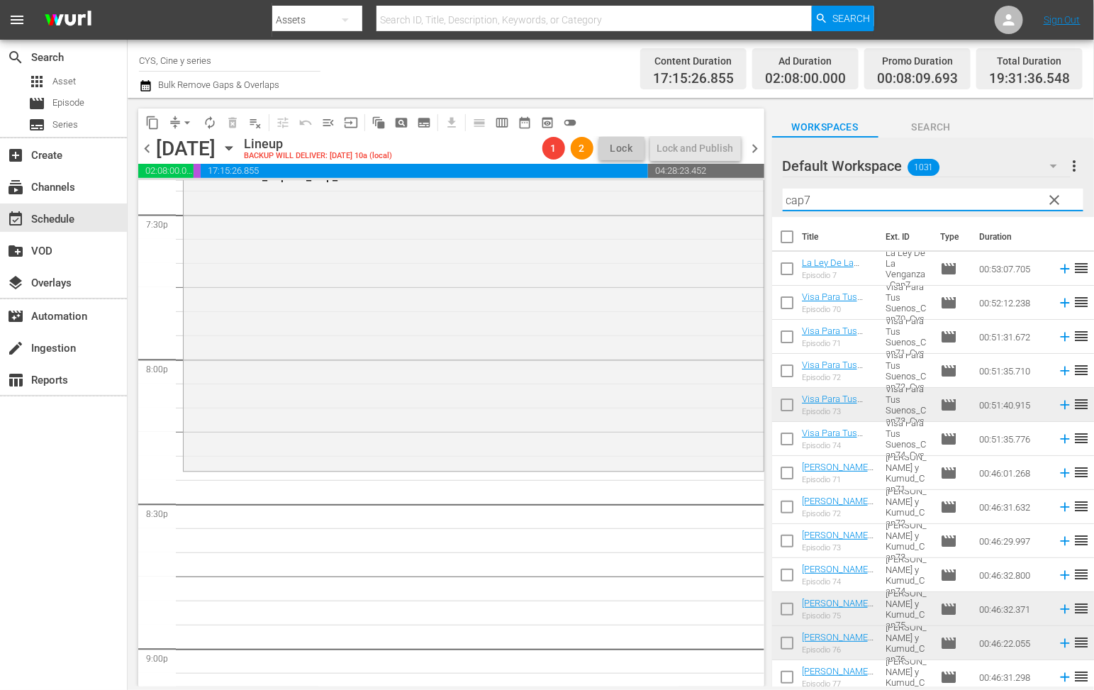
click at [784, 607] on input "checkbox" at bounding box center [787, 612] width 30 height 30
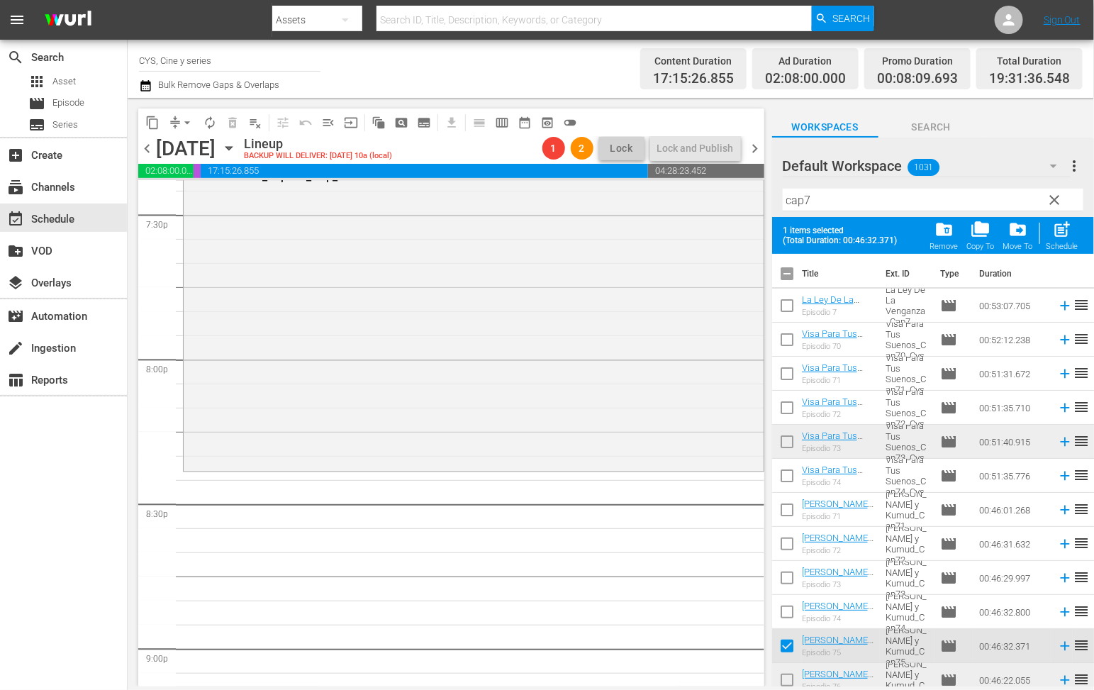
scroll to position [106, 0]
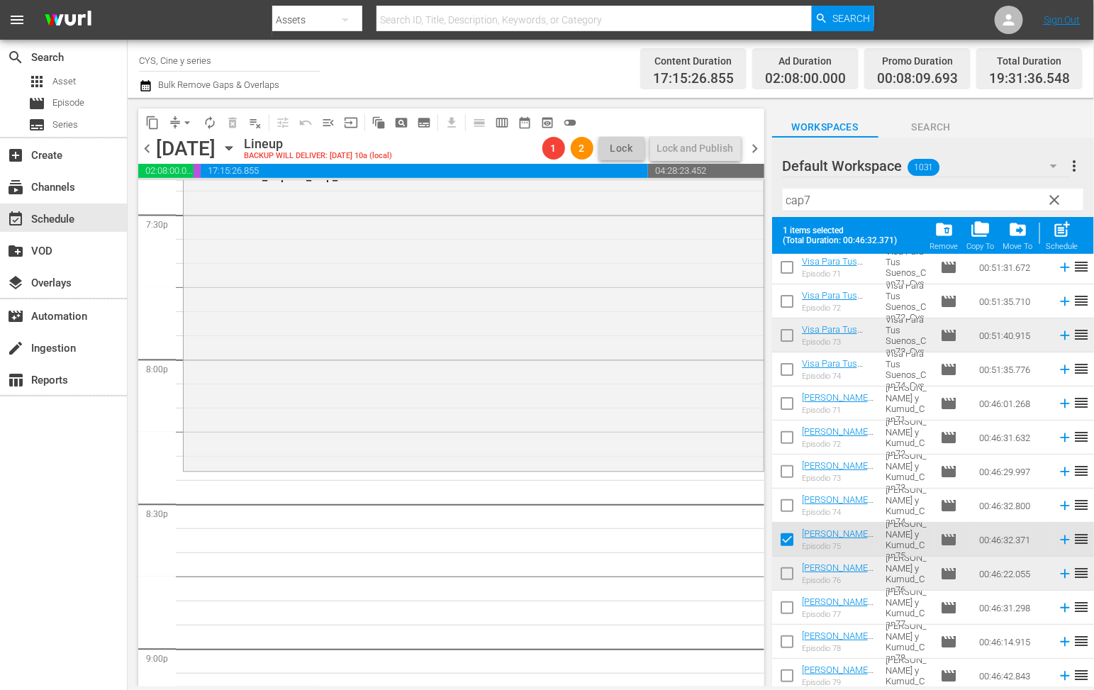
click at [788, 577] on input "checkbox" at bounding box center [787, 577] width 30 height 30
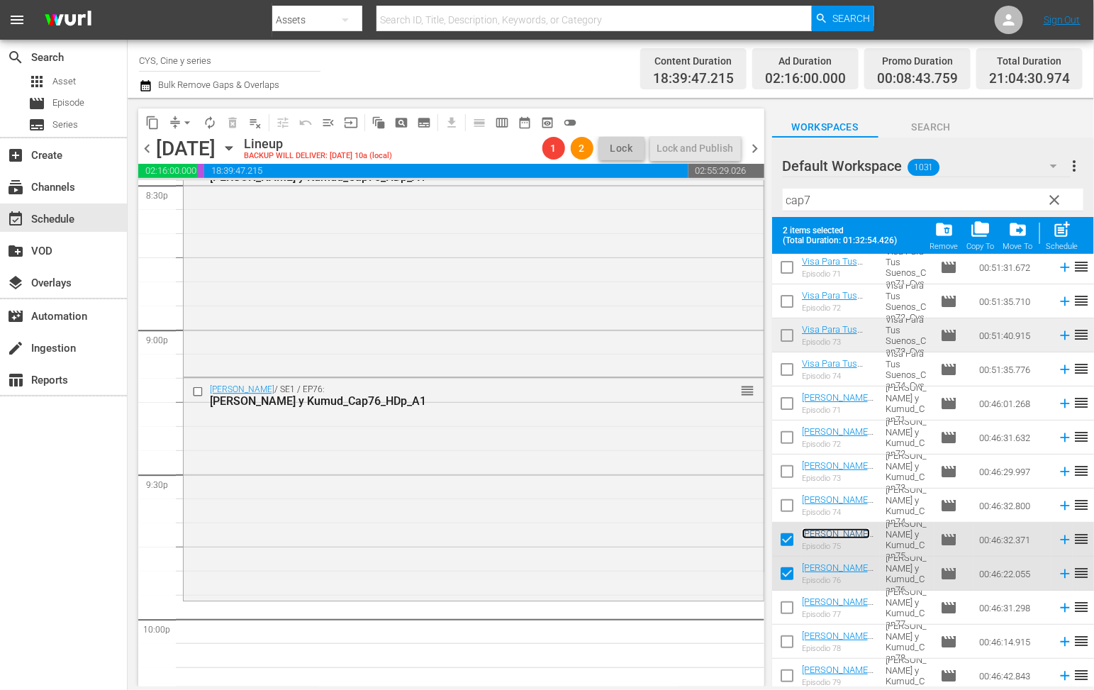
scroll to position [0, 0]
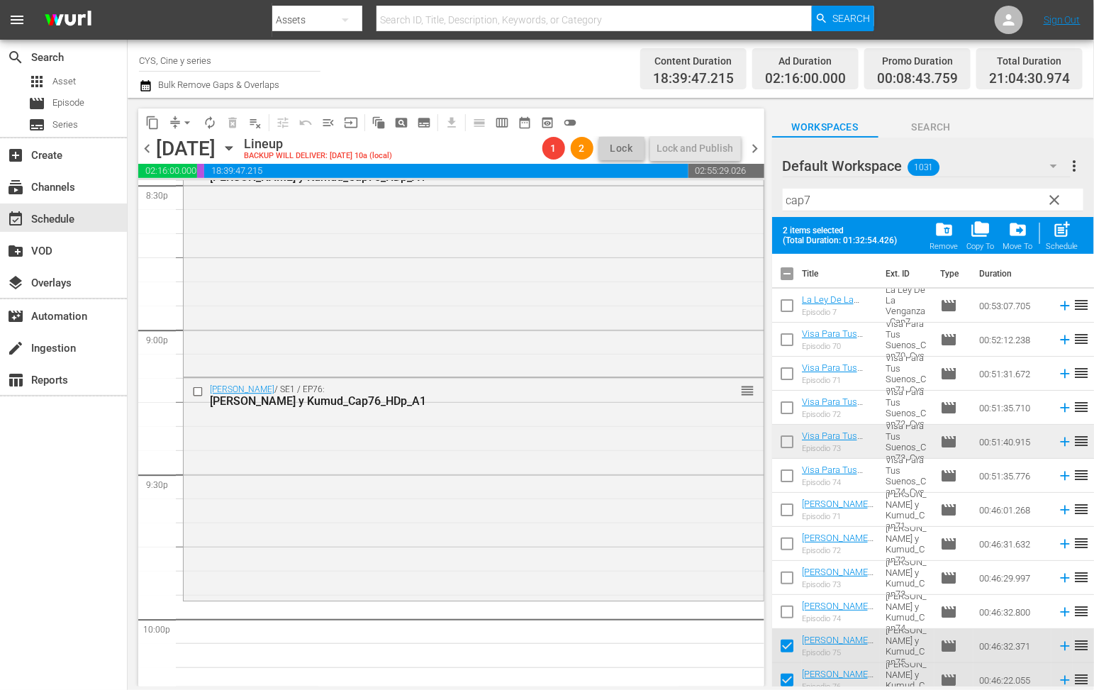
click at [788, 268] on input "checkbox" at bounding box center [787, 277] width 30 height 30
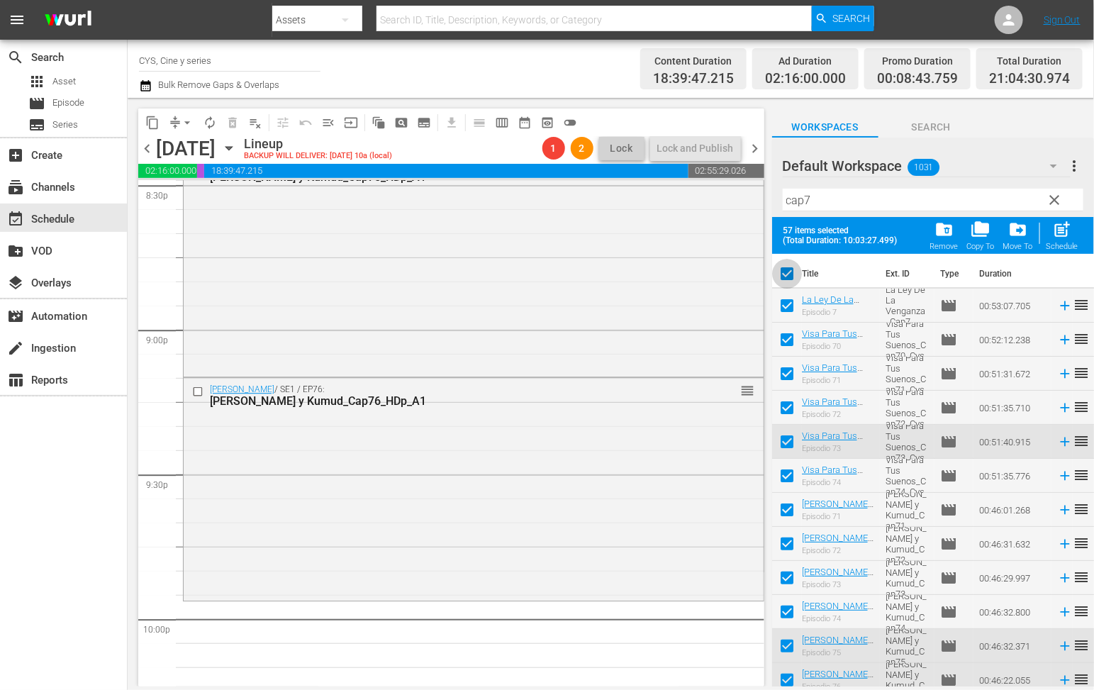
click at [787, 270] on input "checkbox" at bounding box center [787, 277] width 30 height 30
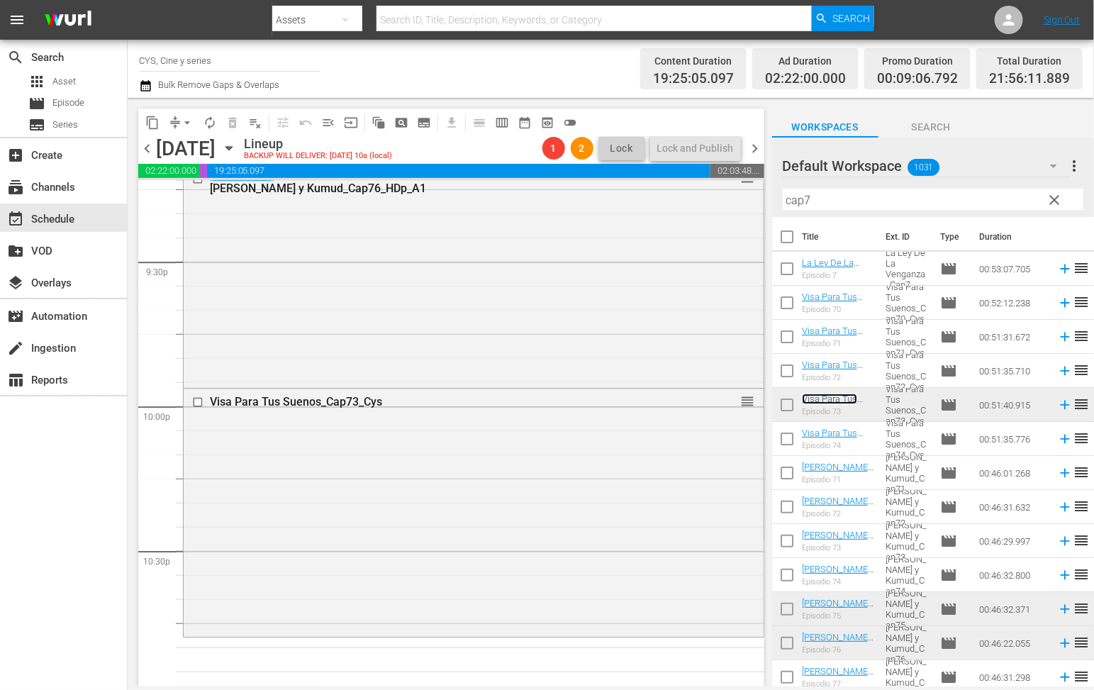
scroll to position [6246, 0]
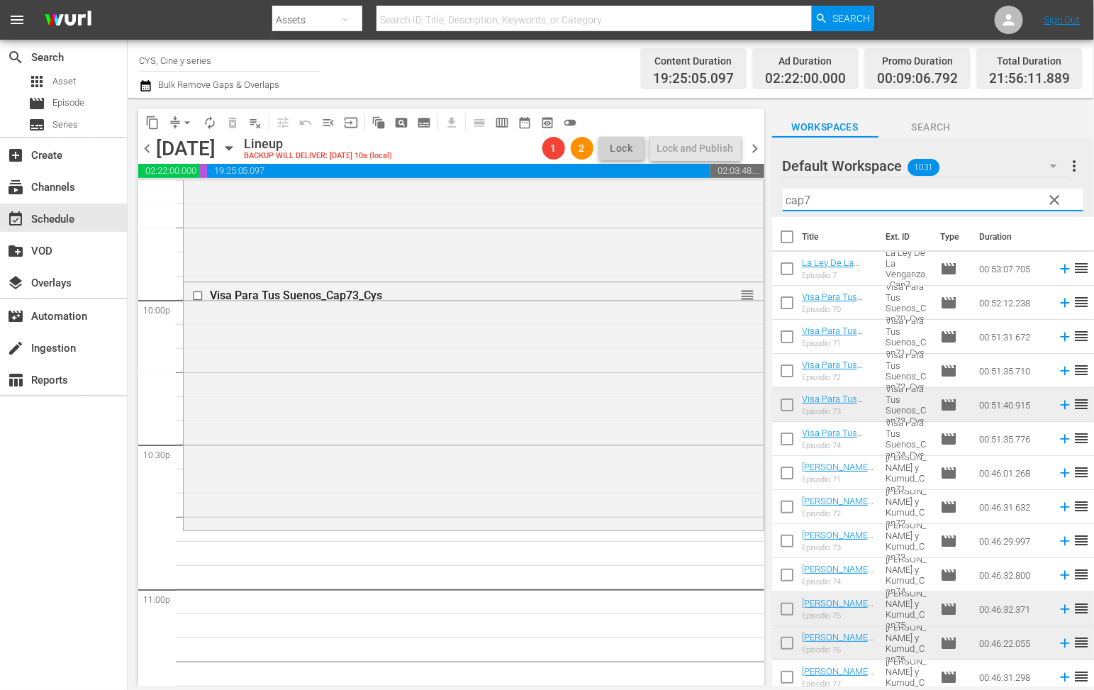
click at [849, 202] on input "cap7" at bounding box center [933, 200] width 301 height 23
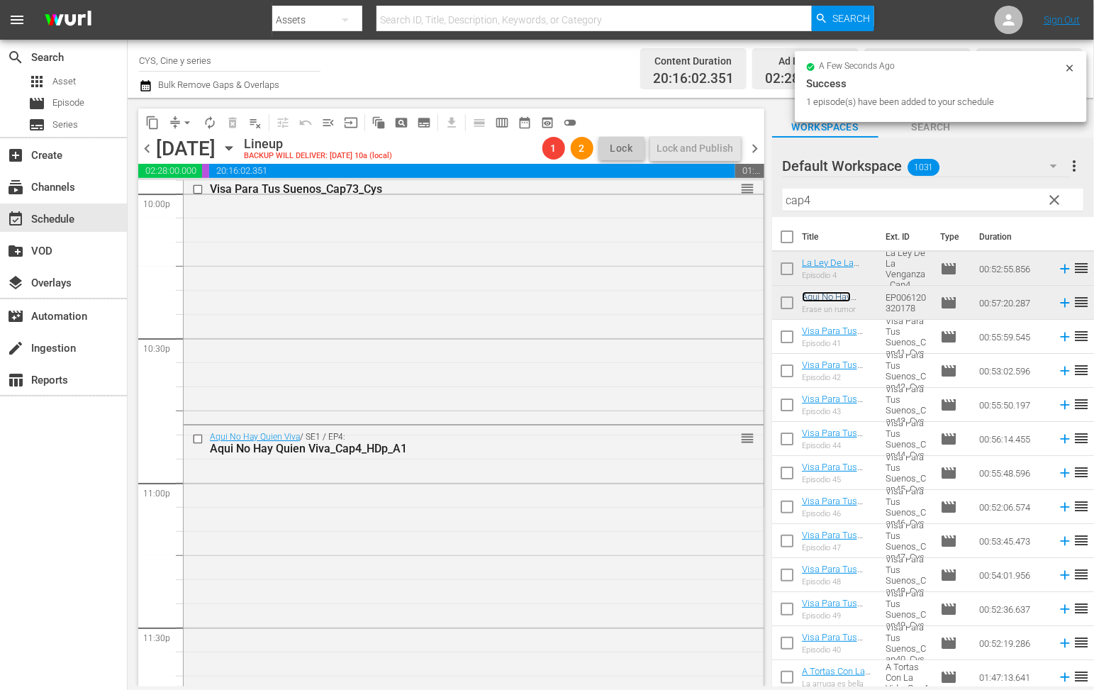
scroll to position [6438, 0]
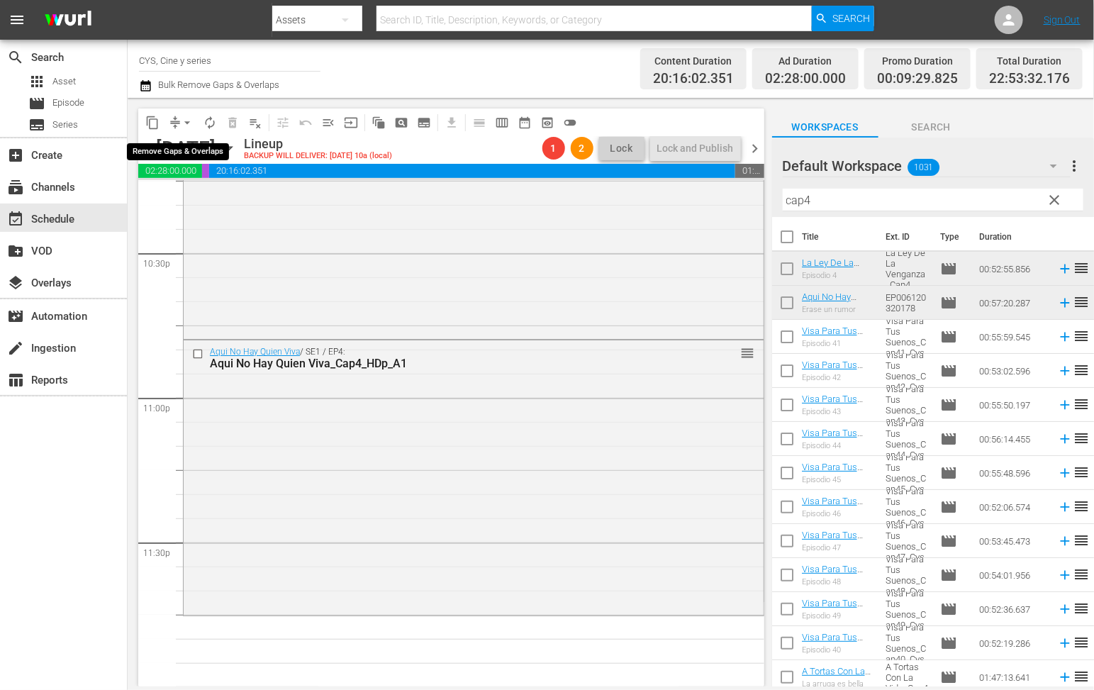
click at [180, 123] on span "arrow_drop_down" at bounding box center [187, 123] width 14 height 14
click at [187, 192] on li "Align to End of Previous Day" at bounding box center [190, 197] width 149 height 23
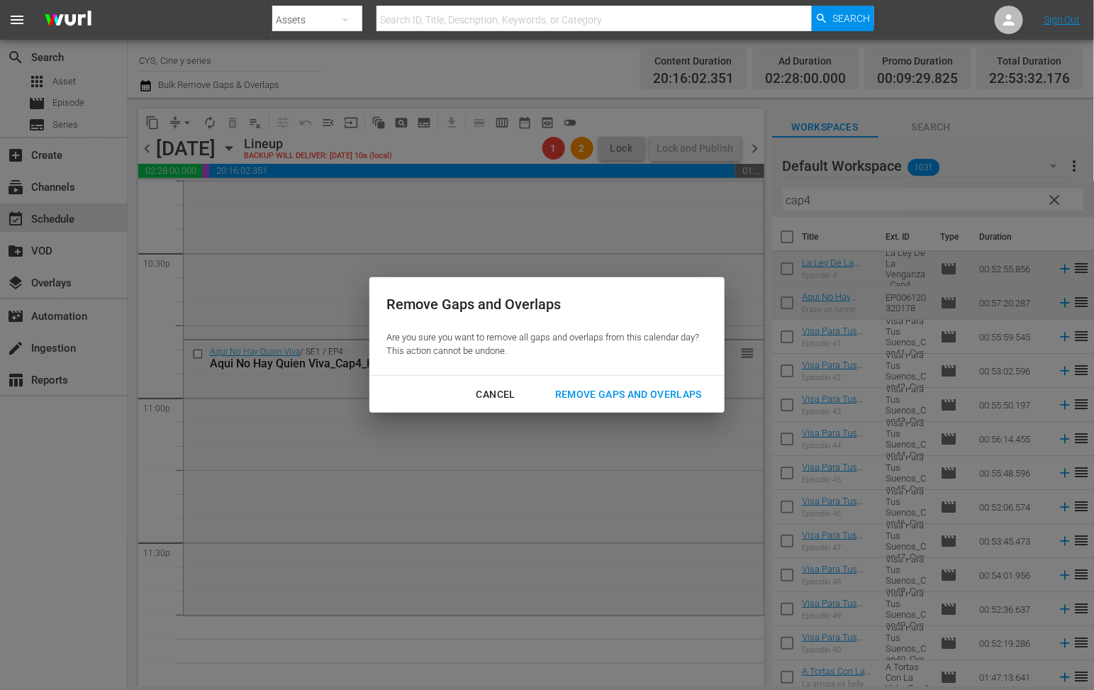
click at [674, 392] on div "Remove Gaps and Overlaps" at bounding box center [628, 395] width 169 height 18
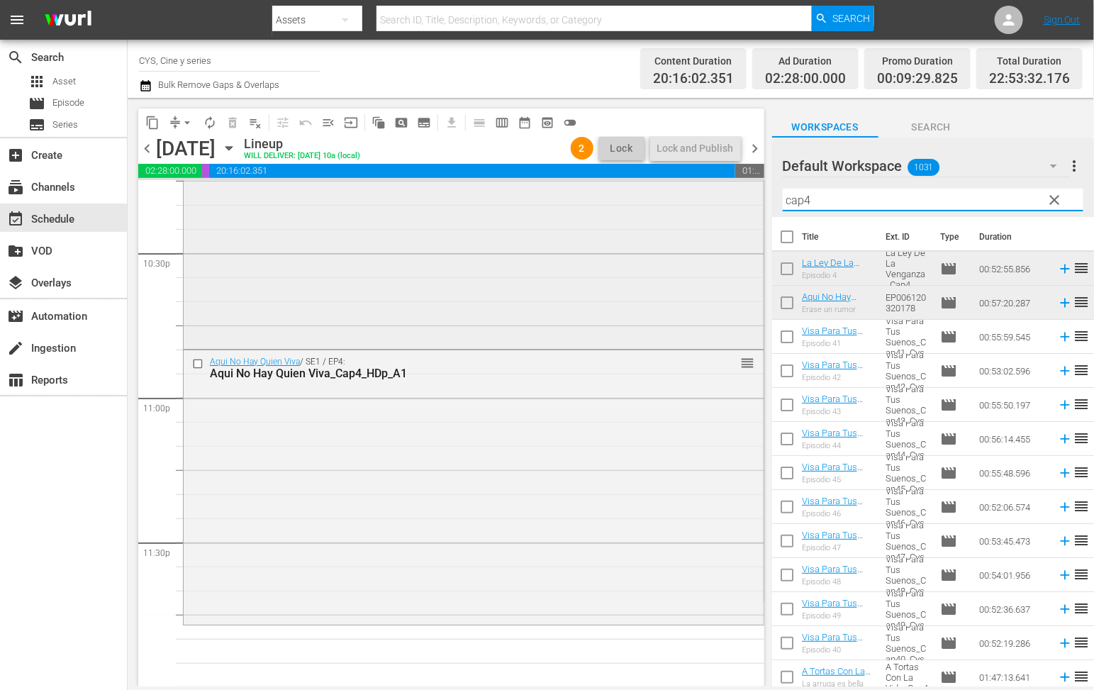
drag, startPoint x: 834, startPoint y: 194, endPoint x: 724, endPoint y: 194, distance: 109.9
click at [725, 194] on div "content_copy compress arrow_drop_down autorenew_outlined delete_forever_outline…" at bounding box center [611, 392] width 967 height 589
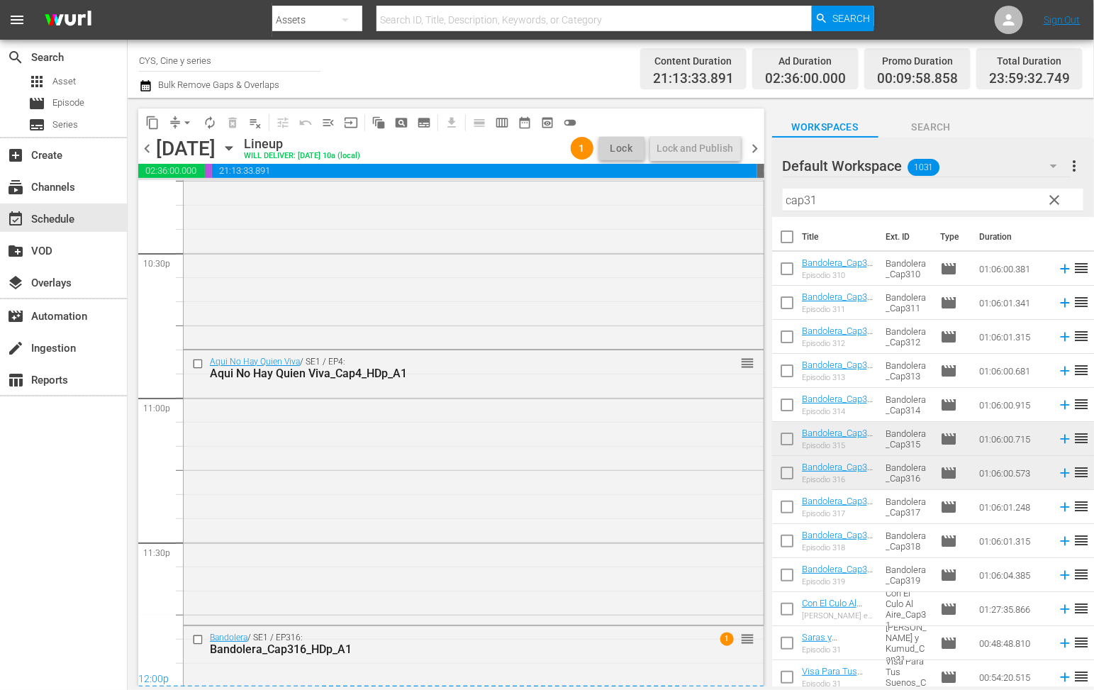
click at [145, 151] on span "chevron_left" at bounding box center [147, 149] width 18 height 18
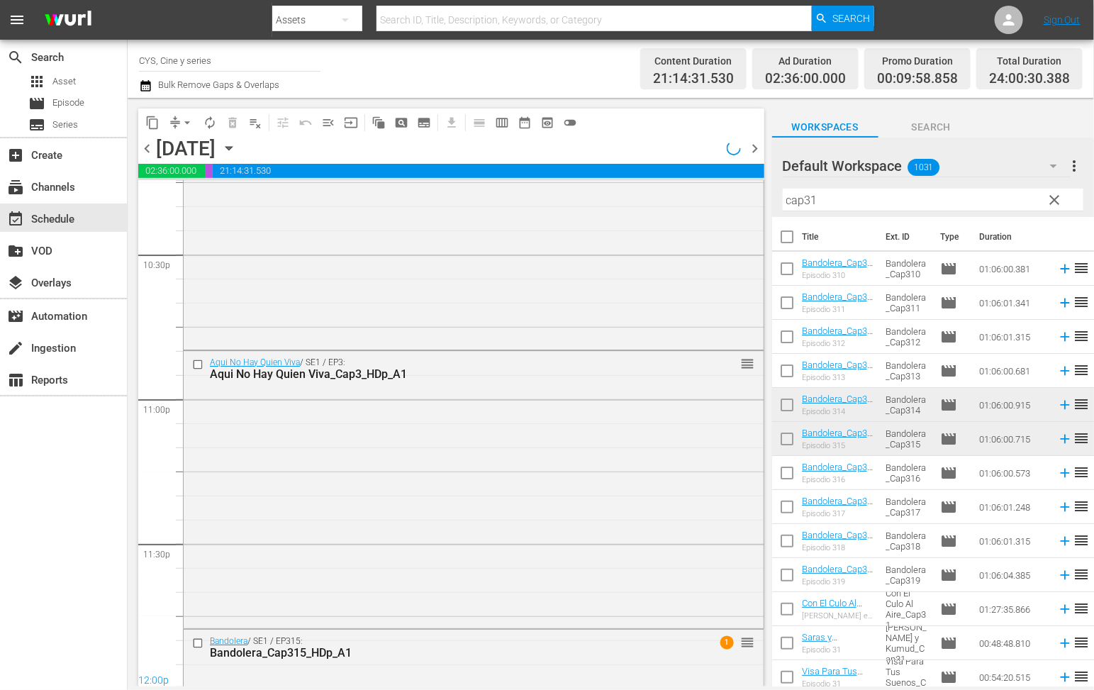
scroll to position [6510, 0]
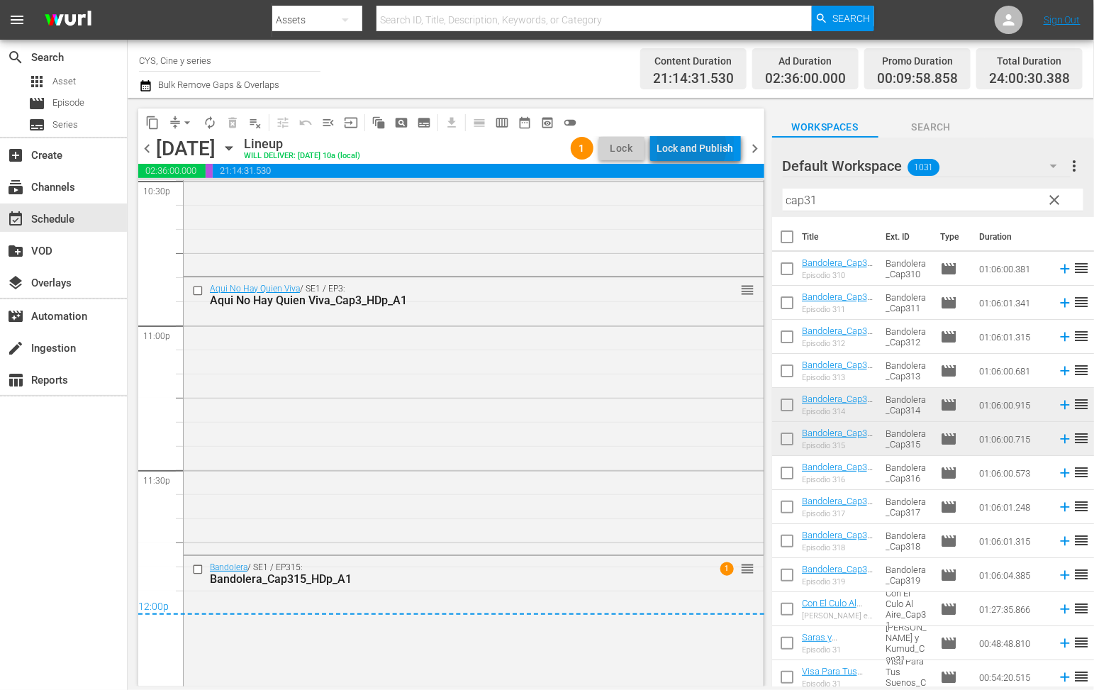
click at [698, 147] on div "Lock and Publish" at bounding box center [695, 148] width 77 height 26
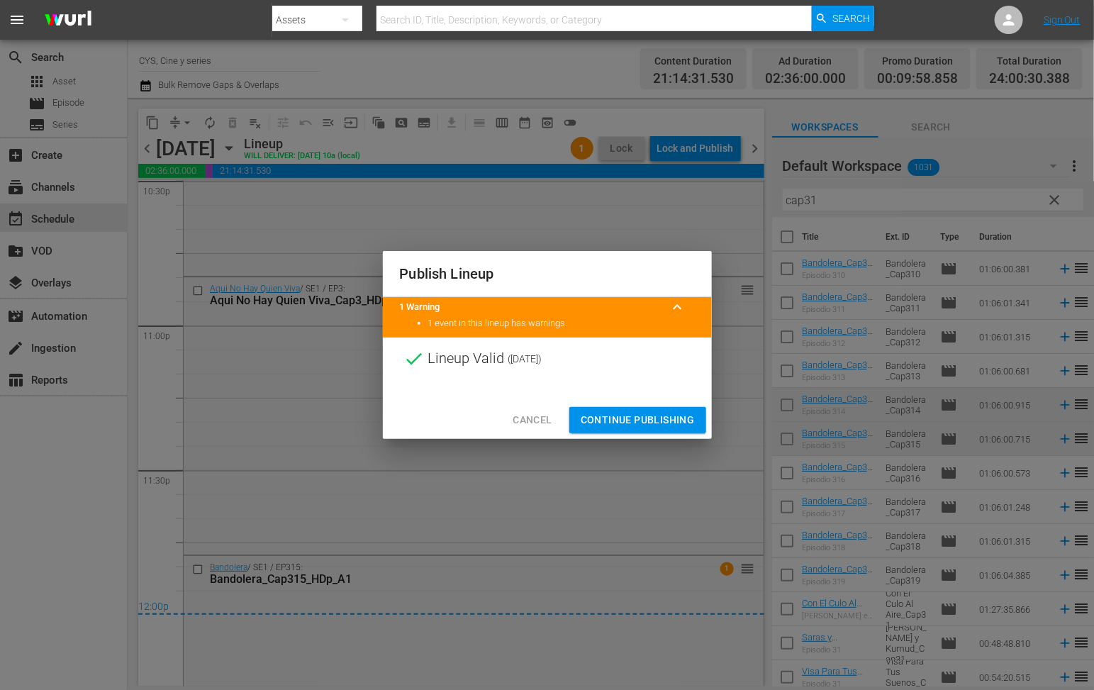
drag, startPoint x: 647, startPoint y: 416, endPoint x: 651, endPoint y: 407, distance: 9.5
click at [647, 415] on span "Continue Publishing" at bounding box center [638, 420] width 114 height 18
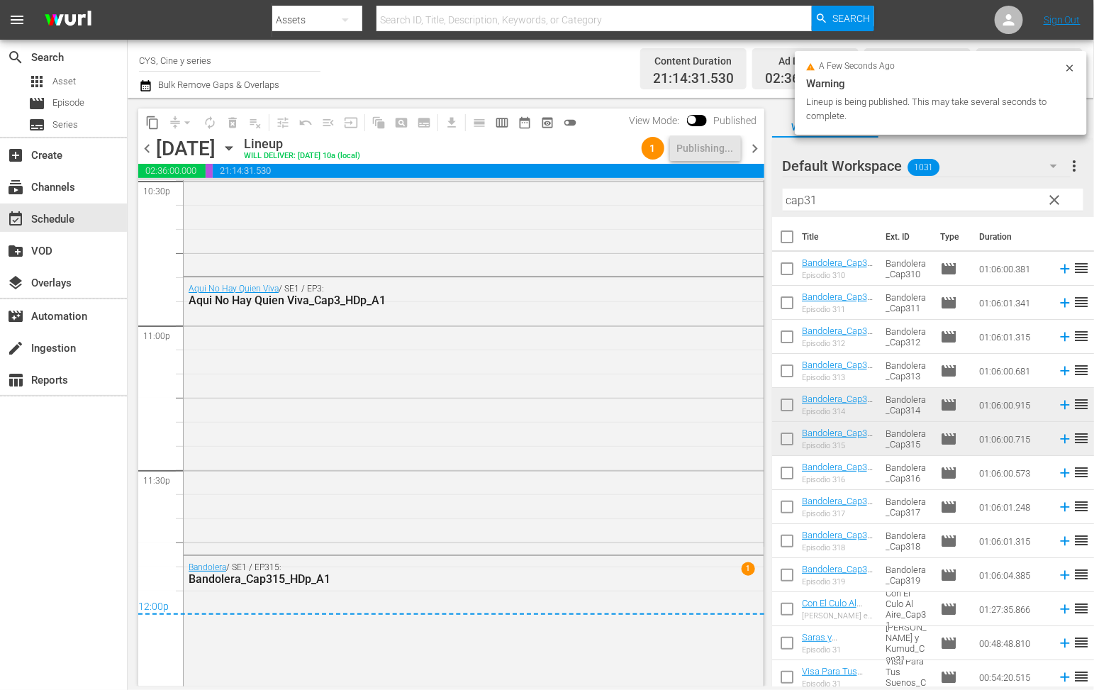
click at [758, 153] on span "chevron_right" at bounding box center [756, 149] width 18 height 18
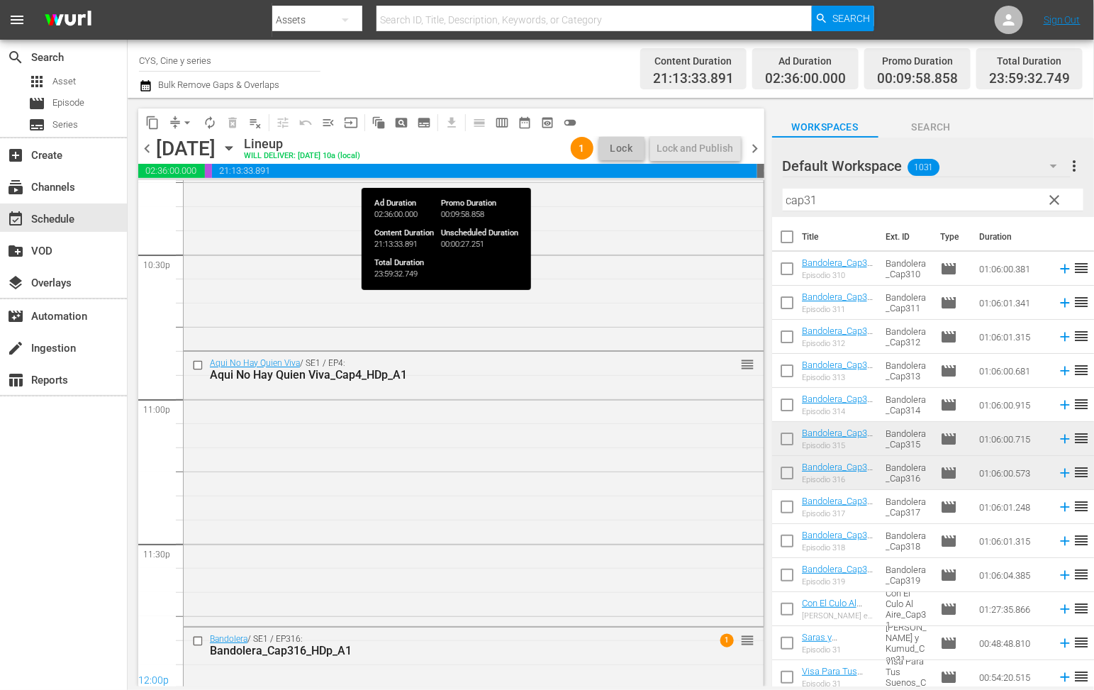
scroll to position [6438, 0]
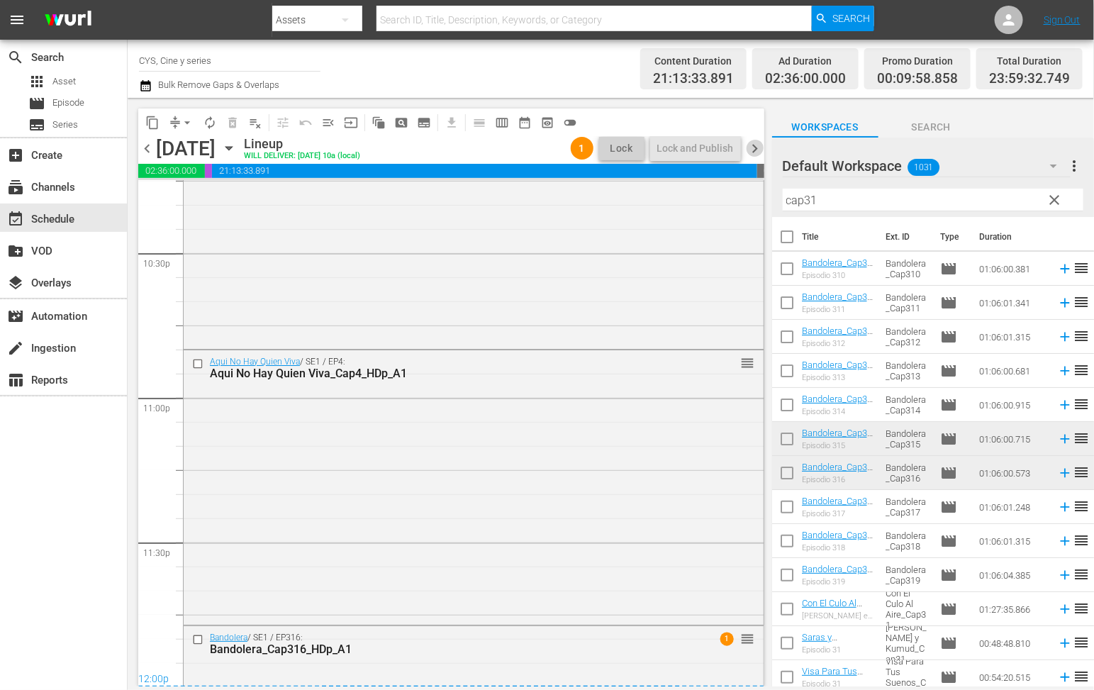
click at [756, 145] on span "chevron_right" at bounding box center [756, 149] width 18 height 18
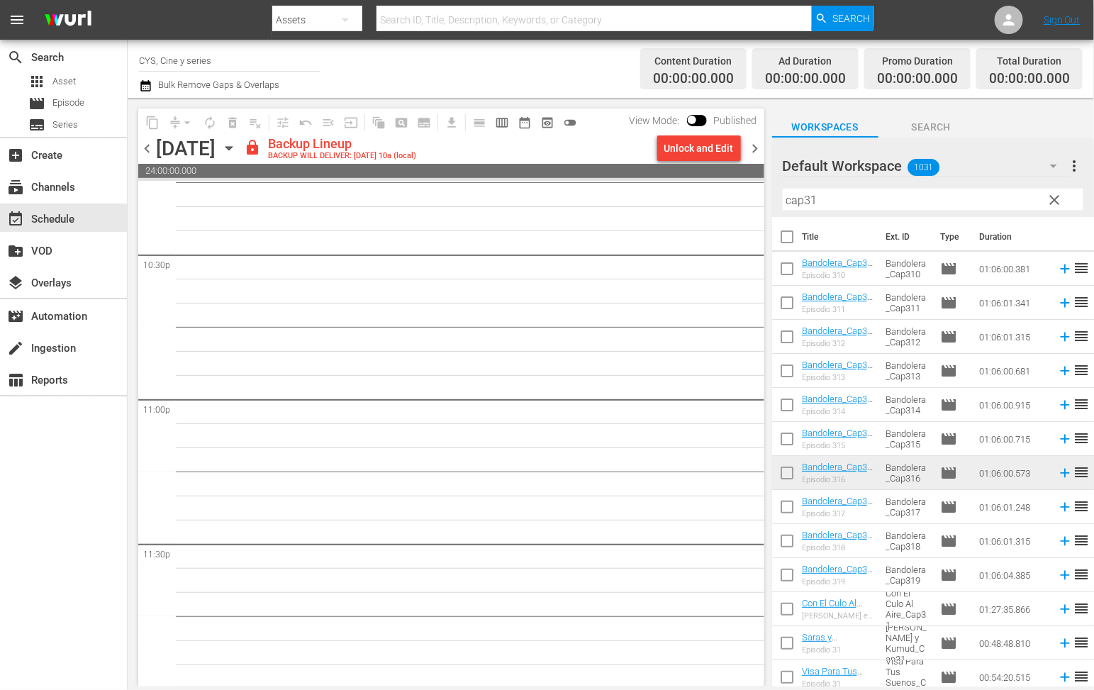
scroll to position [6438, 0]
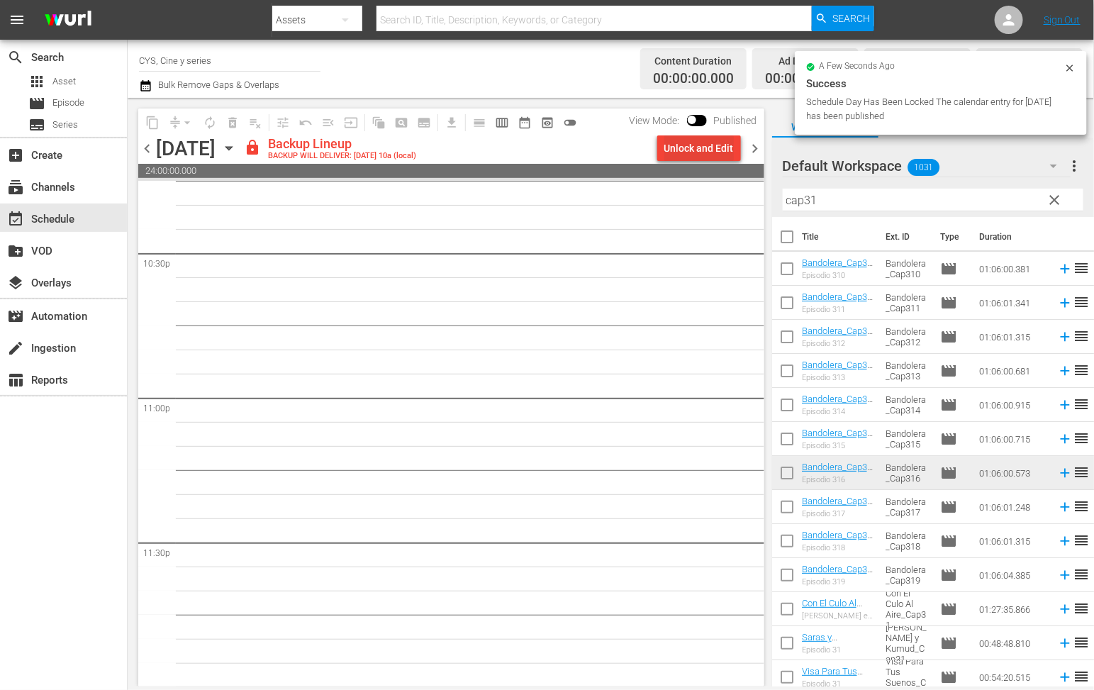
click at [721, 152] on div "Unlock and Edit" at bounding box center [698, 148] width 69 height 26
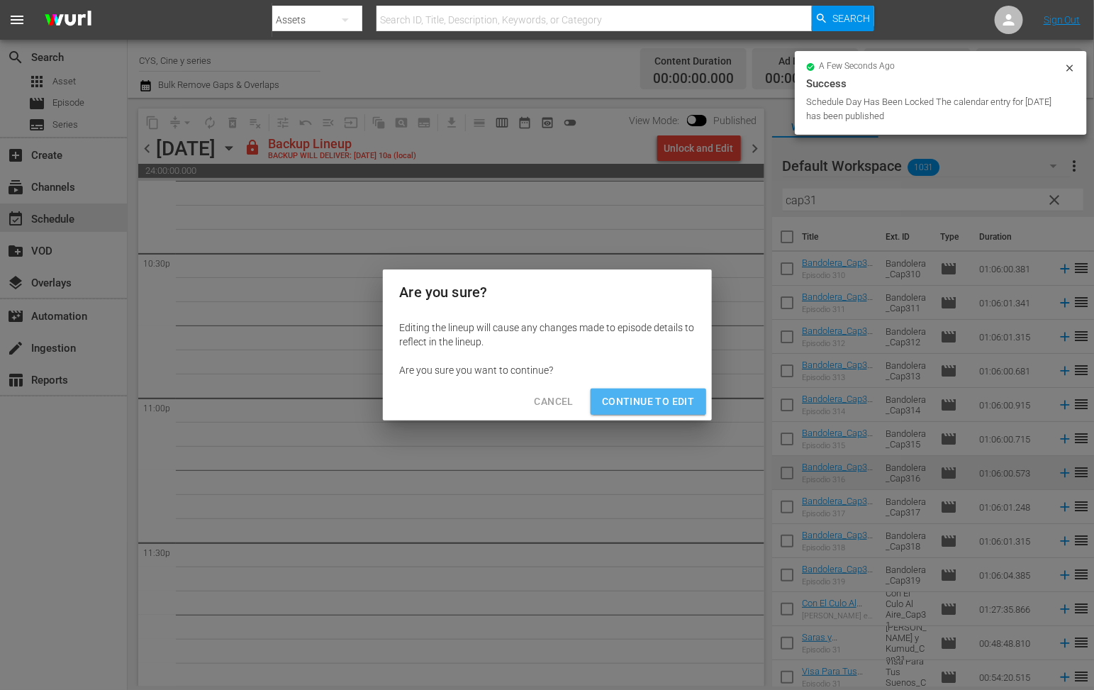
click at [667, 404] on span "Continue to Edit" at bounding box center [648, 402] width 92 height 18
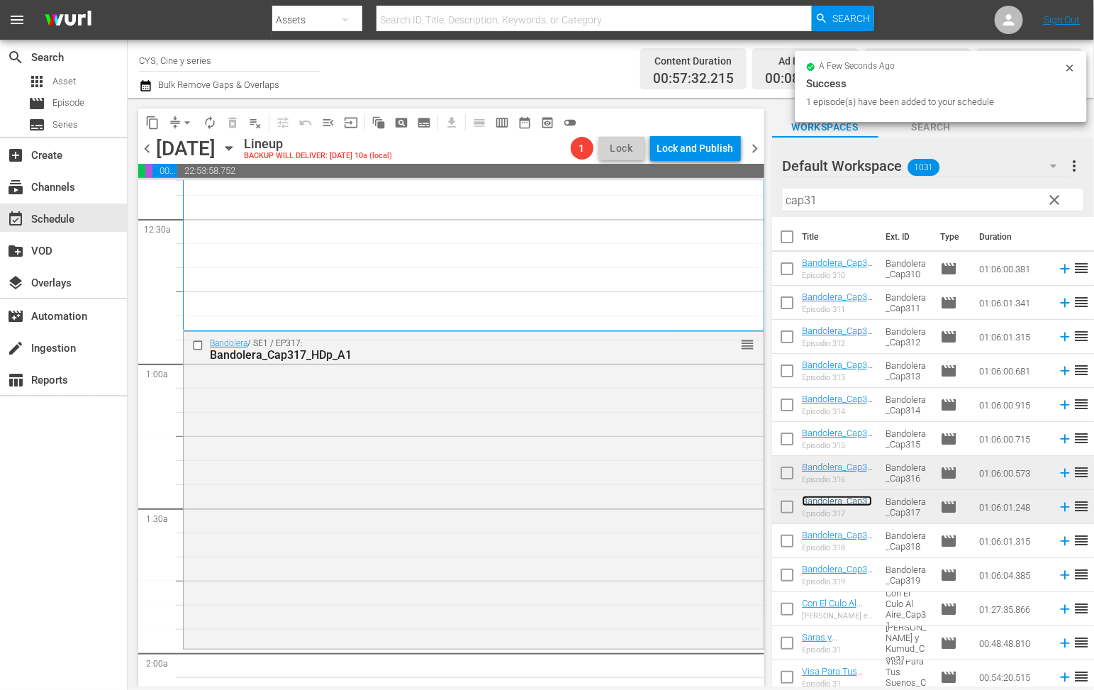
scroll to position [213, 0]
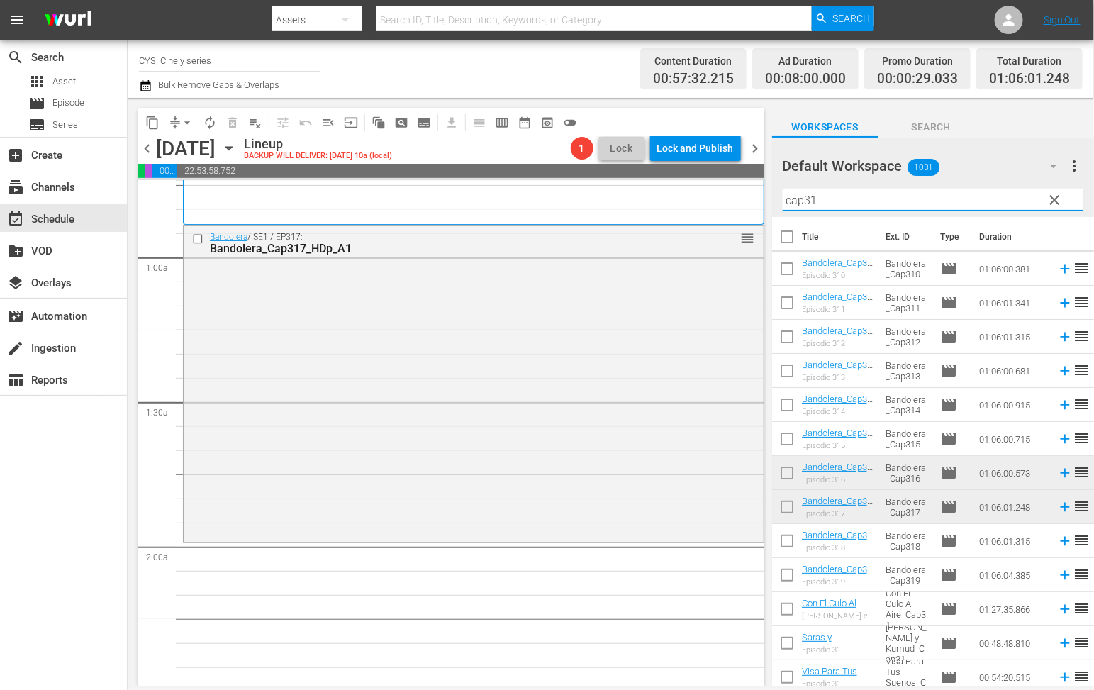
drag, startPoint x: 830, startPoint y: 206, endPoint x: 754, endPoint y: 205, distance: 75.9
click at [754, 205] on div "content_copy compress arrow_drop_down autorenew_outlined delete_forever_outline…" at bounding box center [611, 392] width 967 height 589
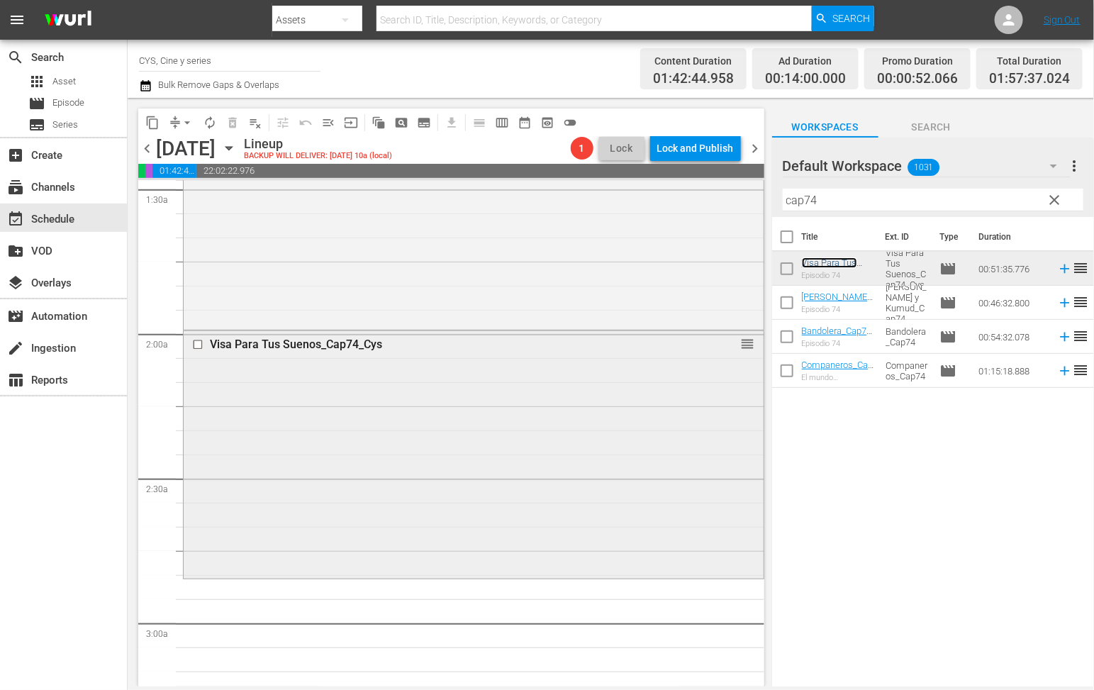
scroll to position [532, 0]
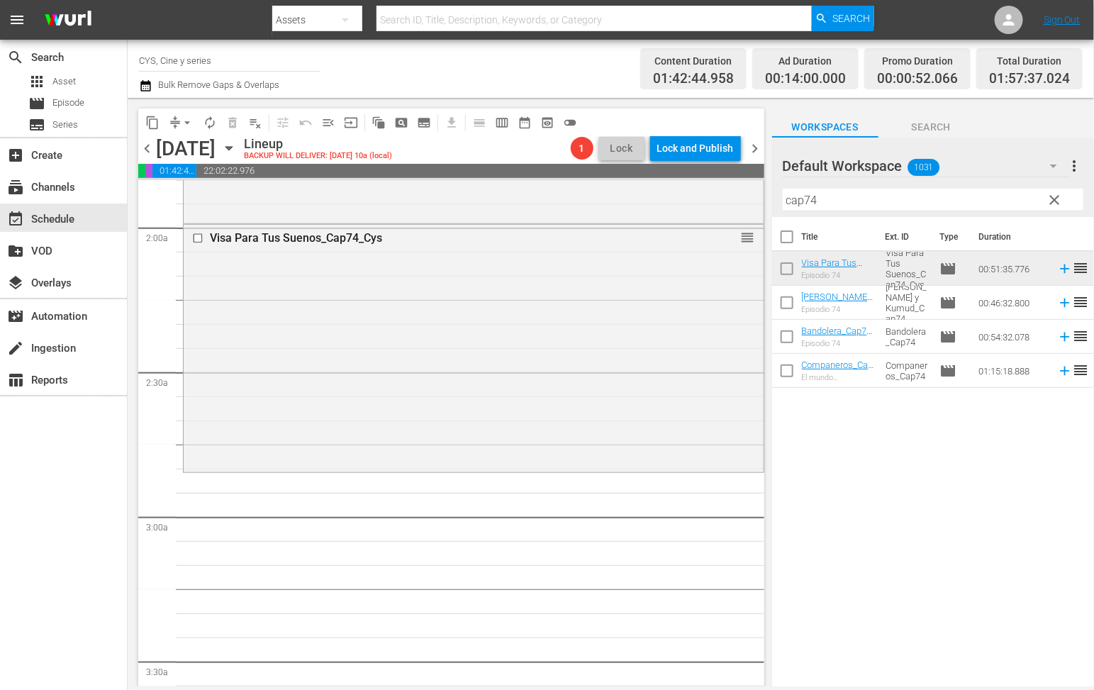
drag, startPoint x: 677, startPoint y: 200, endPoint x: 621, endPoint y: 174, distance: 60.9
click at [620, 174] on div "content_copy compress arrow_drop_down autorenew_outlined delete_forever_outline…" at bounding box center [611, 392] width 967 height 589
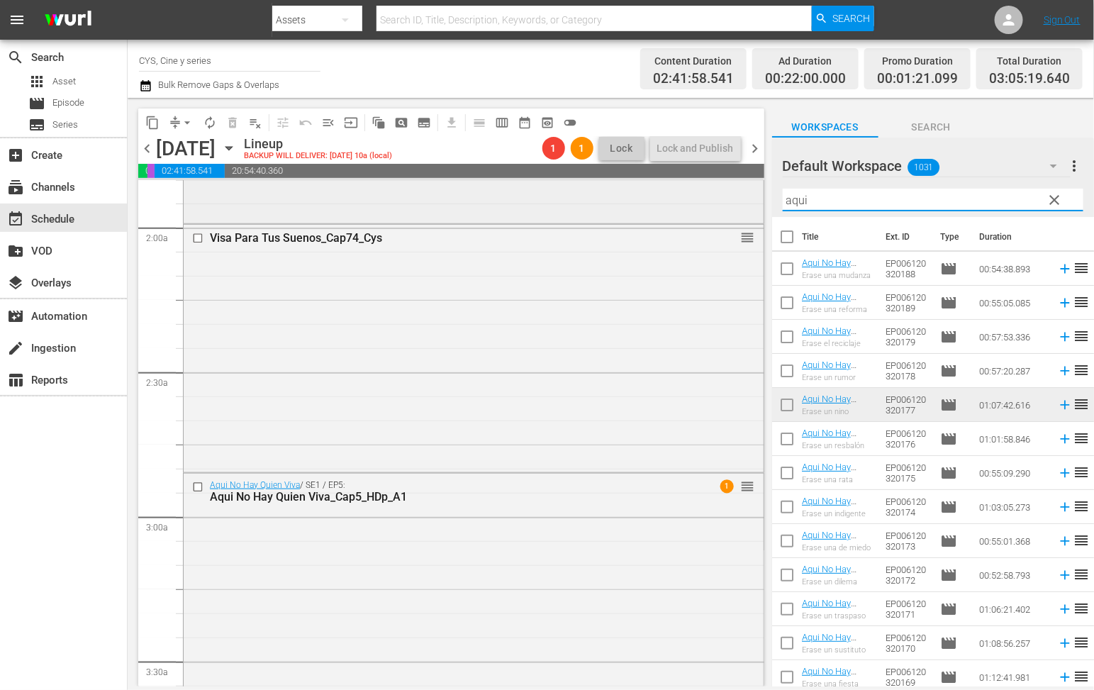
drag, startPoint x: 854, startPoint y: 199, endPoint x: 713, endPoint y: 187, distance: 140.9
click at [711, 187] on div "content_copy compress arrow_drop_down autorenew_outlined delete_forever_outline…" at bounding box center [611, 392] width 967 height 589
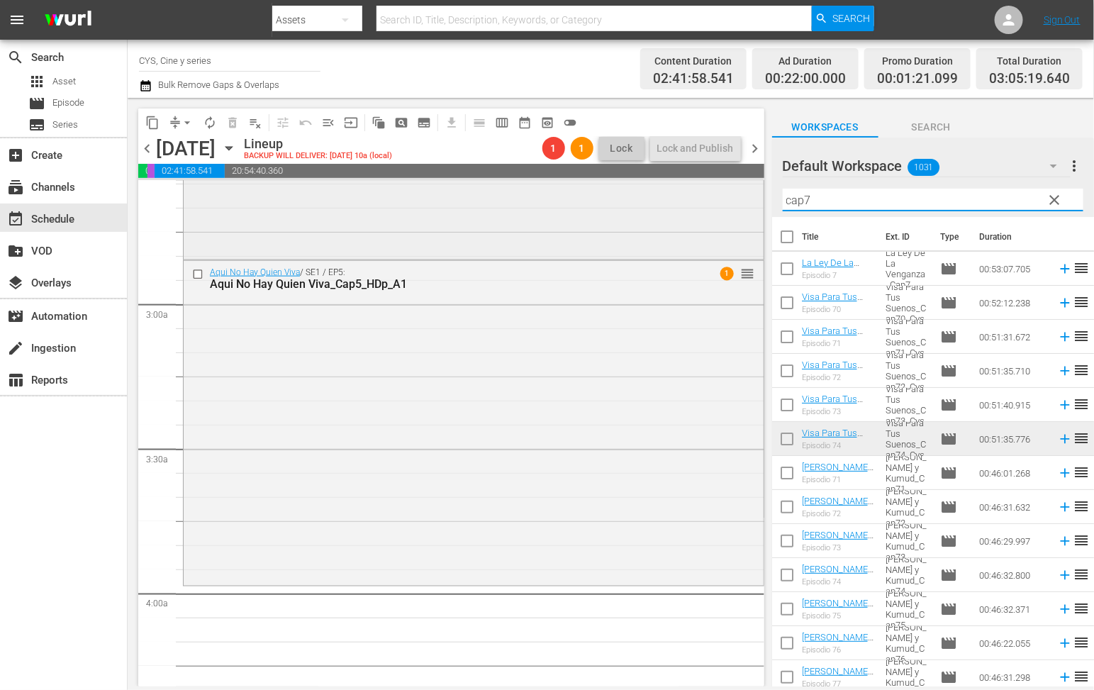
scroll to position [851, 0]
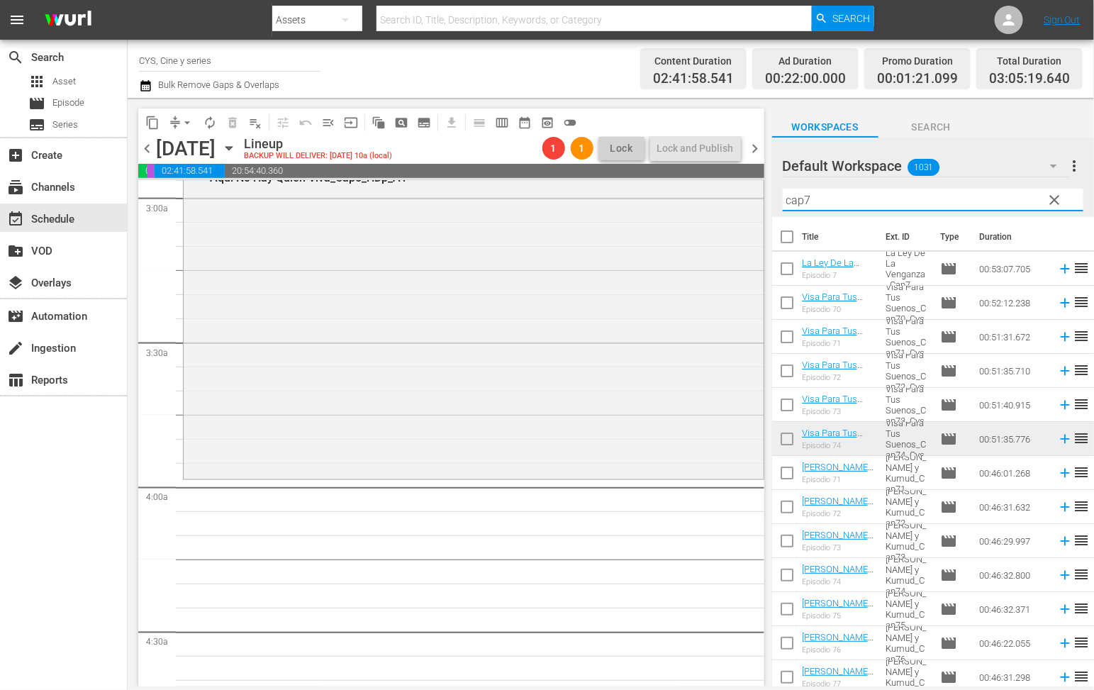
click at [786, 639] on input "checkbox" at bounding box center [787, 646] width 30 height 30
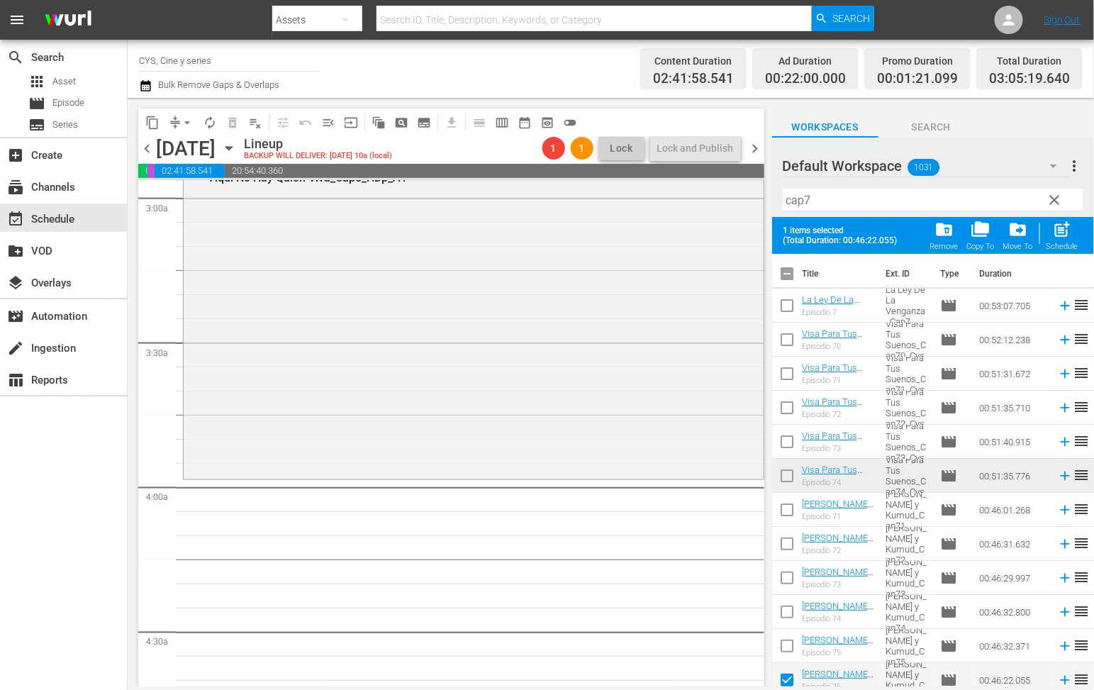
scroll to position [106, 0]
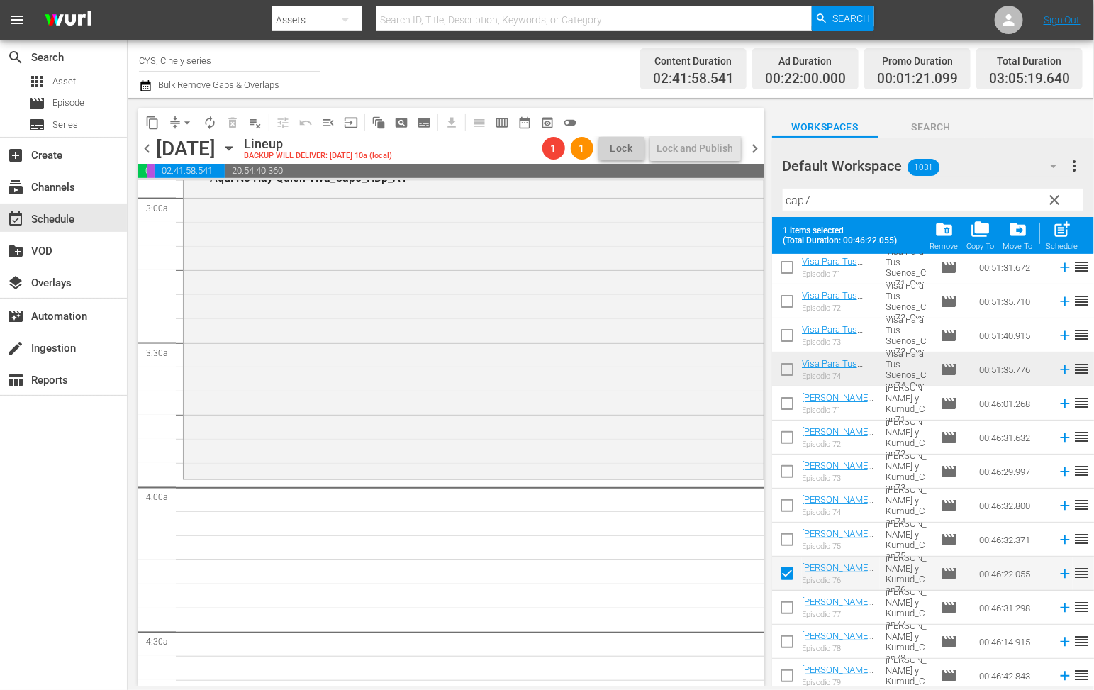
click at [788, 608] on input "checkbox" at bounding box center [787, 611] width 30 height 30
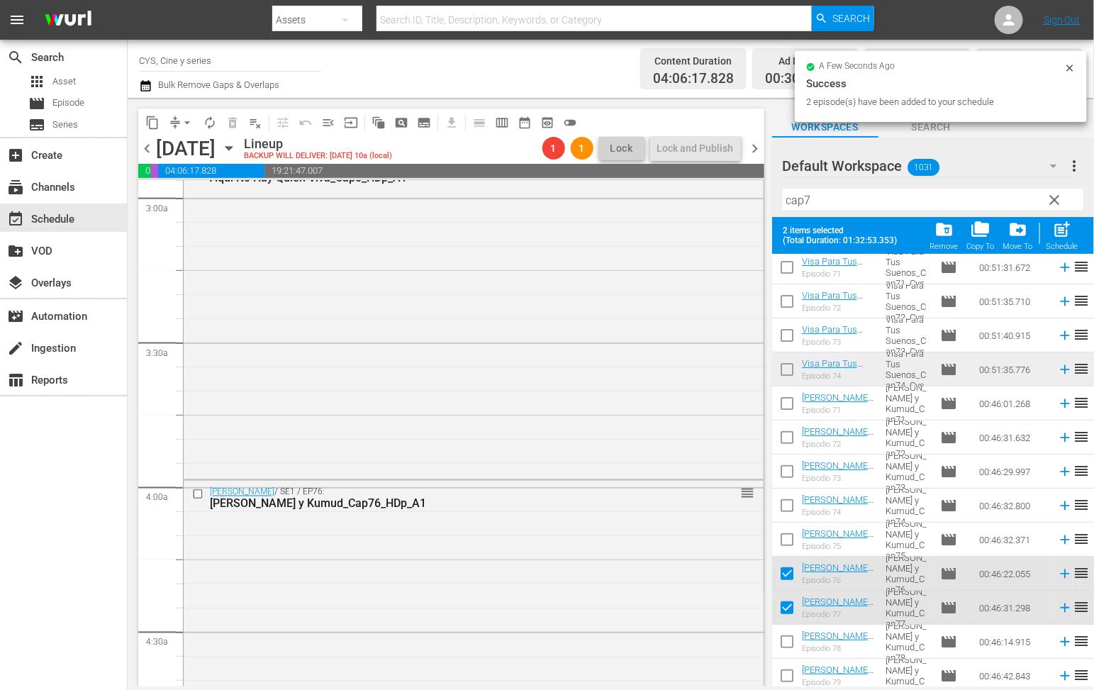
click at [1049, 199] on span "clear" at bounding box center [1055, 199] width 17 height 17
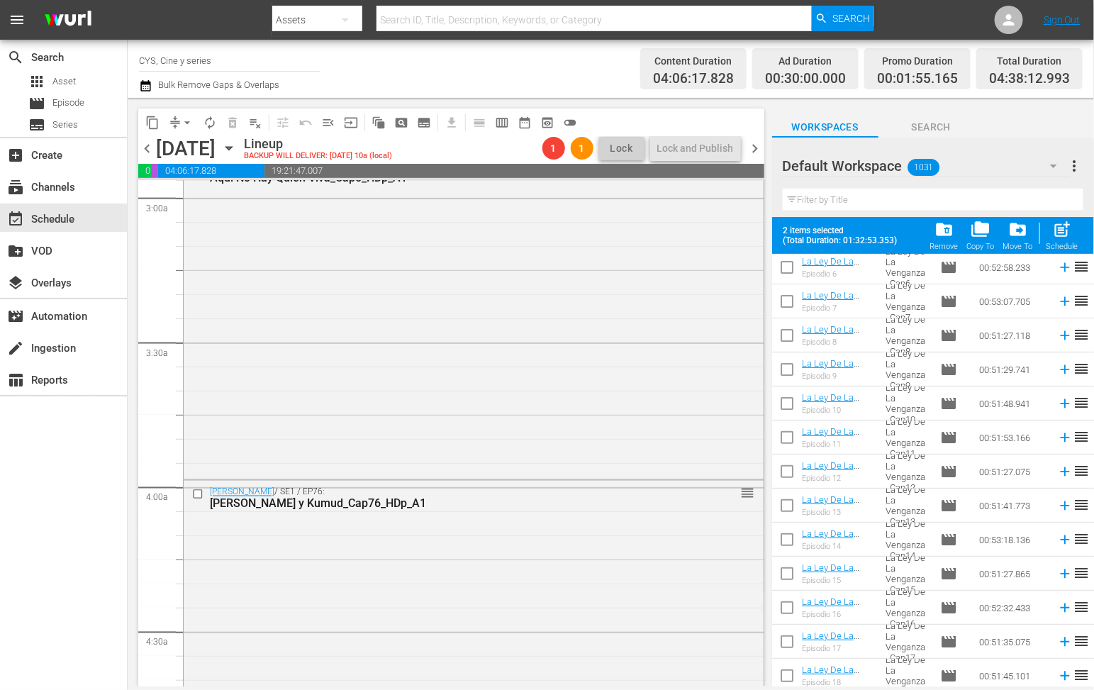
scroll to position [0, 0]
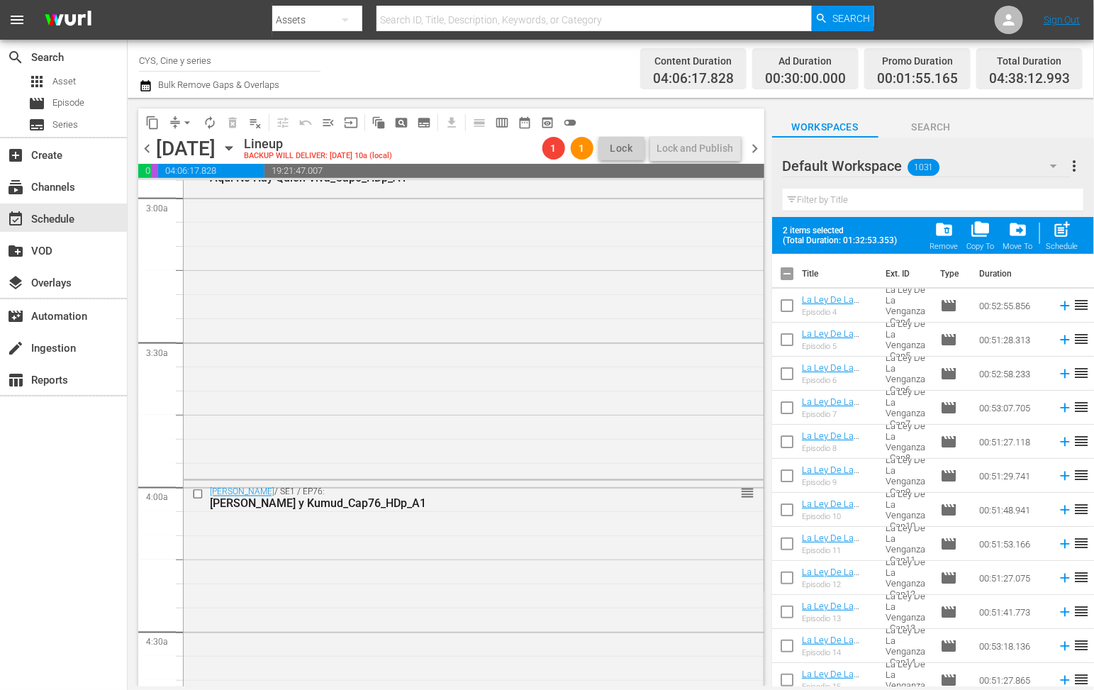
click at [786, 273] on input "checkbox" at bounding box center [787, 277] width 30 height 30
click at [784, 271] on input "checkbox" at bounding box center [787, 277] width 30 height 30
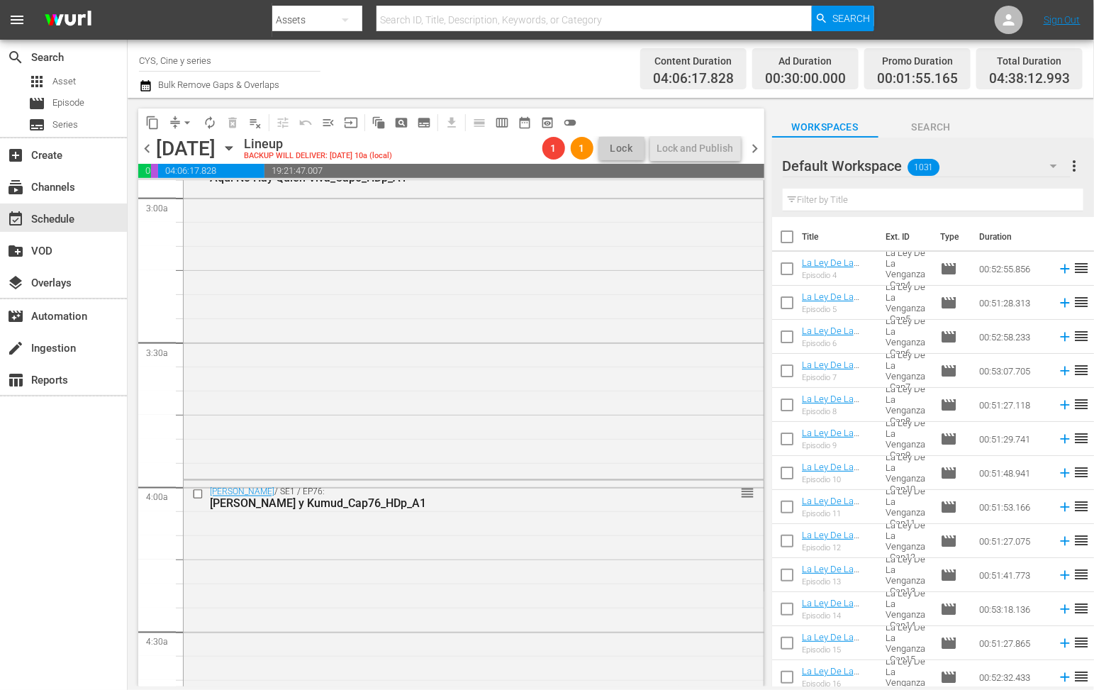
click at [845, 203] on input "text" at bounding box center [933, 200] width 301 height 23
click at [881, 189] on input "text" at bounding box center [933, 200] width 301 height 23
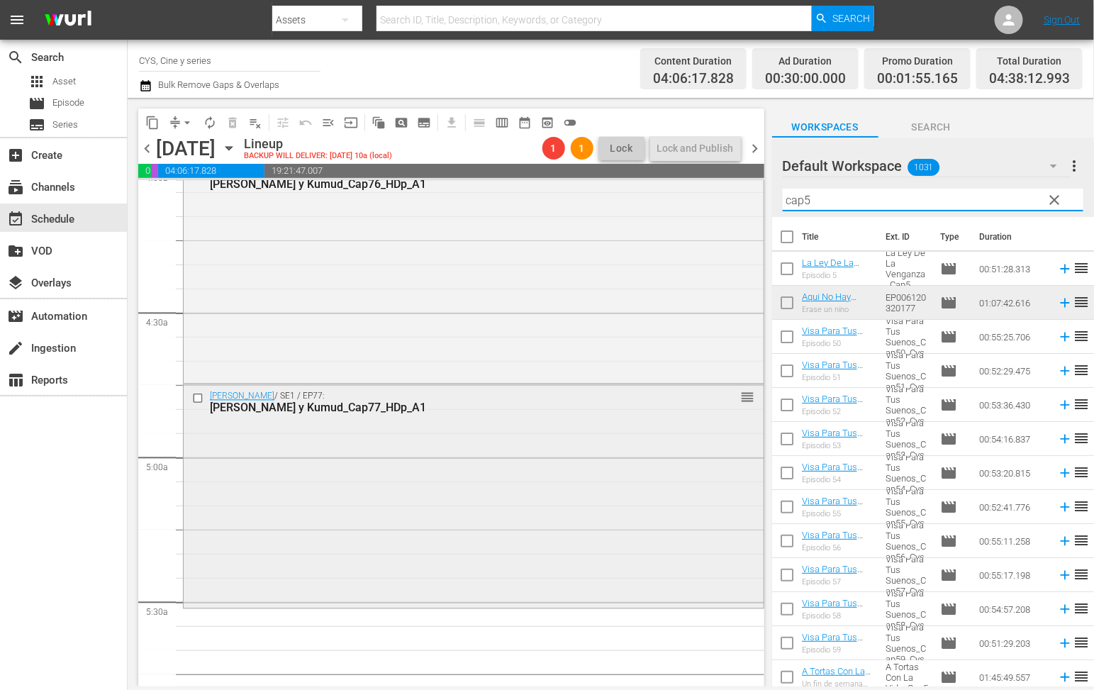
scroll to position [1276, 0]
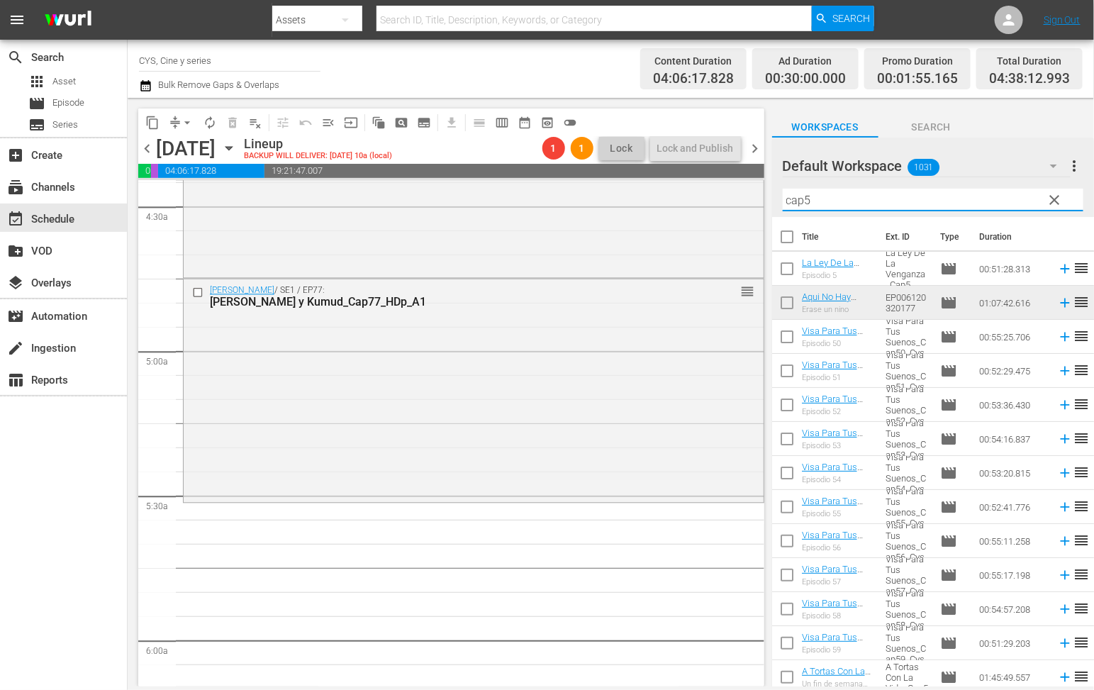
click at [785, 268] on input "checkbox" at bounding box center [787, 272] width 30 height 30
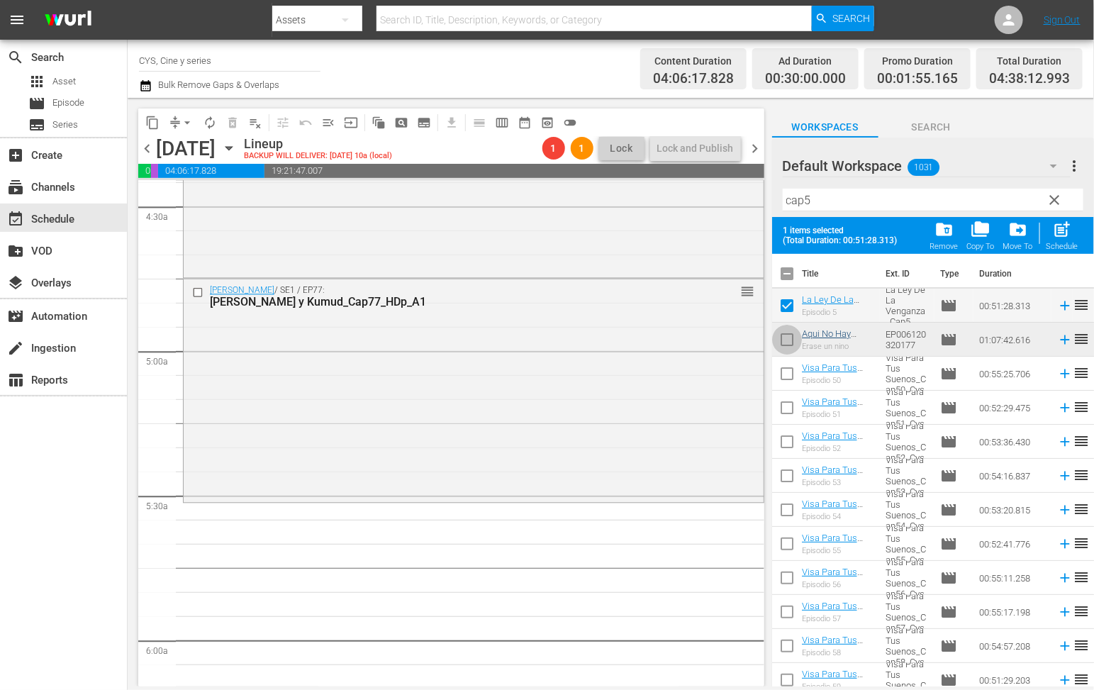
drag, startPoint x: 786, startPoint y: 338, endPoint x: 817, endPoint y: 328, distance: 32.7
click at [788, 336] on input "checkbox" at bounding box center [787, 343] width 30 height 30
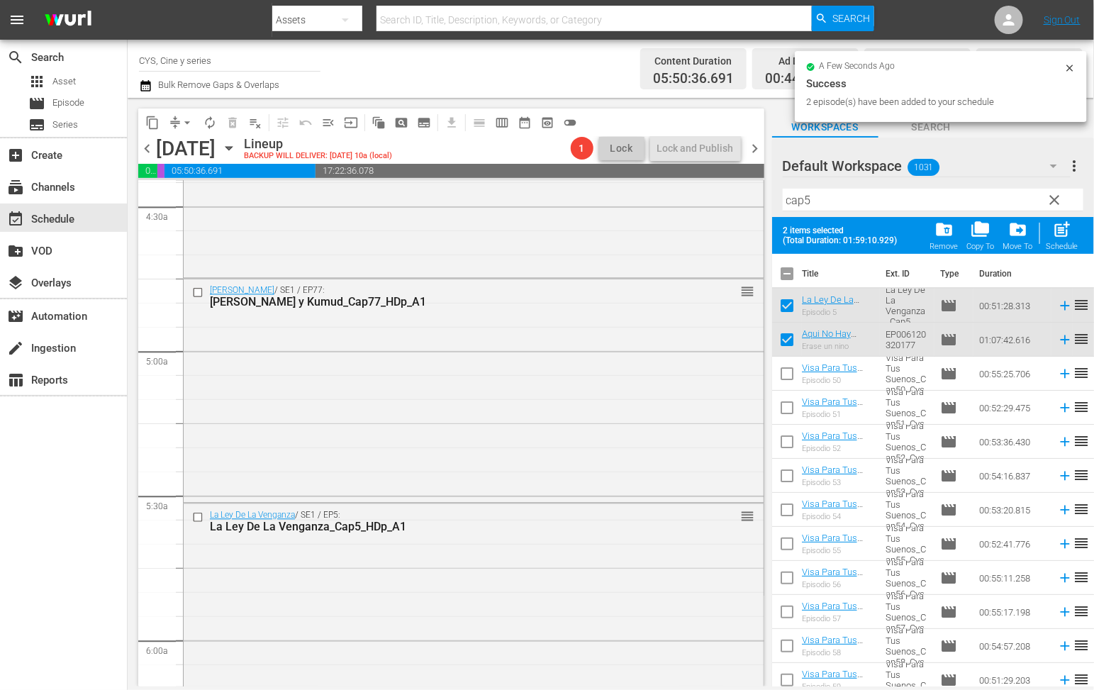
click at [787, 279] on input "checkbox" at bounding box center [787, 277] width 30 height 30
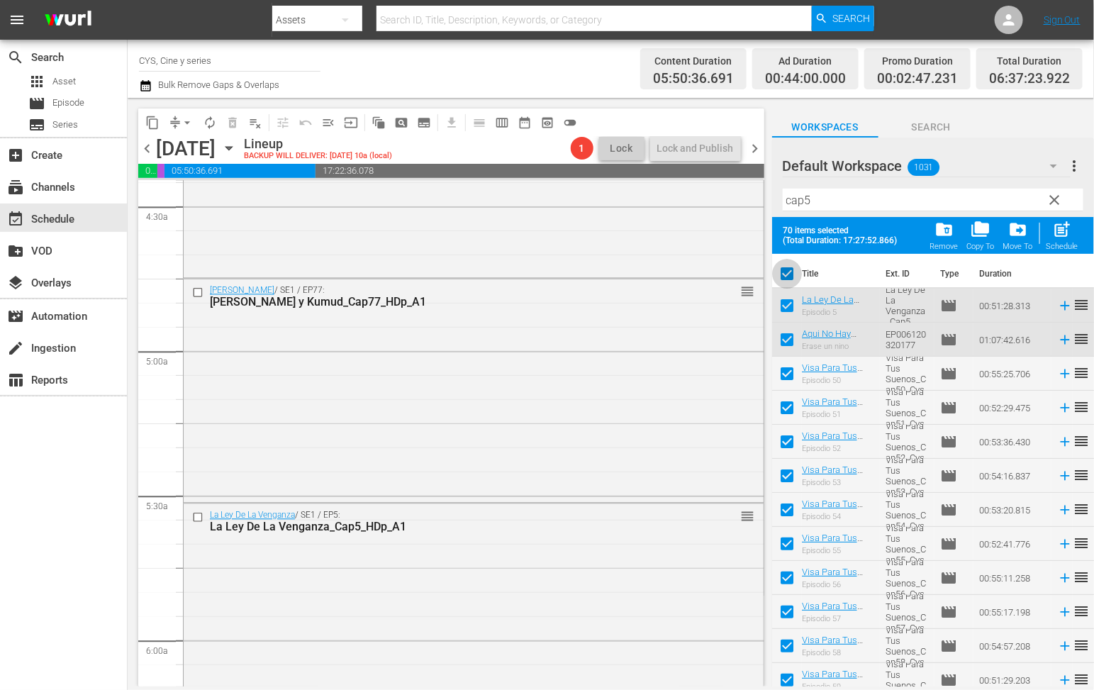
drag, startPoint x: 787, startPoint y: 277, endPoint x: 841, endPoint y: 217, distance: 80.3
click at [787, 274] on input "checkbox" at bounding box center [787, 277] width 30 height 30
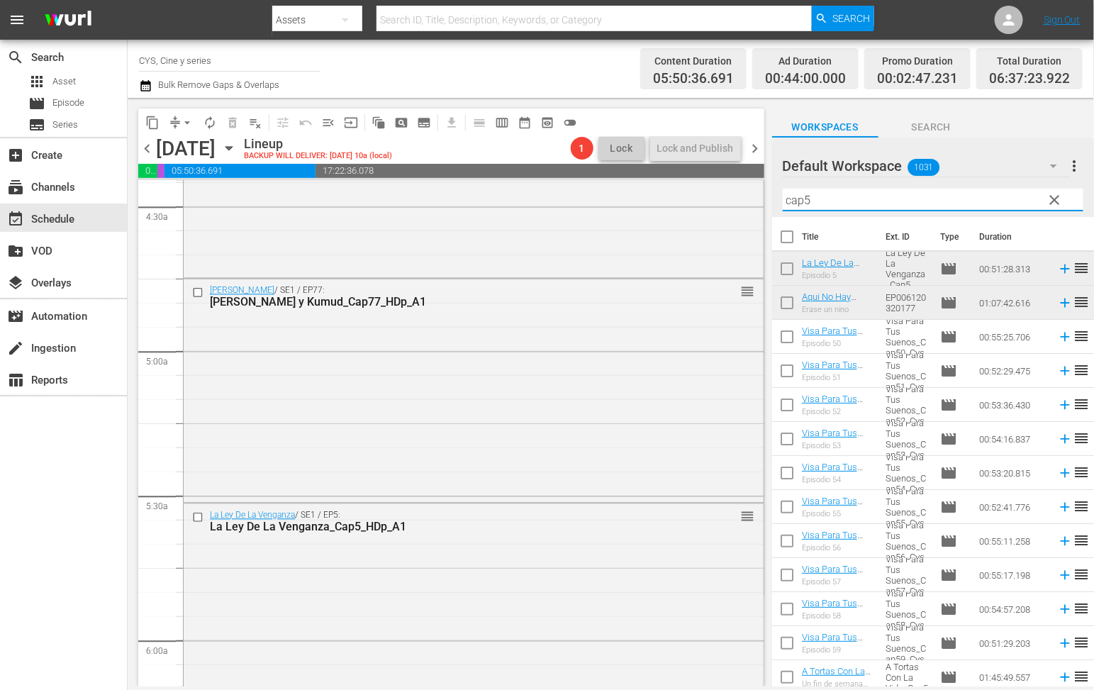
drag, startPoint x: 871, startPoint y: 191, endPoint x: 766, endPoint y: 196, distance: 105.1
click at [766, 196] on div "content_copy compress arrow_drop_down autorenew_outlined delete_forever_outline…" at bounding box center [611, 392] width 967 height 589
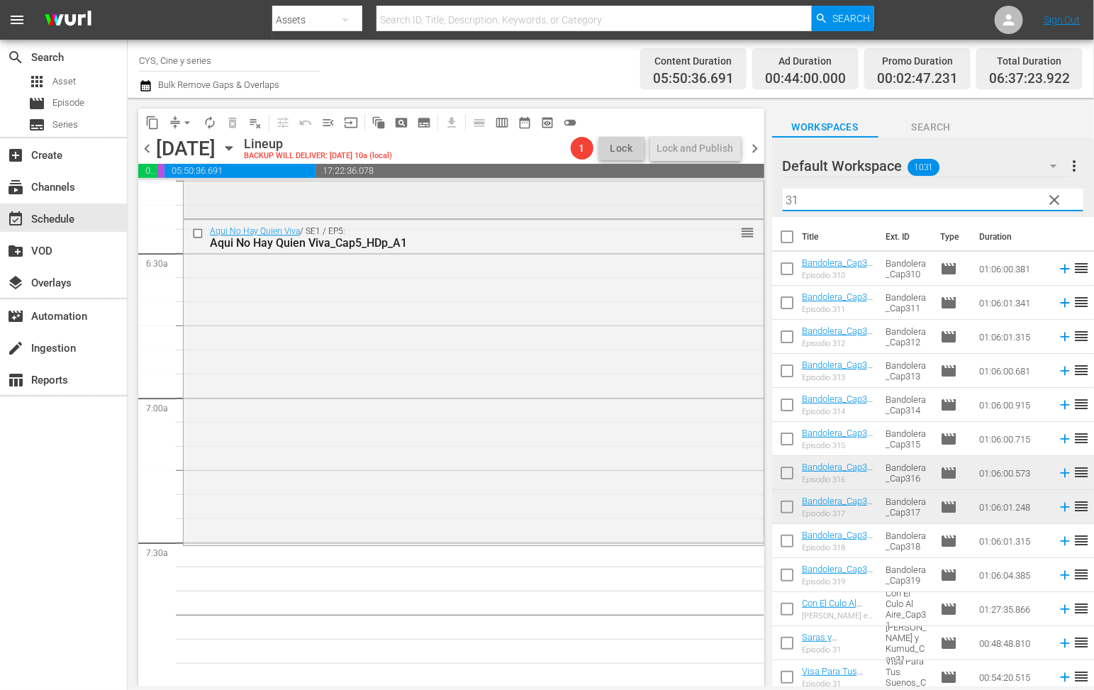
scroll to position [1915, 0]
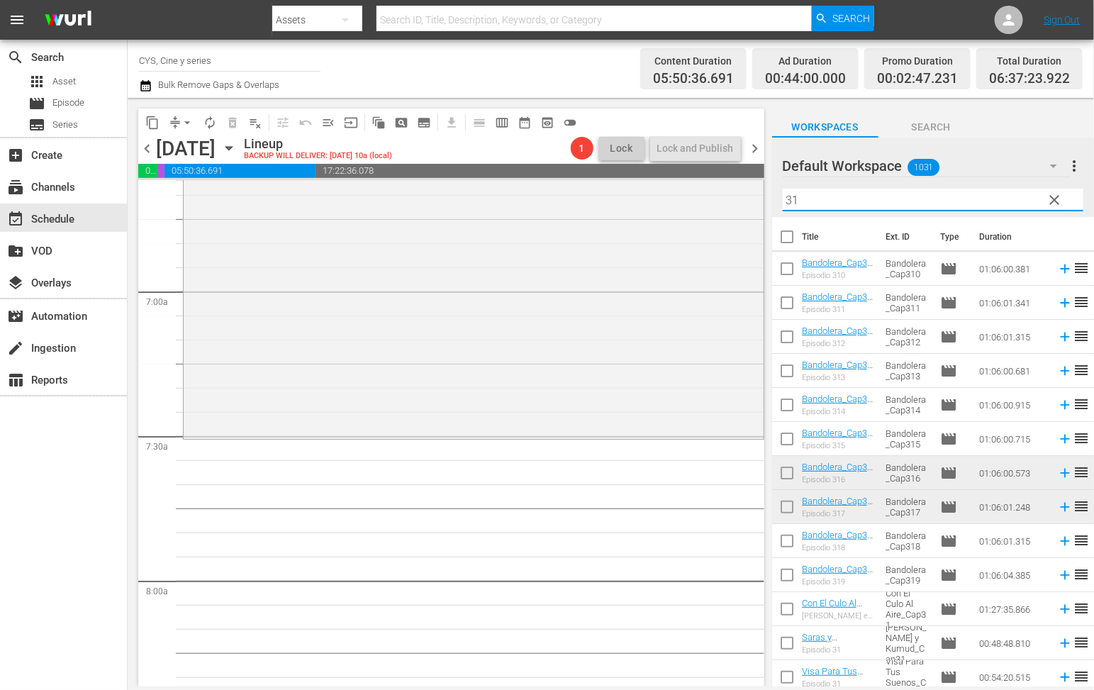
drag, startPoint x: 788, startPoint y: 473, endPoint x: 788, endPoint y: 491, distance: 18.4
click at [788, 473] on input "checkbox" at bounding box center [787, 476] width 30 height 30
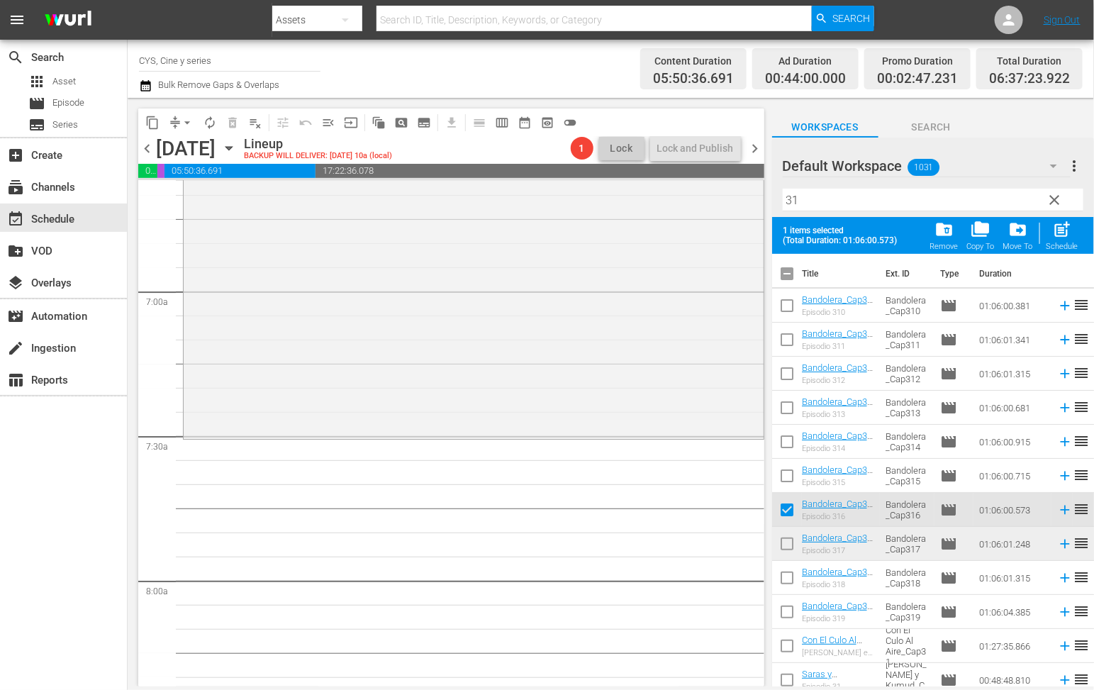
drag, startPoint x: 786, startPoint y: 539, endPoint x: 815, endPoint y: 530, distance: 30.3
click at [787, 538] on input "checkbox" at bounding box center [787, 547] width 30 height 30
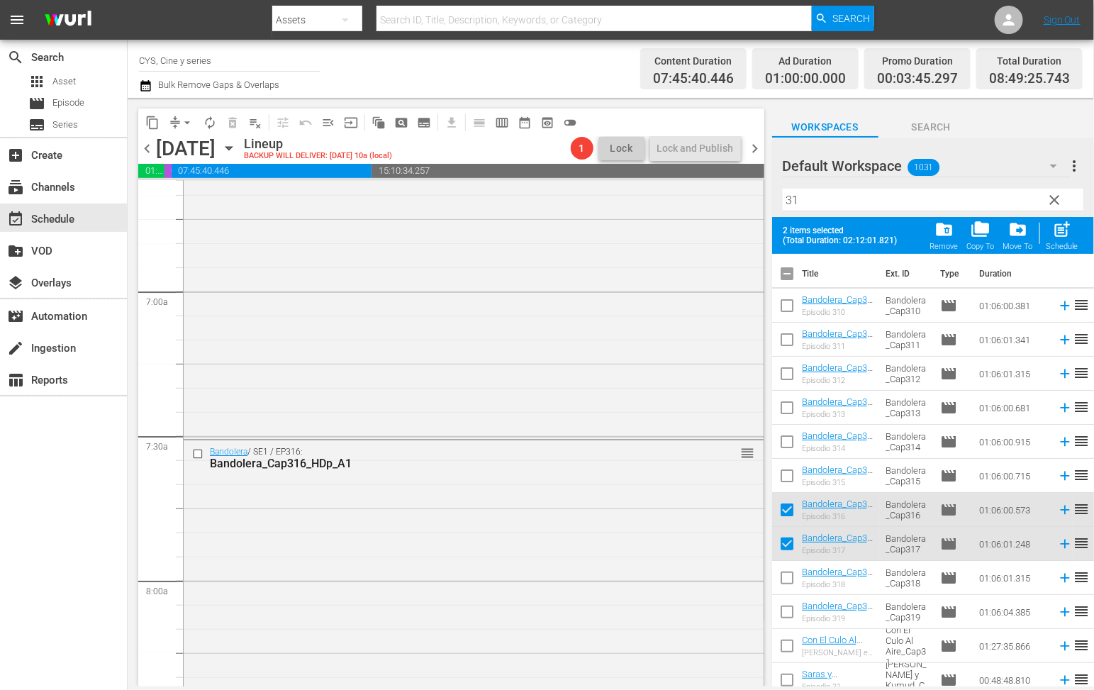
click at [794, 271] on input "checkbox" at bounding box center [787, 277] width 30 height 30
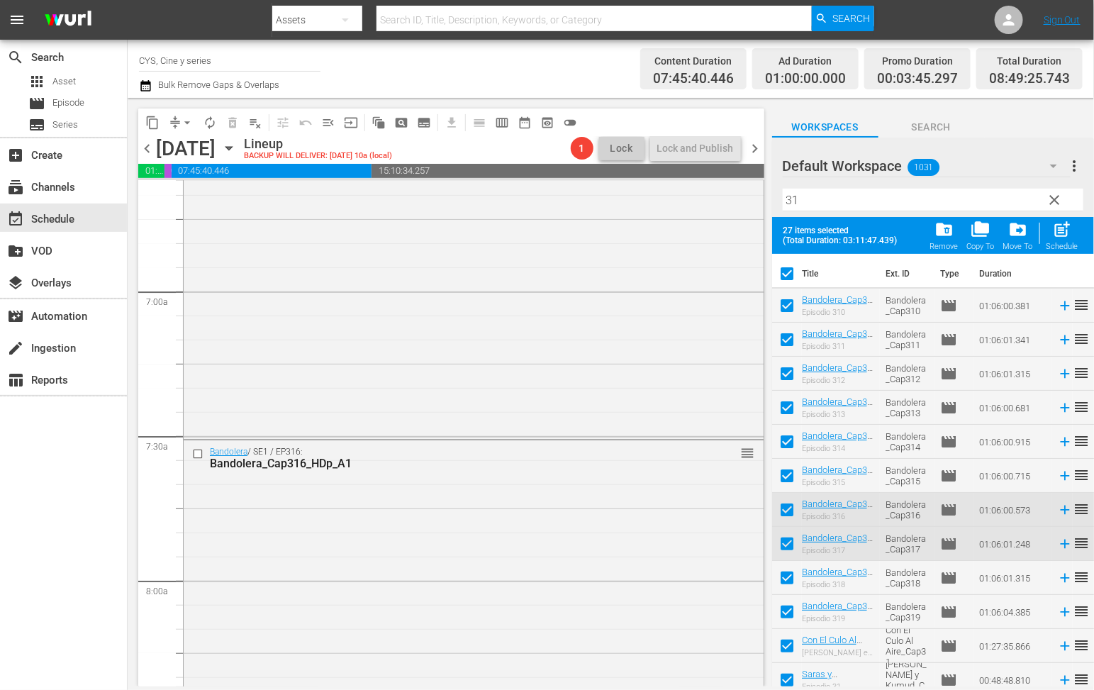
click at [789, 271] on input "checkbox" at bounding box center [787, 277] width 30 height 30
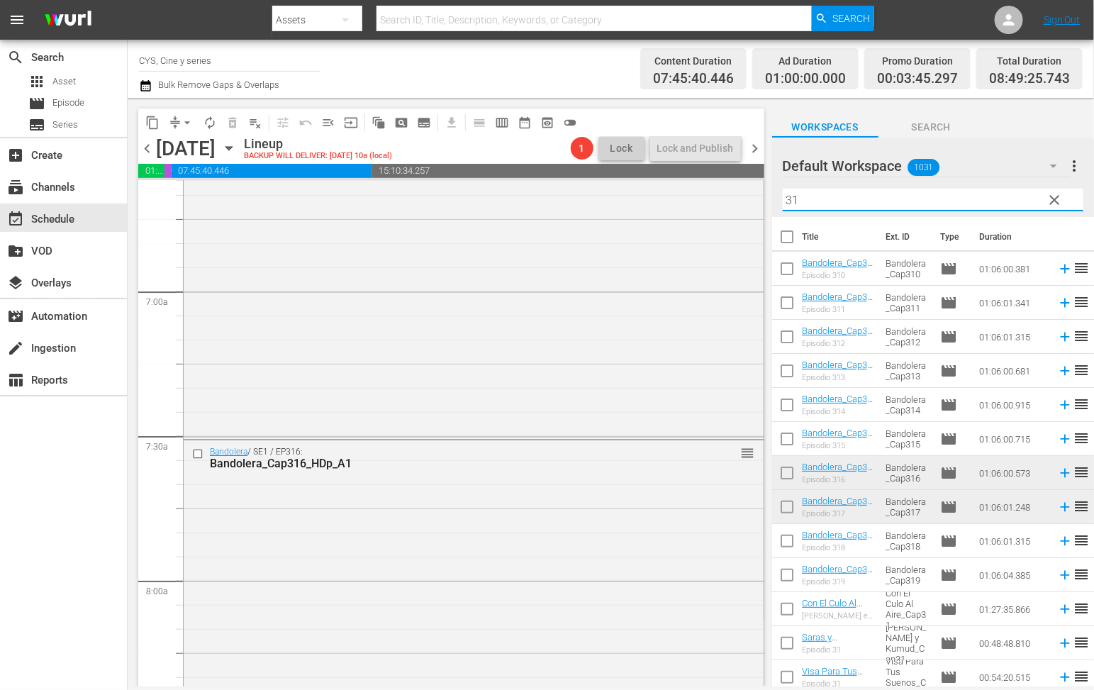
click at [740, 187] on div "content_copy compress arrow_drop_down autorenew_outlined delete_forever_outline…" at bounding box center [611, 392] width 967 height 589
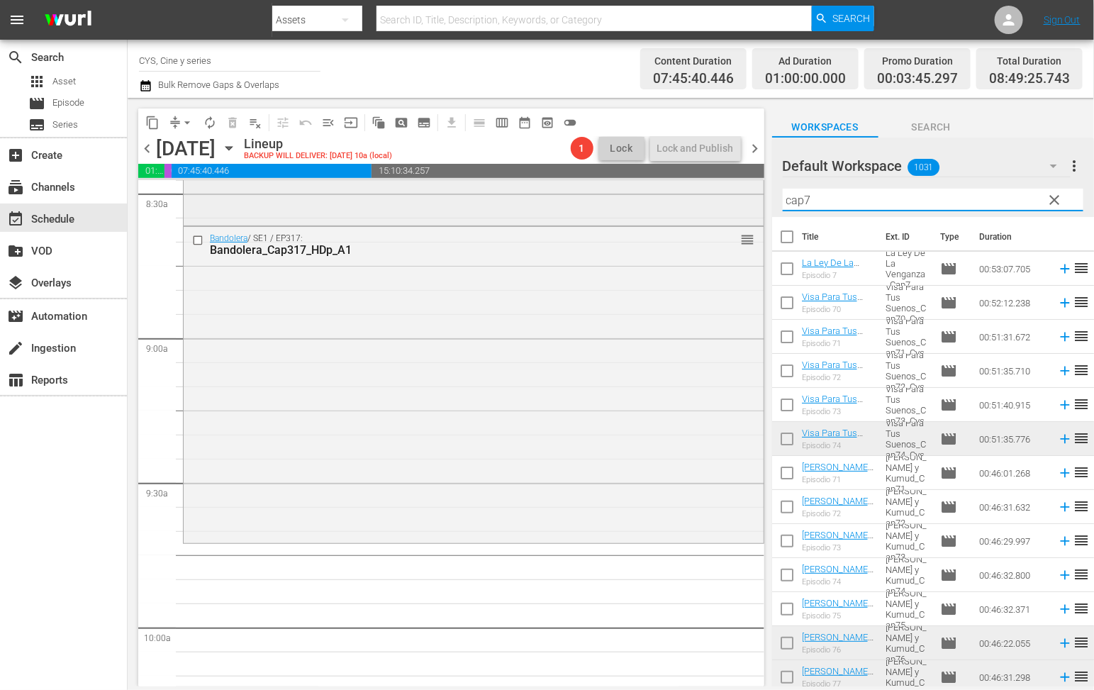
scroll to position [2553, 0]
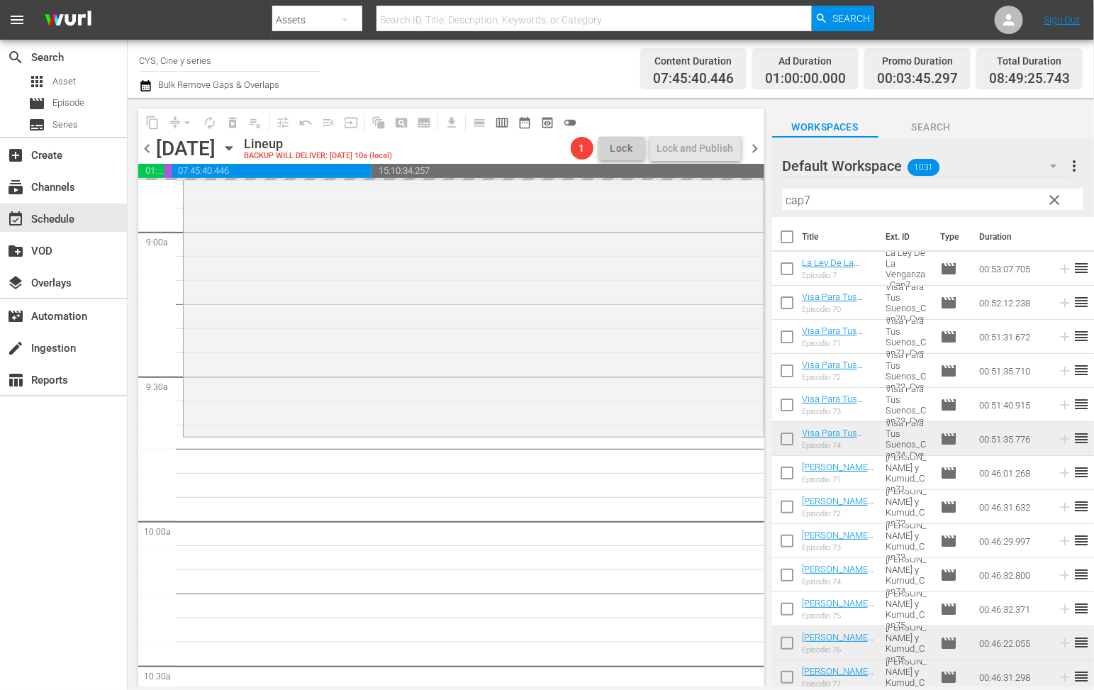
click at [789, 637] on input "checkbox" at bounding box center [787, 646] width 30 height 30
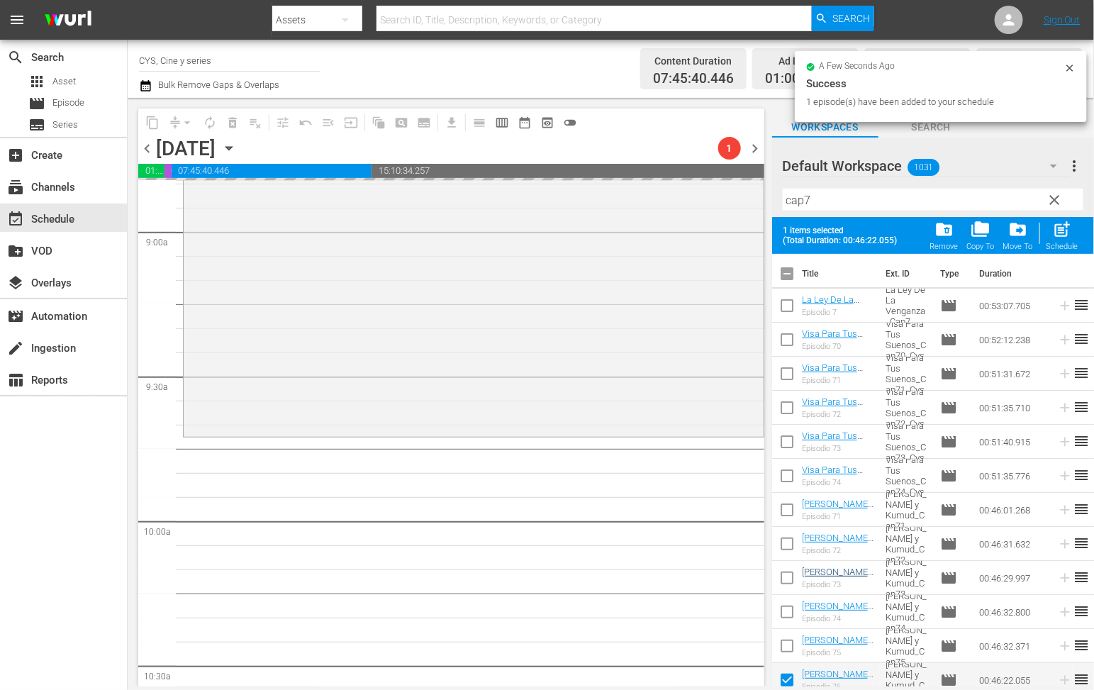
scroll to position [106, 0]
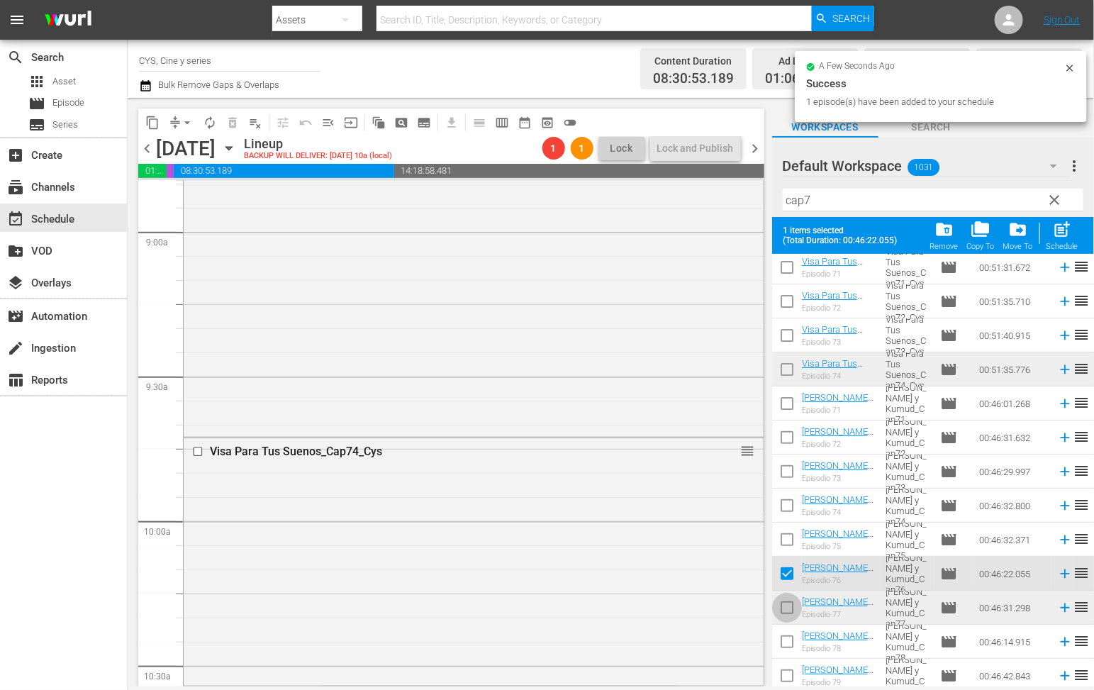
click at [787, 601] on input "checkbox" at bounding box center [787, 611] width 30 height 30
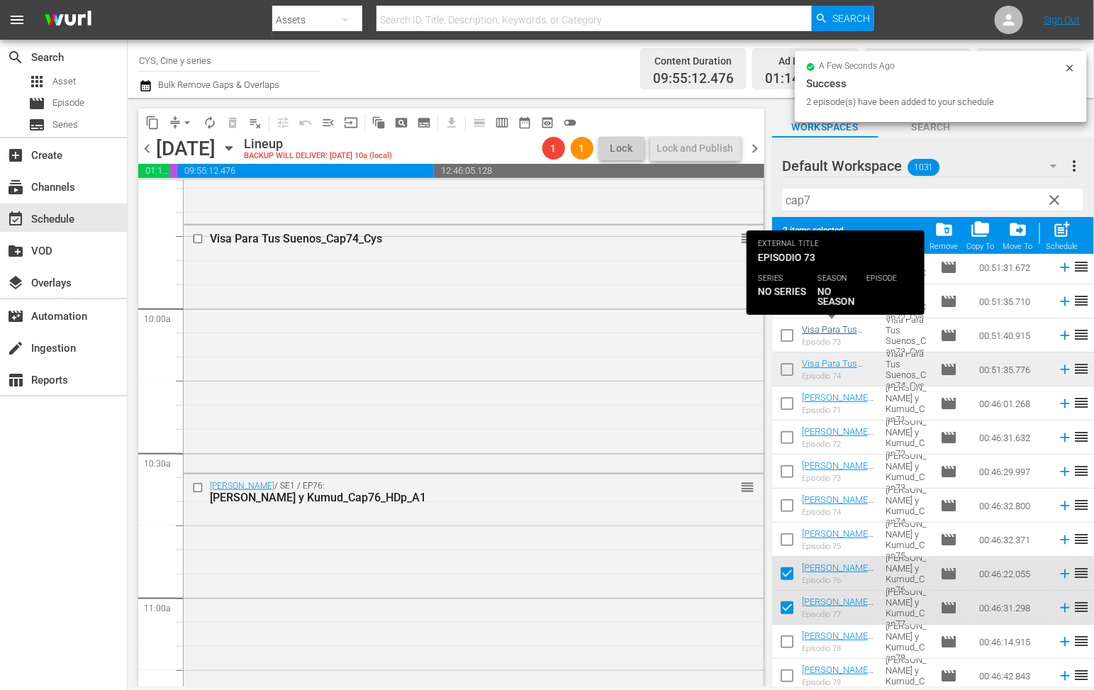
scroll to position [0, 0]
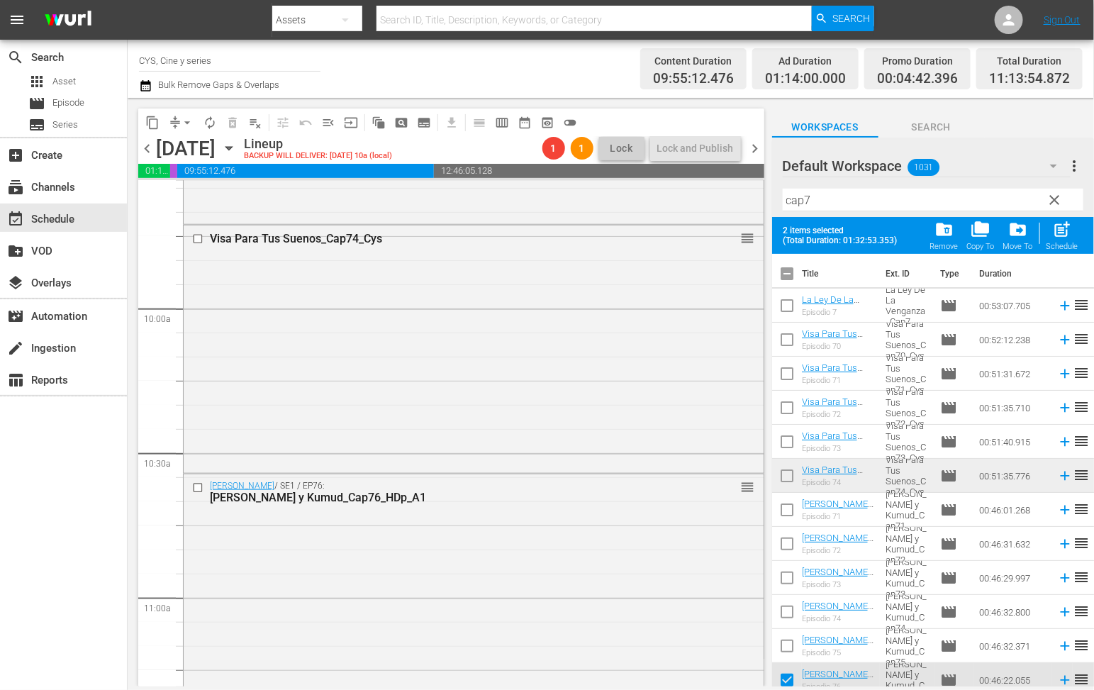
click at [781, 277] on input "checkbox" at bounding box center [787, 277] width 30 height 30
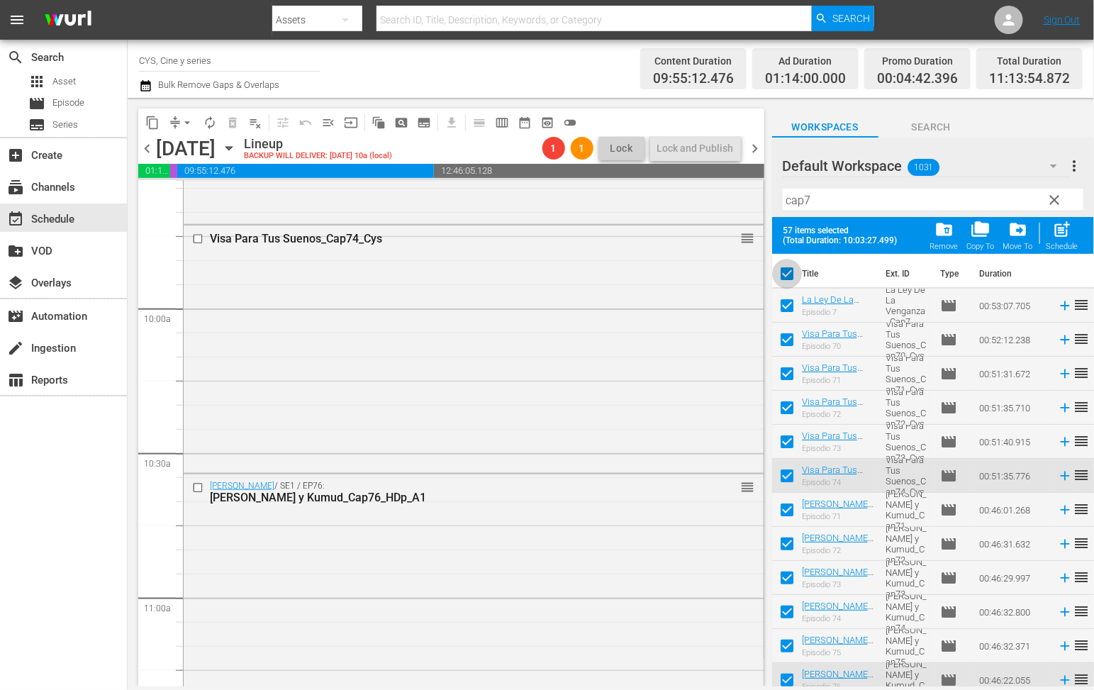
click at [781, 277] on input "checkbox" at bounding box center [787, 277] width 30 height 30
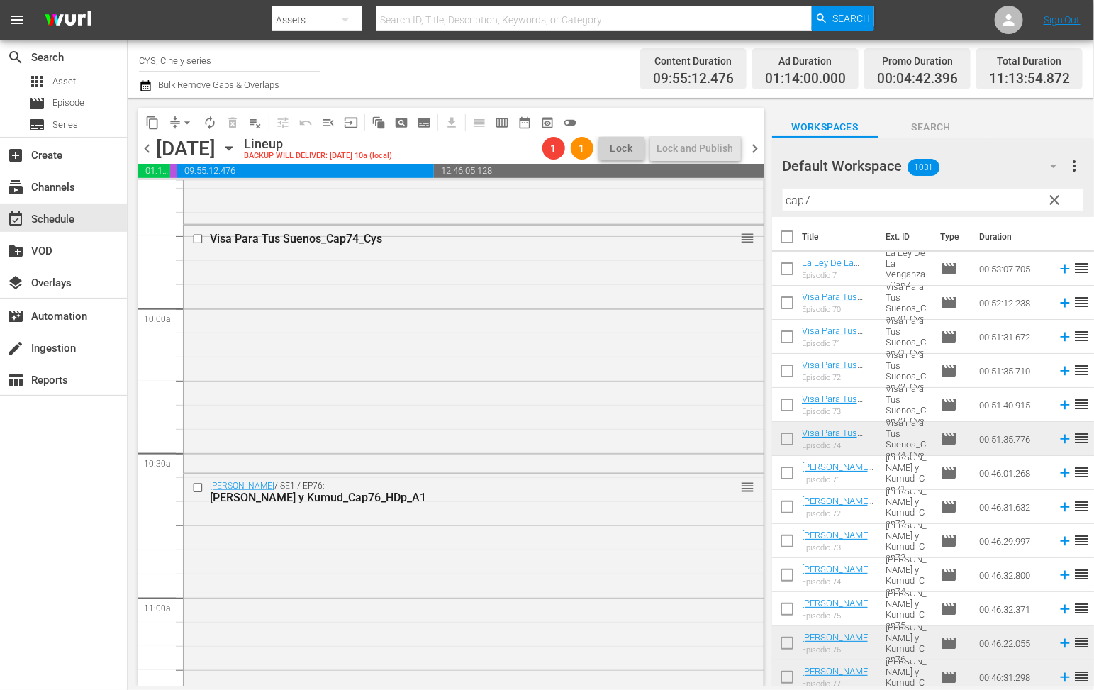
click at [836, 202] on input "cap7" at bounding box center [933, 200] width 301 height 23
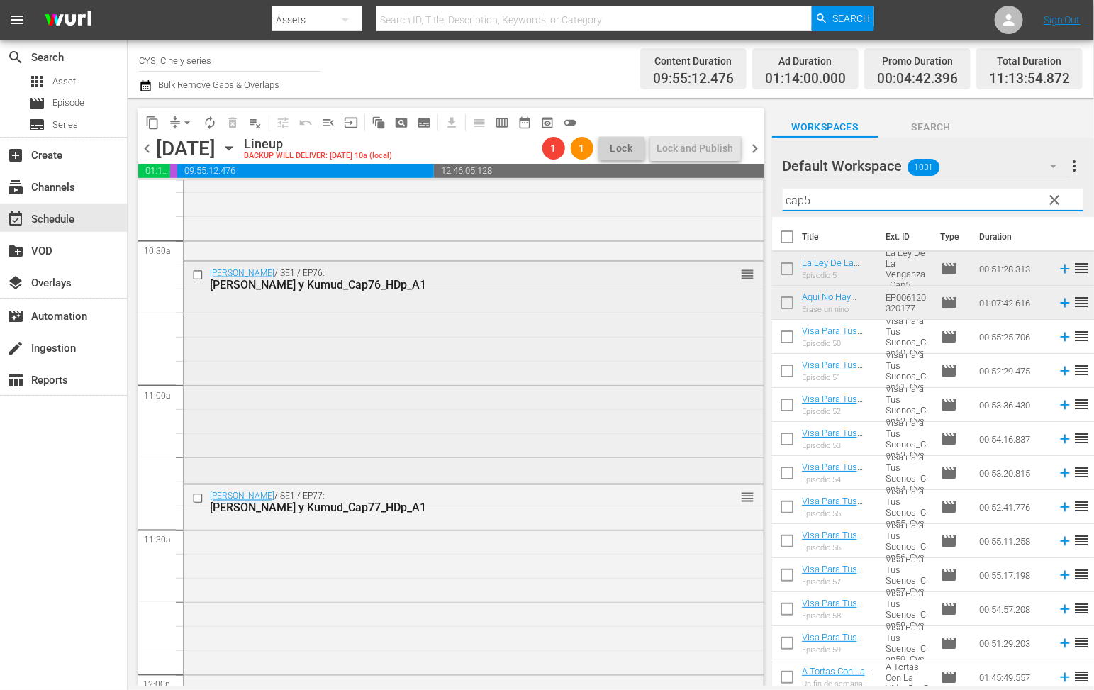
scroll to position [3085, 0]
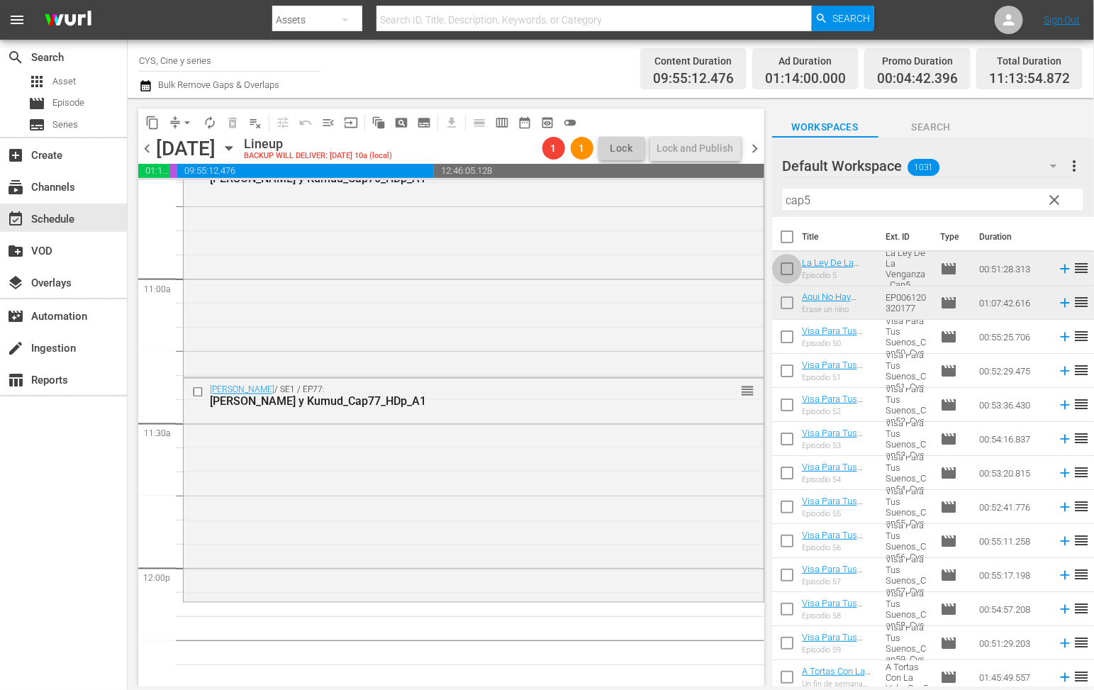
click at [790, 262] on input "checkbox" at bounding box center [787, 272] width 30 height 30
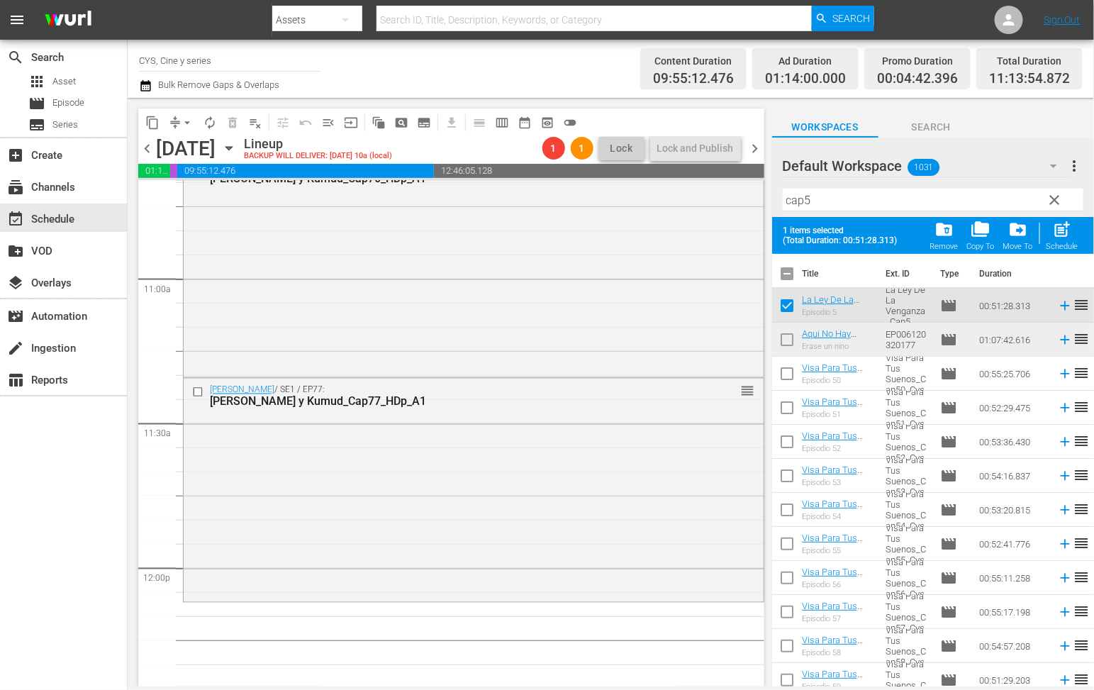
click at [786, 336] on input "checkbox" at bounding box center [787, 343] width 30 height 30
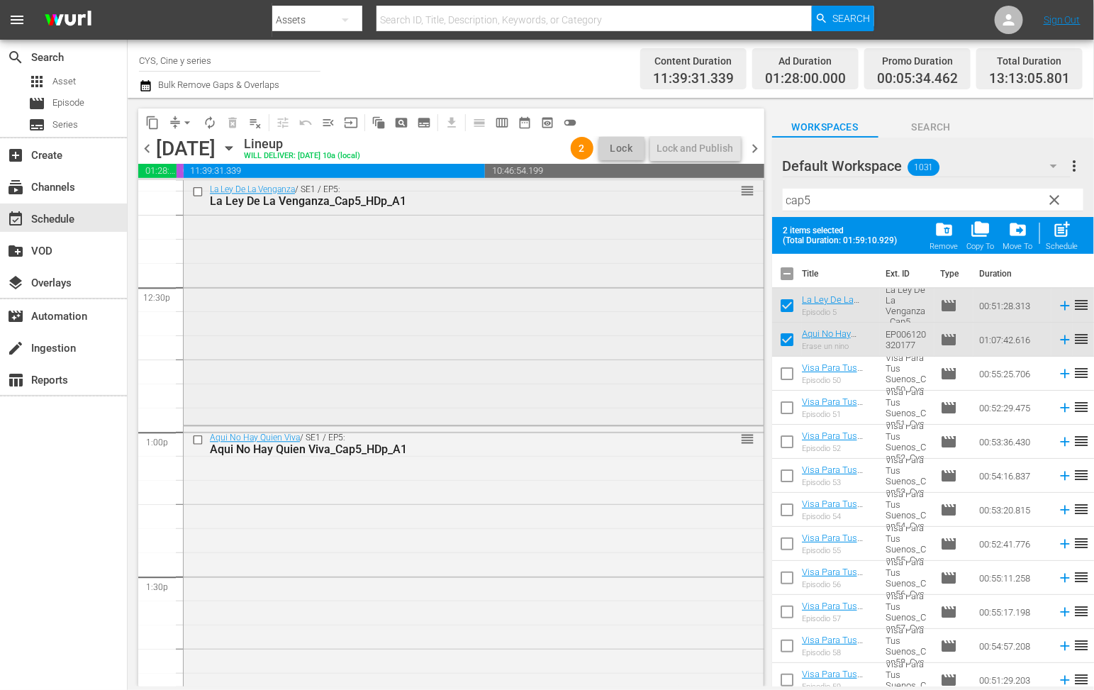
scroll to position [3723, 0]
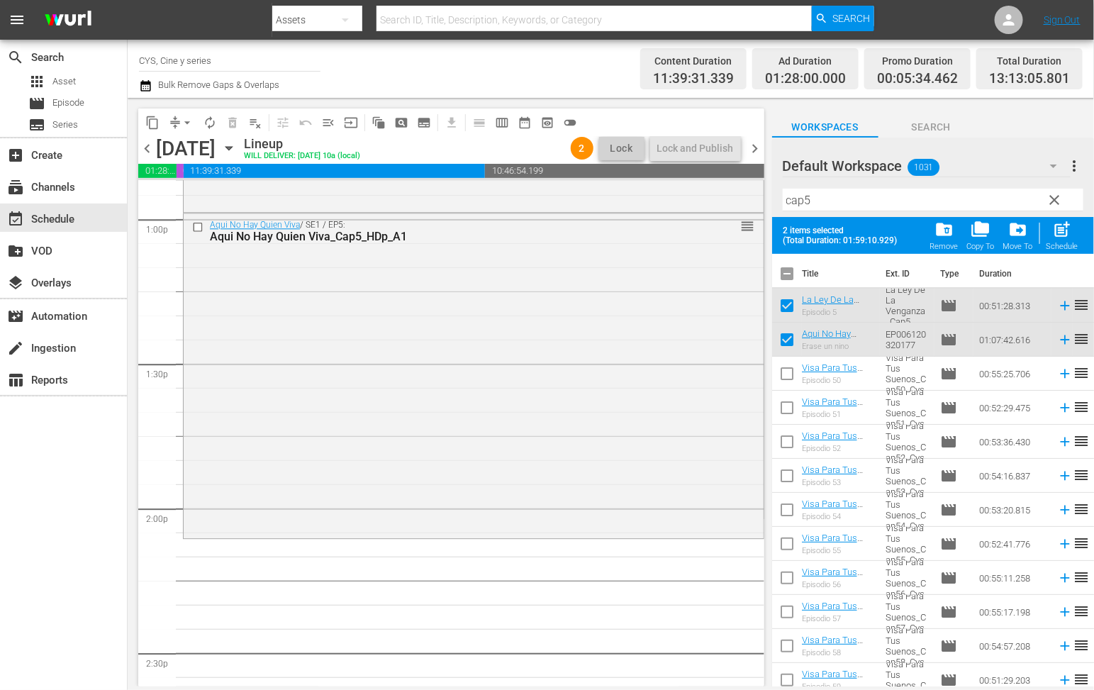
click at [784, 273] on input "checkbox" at bounding box center [787, 277] width 30 height 30
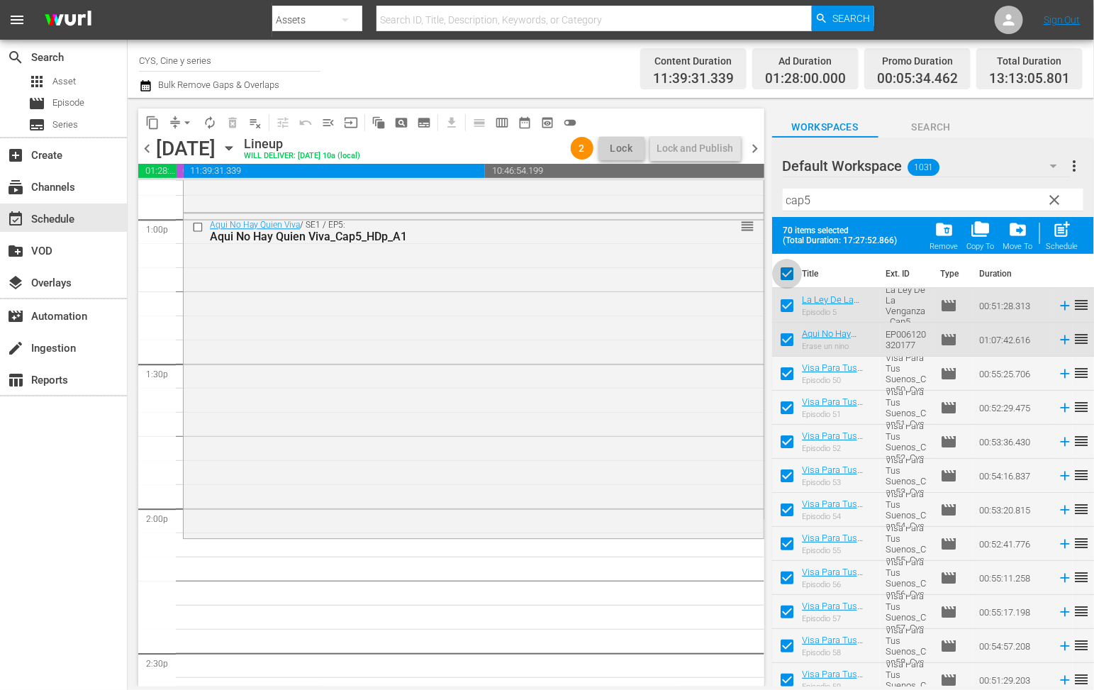
click at [785, 274] on input "checkbox" at bounding box center [787, 277] width 30 height 30
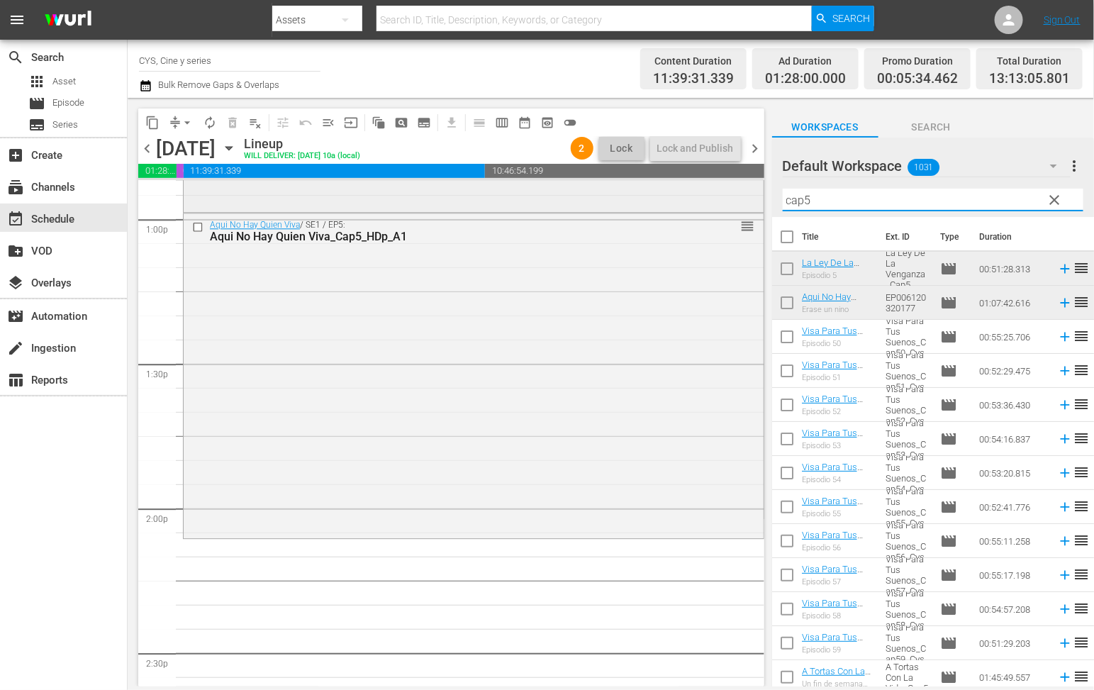
drag, startPoint x: 850, startPoint y: 196, endPoint x: 728, endPoint y: 203, distance: 121.4
click at [728, 203] on div "content_copy compress arrow_drop_down autorenew_outlined delete_forever_outline…" at bounding box center [611, 392] width 967 height 589
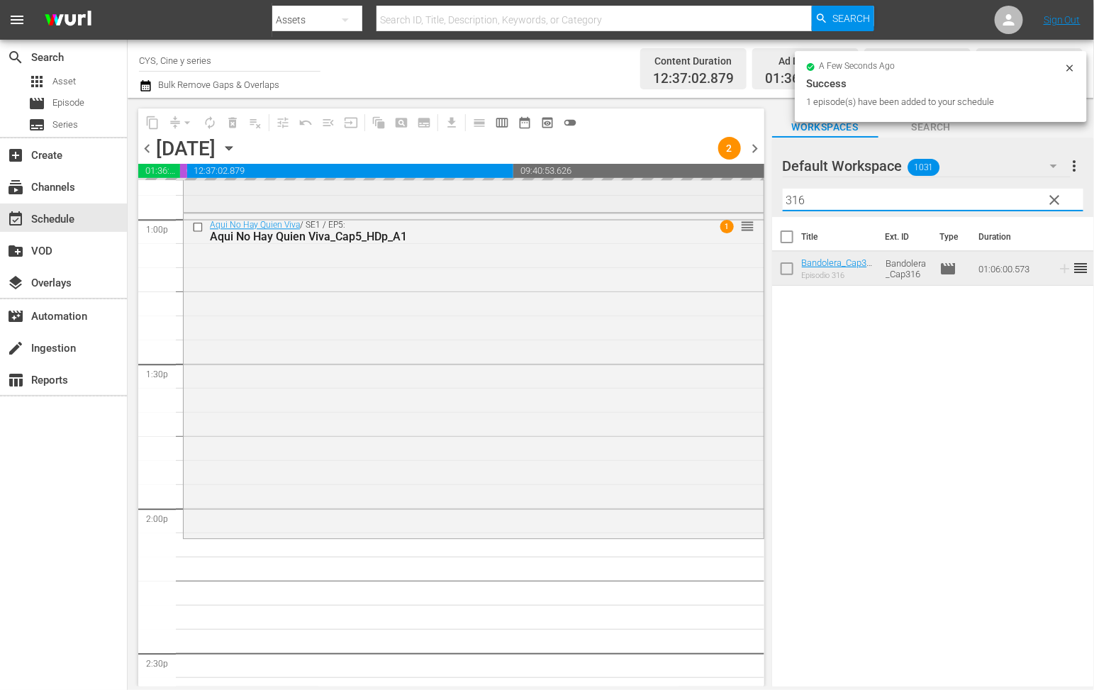
click at [718, 196] on div "content_copy compress arrow_drop_down autorenew_outlined delete_forever_outline…" at bounding box center [611, 392] width 967 height 589
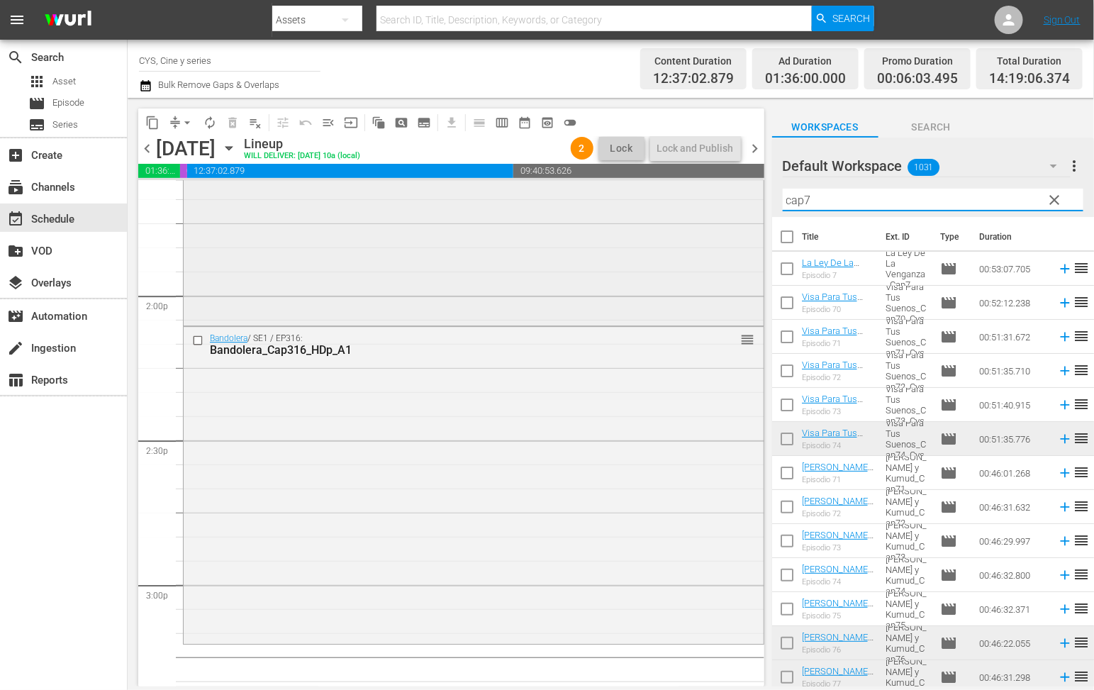
scroll to position [4042, 0]
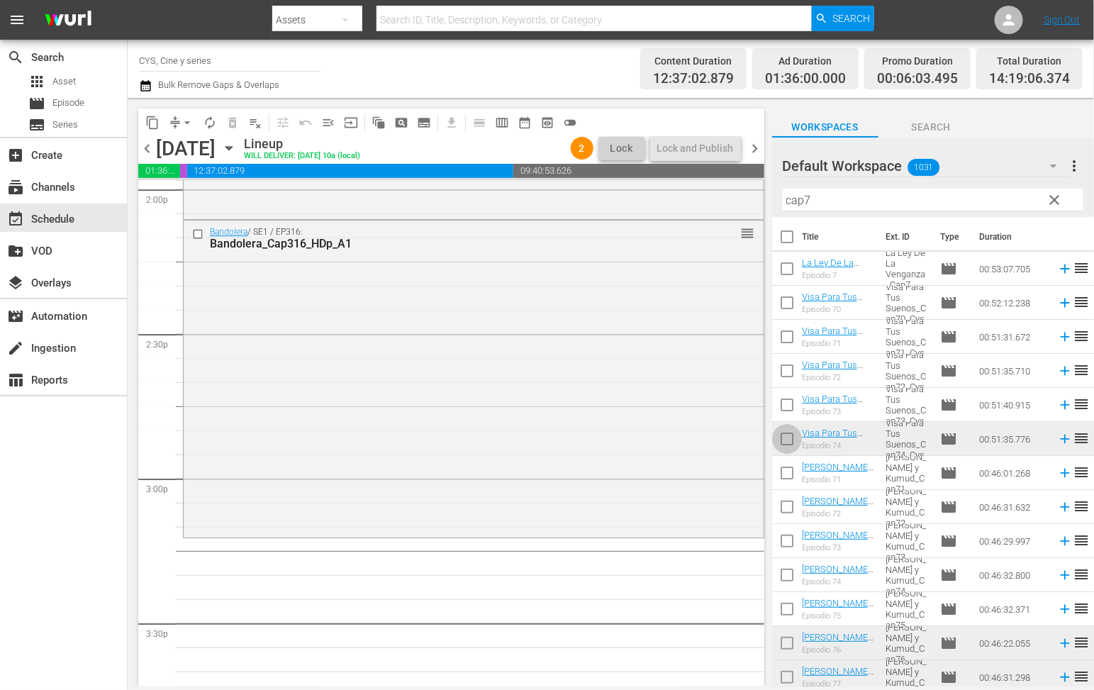
click at [783, 445] on input "checkbox" at bounding box center [787, 442] width 30 height 30
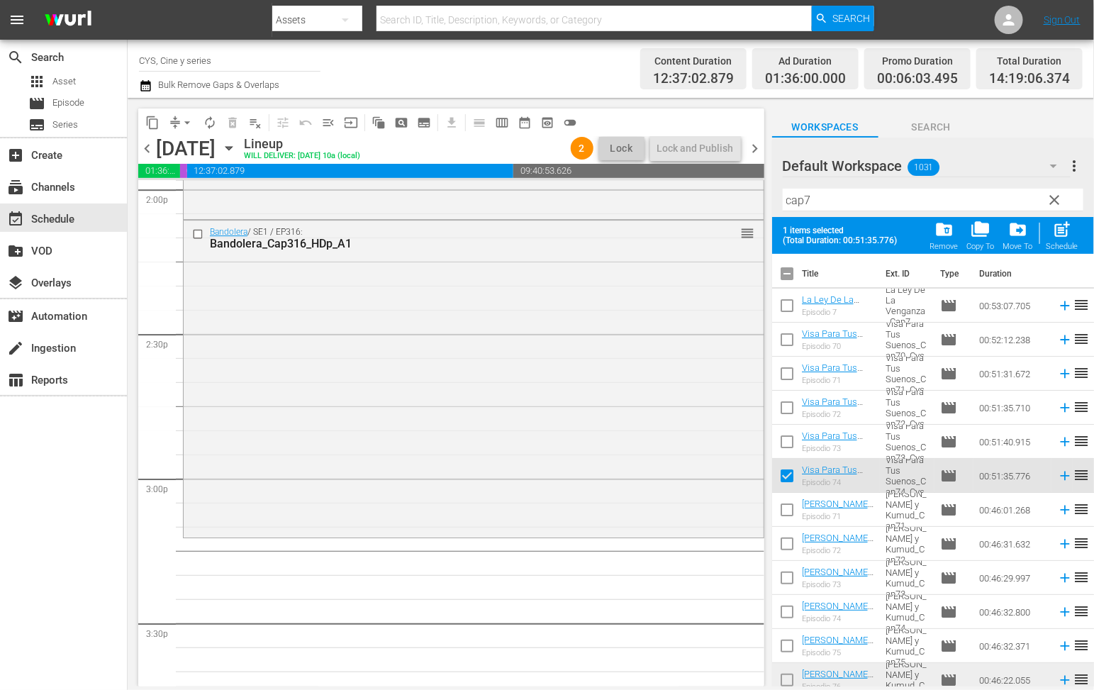
scroll to position [106, 0]
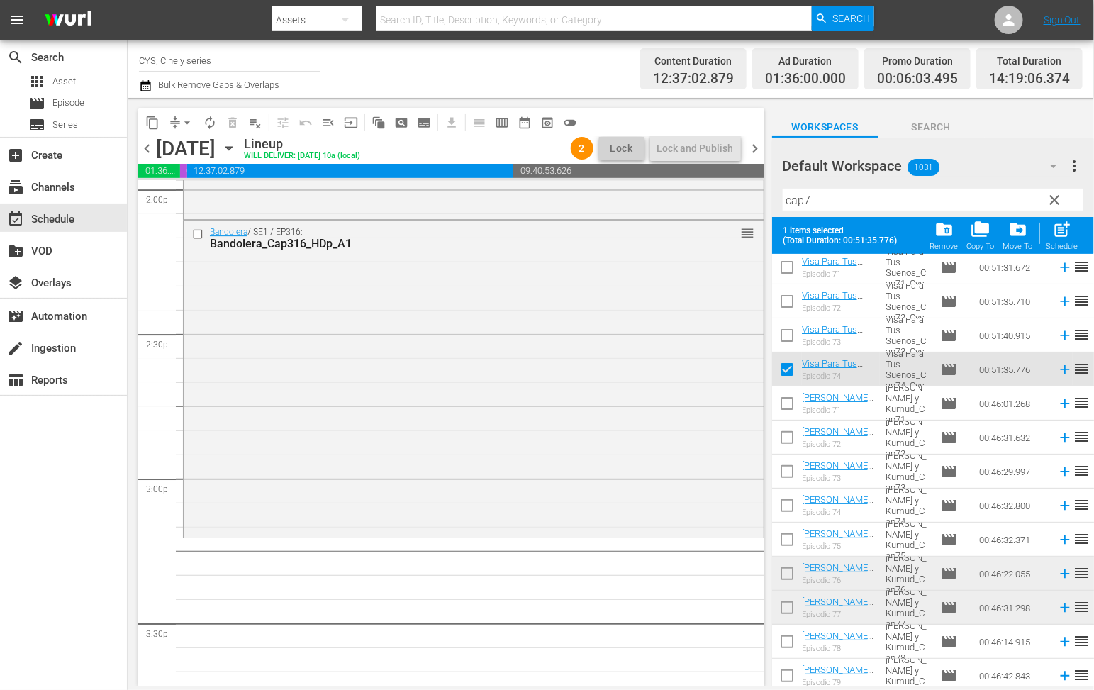
click at [781, 570] on input "checkbox" at bounding box center [787, 577] width 30 height 30
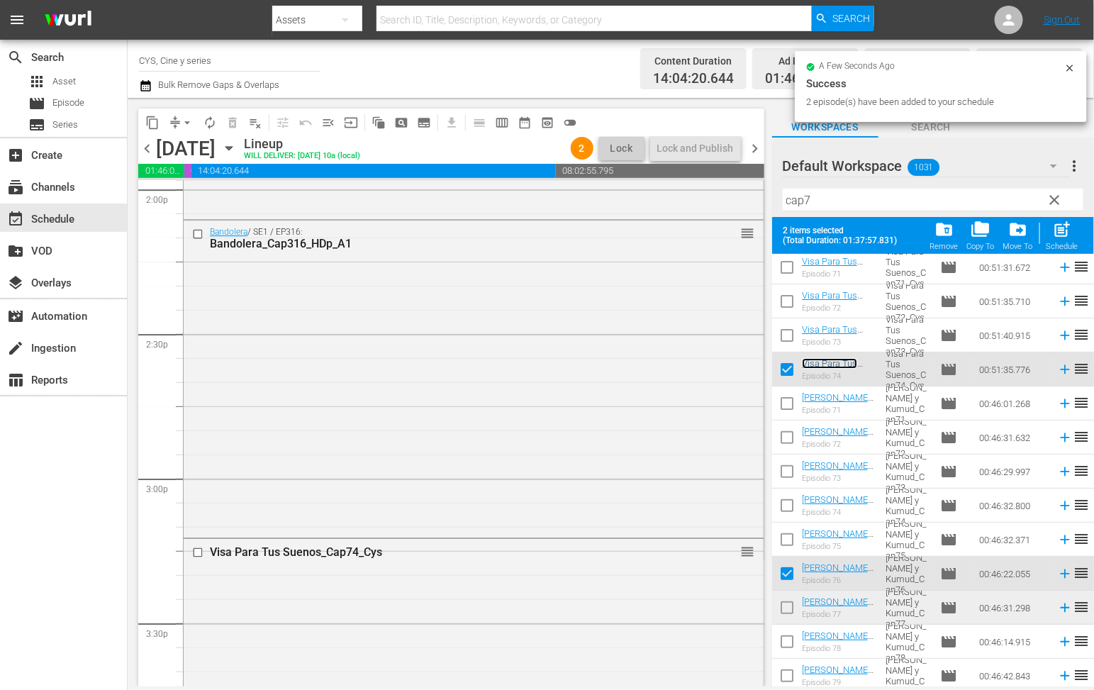
scroll to position [0, 0]
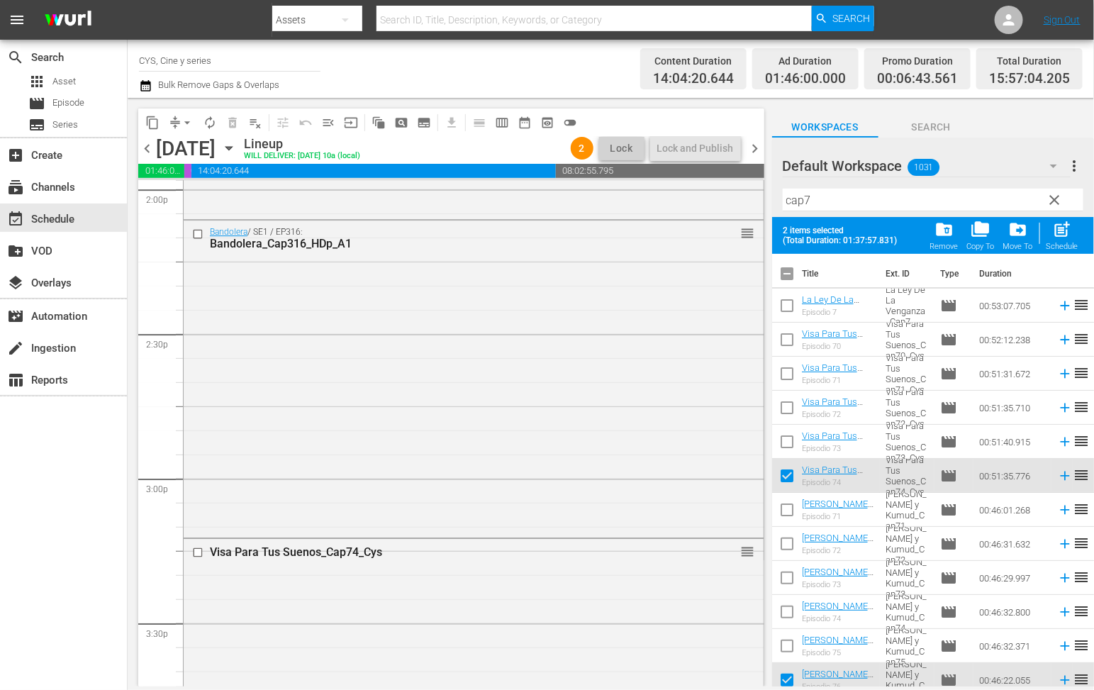
click at [790, 272] on input "checkbox" at bounding box center [787, 277] width 30 height 30
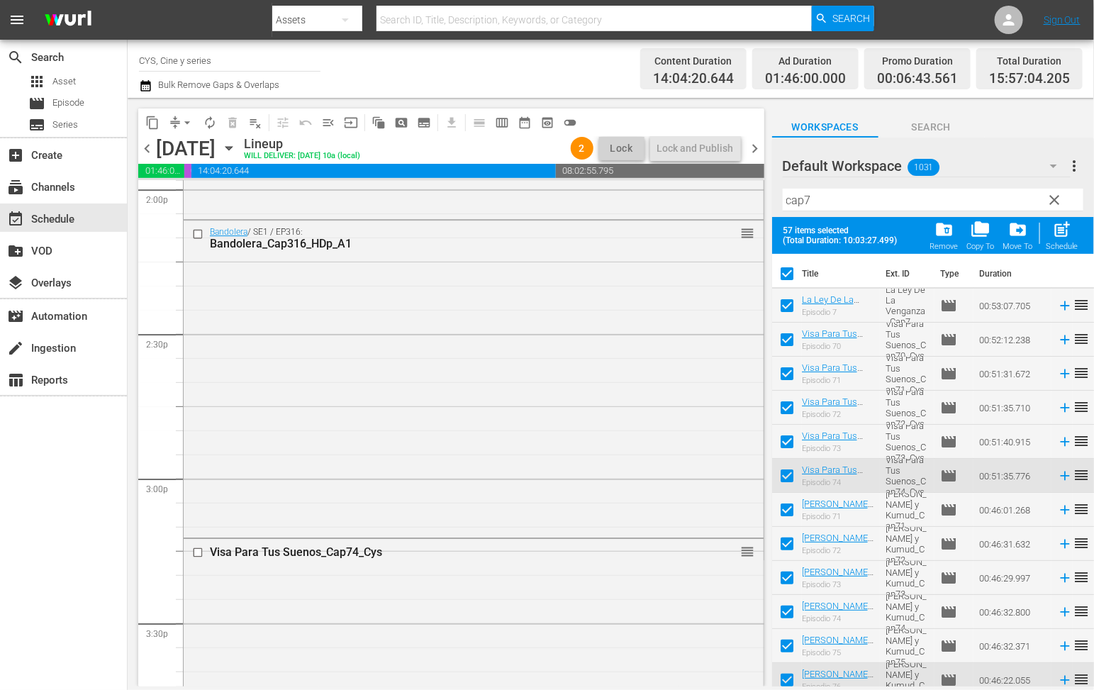
drag, startPoint x: 789, startPoint y: 272, endPoint x: 836, endPoint y: 220, distance: 70.3
click at [788, 270] on input "checkbox" at bounding box center [787, 277] width 30 height 30
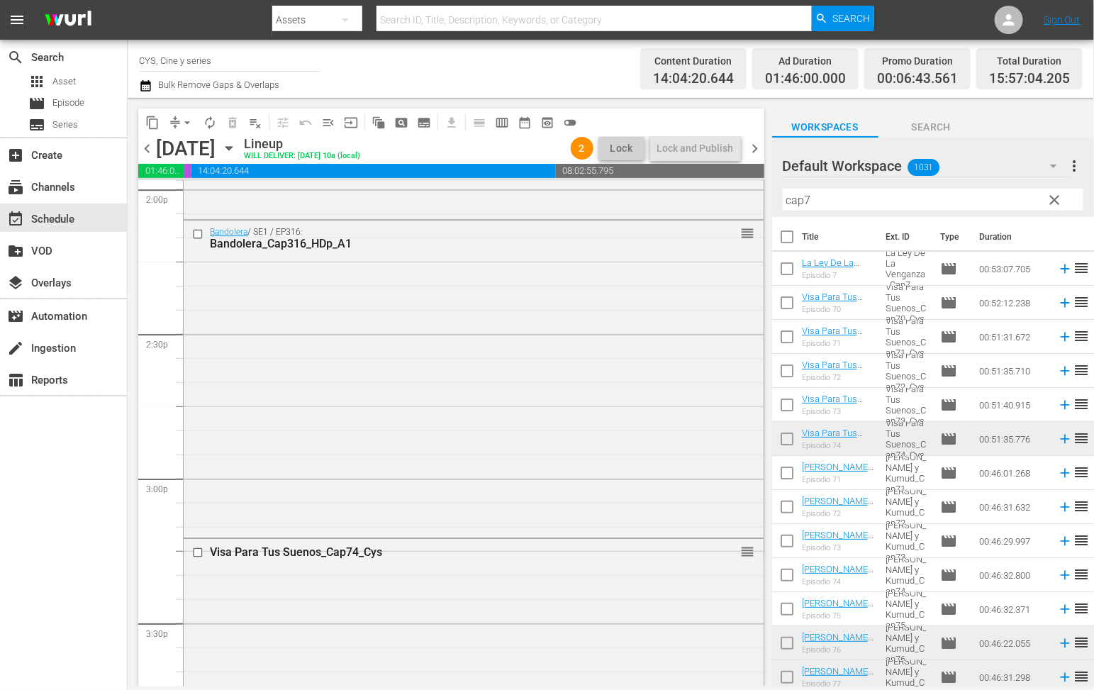
click at [845, 194] on input "cap7" at bounding box center [933, 200] width 301 height 23
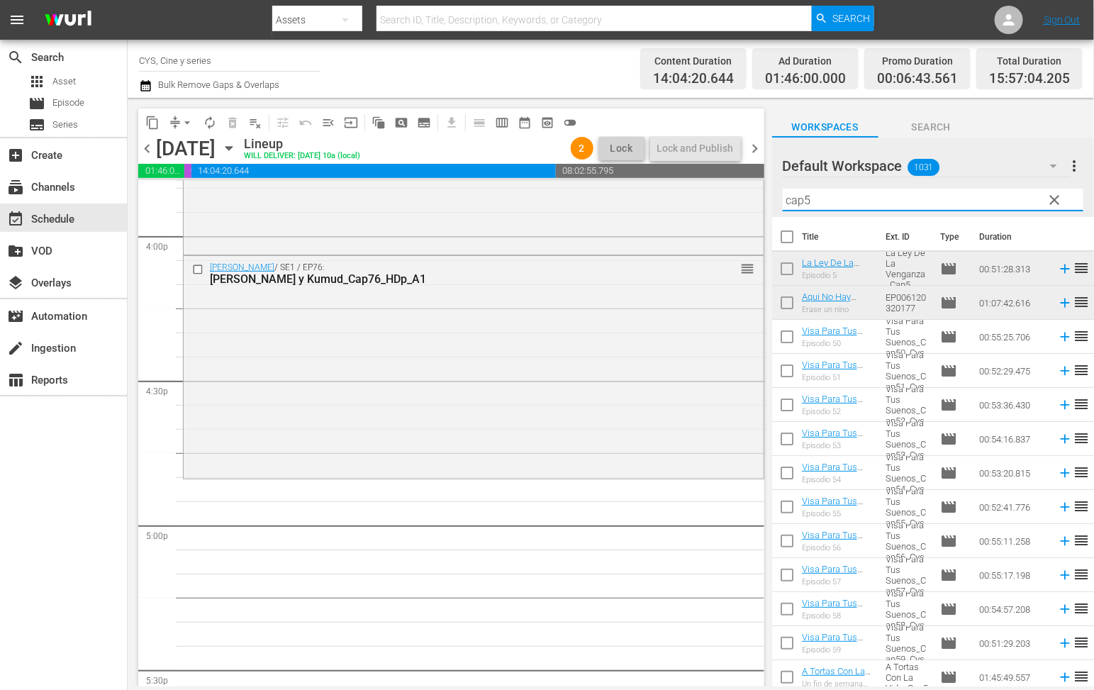
scroll to position [4680, 0]
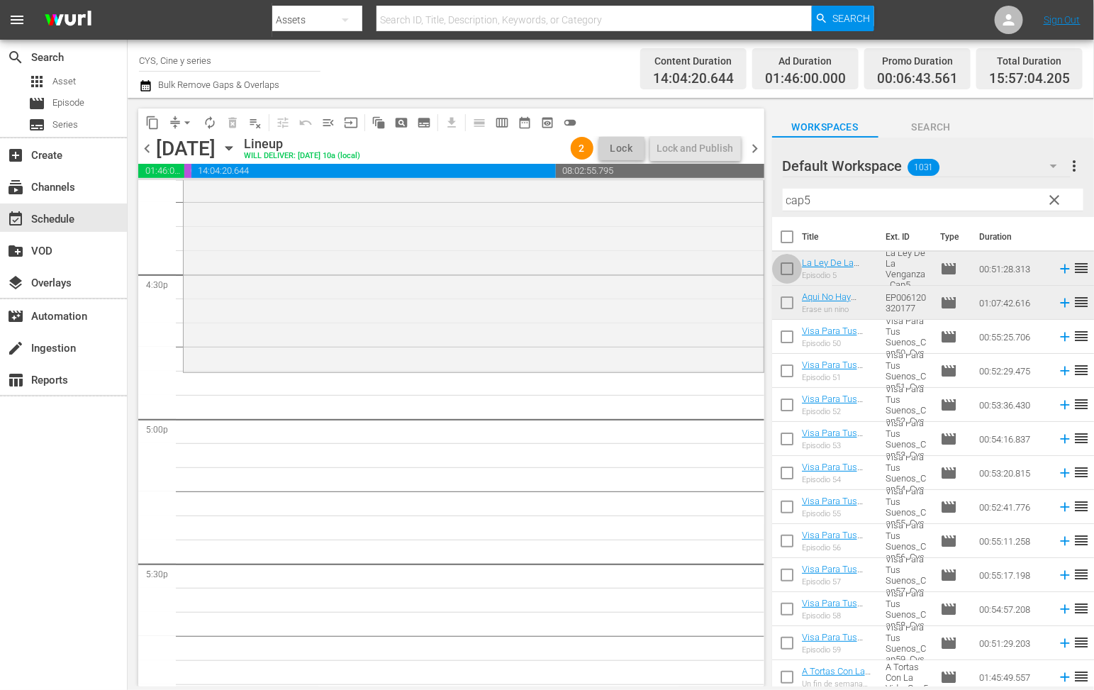
click at [788, 270] on input "checkbox" at bounding box center [787, 272] width 30 height 30
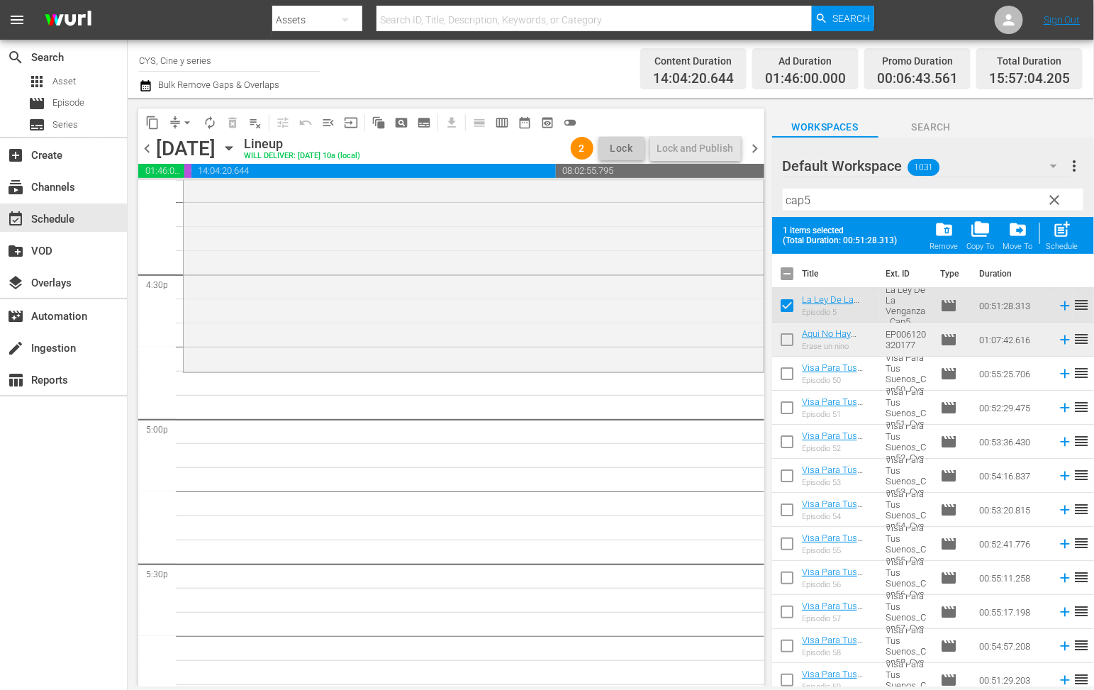
drag, startPoint x: 787, startPoint y: 339, endPoint x: 809, endPoint y: 316, distance: 32.1
click at [787, 338] on input "checkbox" at bounding box center [787, 343] width 30 height 30
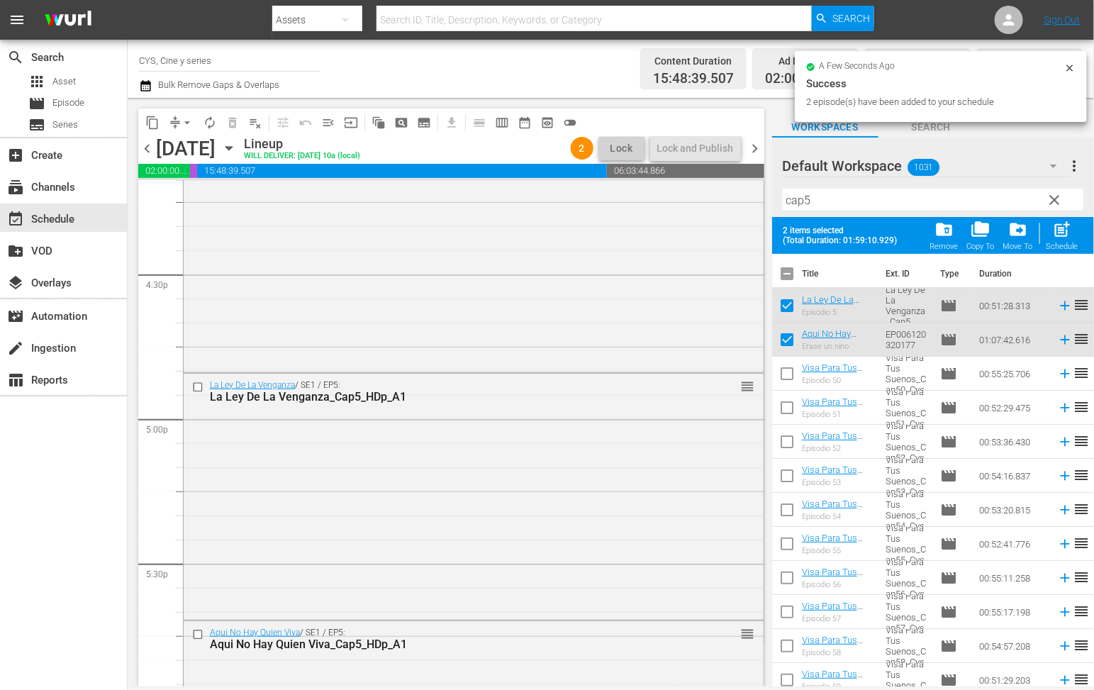
click at [785, 273] on input "checkbox" at bounding box center [787, 277] width 30 height 30
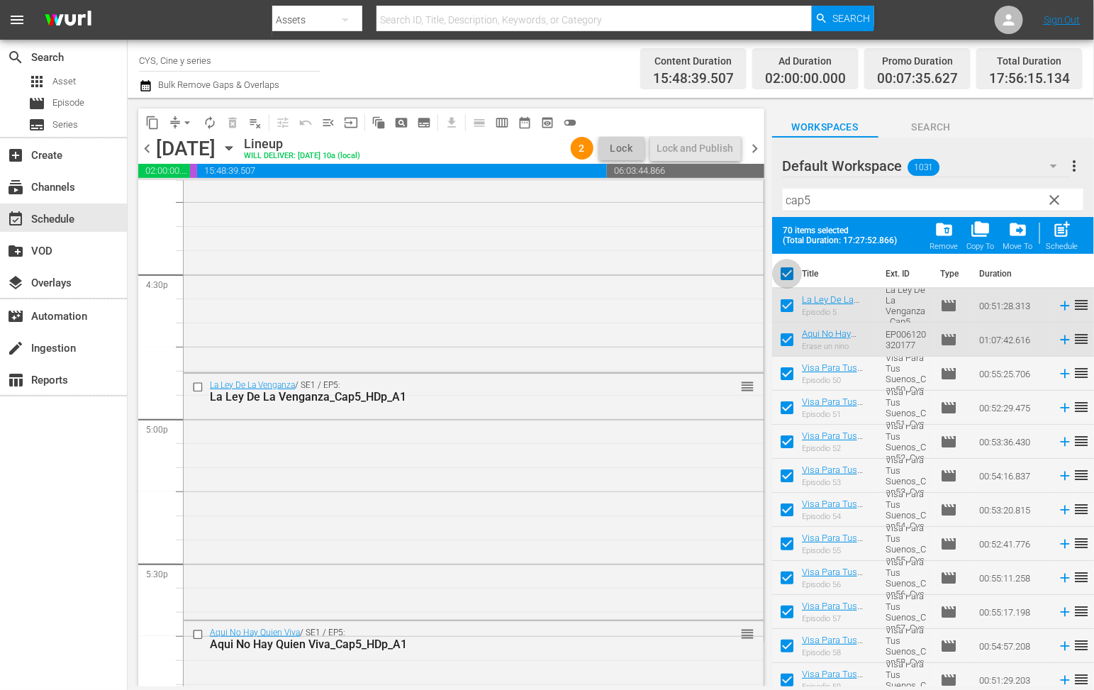
click at [785, 273] on input "checkbox" at bounding box center [787, 277] width 30 height 30
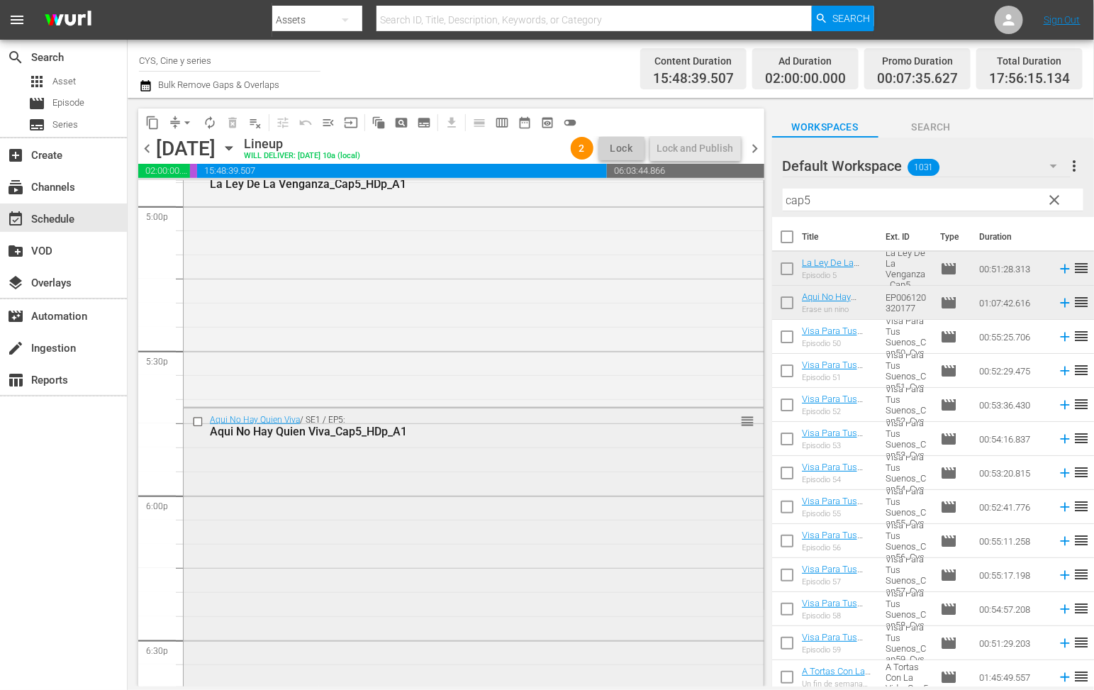
scroll to position [5000, 0]
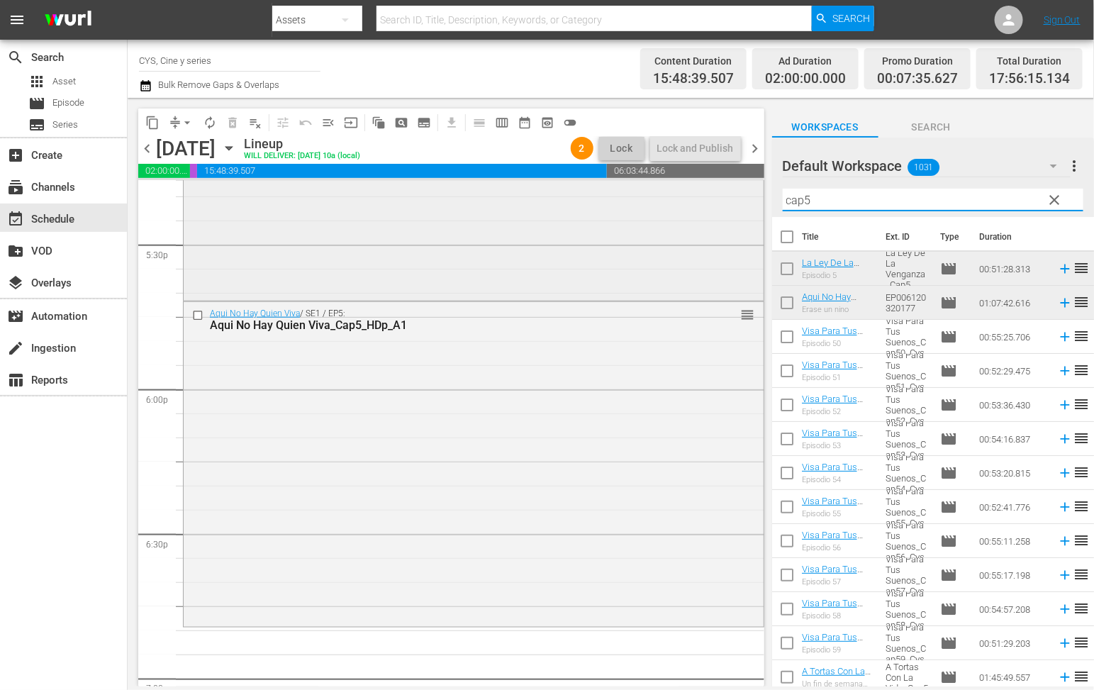
drag, startPoint x: 856, startPoint y: 191, endPoint x: 694, endPoint y: 205, distance: 162.2
click at [694, 204] on div "content_copy compress arrow_drop_down autorenew_outlined delete_forever_outline…" at bounding box center [611, 392] width 967 height 589
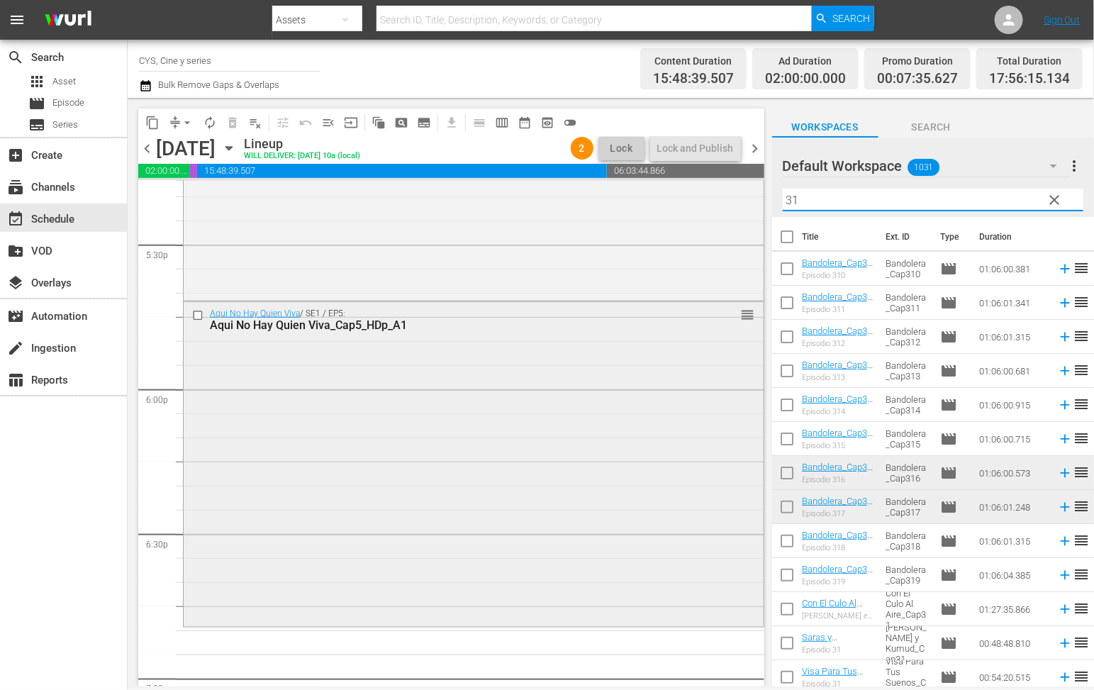
scroll to position [5212, 0]
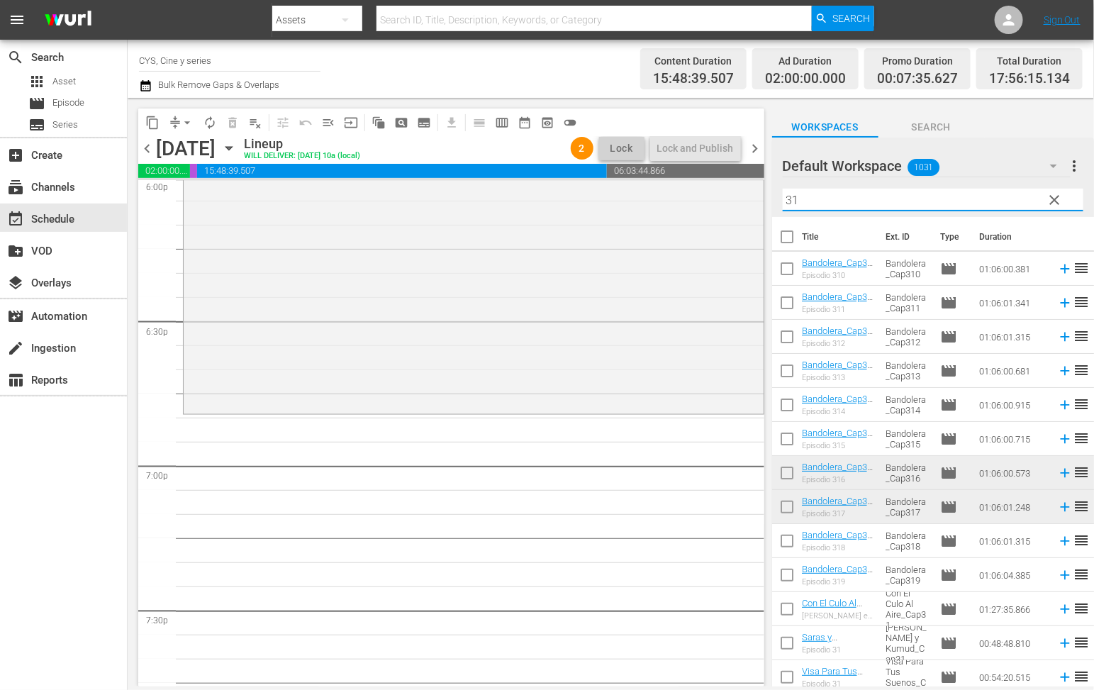
click at [781, 472] on input "checkbox" at bounding box center [787, 476] width 30 height 30
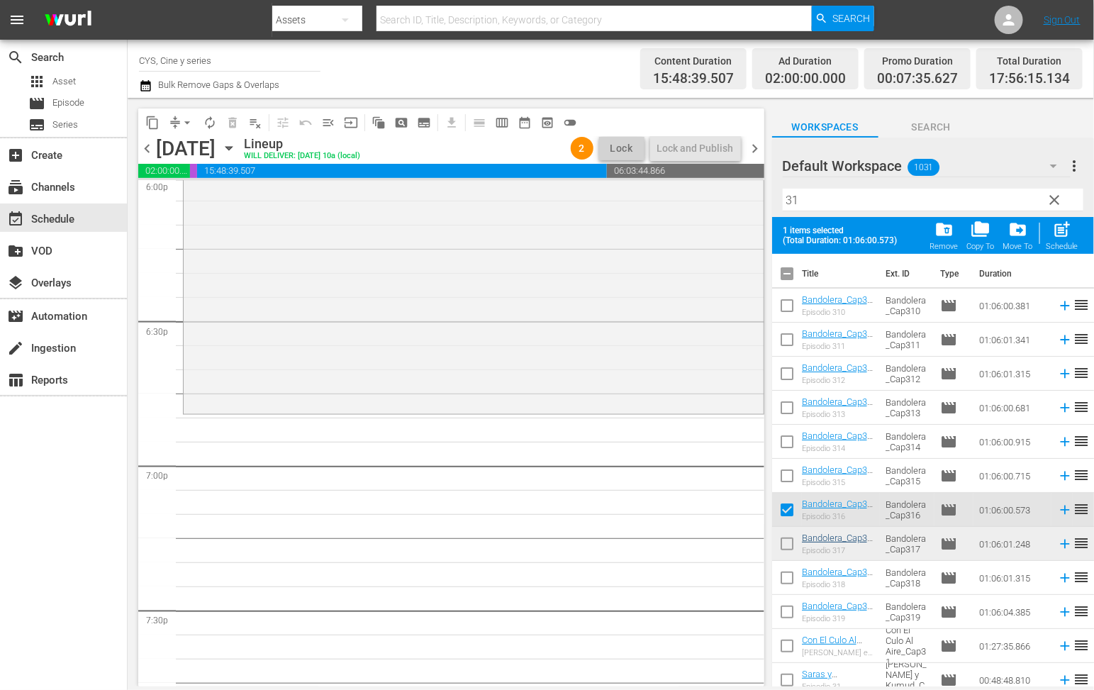
drag, startPoint x: 790, startPoint y: 545, endPoint x: 805, endPoint y: 534, distance: 18.7
click at [788, 545] on input "checkbox" at bounding box center [787, 547] width 30 height 30
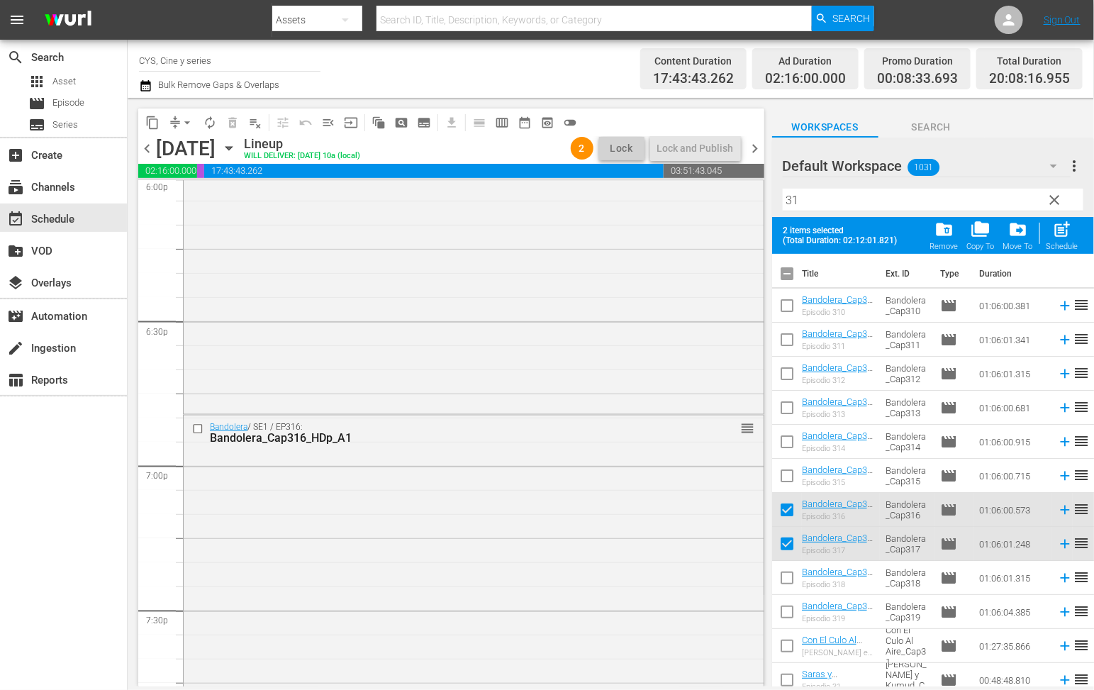
click at [791, 274] on input "checkbox" at bounding box center [787, 277] width 30 height 30
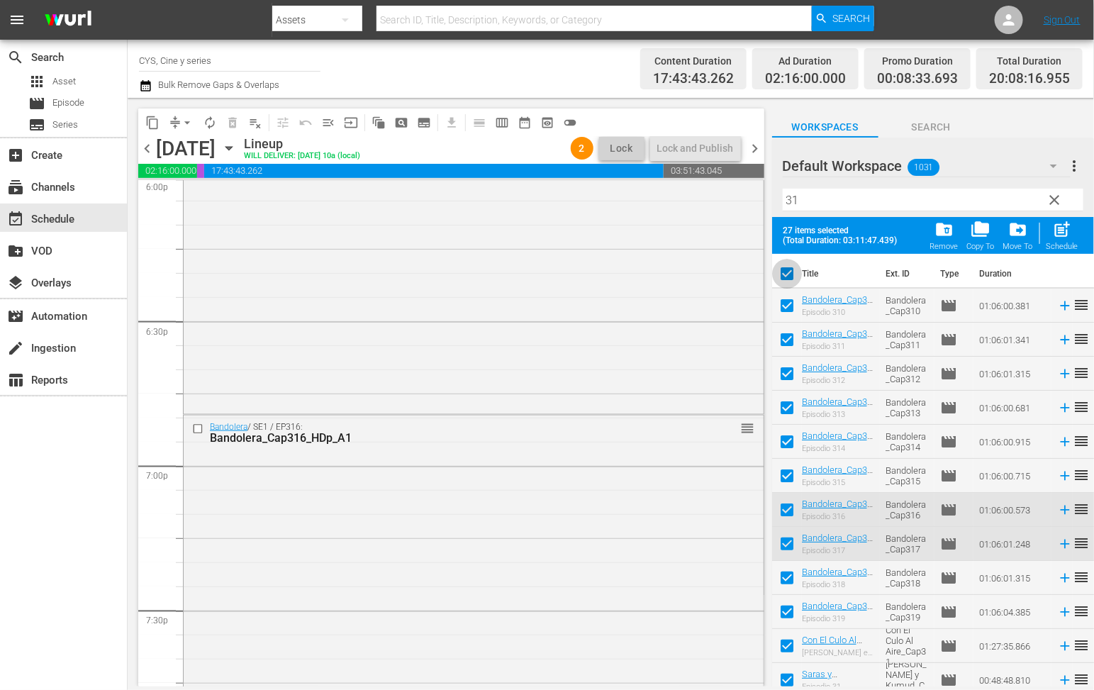
click at [787, 273] on input "checkbox" at bounding box center [787, 277] width 30 height 30
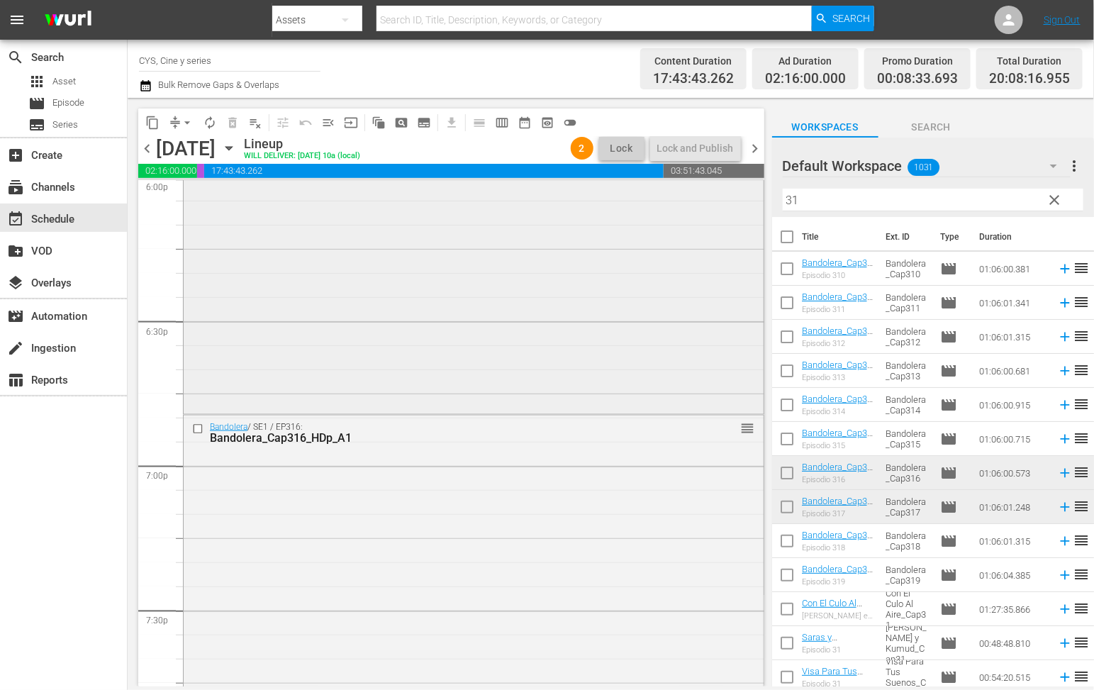
drag, startPoint x: 809, startPoint y: 196, endPoint x: 706, endPoint y: 189, distance: 103.0
click at [706, 189] on div "content_copy compress arrow_drop_down autorenew_outlined delete_forever_outline…" at bounding box center [611, 392] width 967 height 589
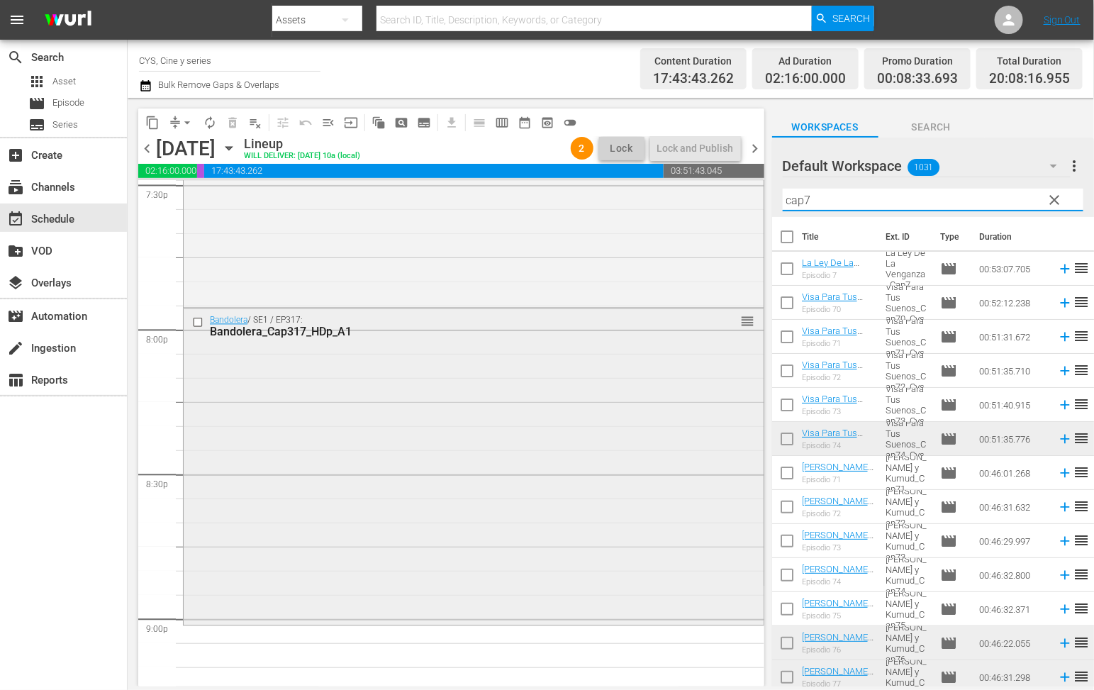
scroll to position [5744, 0]
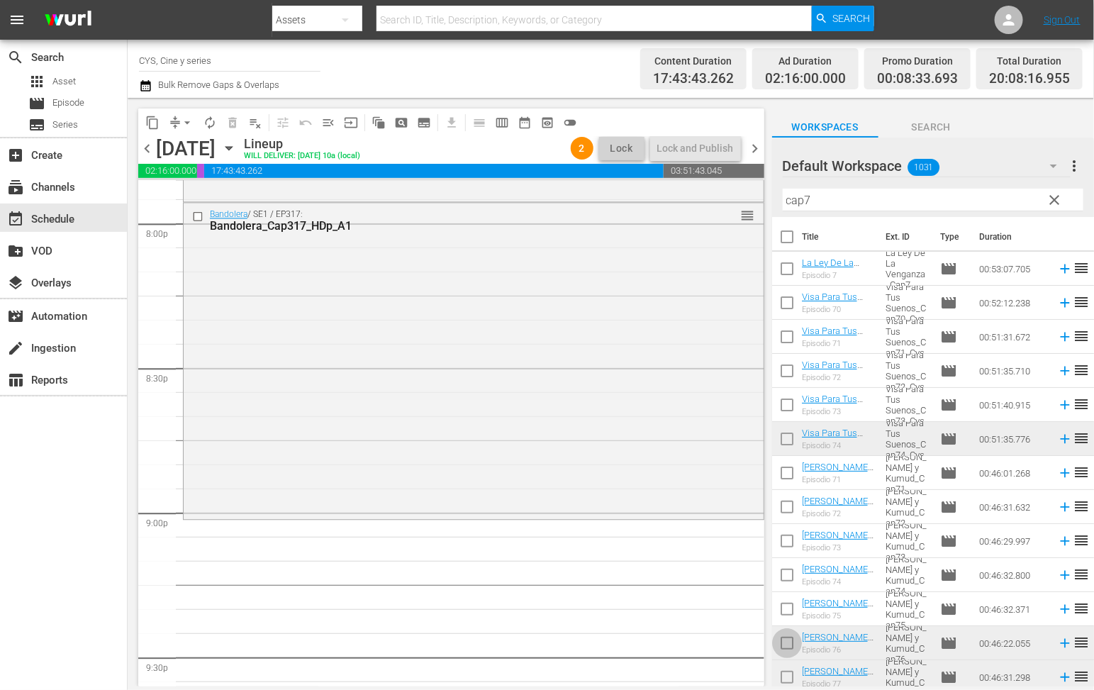
click at [787, 641] on input "checkbox" at bounding box center [787, 646] width 30 height 30
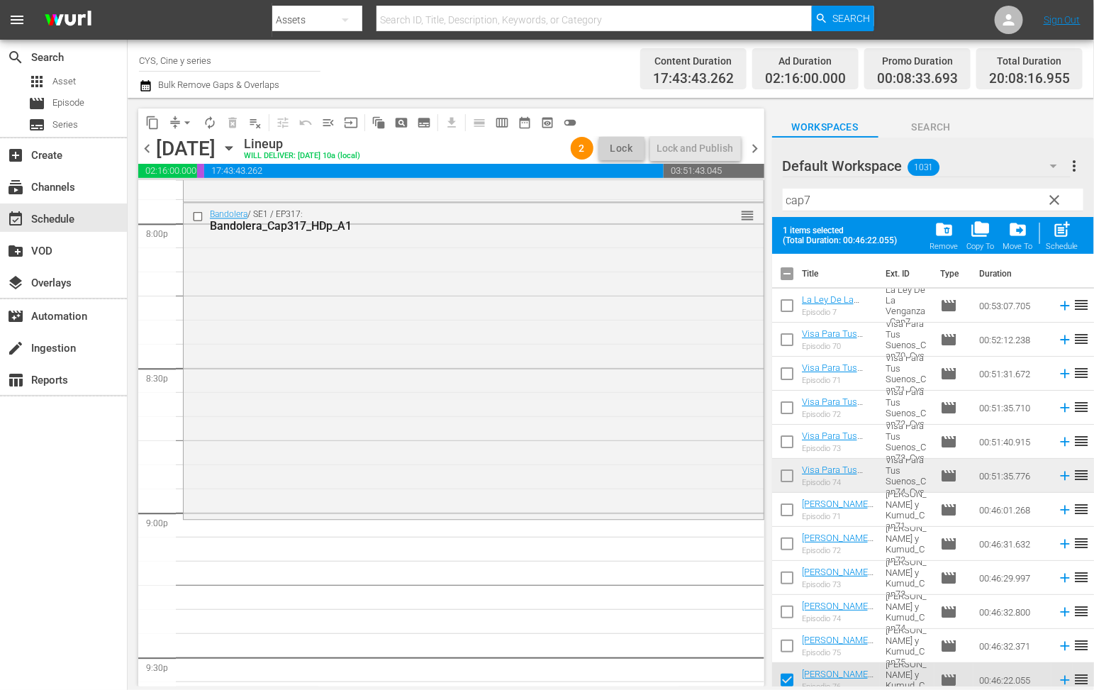
scroll to position [106, 0]
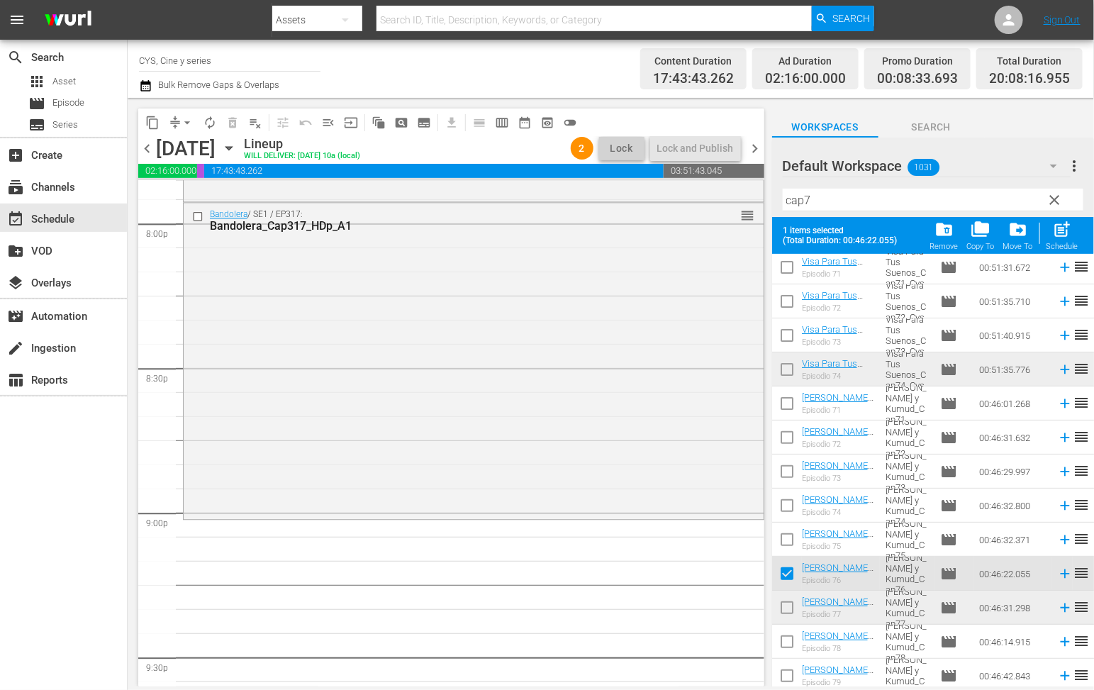
click at [787, 613] on input "checkbox" at bounding box center [787, 611] width 30 height 30
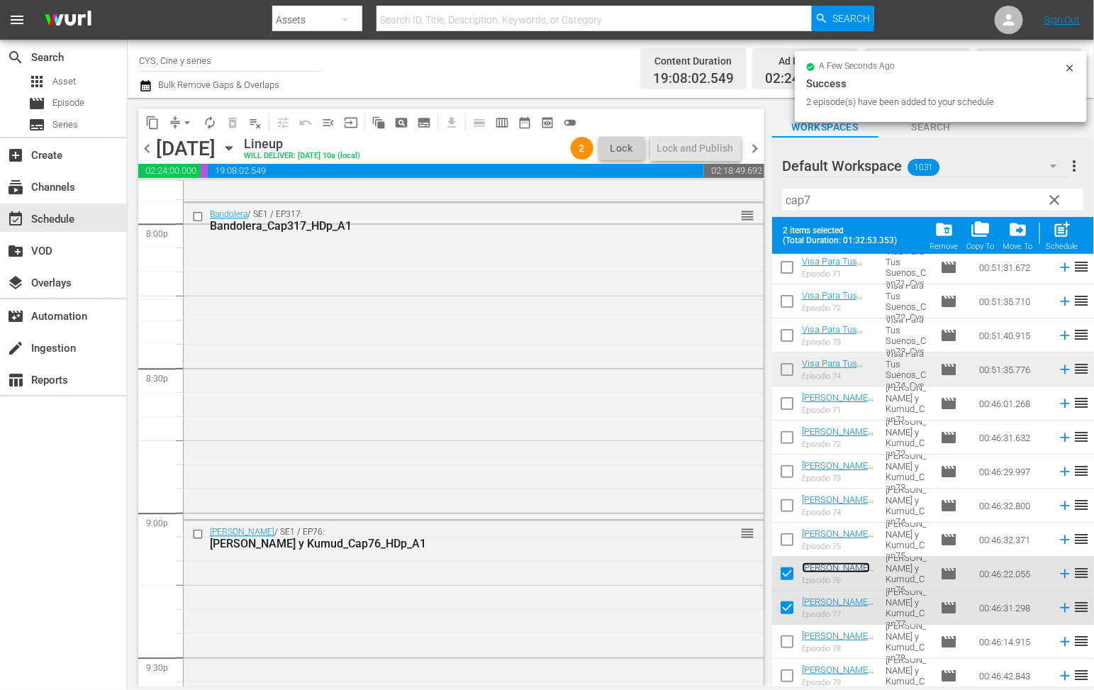
scroll to position [0, 0]
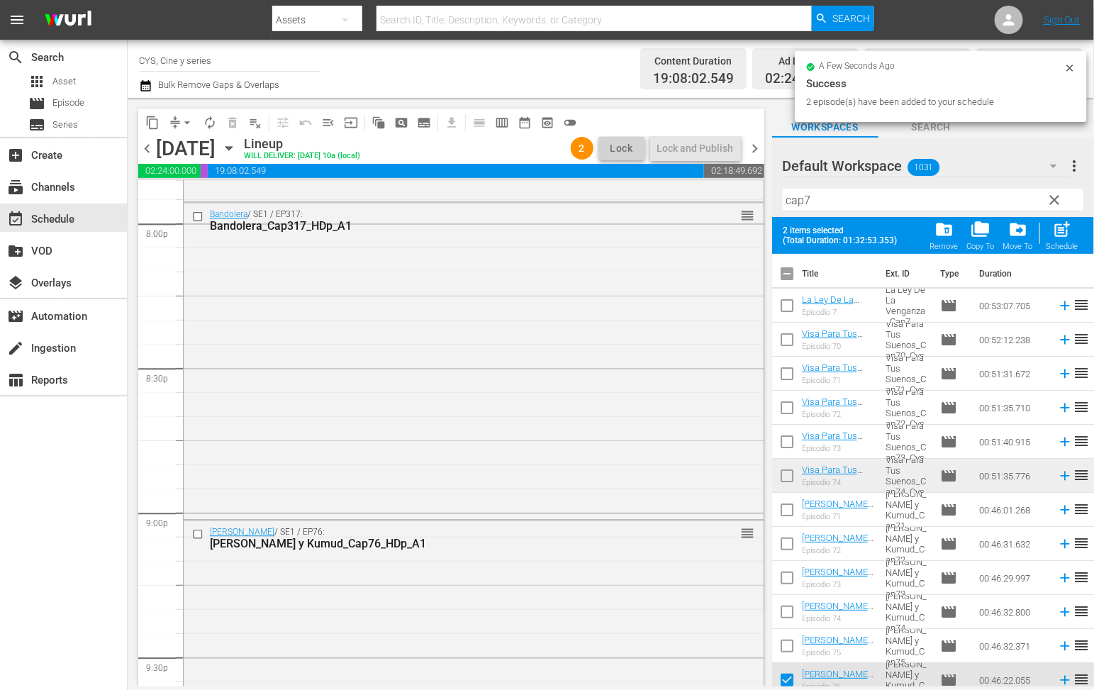
click at [794, 271] on input "checkbox" at bounding box center [787, 277] width 30 height 30
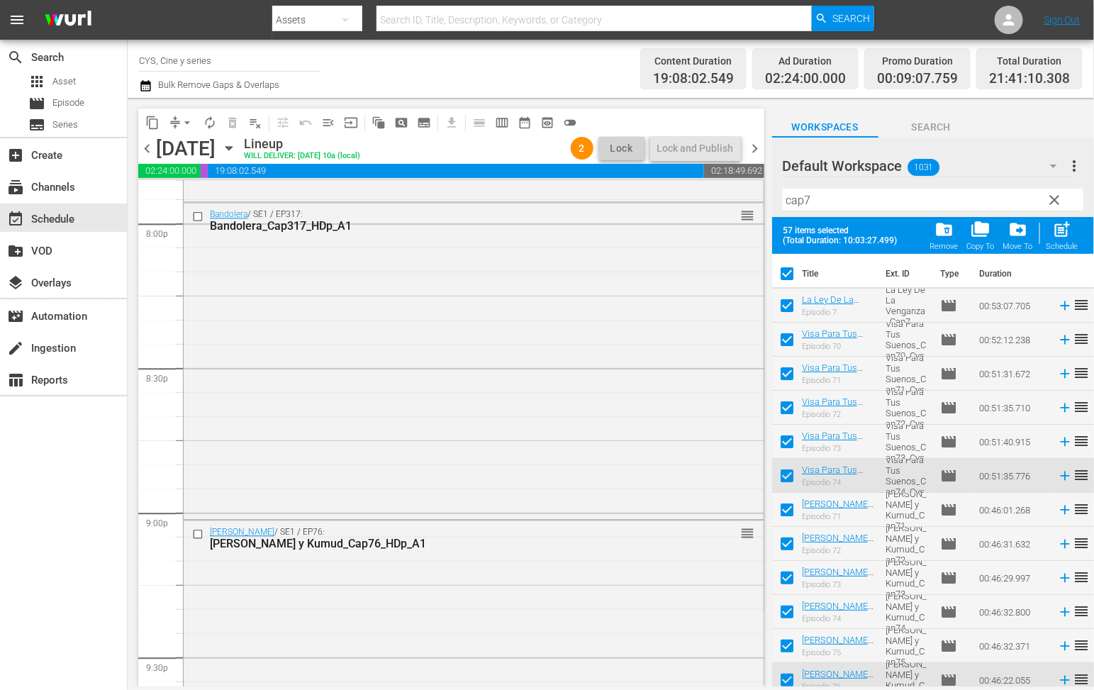
click at [786, 270] on input "checkbox" at bounding box center [787, 277] width 30 height 30
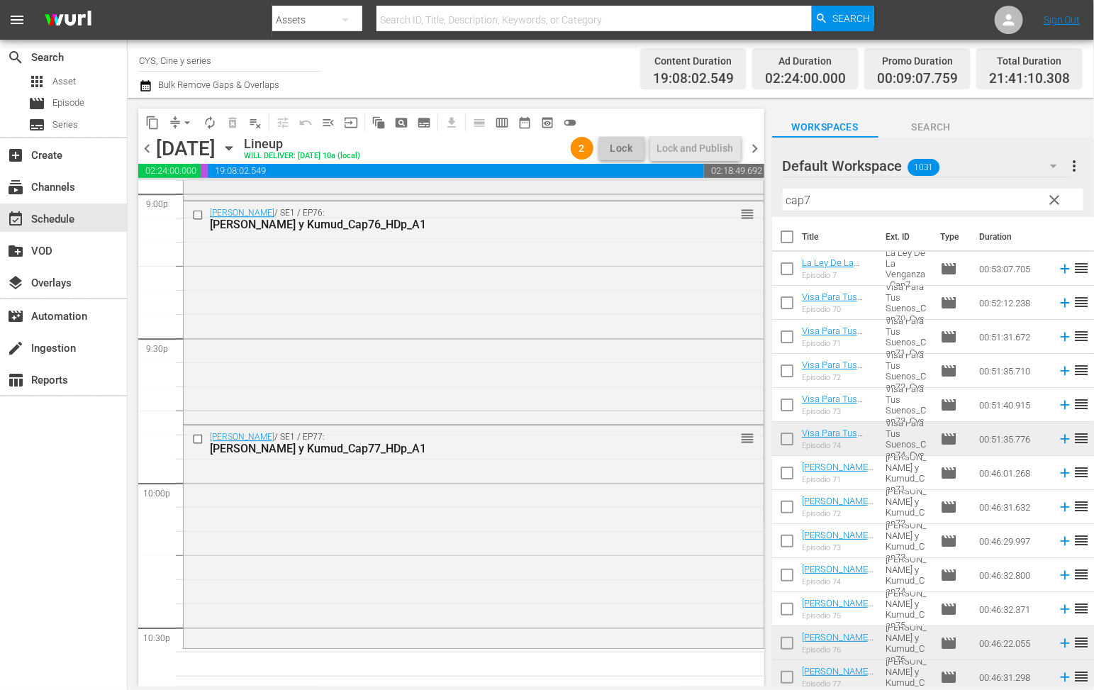
scroll to position [6170, 0]
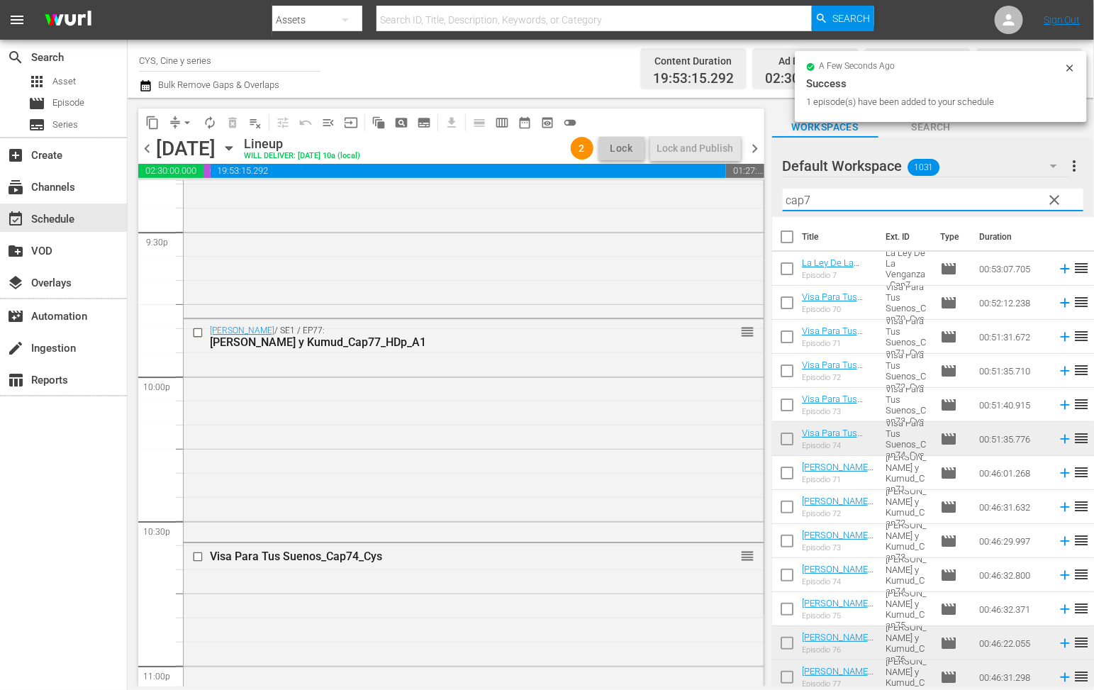
click at [857, 201] on input "cap7" at bounding box center [933, 200] width 301 height 23
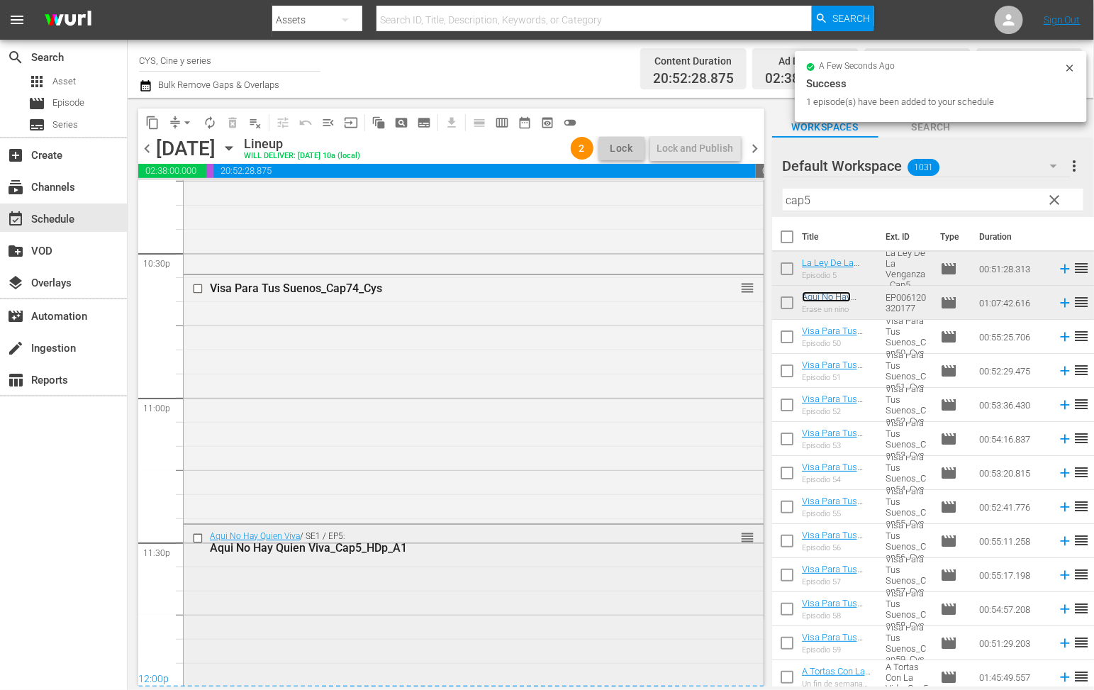
scroll to position [6600, 0]
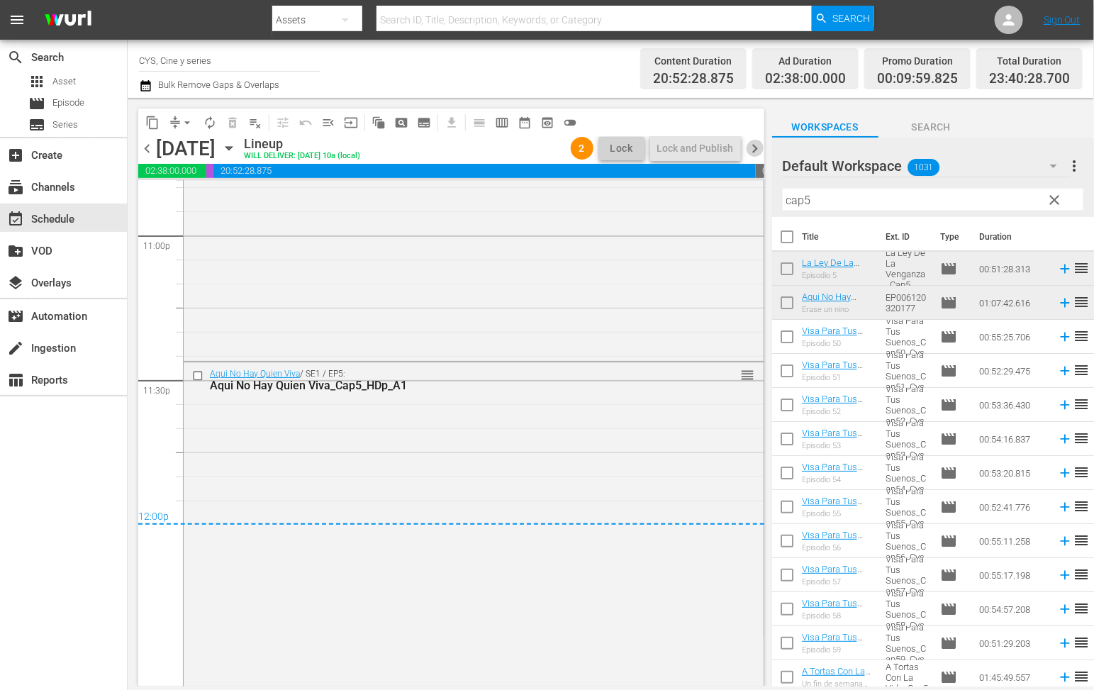
click at [758, 143] on span "chevron_right" at bounding box center [756, 149] width 18 height 18
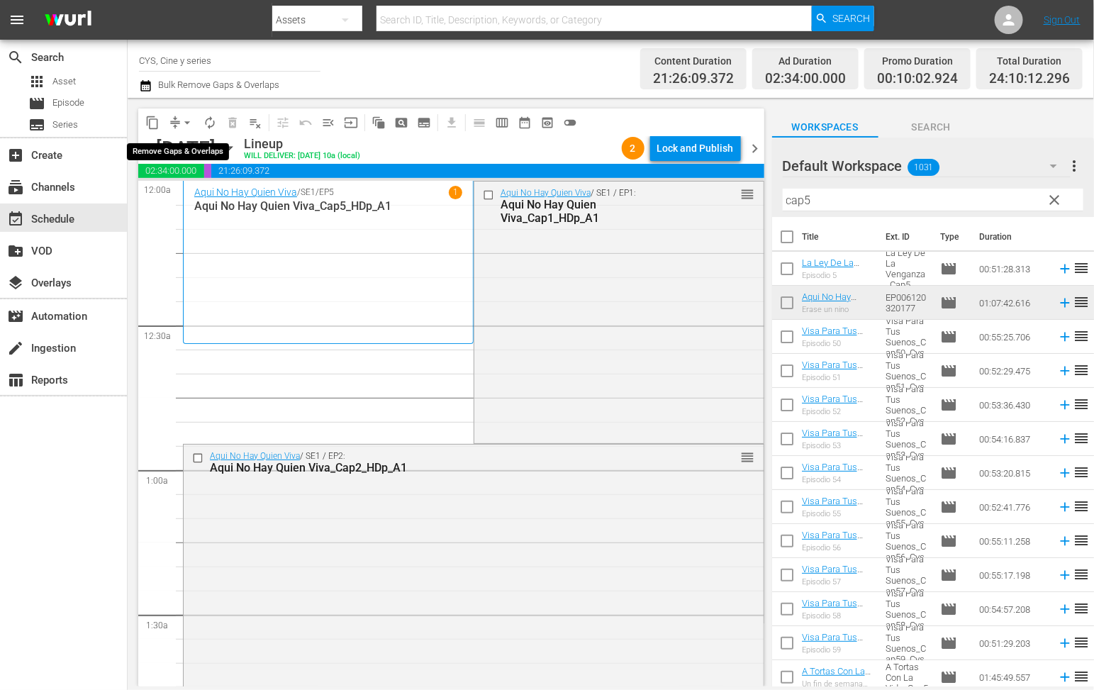
click at [184, 123] on span "arrow_drop_down" at bounding box center [187, 123] width 14 height 14
click at [184, 196] on li "Align to End of Previous Day" at bounding box center [190, 197] width 149 height 23
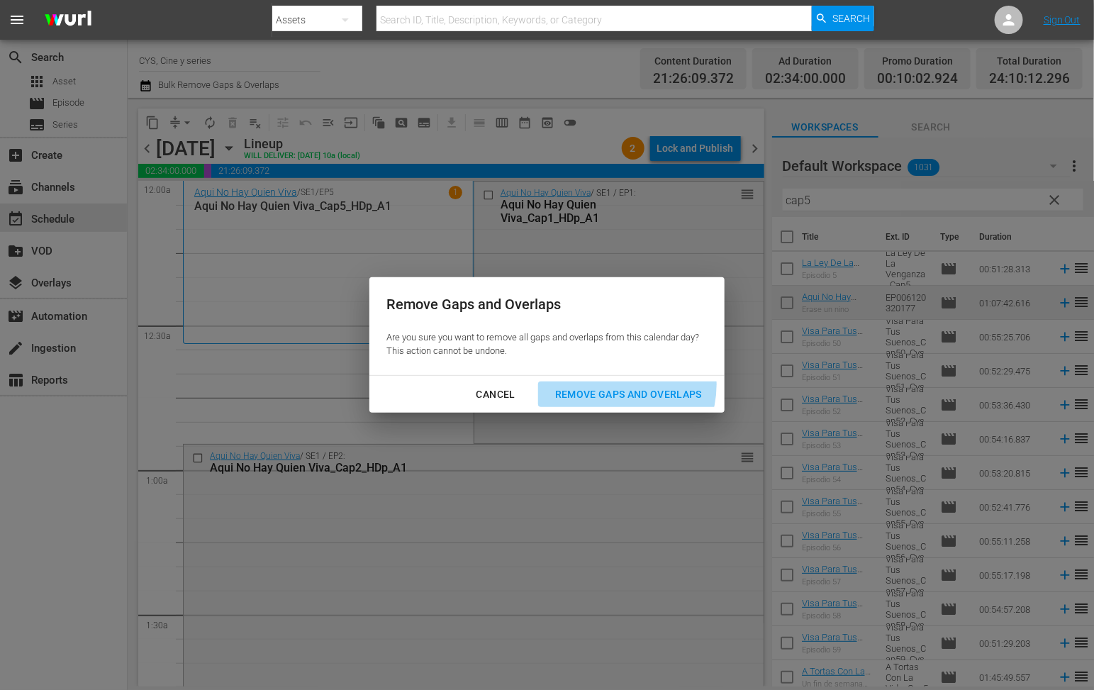
click at [626, 386] on div "Remove Gaps and Overlaps" at bounding box center [628, 395] width 169 height 18
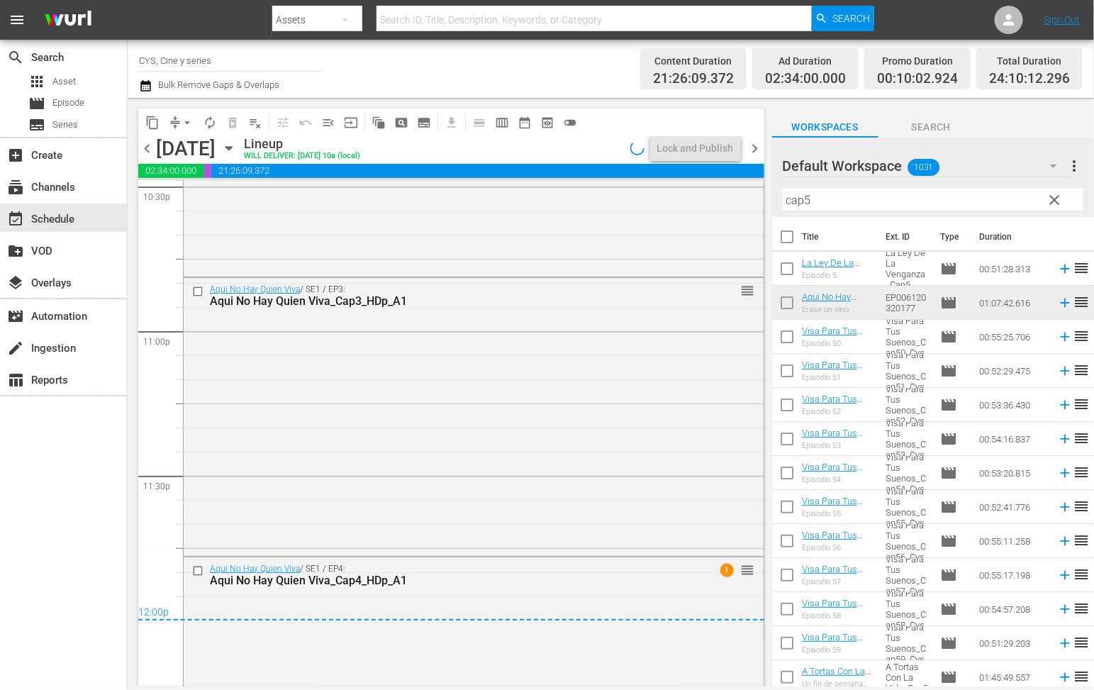
scroll to position [6651, 0]
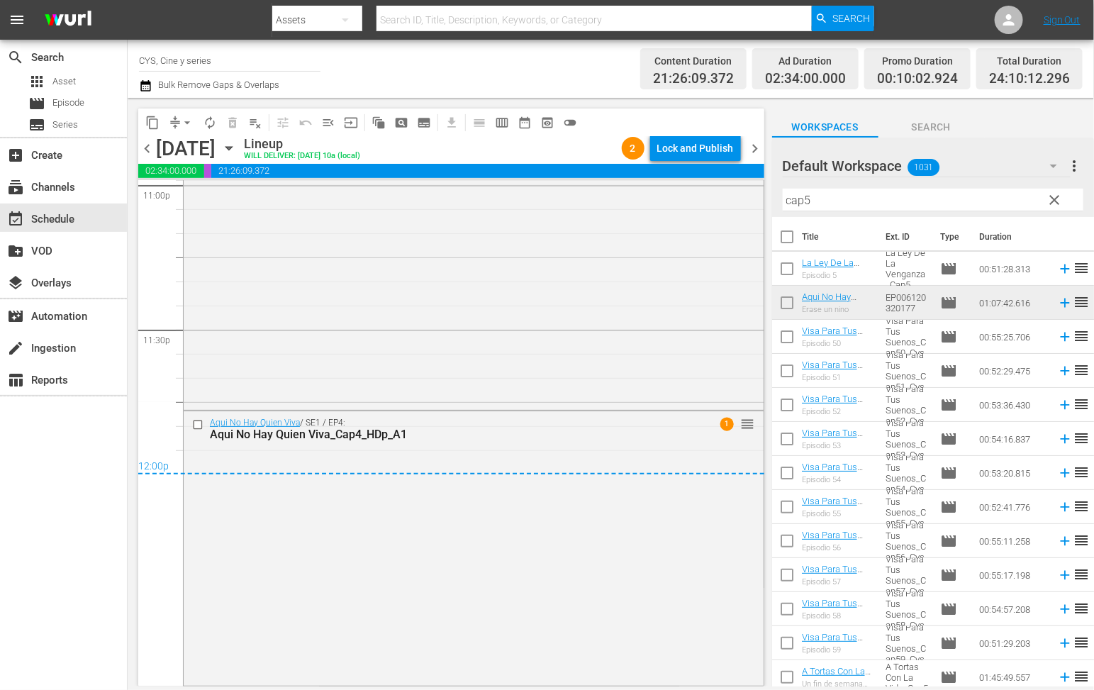
click at [750, 151] on span "chevron_right" at bounding box center [756, 149] width 18 height 18
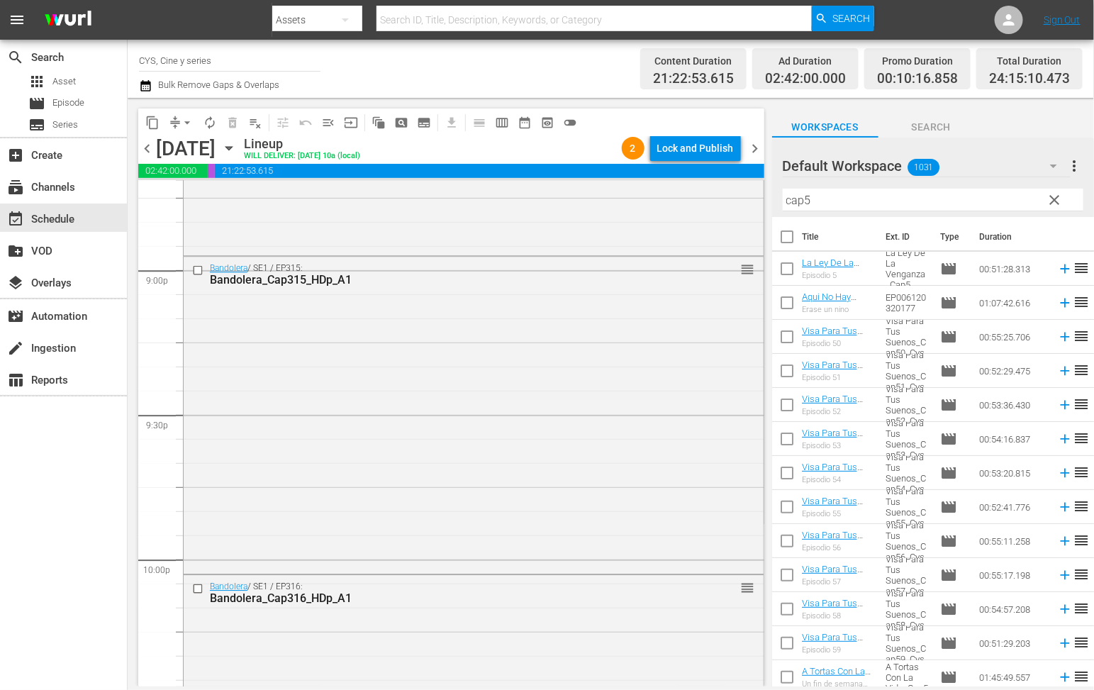
scroll to position [6511, 0]
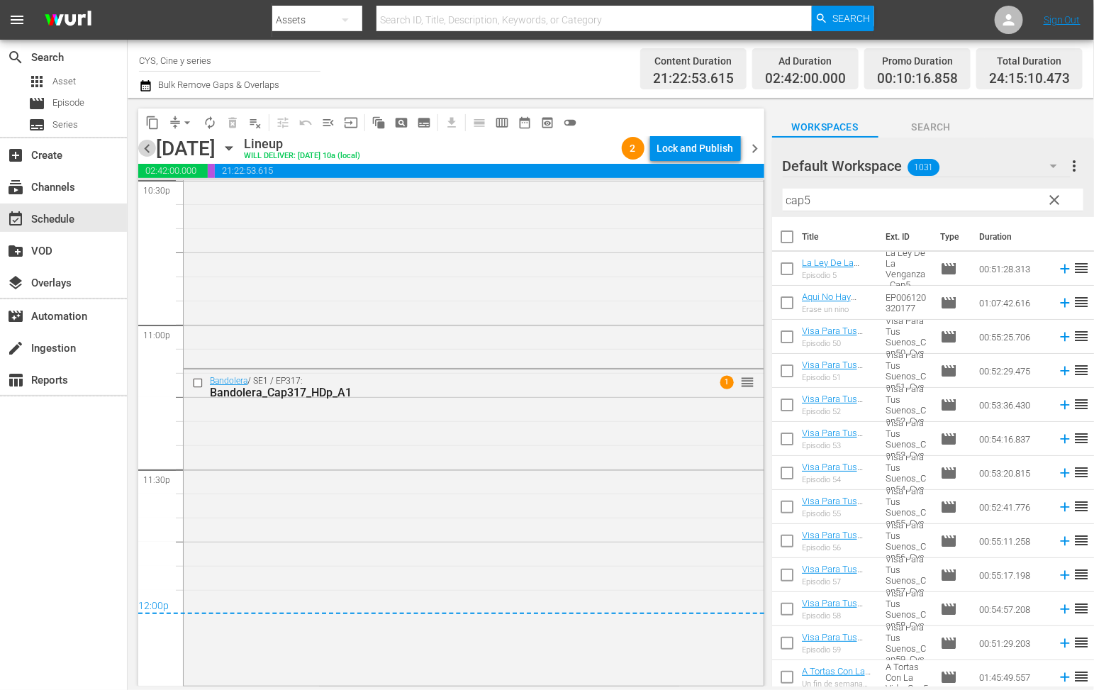
click at [145, 149] on span "chevron_left" at bounding box center [147, 149] width 18 height 18
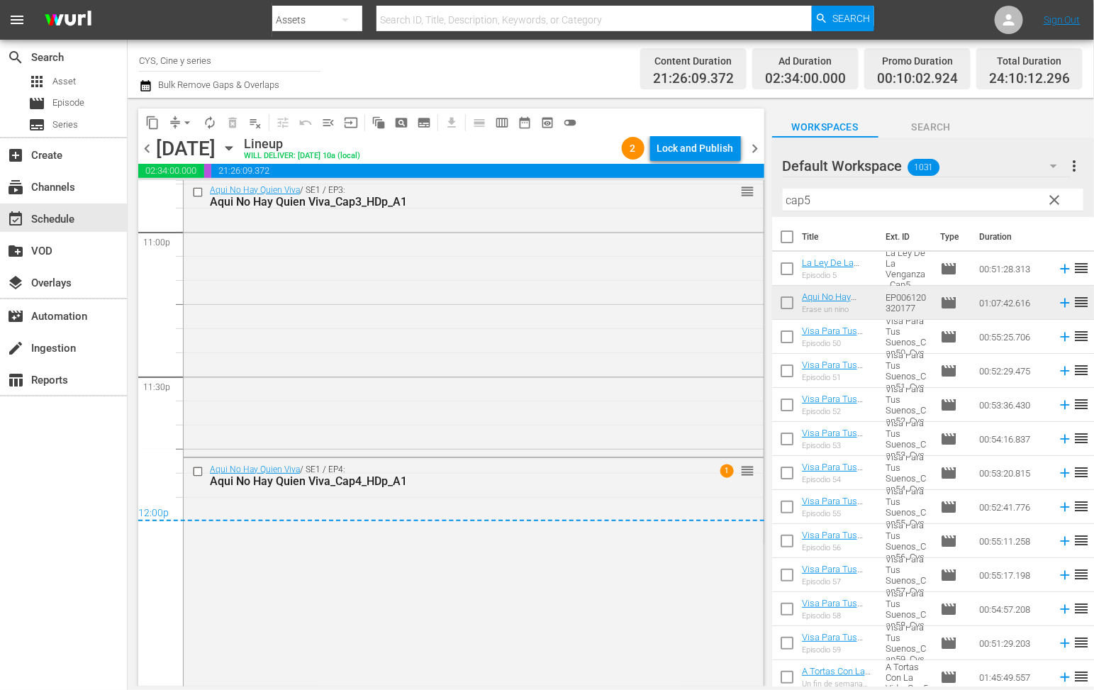
scroll to position [6651, 0]
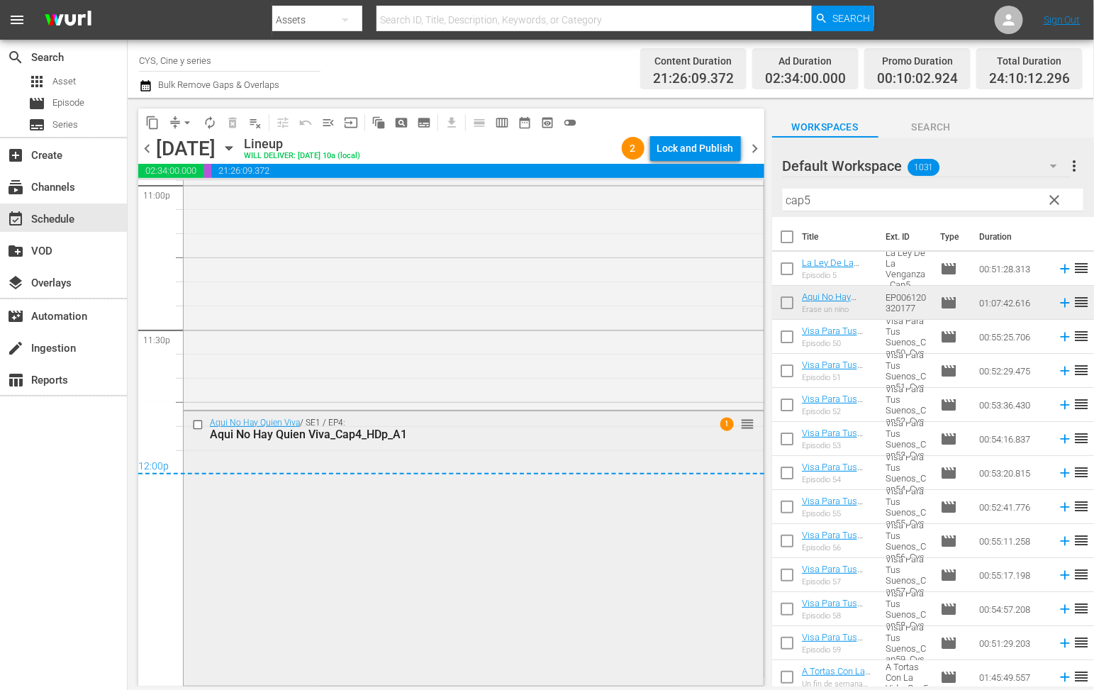
click at [430, 517] on div "Aqui No Hay Quien Viva / SE1 / EP4: Aqui No Hay Quien Viva_Cap4_HDp_A1 1 reorder" at bounding box center [474, 547] width 580 height 272
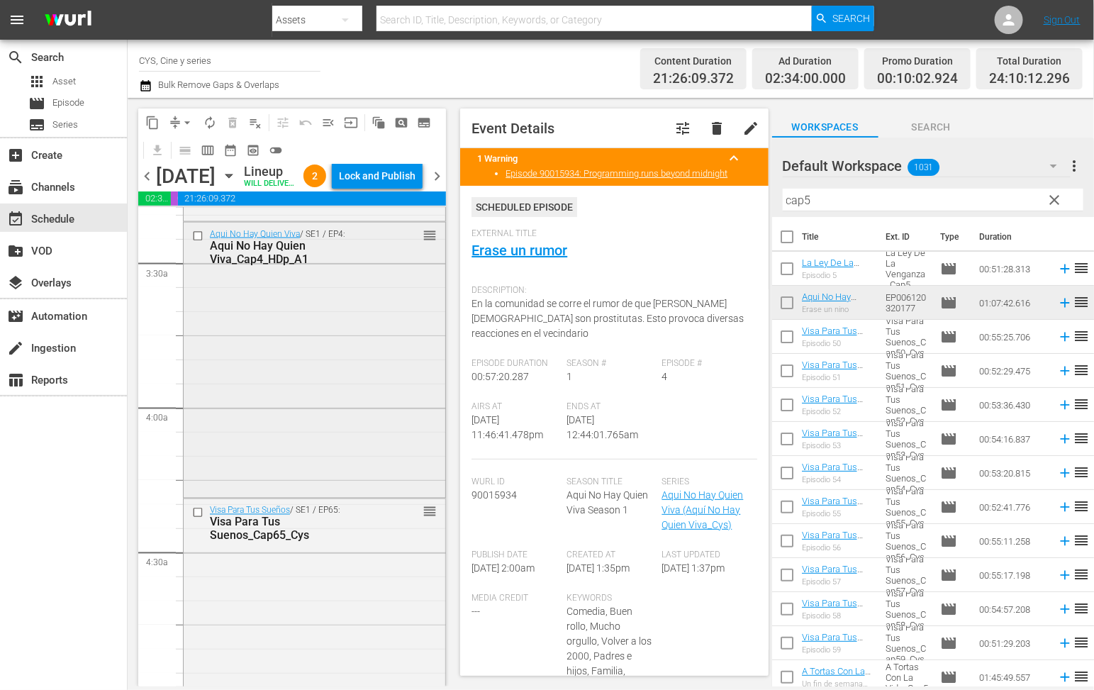
scroll to position [1064, 0]
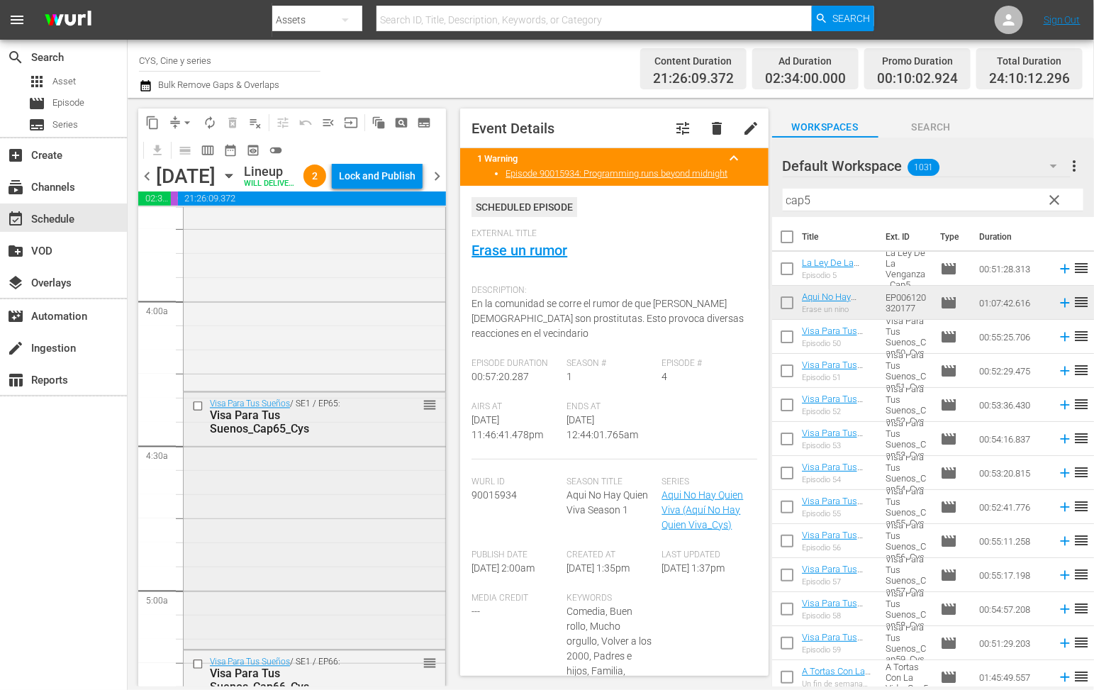
click at [198, 413] on input "checkbox" at bounding box center [199, 407] width 15 height 12
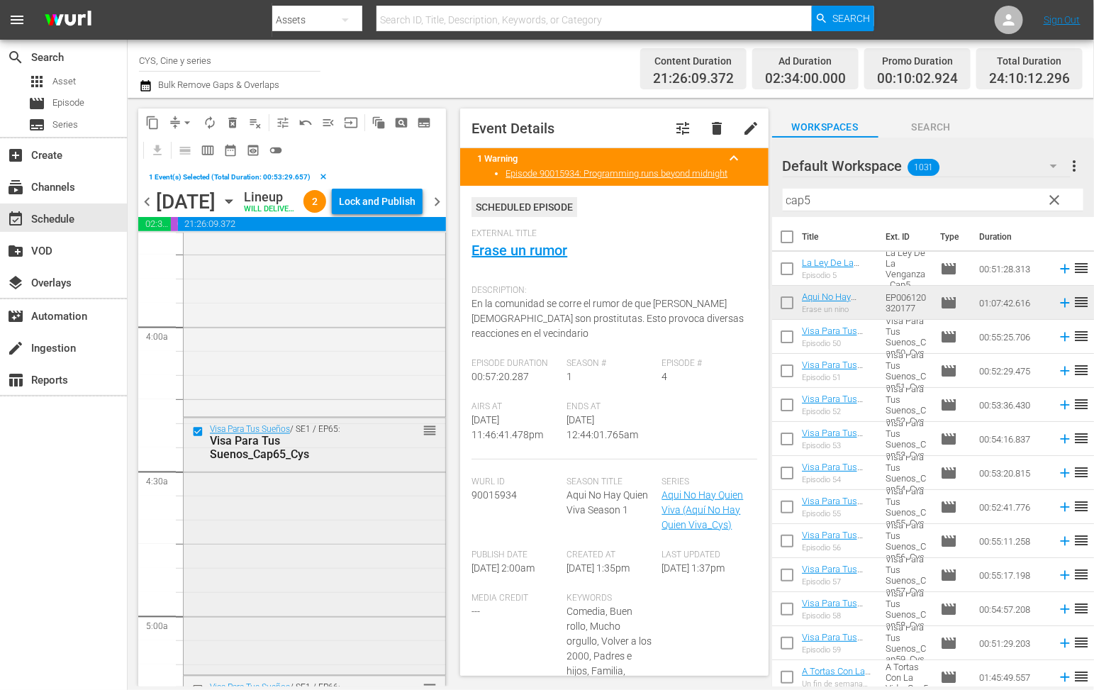
click at [199, 438] on input "checkbox" at bounding box center [199, 431] width 15 height 12
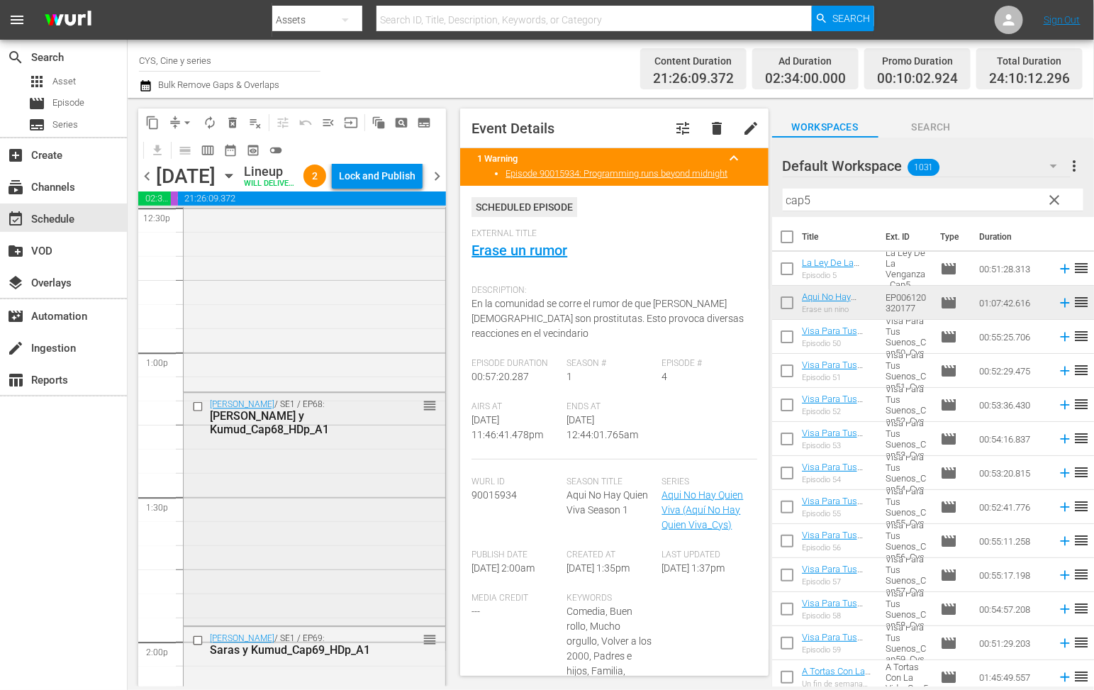
scroll to position [3510, 0]
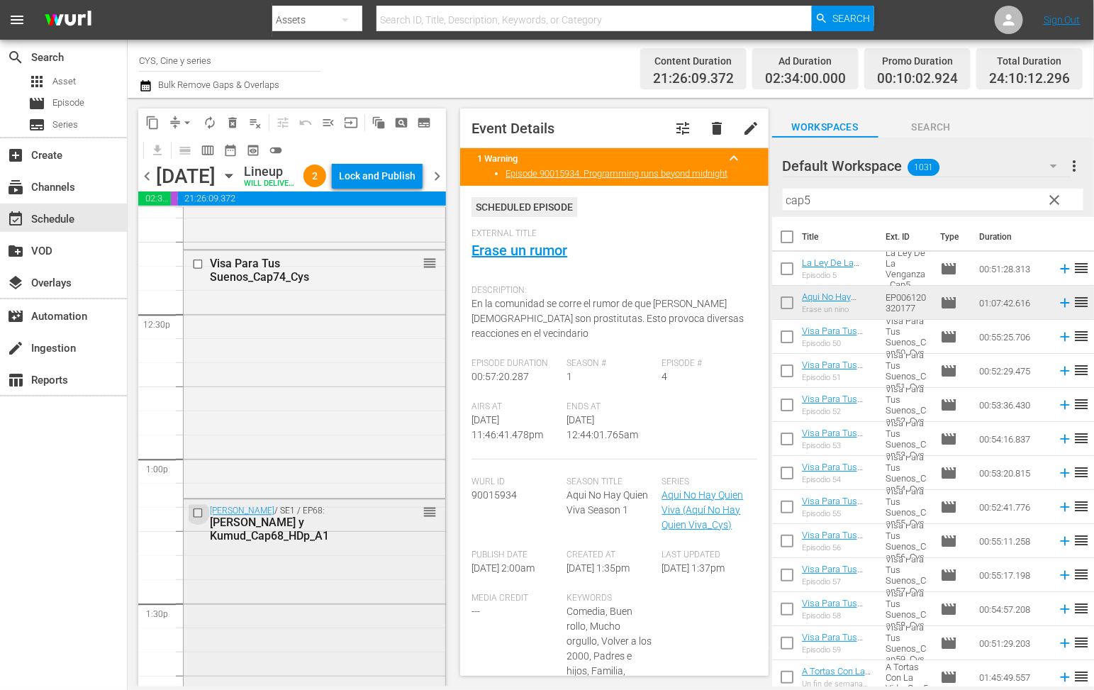
click at [202, 518] on input "checkbox" at bounding box center [199, 512] width 15 height 12
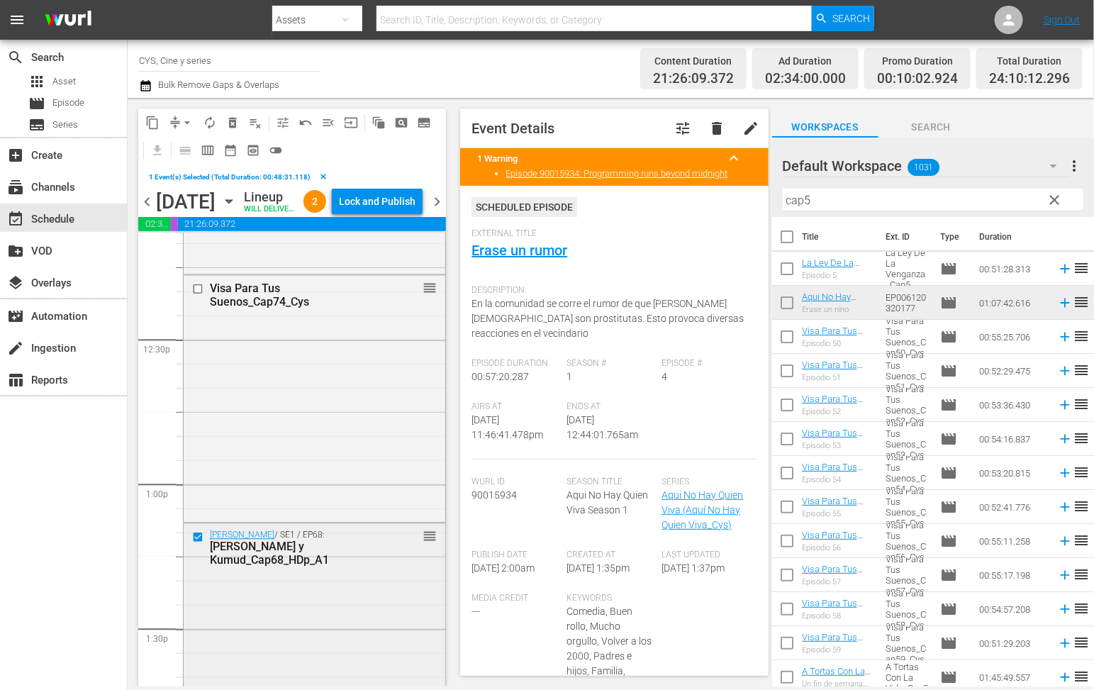
scroll to position [3617, 0]
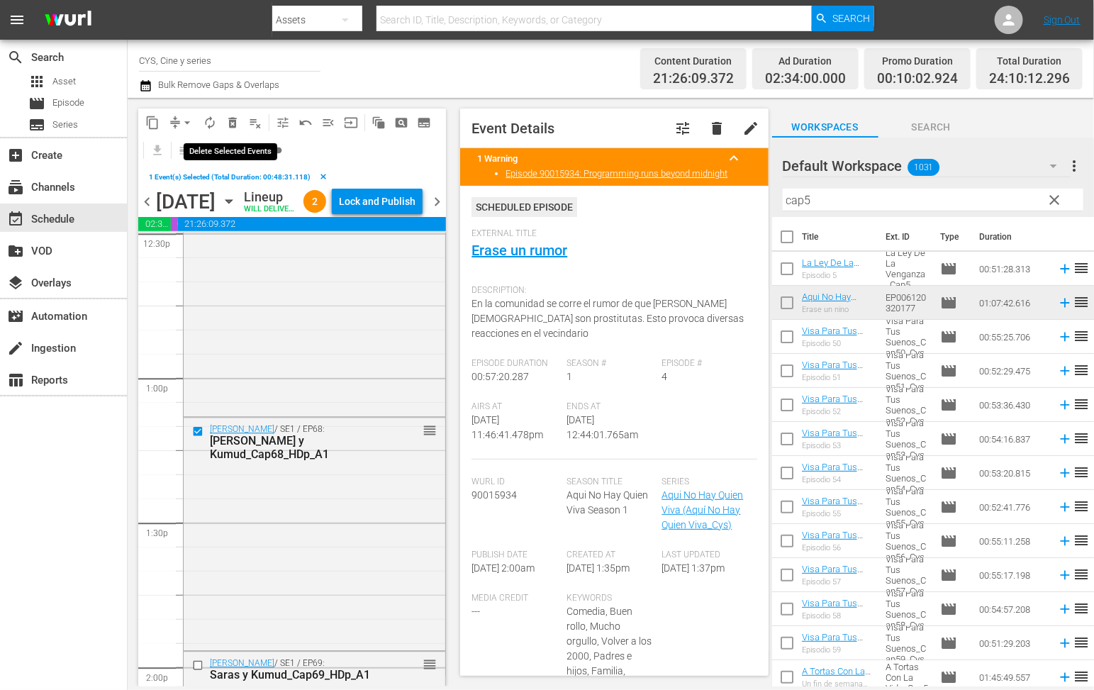
click at [233, 120] on span "delete_forever_outlined" at bounding box center [233, 123] width 14 height 14
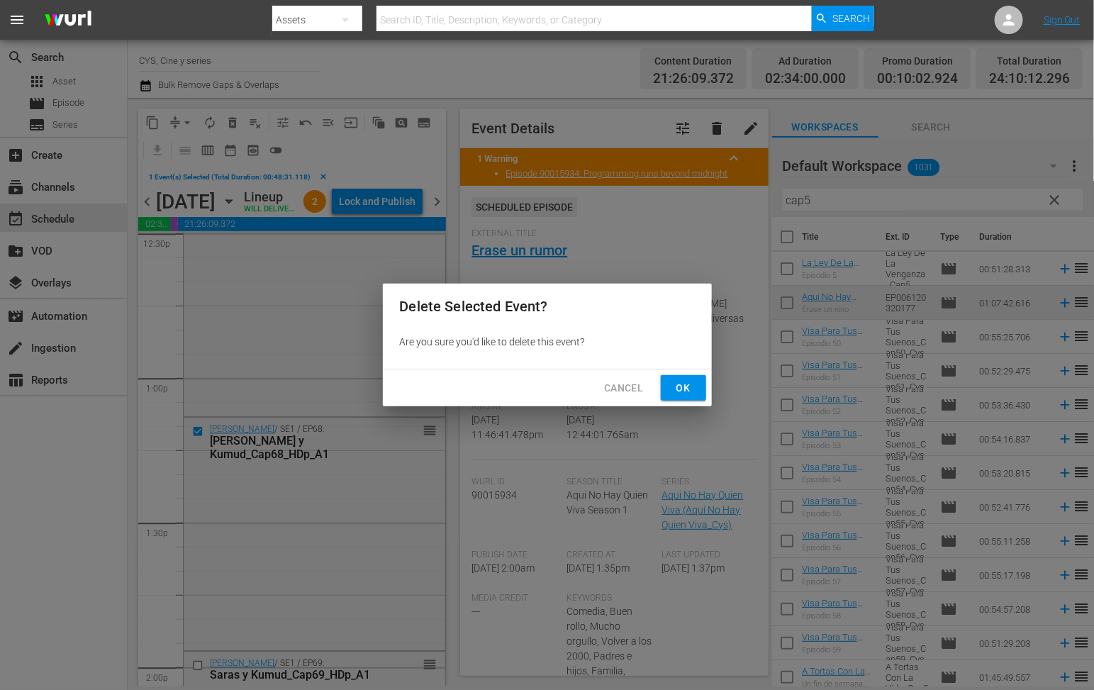
click at [691, 390] on span "Ok" at bounding box center [683, 388] width 23 height 18
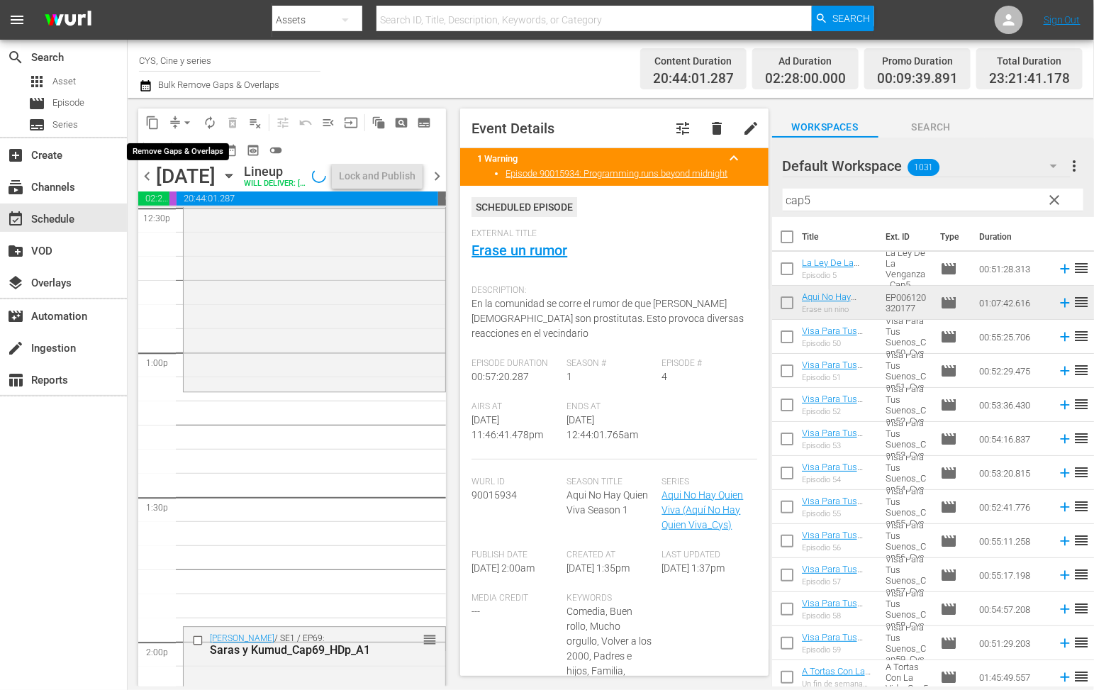
click at [183, 120] on span "arrow_drop_down" at bounding box center [187, 123] width 14 height 14
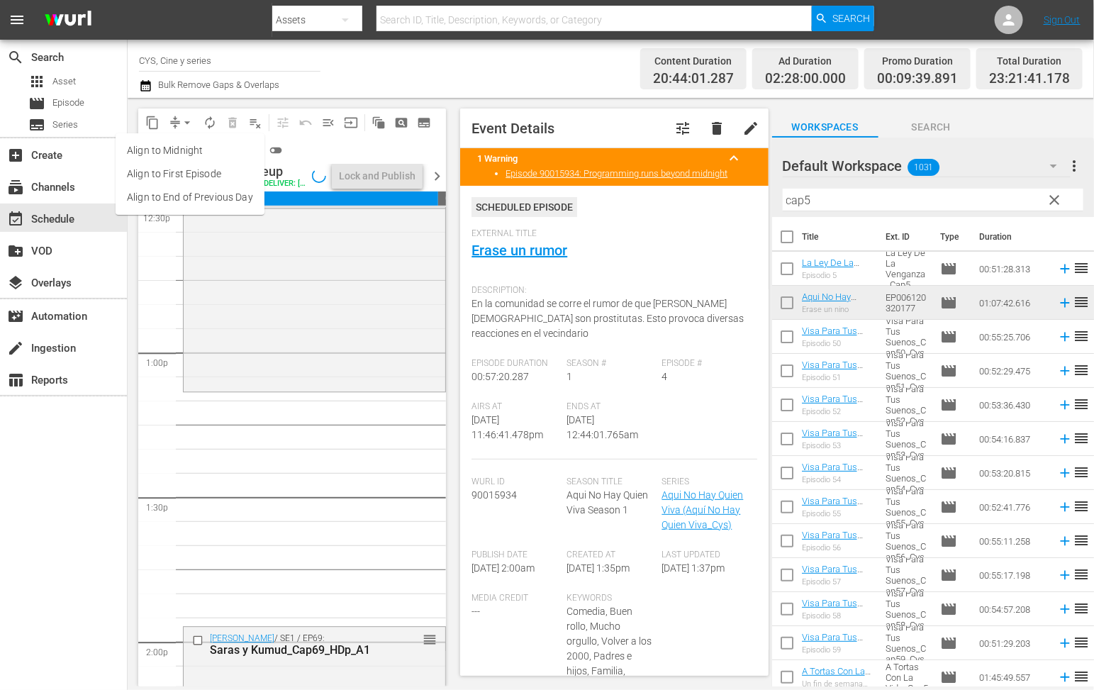
click at [198, 201] on li "Align to End of Previous Day" at bounding box center [190, 197] width 149 height 23
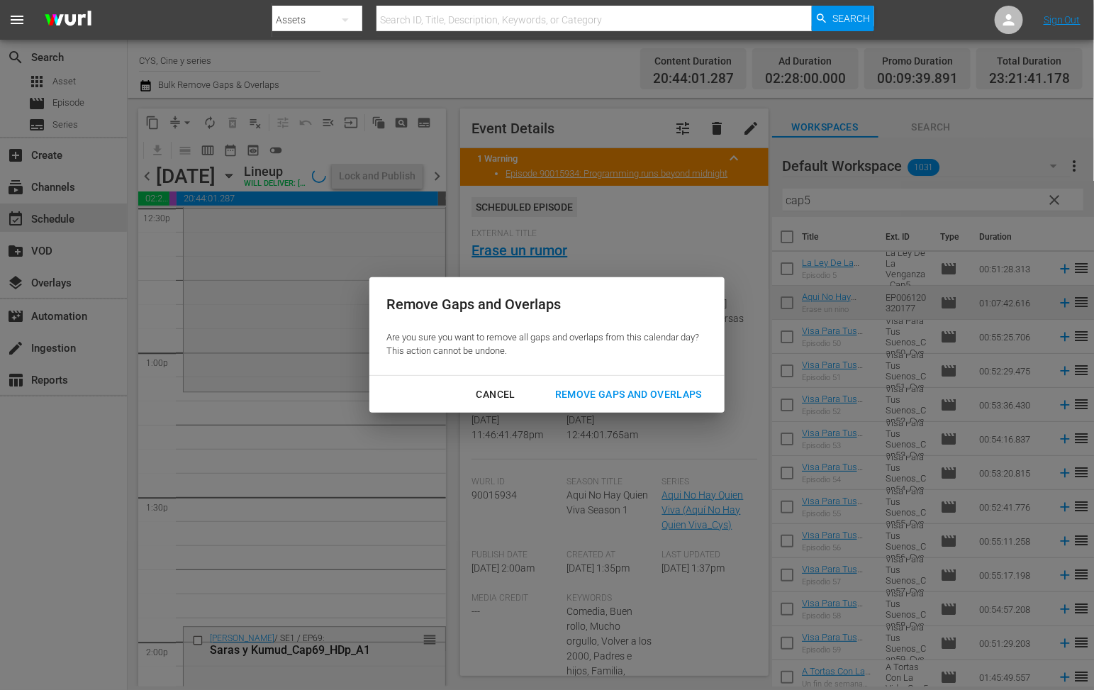
click at [656, 399] on div "Remove Gaps and Overlaps" at bounding box center [628, 395] width 169 height 18
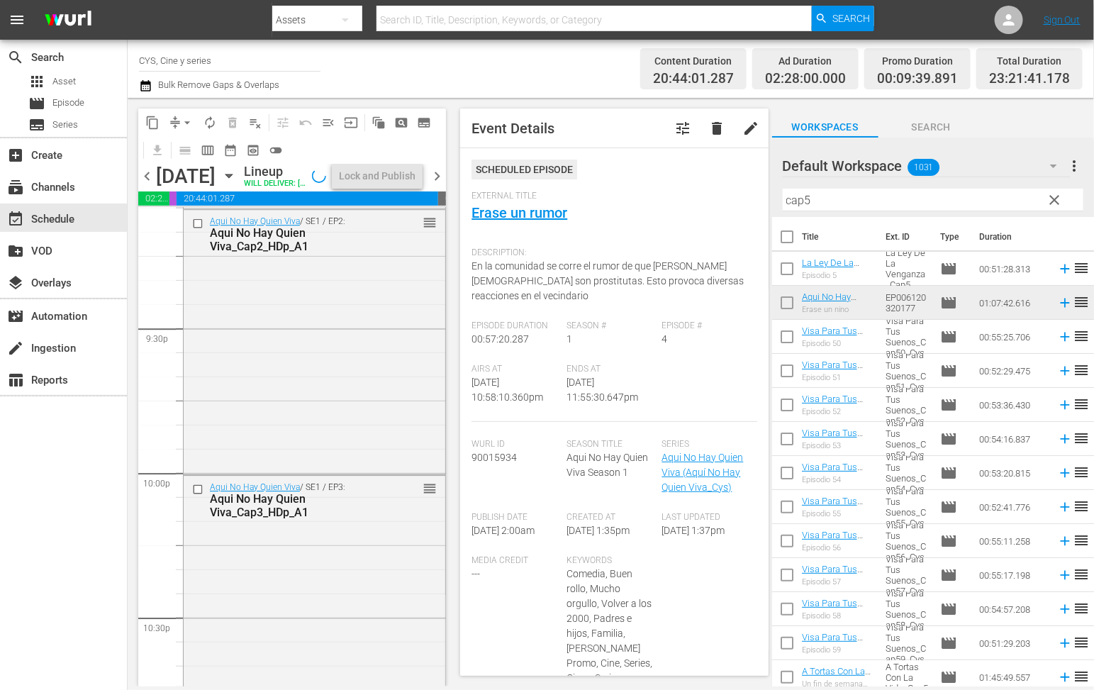
scroll to position [6490, 0]
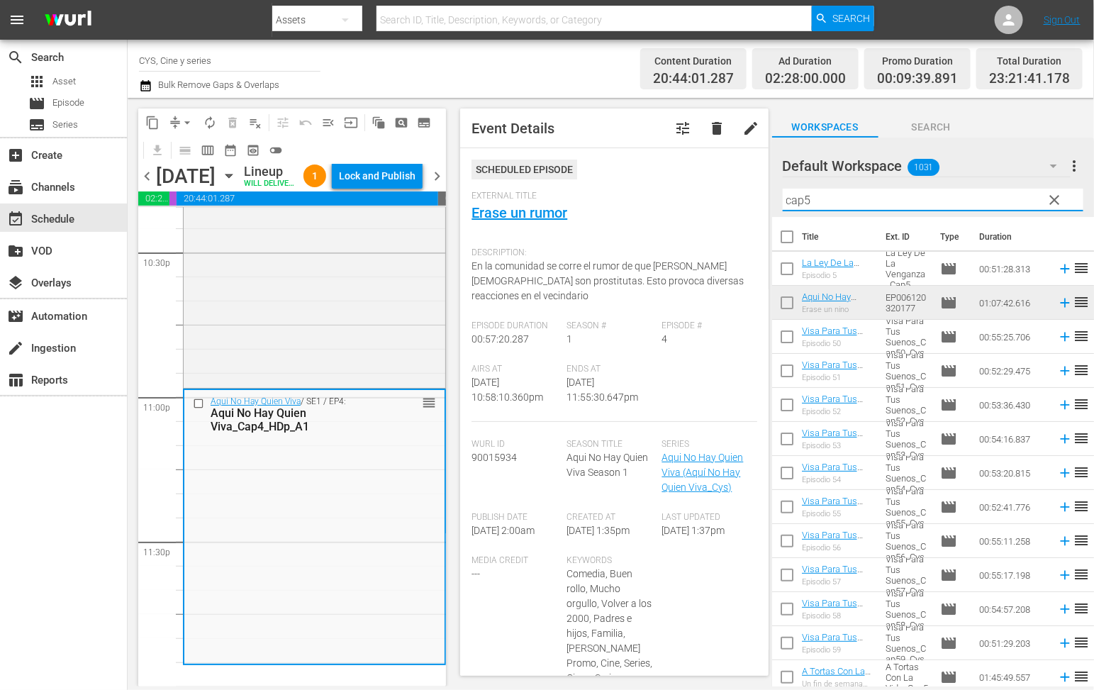
drag, startPoint x: 845, startPoint y: 201, endPoint x: 662, endPoint y: 208, distance: 183.8
click at [664, 208] on div "content_copy compress arrow_drop_down autorenew_outlined delete_forever_outline…" at bounding box center [611, 392] width 967 height 589
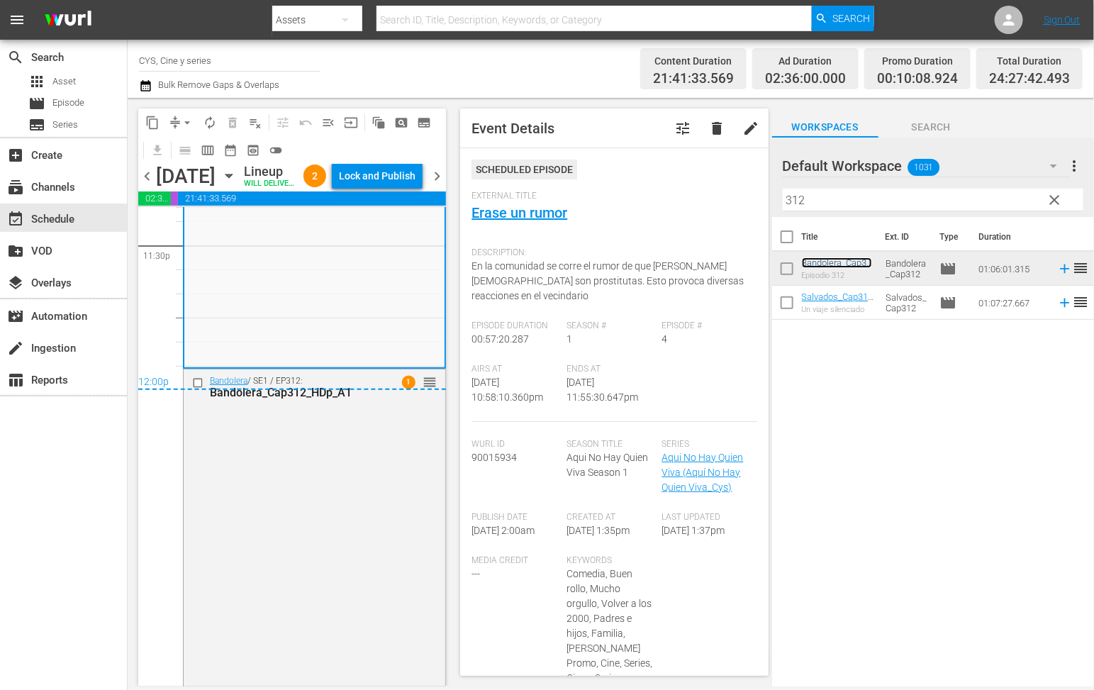
scroll to position [6785, 0]
click at [406, 177] on div "Lock and Publish" at bounding box center [377, 176] width 77 height 26
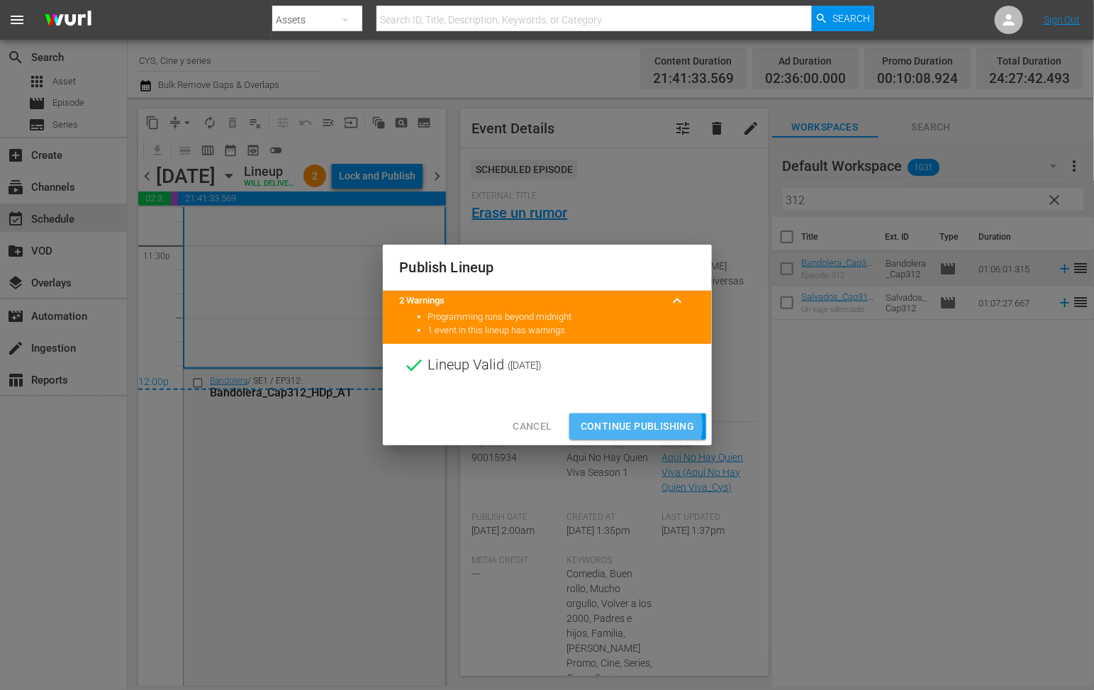
click at [633, 426] on span "Continue Publishing" at bounding box center [638, 427] width 114 height 18
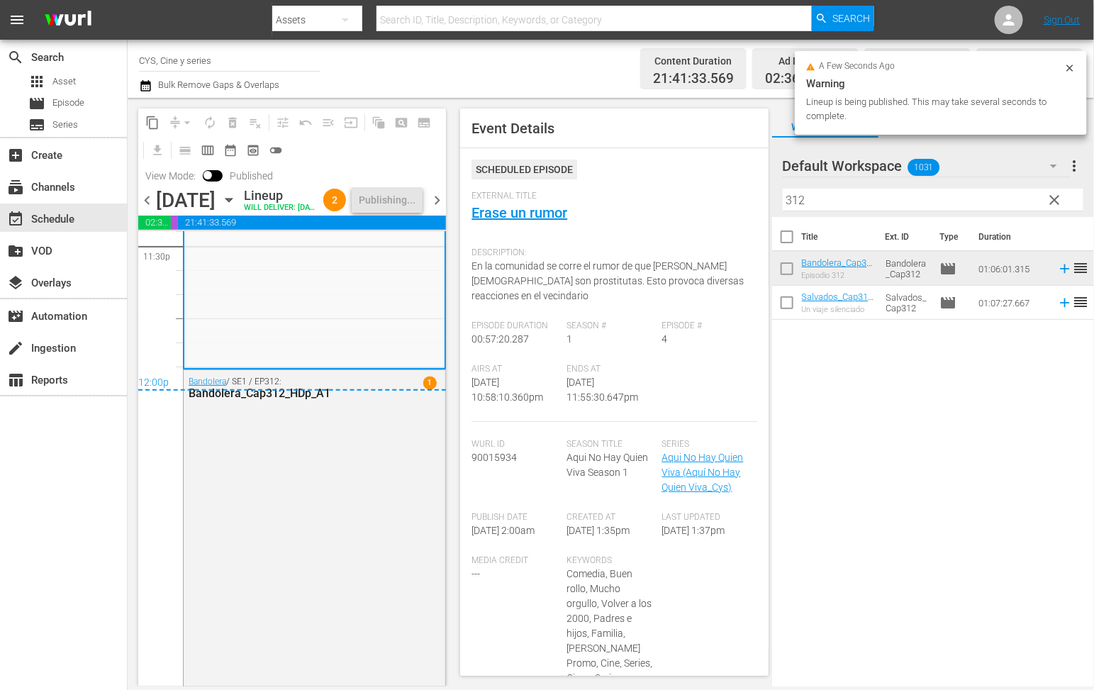
click at [438, 209] on span "chevron_right" at bounding box center [437, 200] width 18 height 18
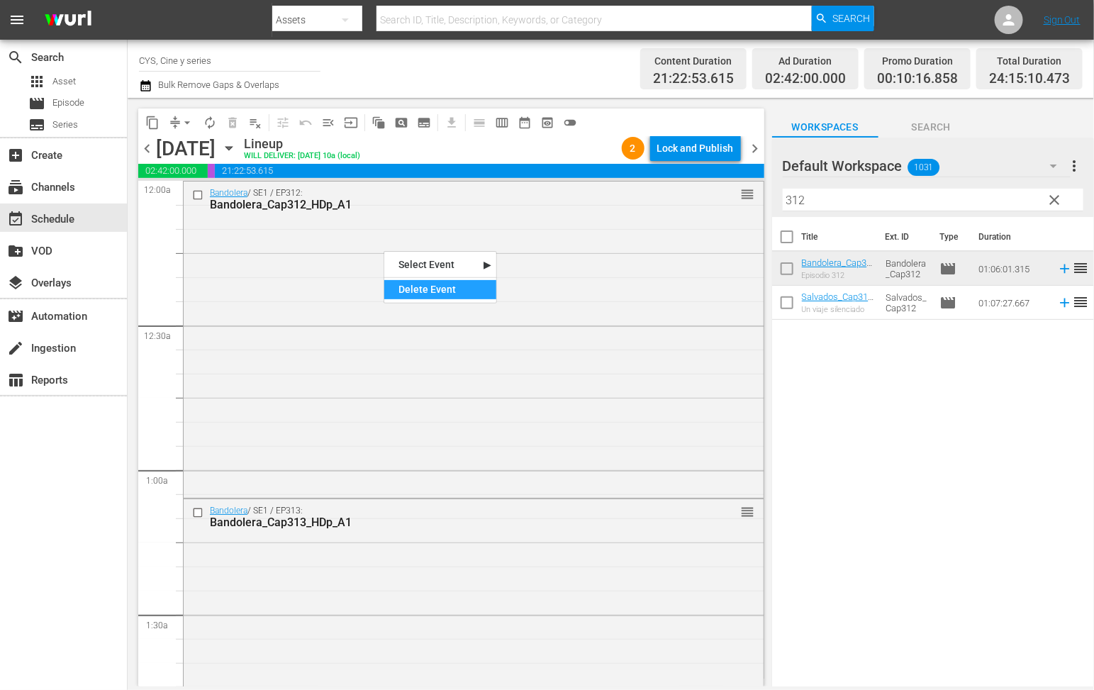
click at [455, 283] on div "Delete Event" at bounding box center [440, 289] width 112 height 19
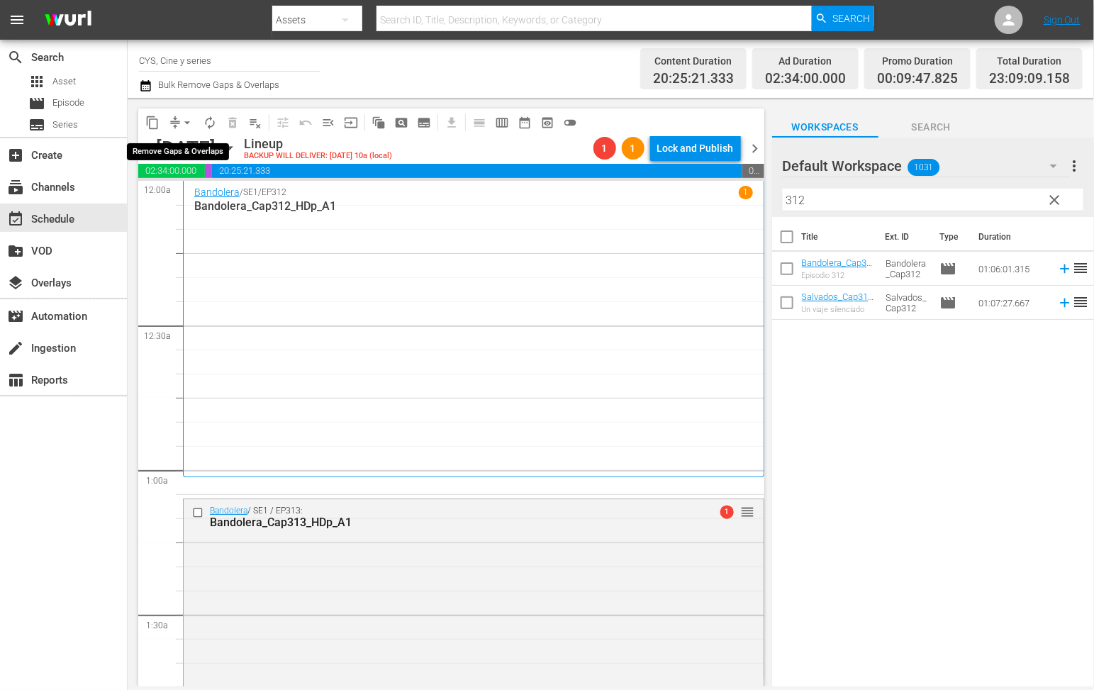
click at [186, 122] on span "arrow_drop_down" at bounding box center [187, 123] width 14 height 14
click at [206, 201] on li "Align to End of Previous Day" at bounding box center [190, 197] width 149 height 23
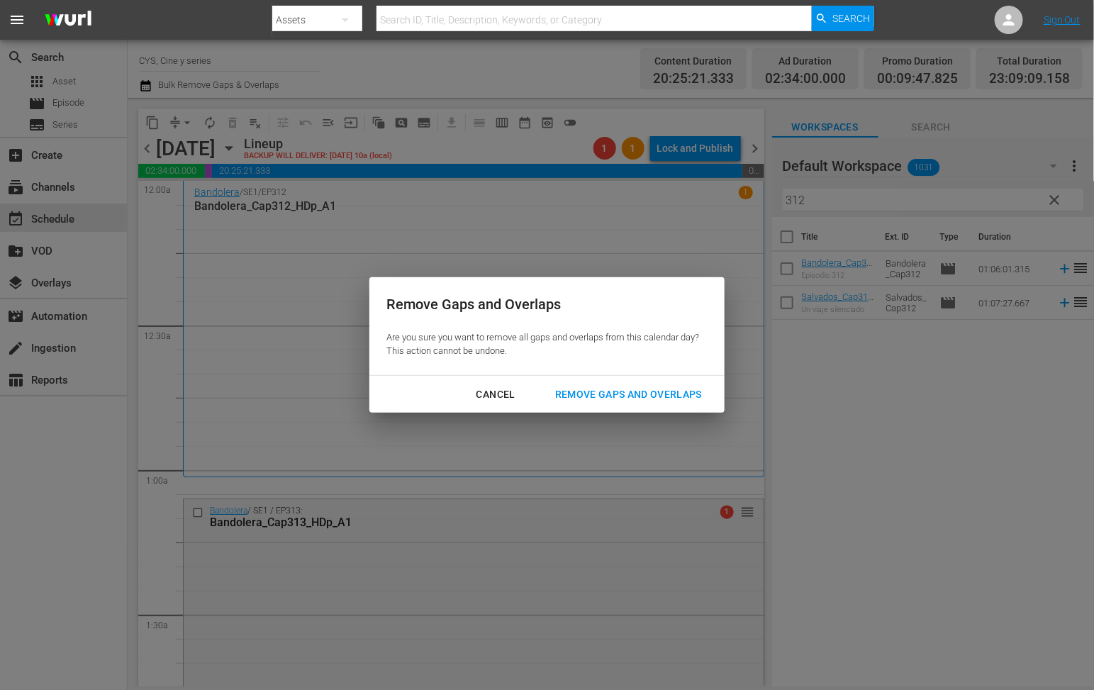
click at [647, 389] on div "Remove Gaps and Overlaps" at bounding box center [628, 395] width 169 height 18
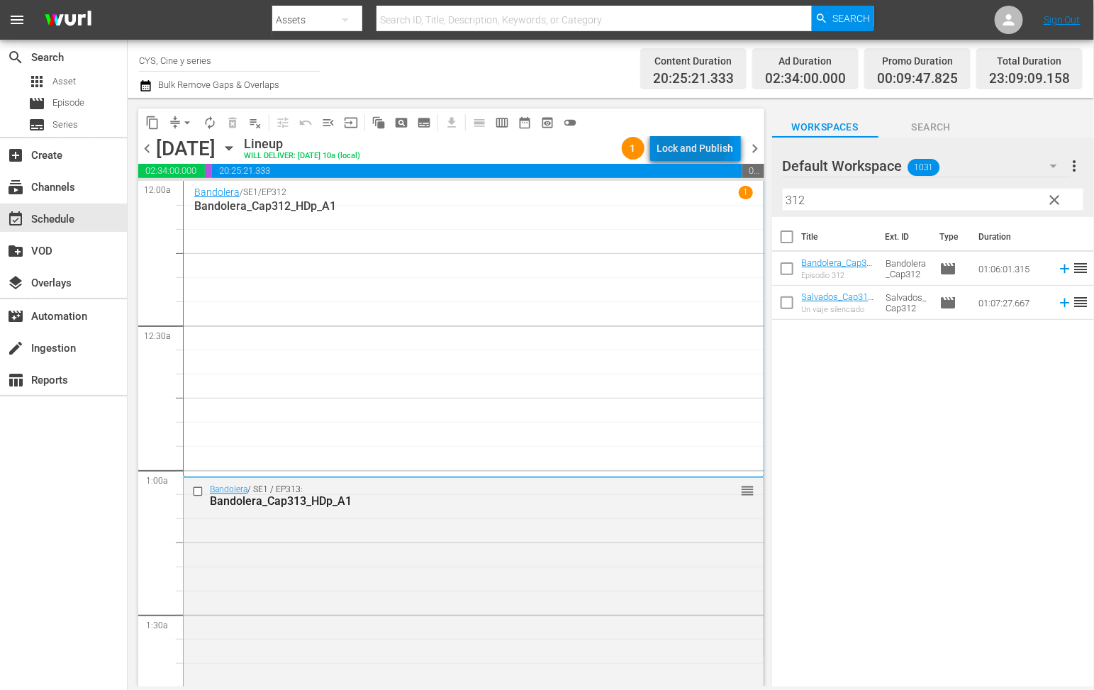
click at [686, 137] on div "Lock and Publish" at bounding box center [695, 148] width 77 height 26
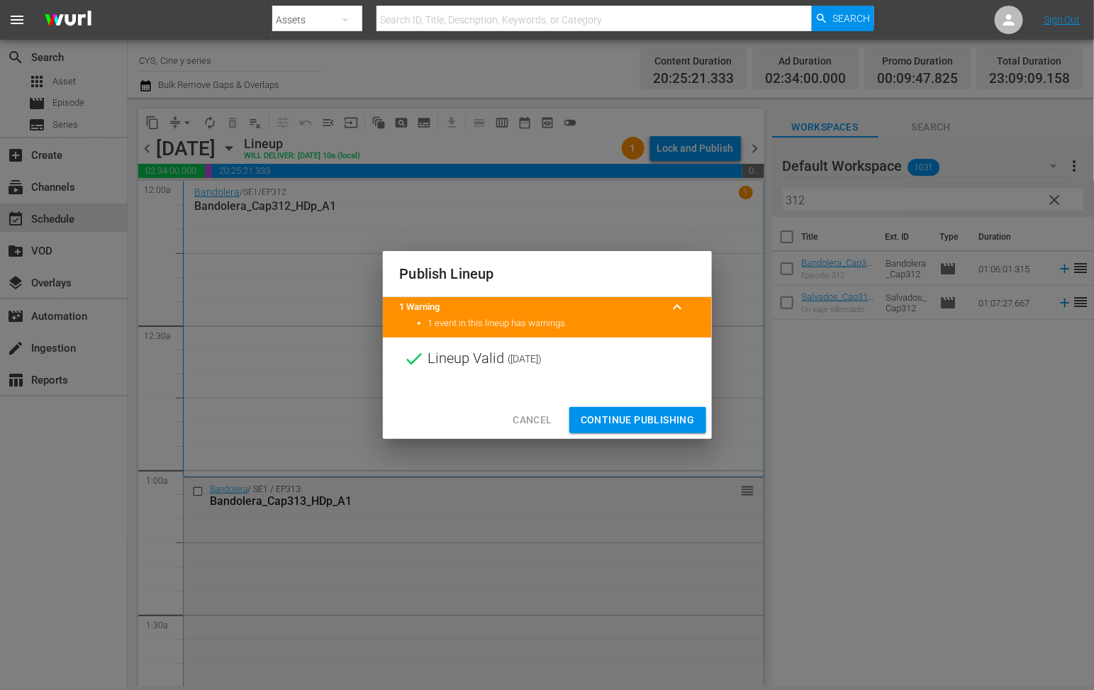
click at [667, 419] on span "Continue Publishing" at bounding box center [638, 420] width 114 height 18
